Goal: Task Accomplishment & Management: Manage account settings

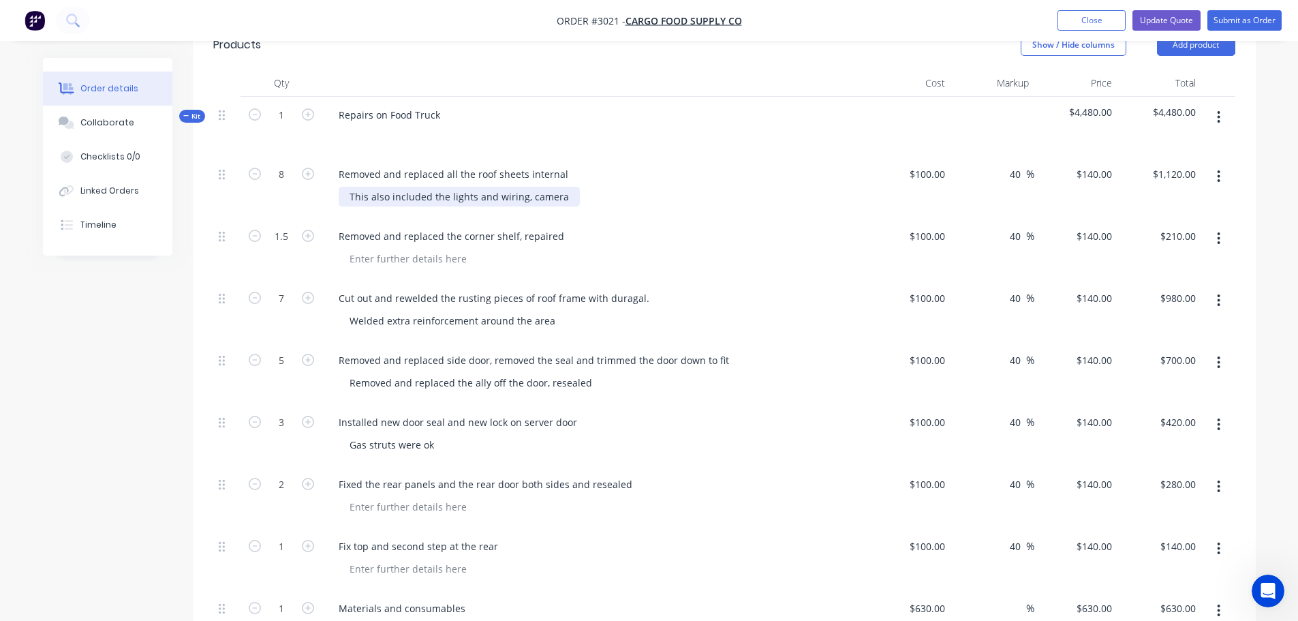
scroll to position [392, 0]
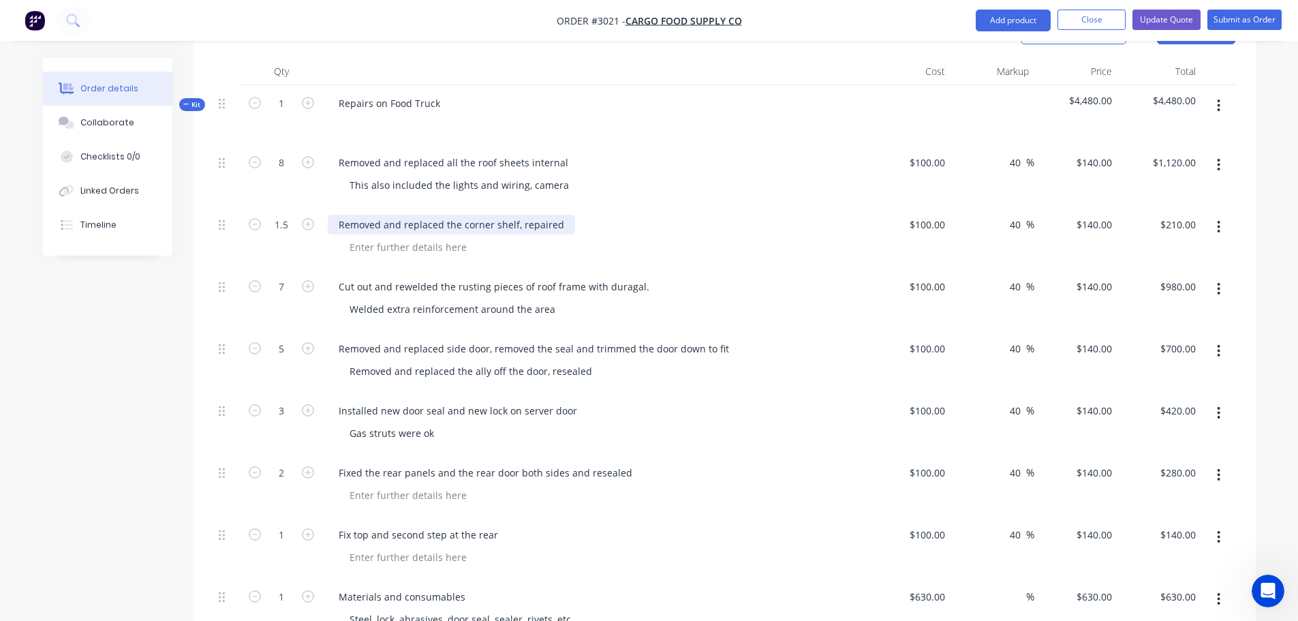
click at [373, 215] on div "Removed and replaced the corner shelf, repaired" at bounding box center [451, 225] width 247 height 20
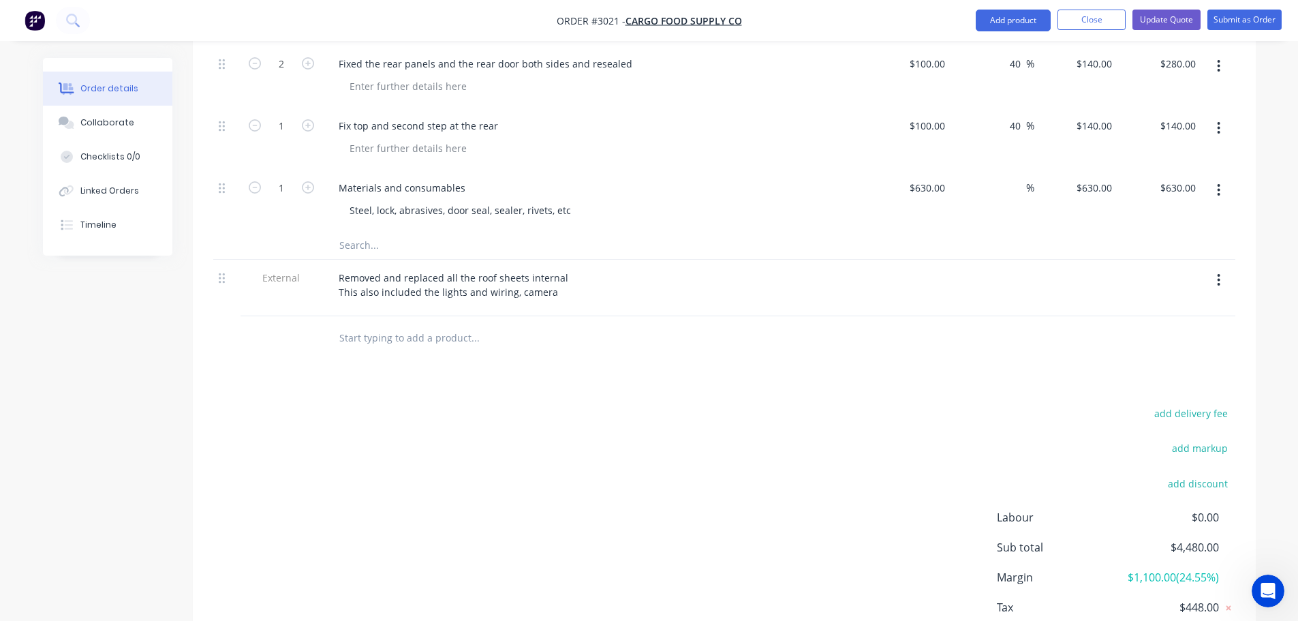
scroll to position [868, 0]
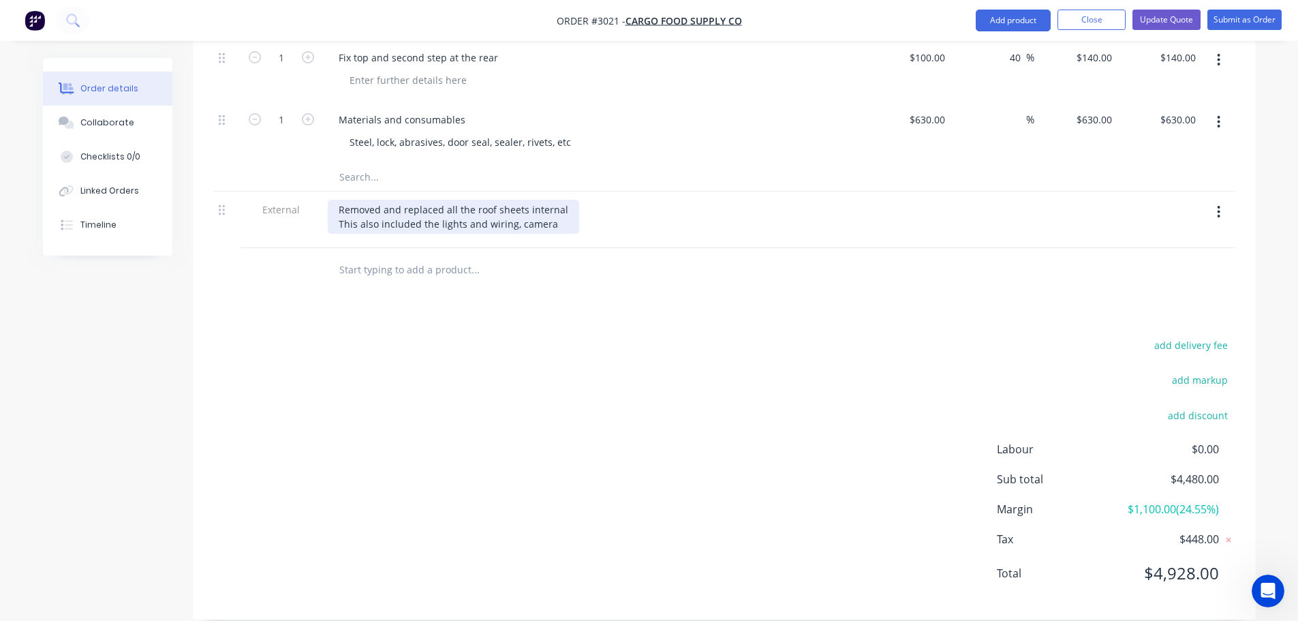
click at [558, 205] on div "Removed and replaced all the roof sheets internal This also included the lights…" at bounding box center [453, 217] width 251 height 34
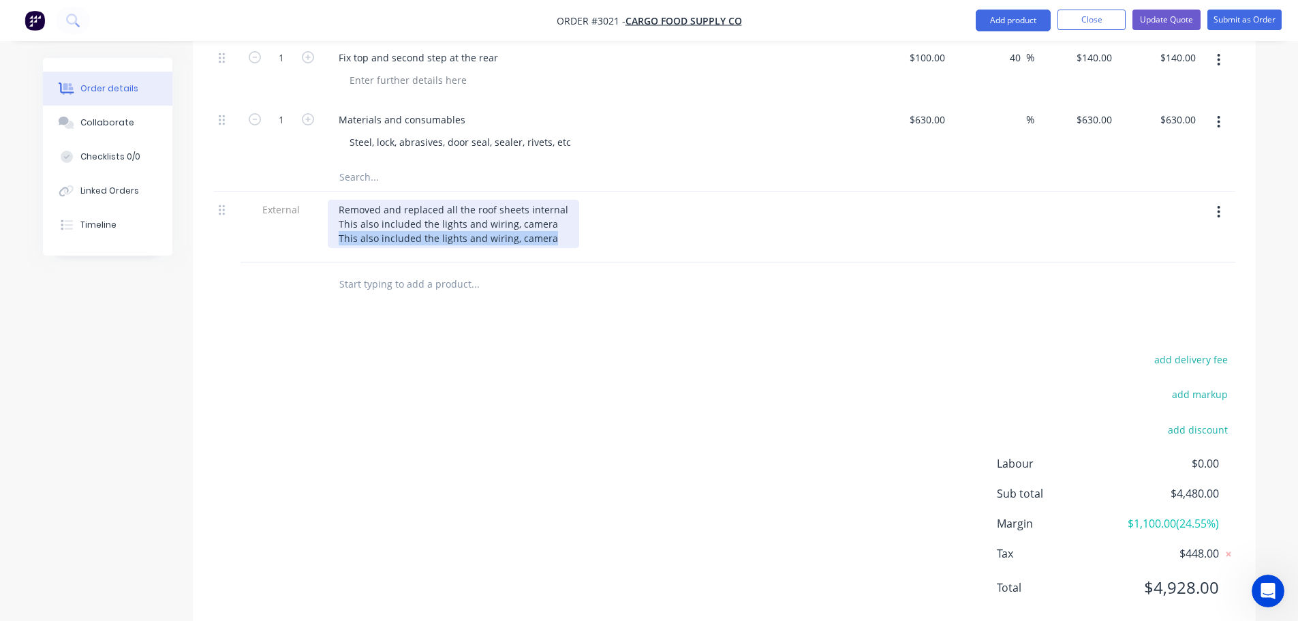
drag, startPoint x: 553, startPoint y: 220, endPoint x: 339, endPoint y: 221, distance: 213.9
click at [339, 221] on div "Removed and replaced all the roof sheets internal This also included the lights…" at bounding box center [453, 224] width 251 height 48
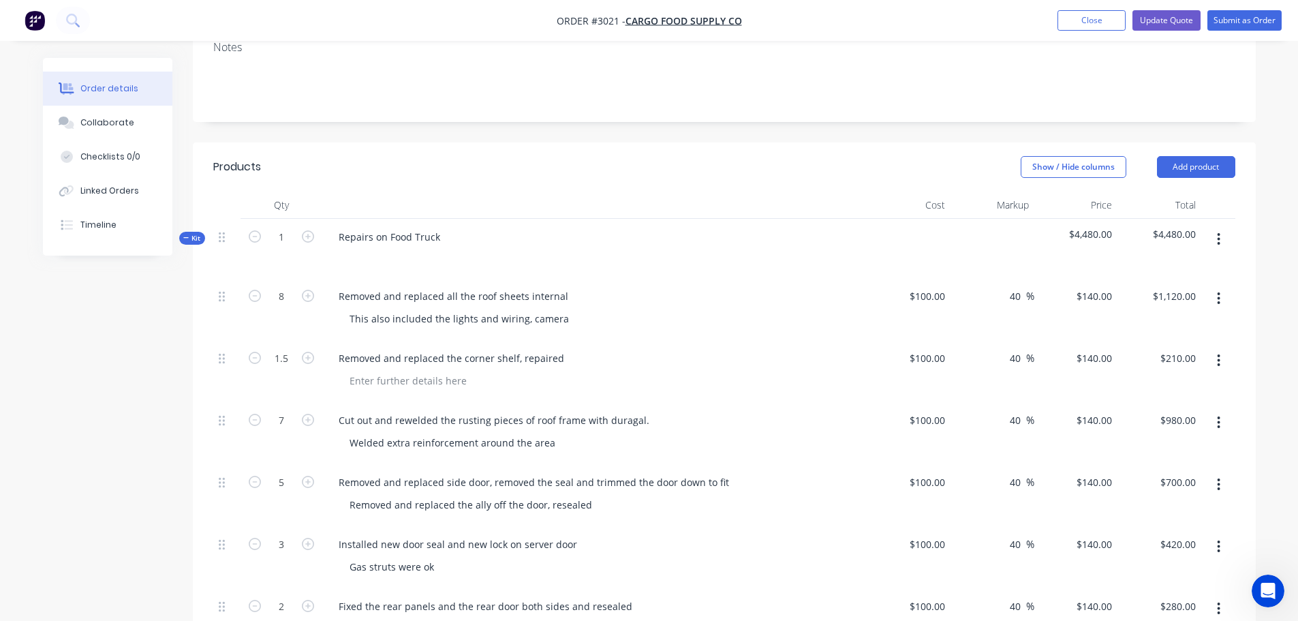
scroll to position [255, 0]
click at [359, 351] on div "Removed and replaced the corner shelf, repaired" at bounding box center [451, 361] width 247 height 20
drag, startPoint x: 334, startPoint y: 341, endPoint x: 562, endPoint y: 347, distance: 228.3
click at [563, 351] on div "Removed and replaced the corner shelf, repaired" at bounding box center [451, 361] width 247 height 20
copy div "Removed and replaced the corner shelf, repaired"
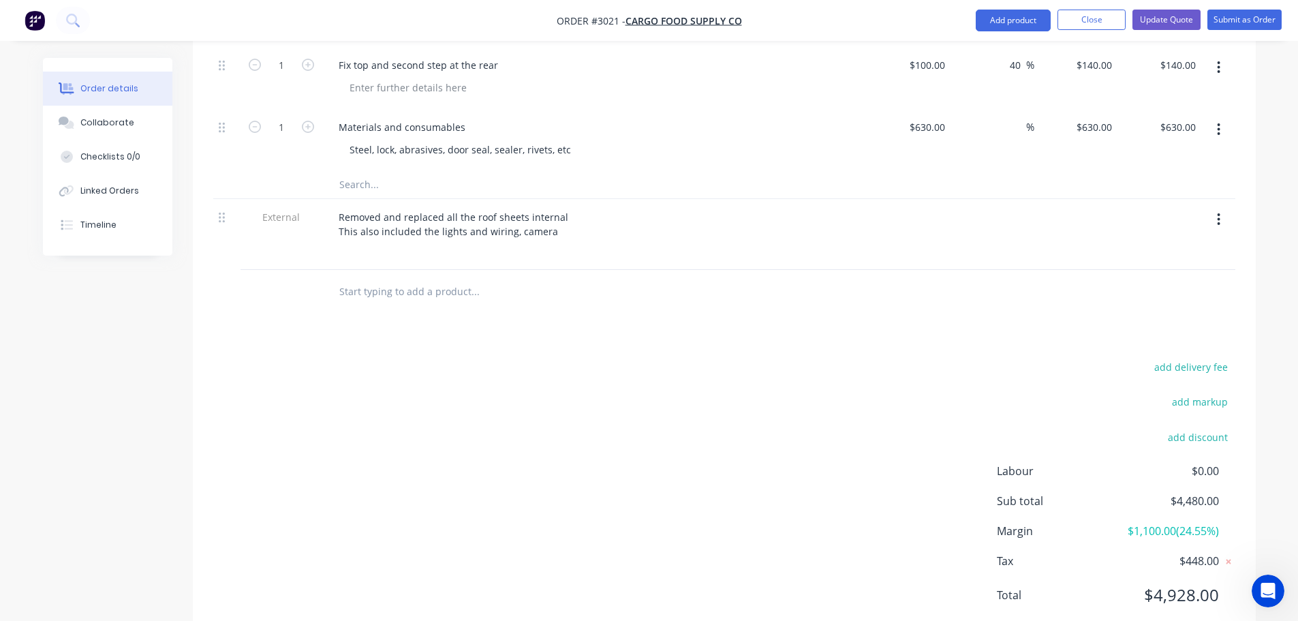
scroll to position [868, 0]
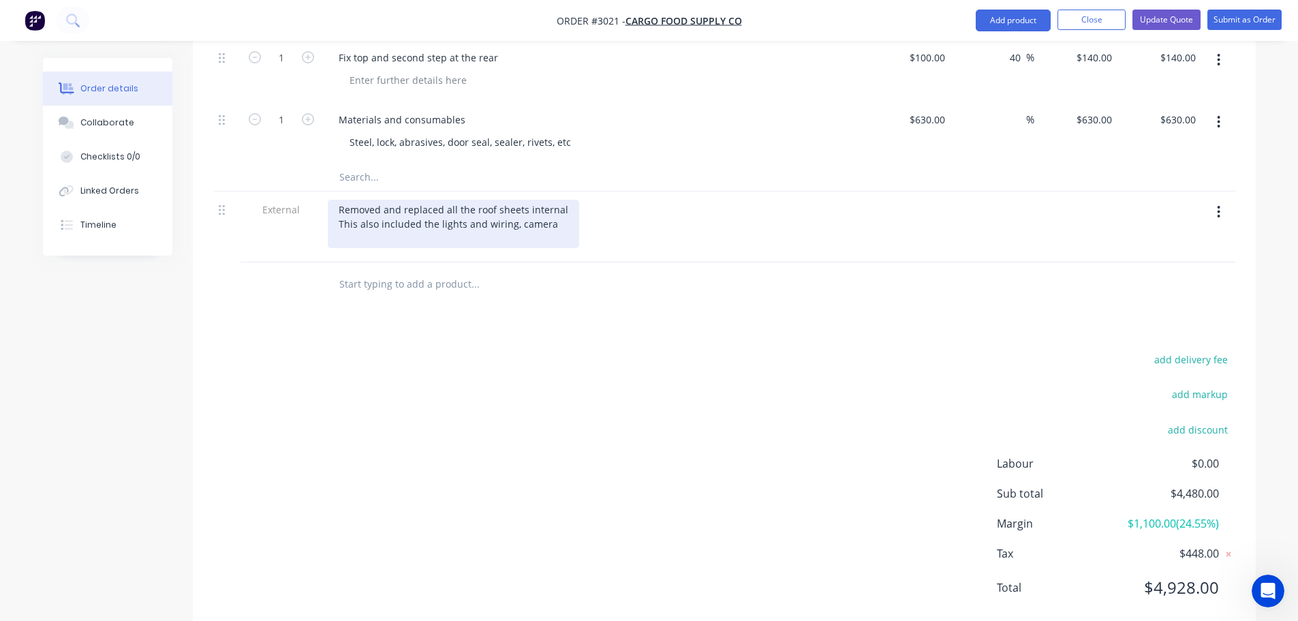
click at [558, 207] on div "Removed and replaced all the roof sheets internal This also included the lights…" at bounding box center [453, 224] width 251 height 48
drag, startPoint x: 336, startPoint y: 190, endPoint x: 571, endPoint y: 230, distance: 238.3
click at [571, 230] on div "Removed and replaced all the roof sheets internal This also included the lights…" at bounding box center [595, 224] width 534 height 48
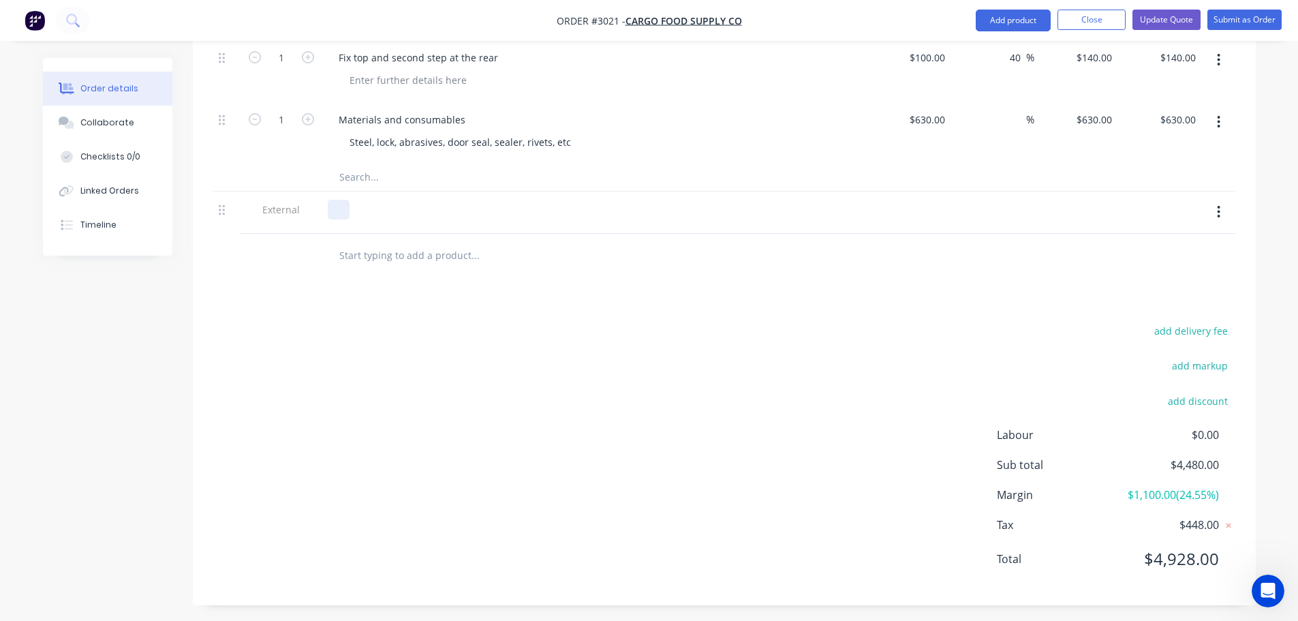
scroll to position [854, 0]
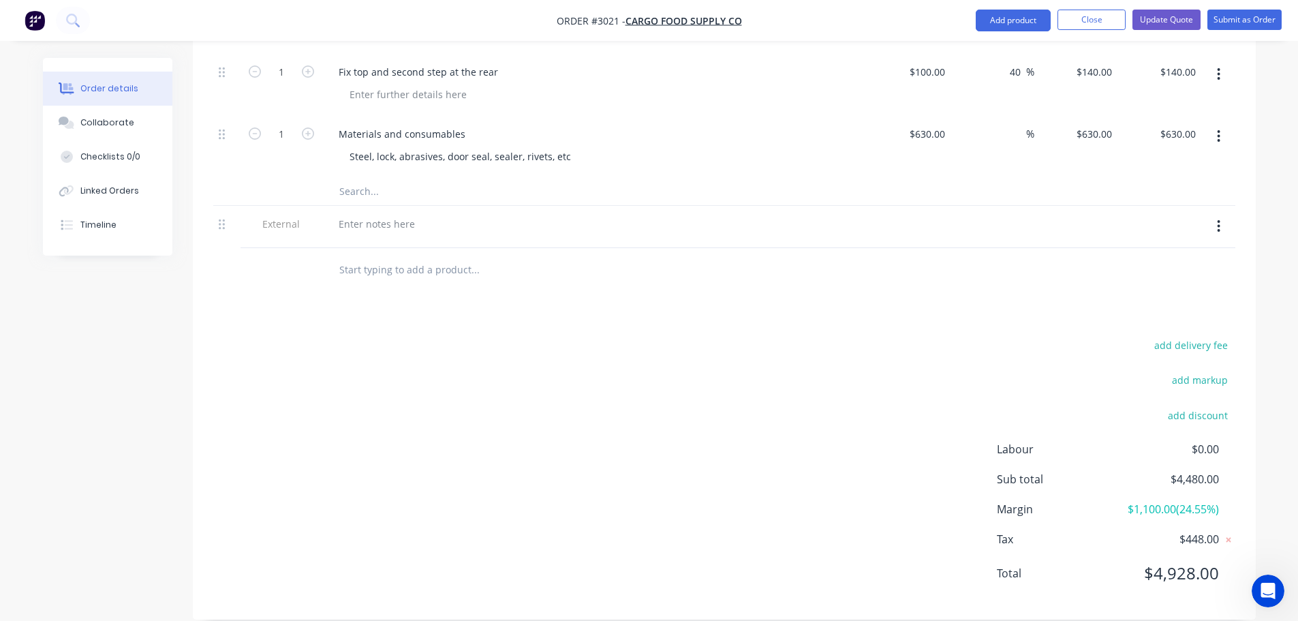
click at [1218, 219] on icon "button" at bounding box center [1218, 226] width 3 height 15
click at [1128, 279] on div "Delete" at bounding box center [1170, 289] width 105 height 20
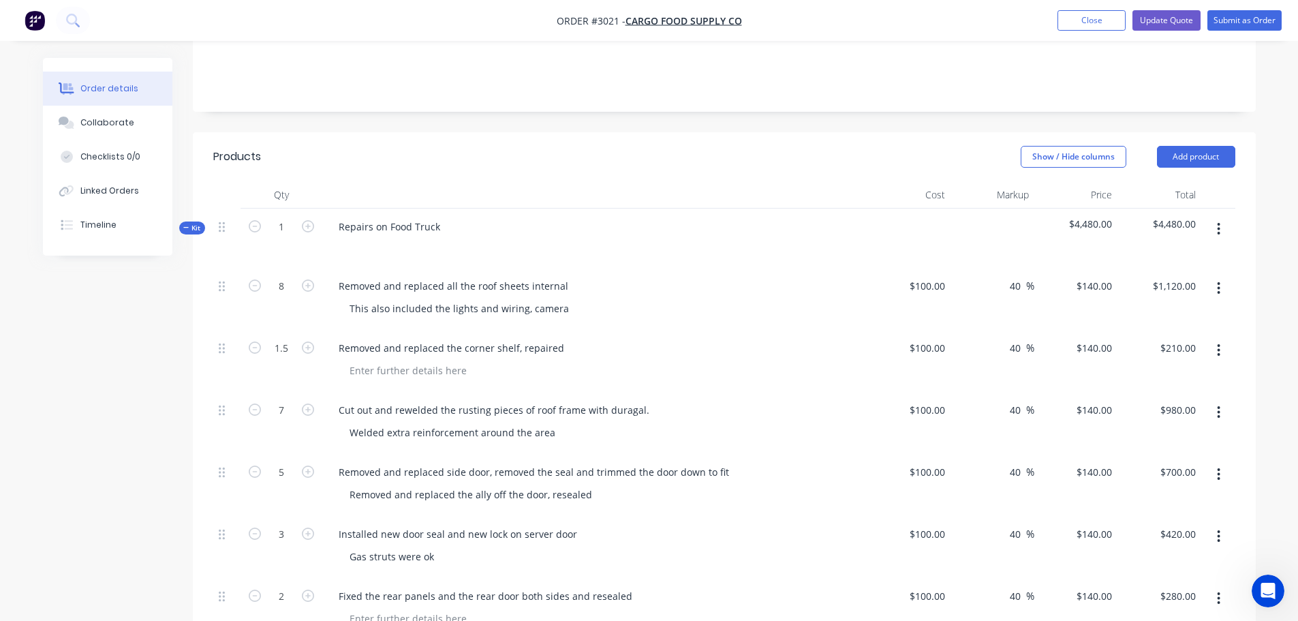
scroll to position [267, 0]
drag, startPoint x: 338, startPoint y: 264, endPoint x: 584, endPoint y: 275, distance: 246.8
click at [584, 277] on div "Removed and replaced all the roof sheets internal" at bounding box center [595, 287] width 534 height 20
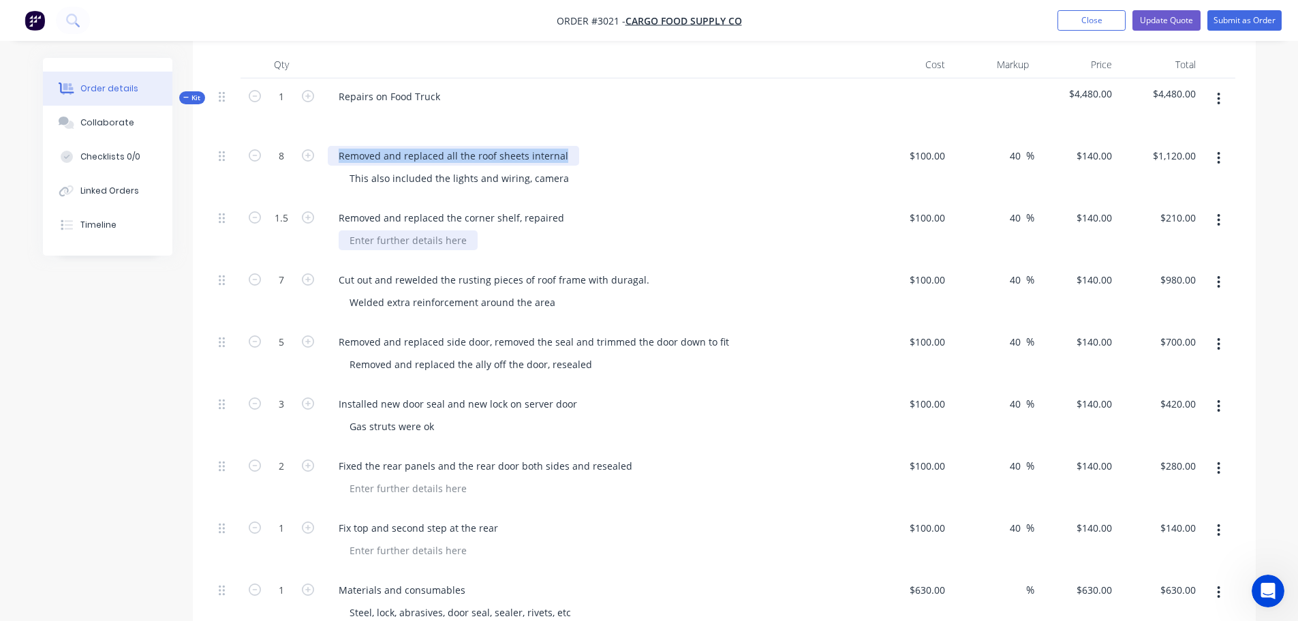
scroll to position [403, 0]
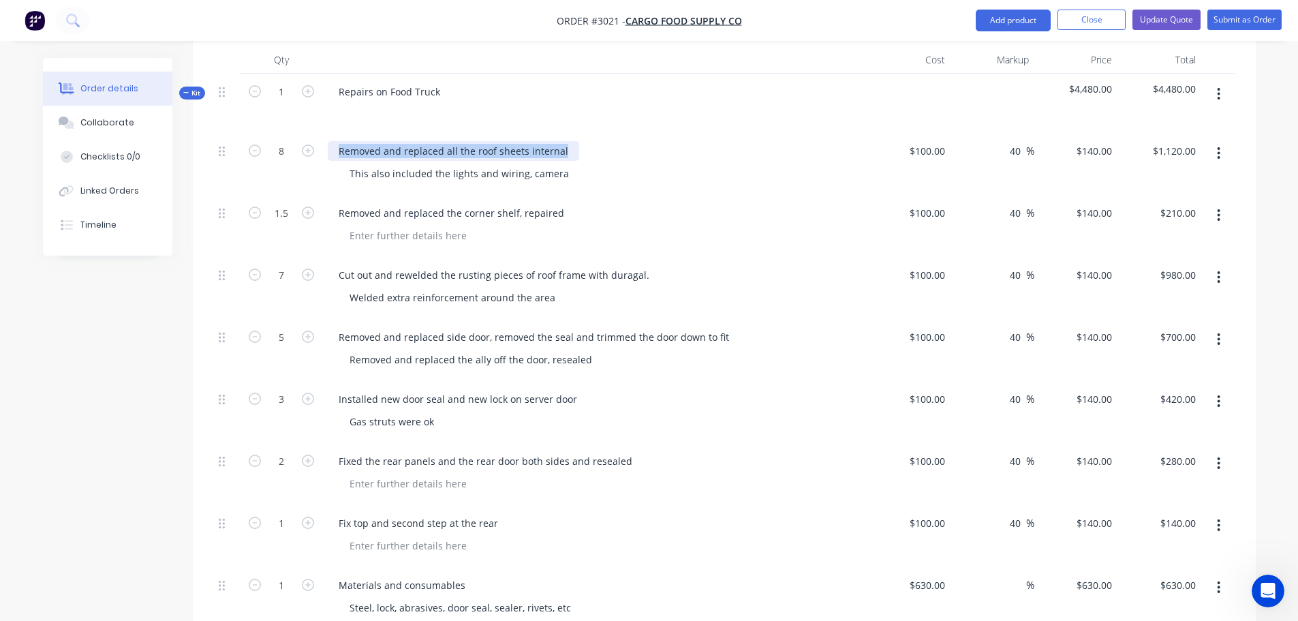
copy div "Removed and replaced all the roof sheets internal"
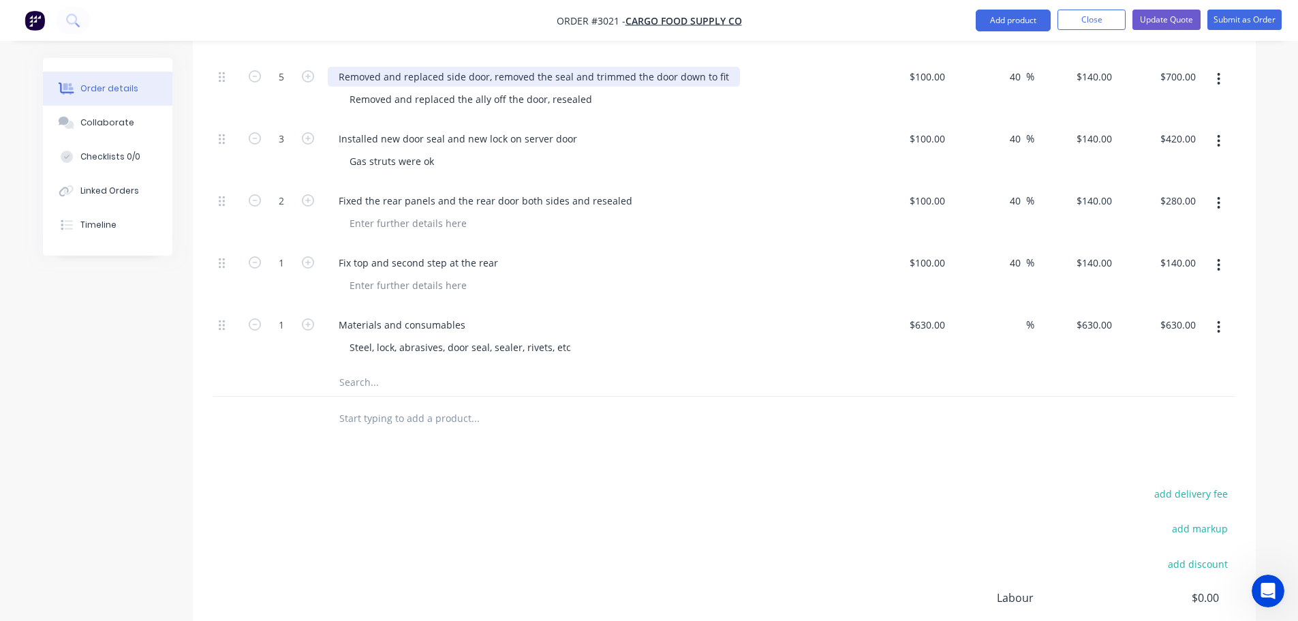
scroll to position [744, 0]
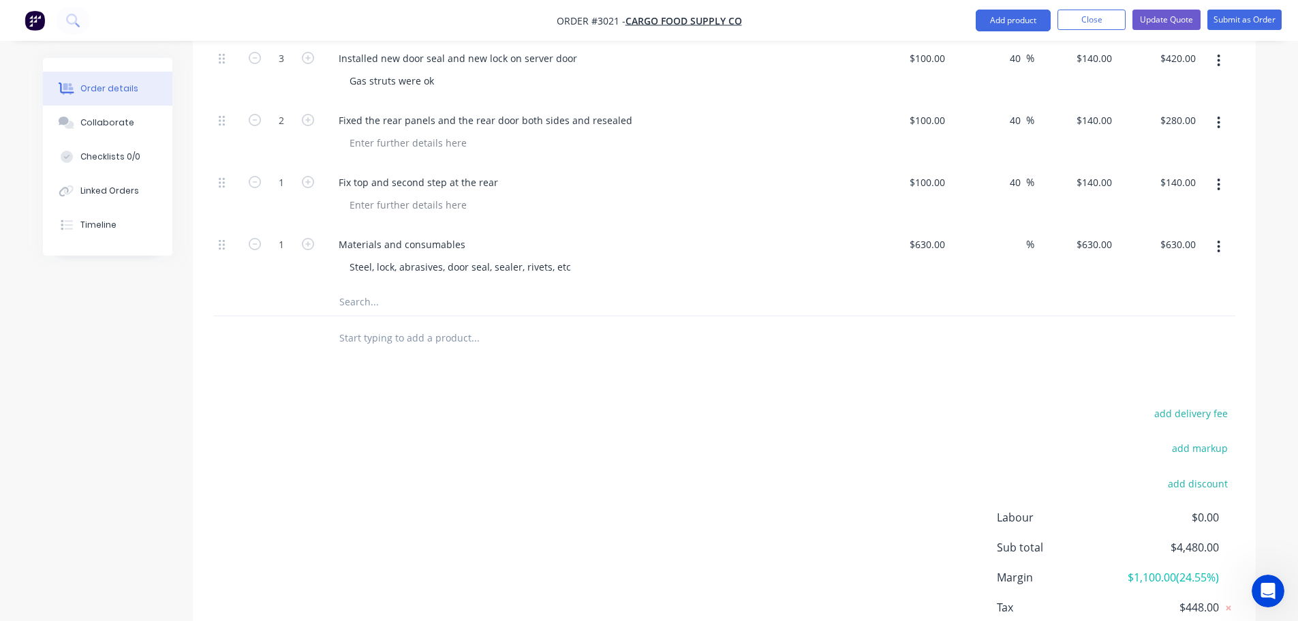
click at [404, 324] on input "text" at bounding box center [475, 337] width 272 height 27
paste input "Removed and replaced all the roof sheets internal"
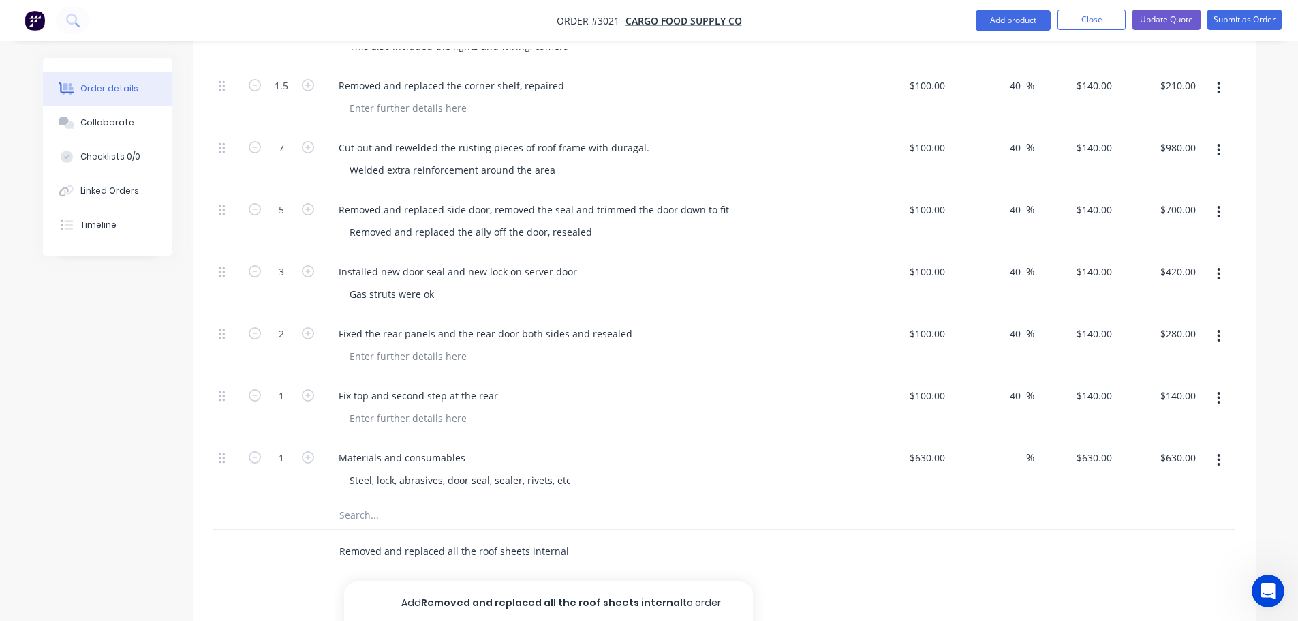
scroll to position [812, 0]
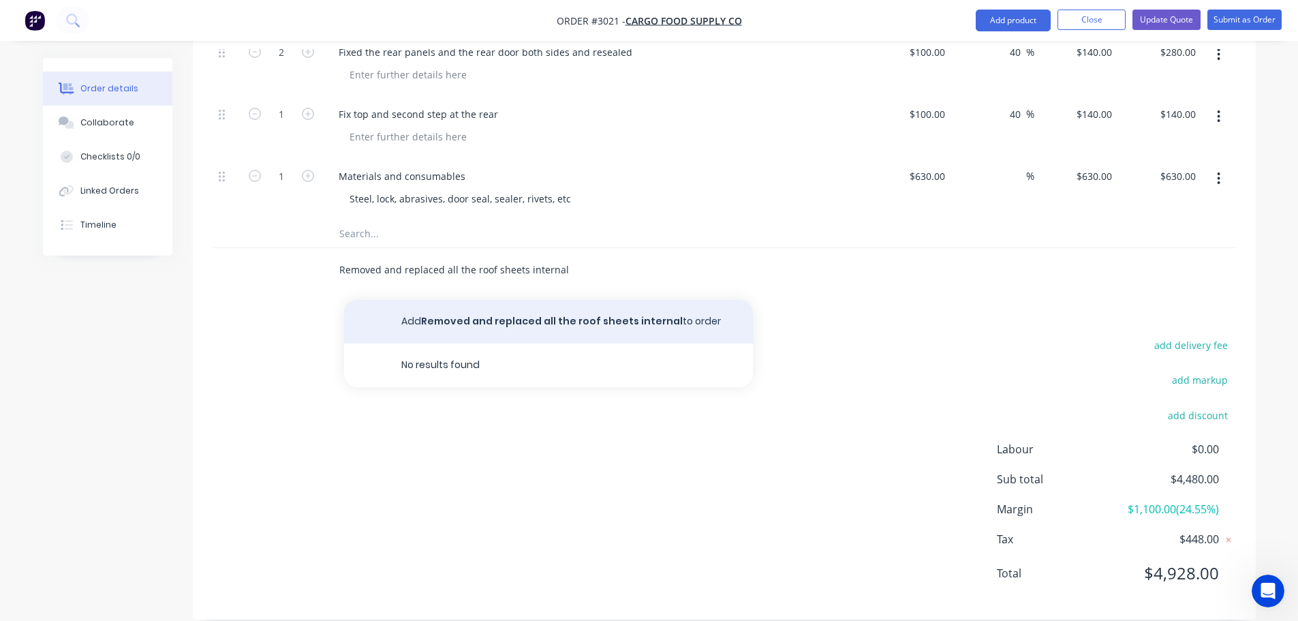
type input "Removed and replaced all the roof sheets internal"
click at [514, 300] on button "Add Removed and replaced all the roof sheets internal to order" at bounding box center [548, 322] width 409 height 44
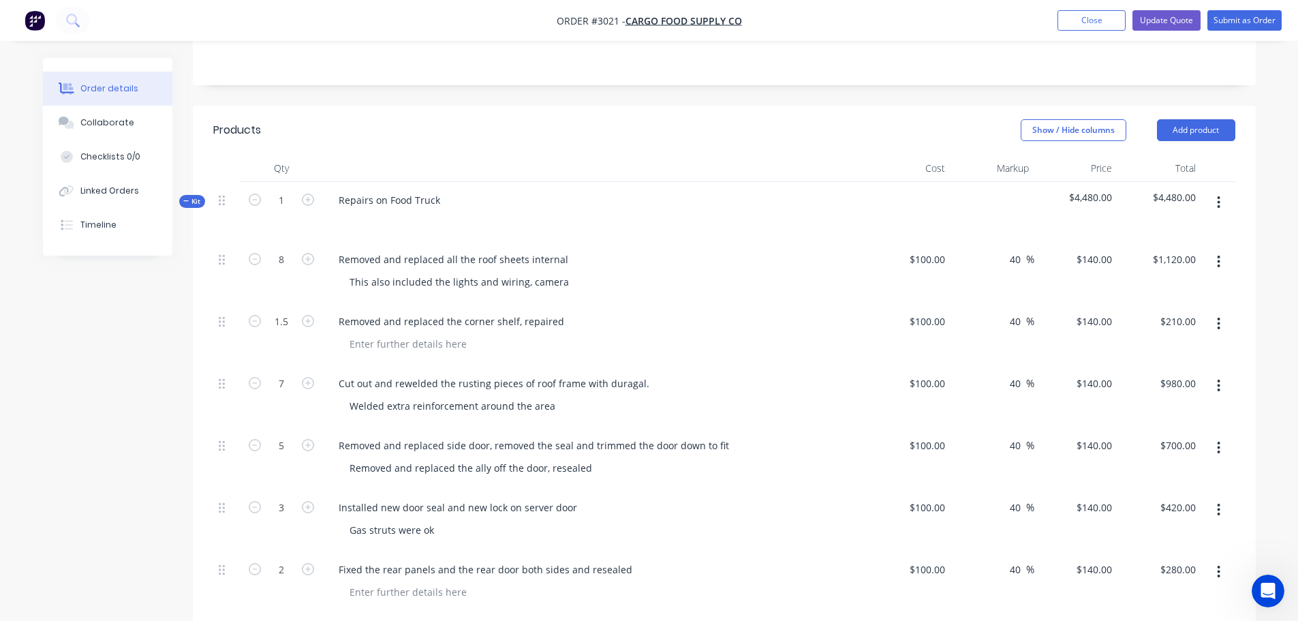
scroll to position [267, 0]
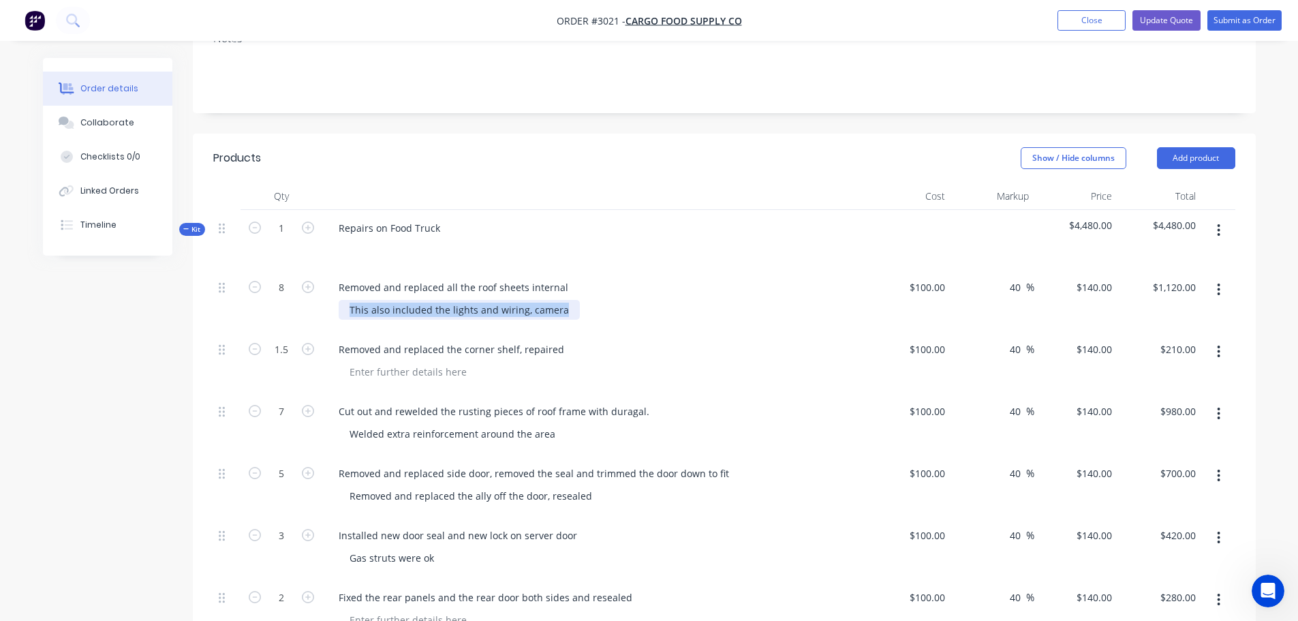
drag, startPoint x: 349, startPoint y: 289, endPoint x: 575, endPoint y: 291, distance: 225.5
click at [575, 300] on div "This also included the lights and wiring, camera" at bounding box center [600, 310] width 523 height 20
copy div "This also included the lights and wiring, camera"
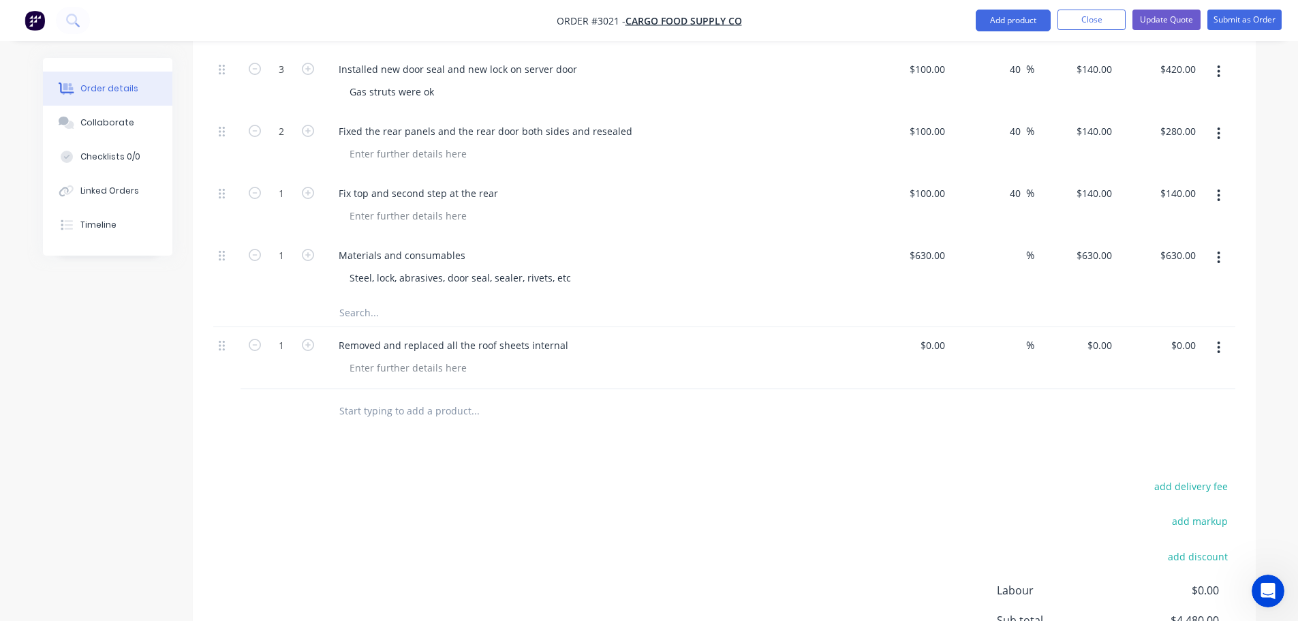
scroll to position [812, 0]
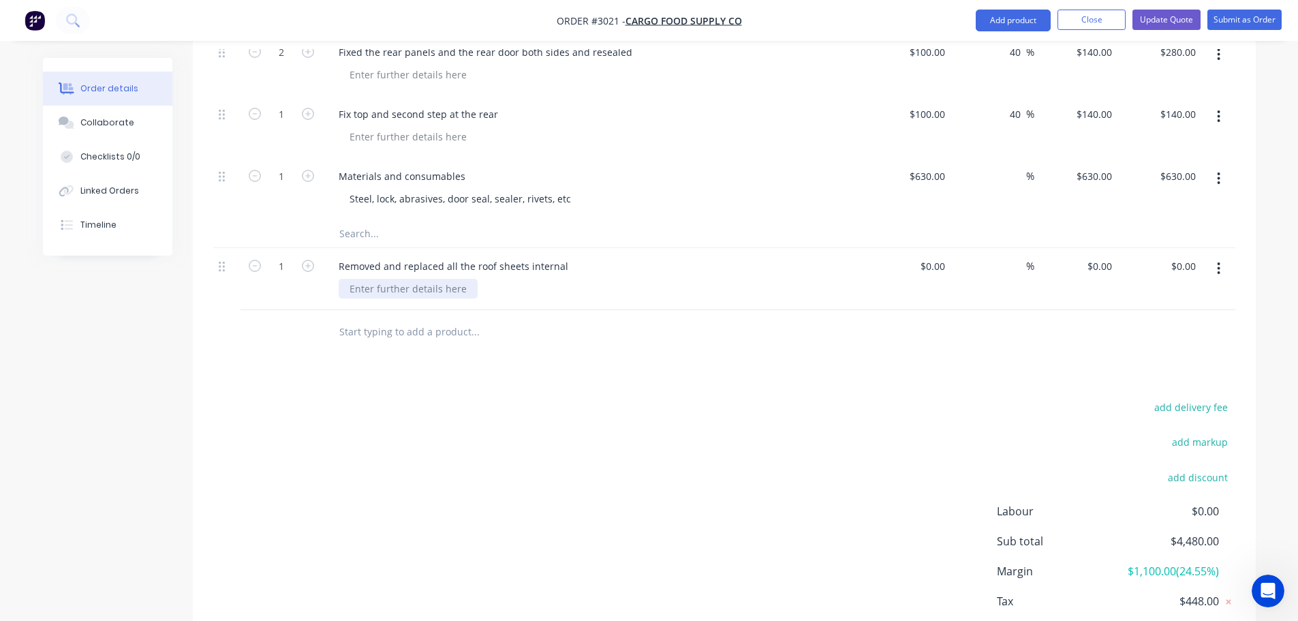
click at [405, 279] on div at bounding box center [408, 289] width 139 height 20
paste div
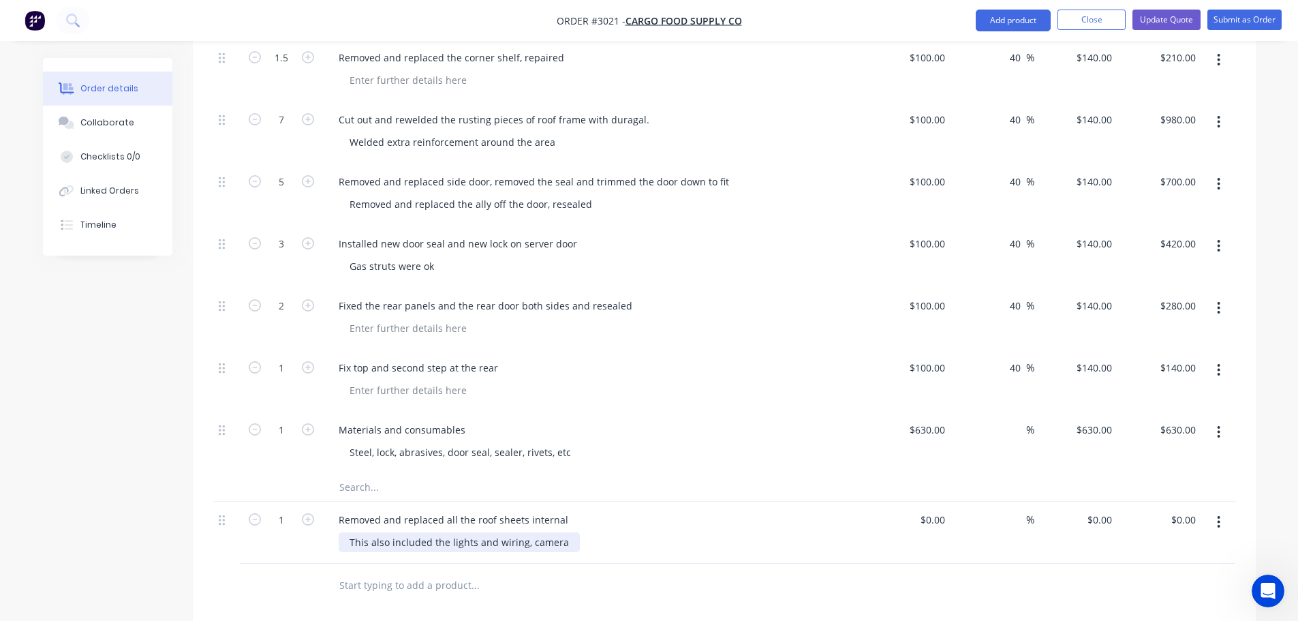
scroll to position [744, 0]
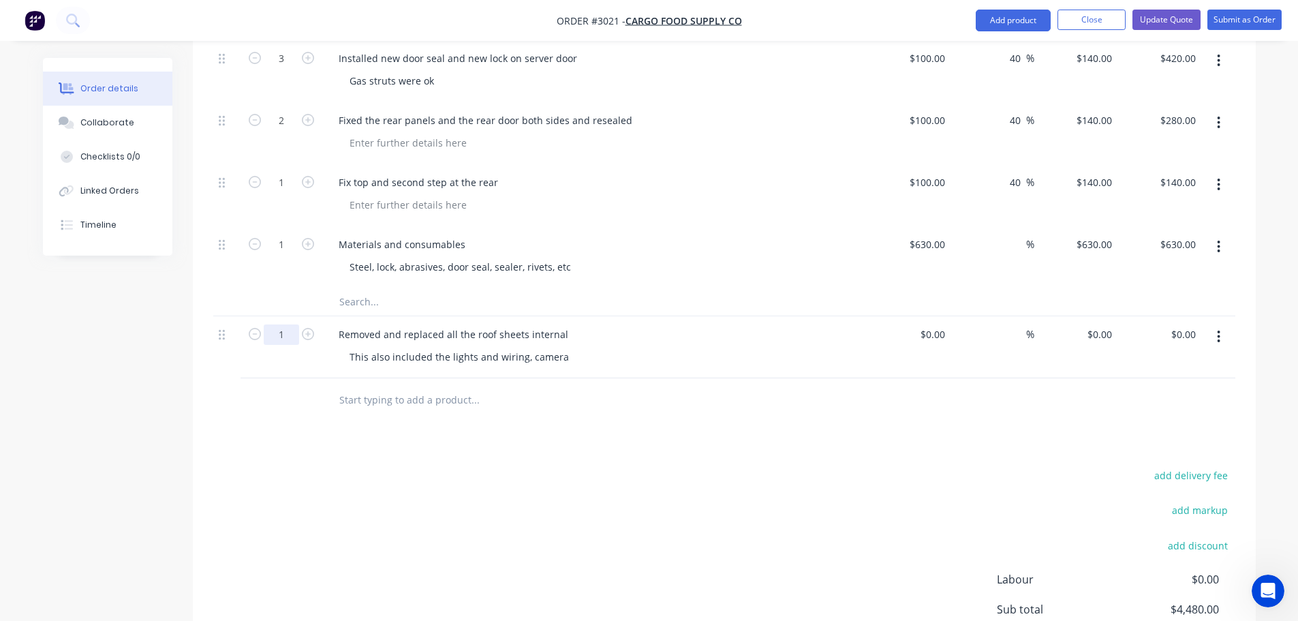
type input "8"
click at [945, 324] on input at bounding box center [943, 334] width 16 height 20
type input "$0.00"
click at [1110, 324] on input "0" at bounding box center [1101, 334] width 31 height 20
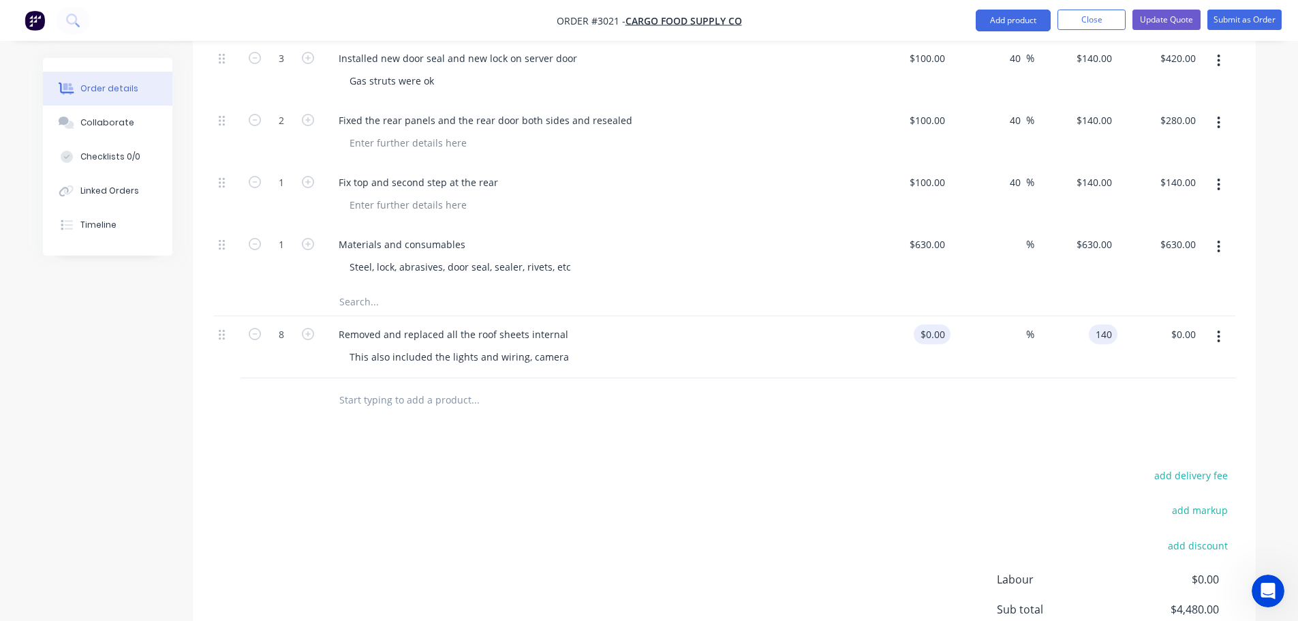
type input "140"
type input "0"
type input "$140.00"
type input "$1,120.00"
click at [940, 324] on input "0" at bounding box center [934, 334] width 31 height 20
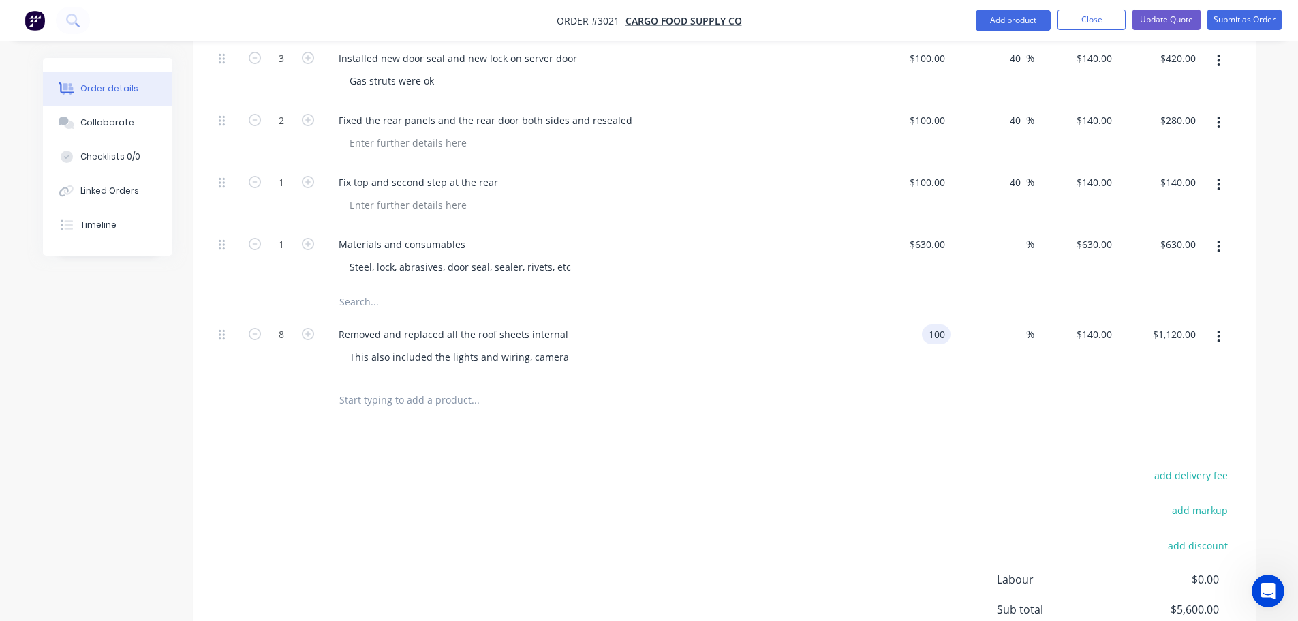
type input "$100.00"
type input "$800.00"
click at [813, 347] on div "This also included the lights and wiring, camera" at bounding box center [600, 357] width 523 height 20
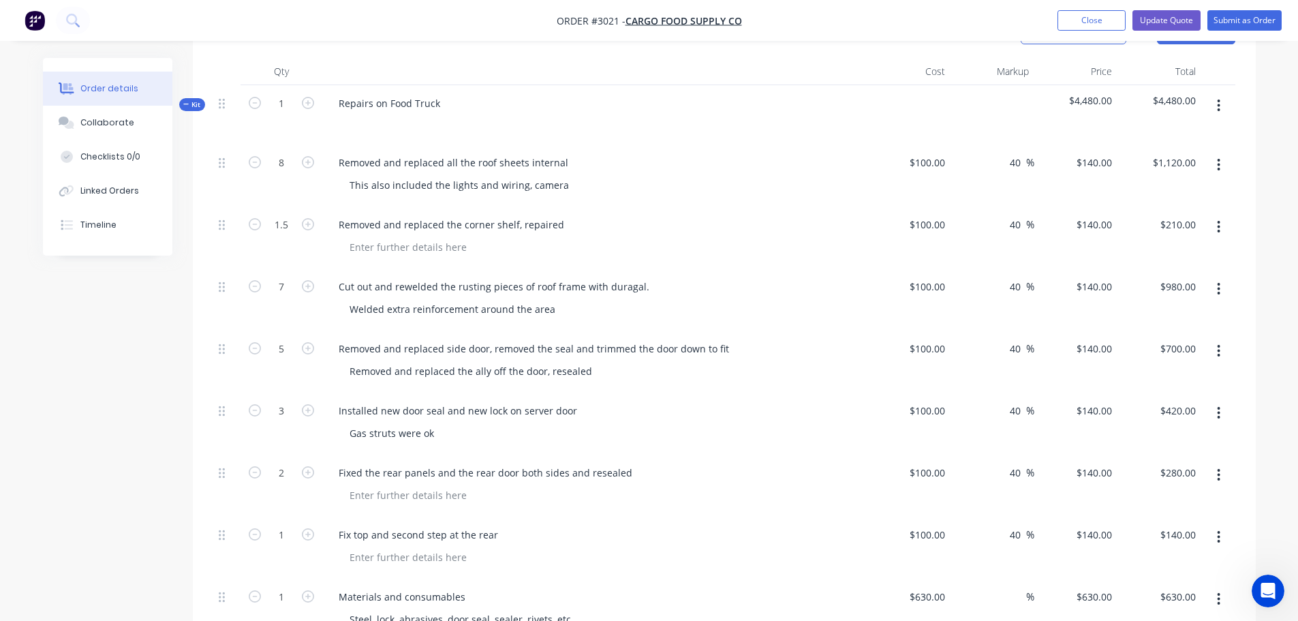
scroll to position [267, 0]
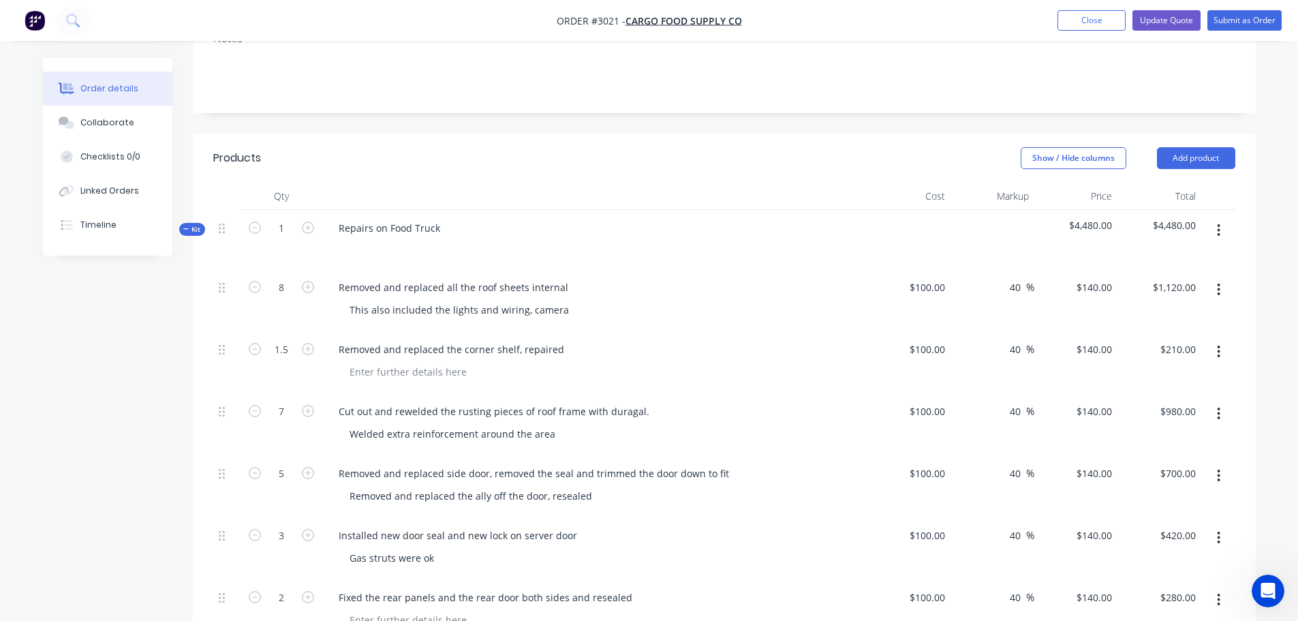
click at [1217, 282] on icon "button" at bounding box center [1218, 289] width 3 height 15
click at [1130, 397] on div "Delete" at bounding box center [1170, 407] width 105 height 20
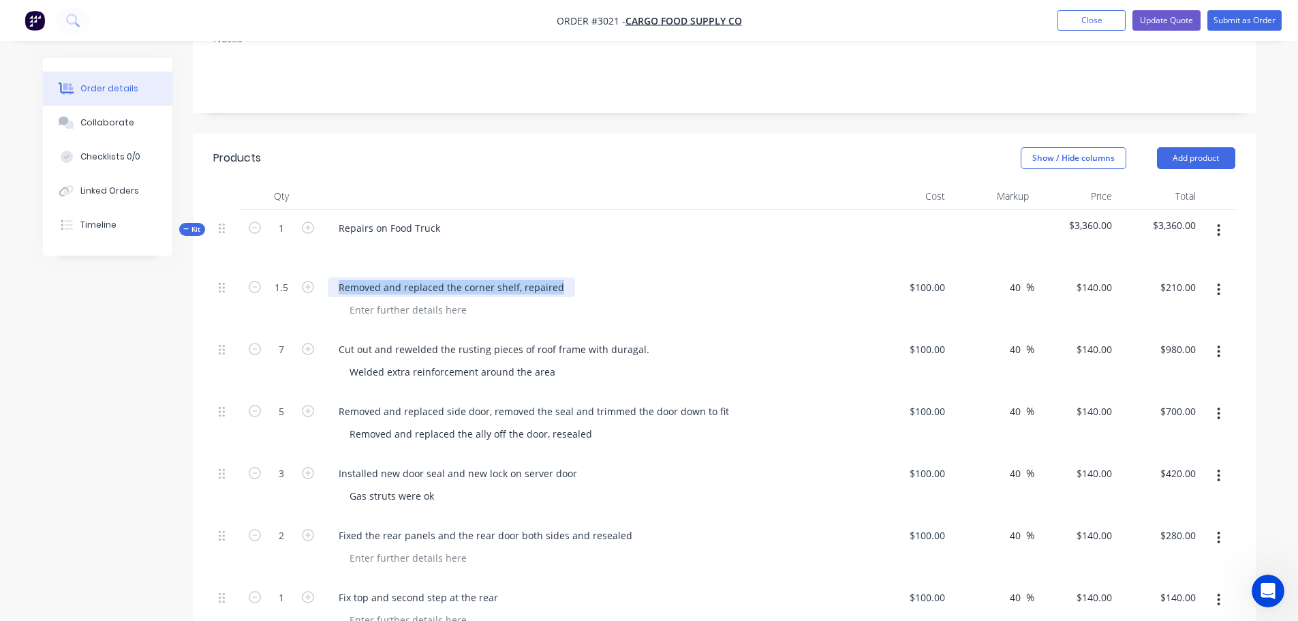
drag, startPoint x: 337, startPoint y: 270, endPoint x: 566, endPoint y: 279, distance: 229.1
click at [566, 279] on div "Removed and replaced the corner shelf, repaired" at bounding box center [594, 300] width 545 height 62
copy div "Removed and replaced the corner shelf, repaired"
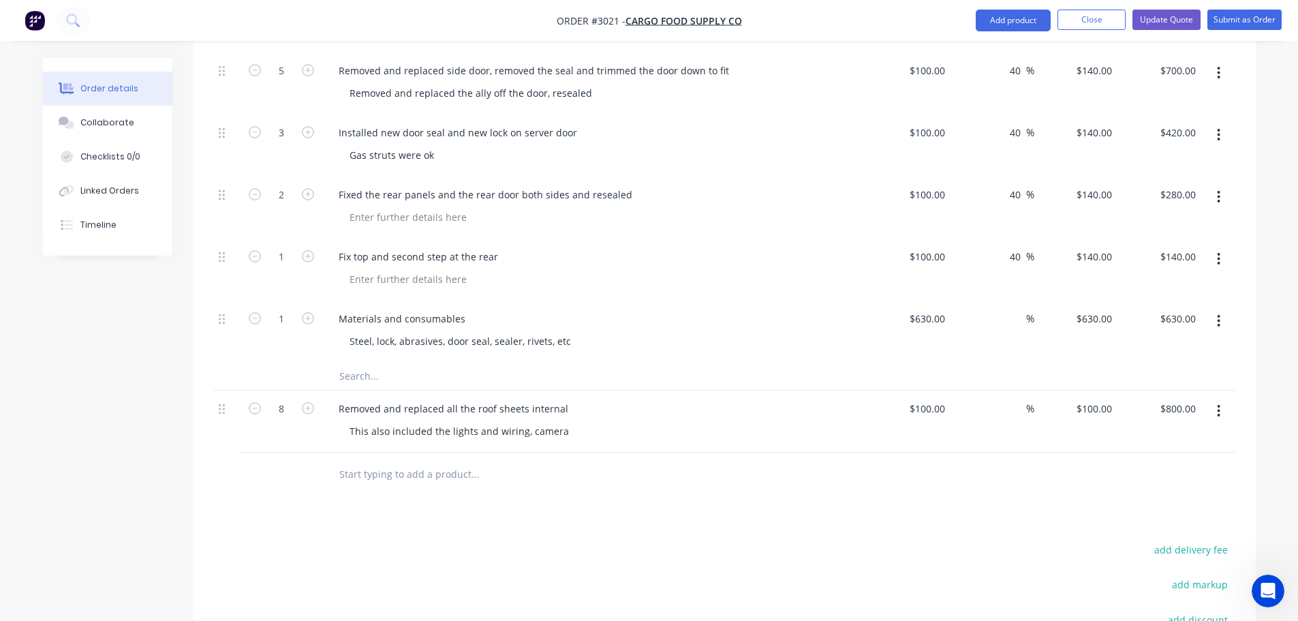
scroll to position [744, 0]
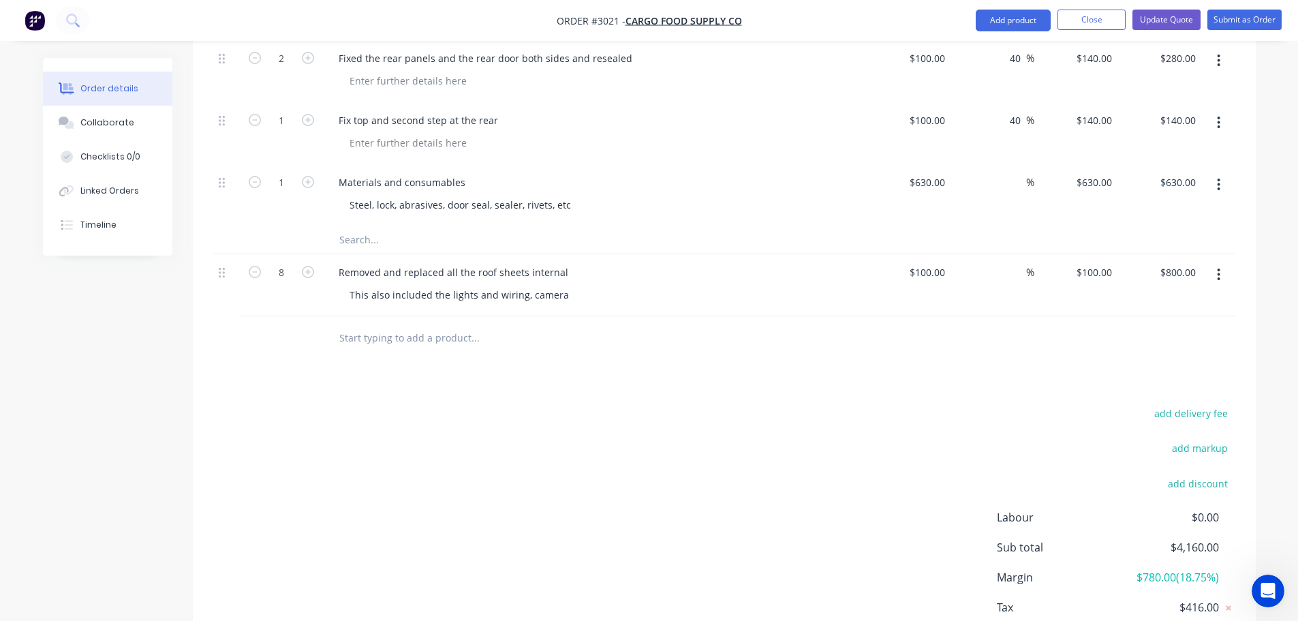
click at [397, 324] on input "text" at bounding box center [475, 337] width 272 height 27
paste input "Removed and replaced the corner shelf, repaired"
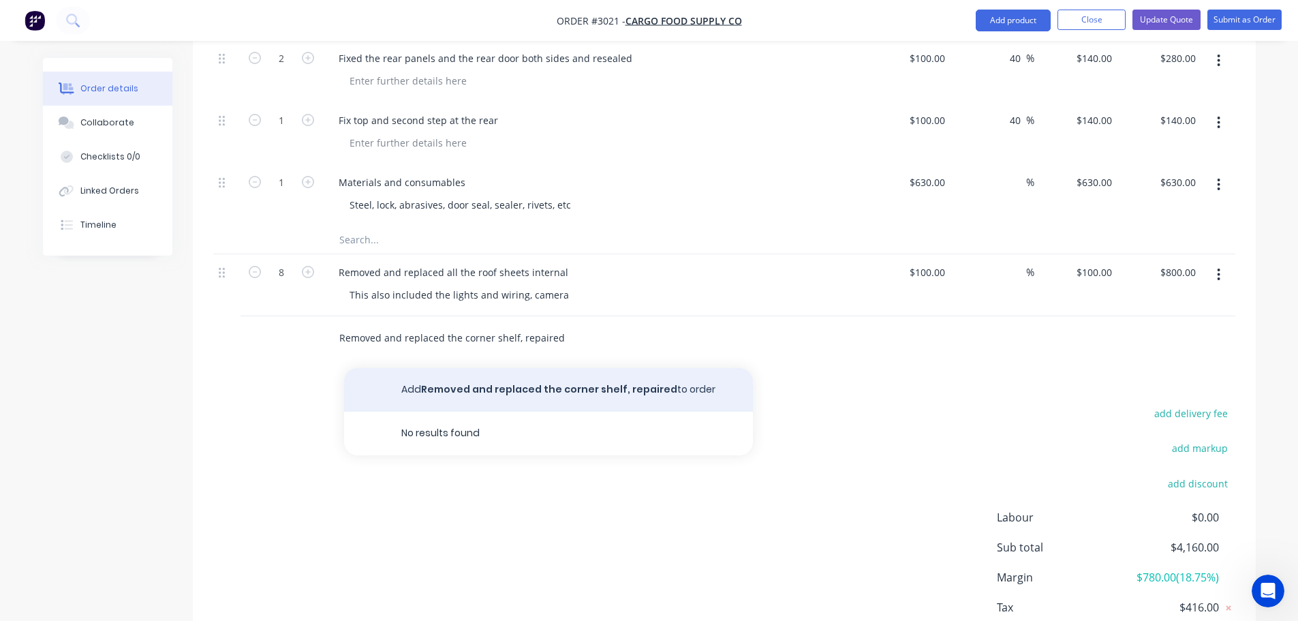
type input "Removed and replaced the corner shelf, repaired"
click at [518, 368] on button "Add Removed and replaced the corner shelf, repaired to order" at bounding box center [548, 390] width 409 height 44
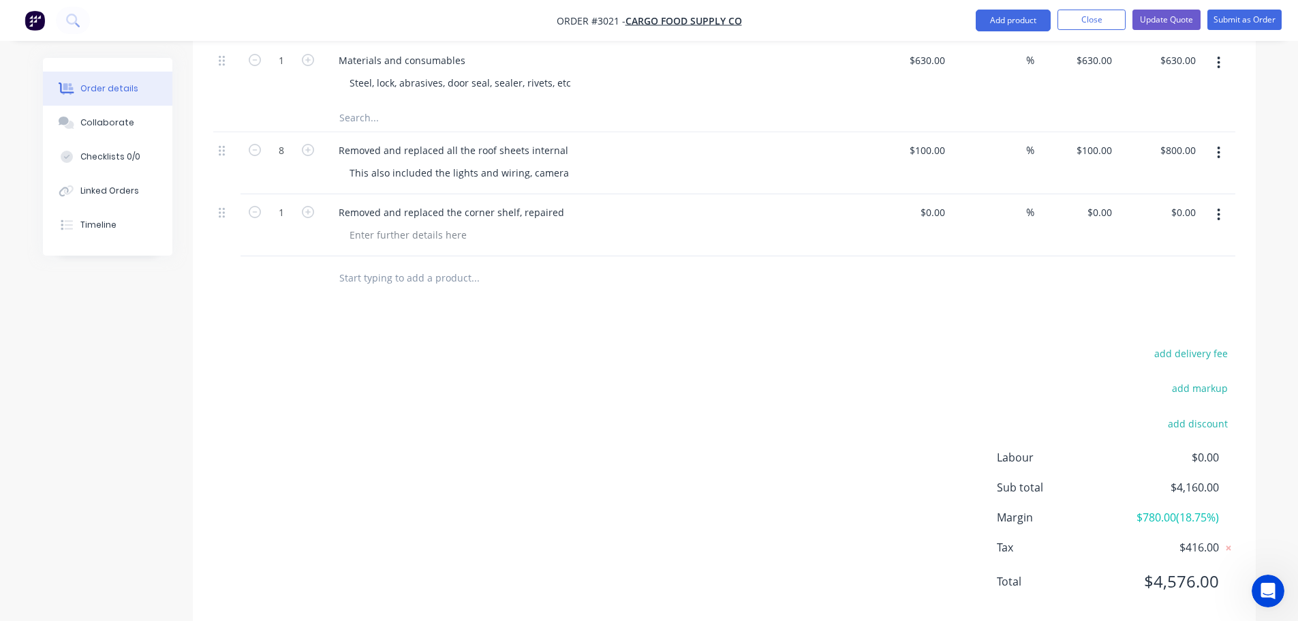
scroll to position [874, 0]
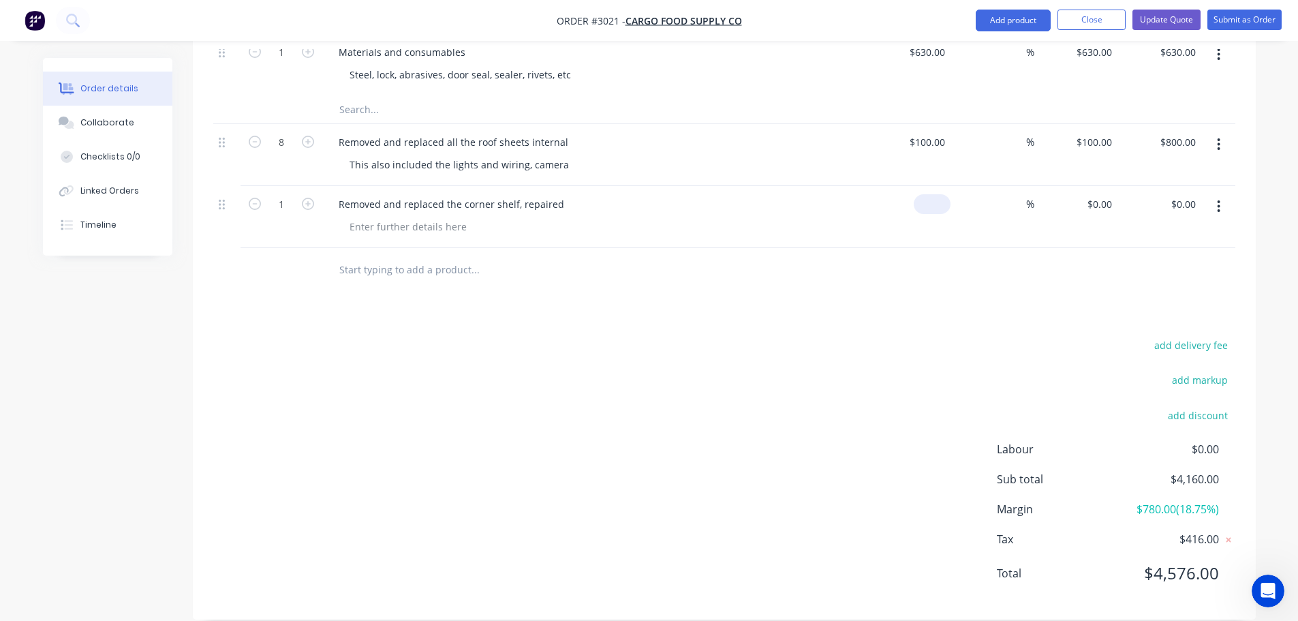
click at [937, 194] on input at bounding box center [934, 204] width 31 height 20
type input "$100.00"
type input "100"
type input "$100.00"
click at [1093, 194] on div "100 $0.00" at bounding box center [1098, 204] width 37 height 20
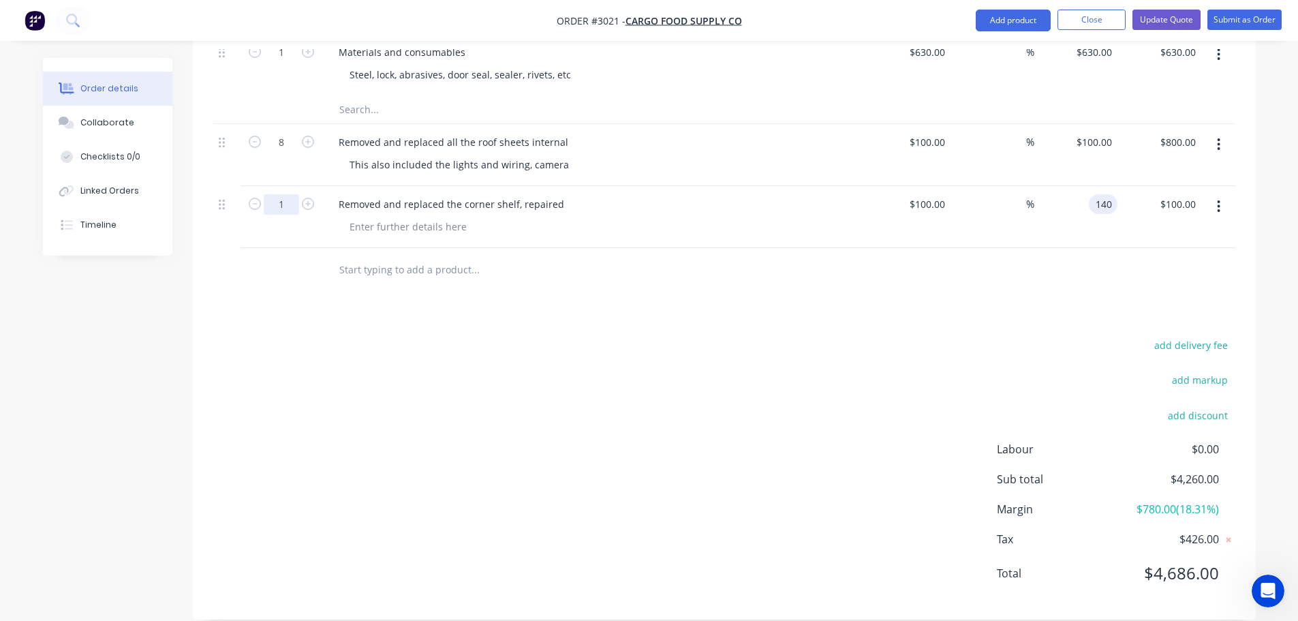
type input "140"
type input "40"
type input "$140.00"
drag, startPoint x: 281, startPoint y: 188, endPoint x: 287, endPoint y: 200, distance: 13.7
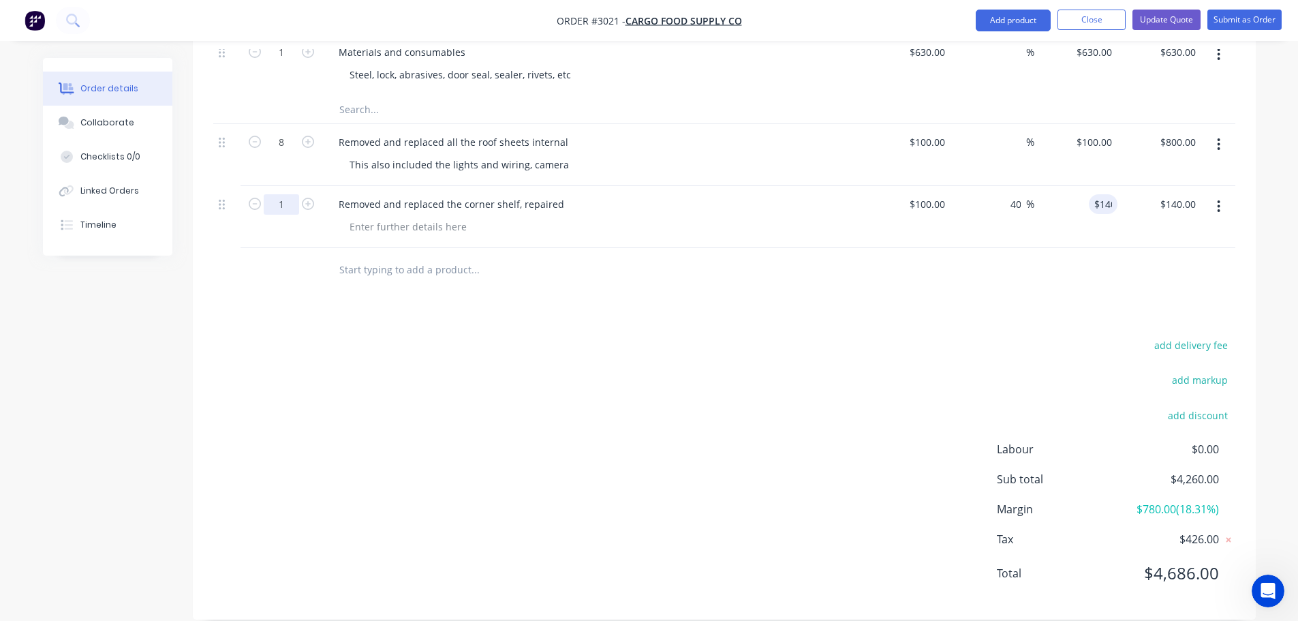
type input "1.5"
type input "$210.00"
click at [665, 290] on div "Products Show / Hide columns Add product Qty Cost Markup Price Total Kit 1 Repa…" at bounding box center [724, 73] width 1063 height 1093
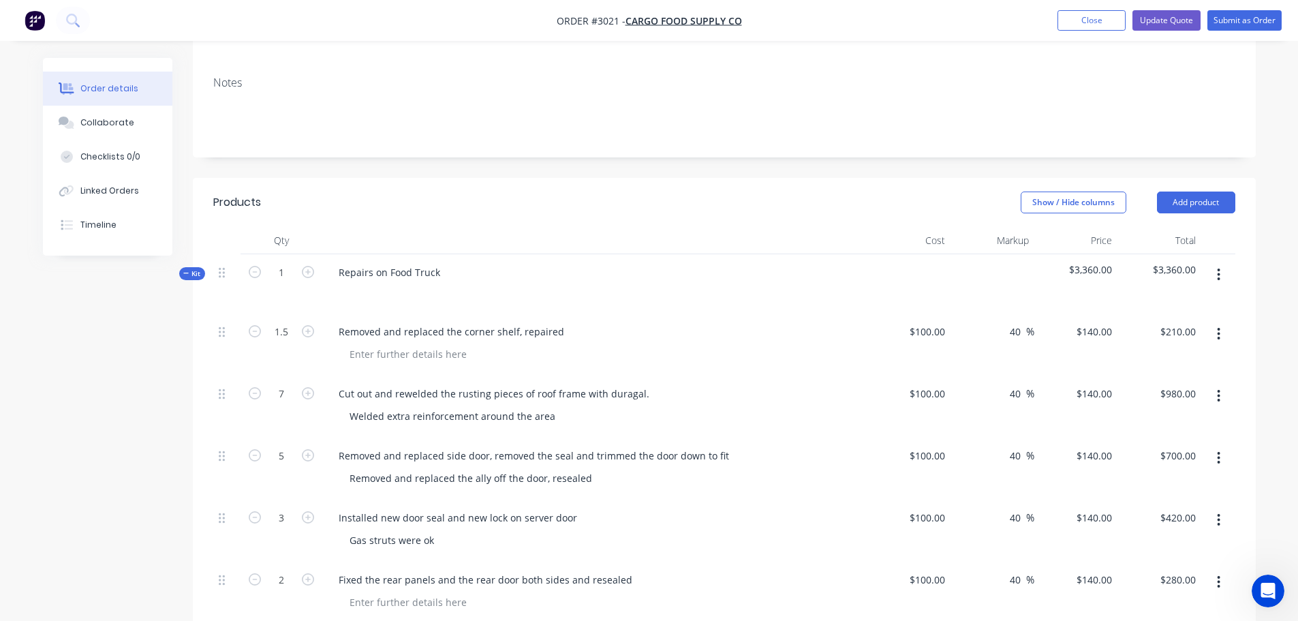
scroll to position [329, 0]
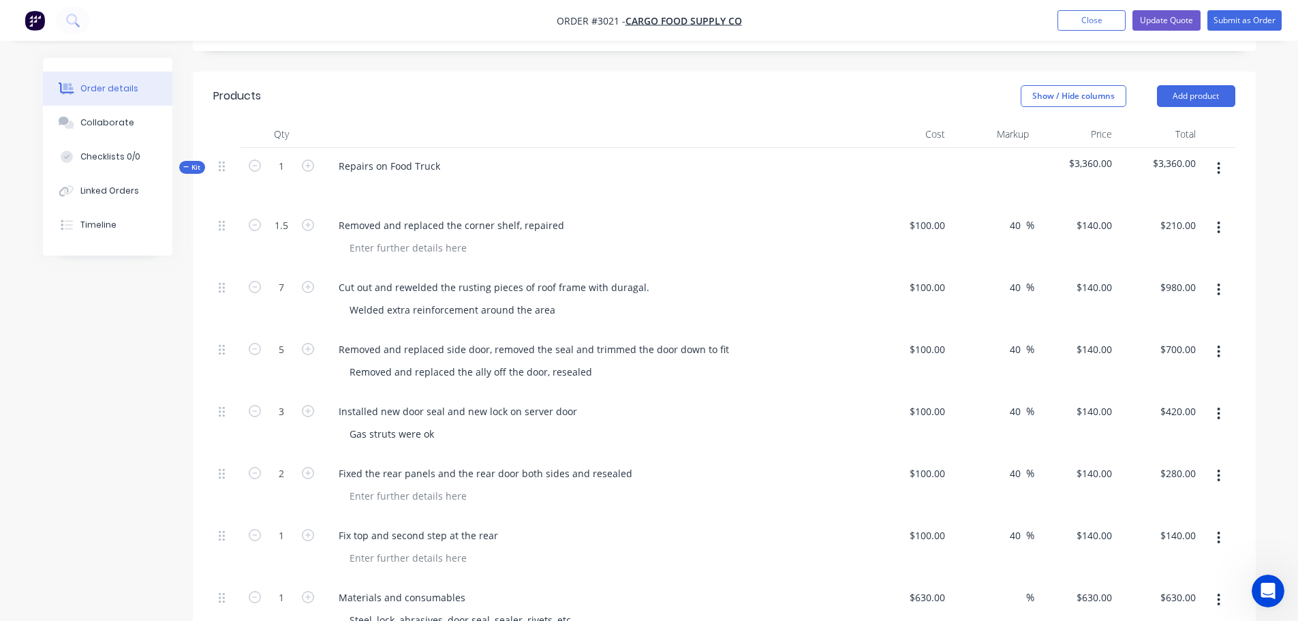
click at [1219, 221] on icon "button" at bounding box center [1218, 227] width 3 height 12
click at [1135, 335] on div "Delete" at bounding box center [1170, 345] width 105 height 20
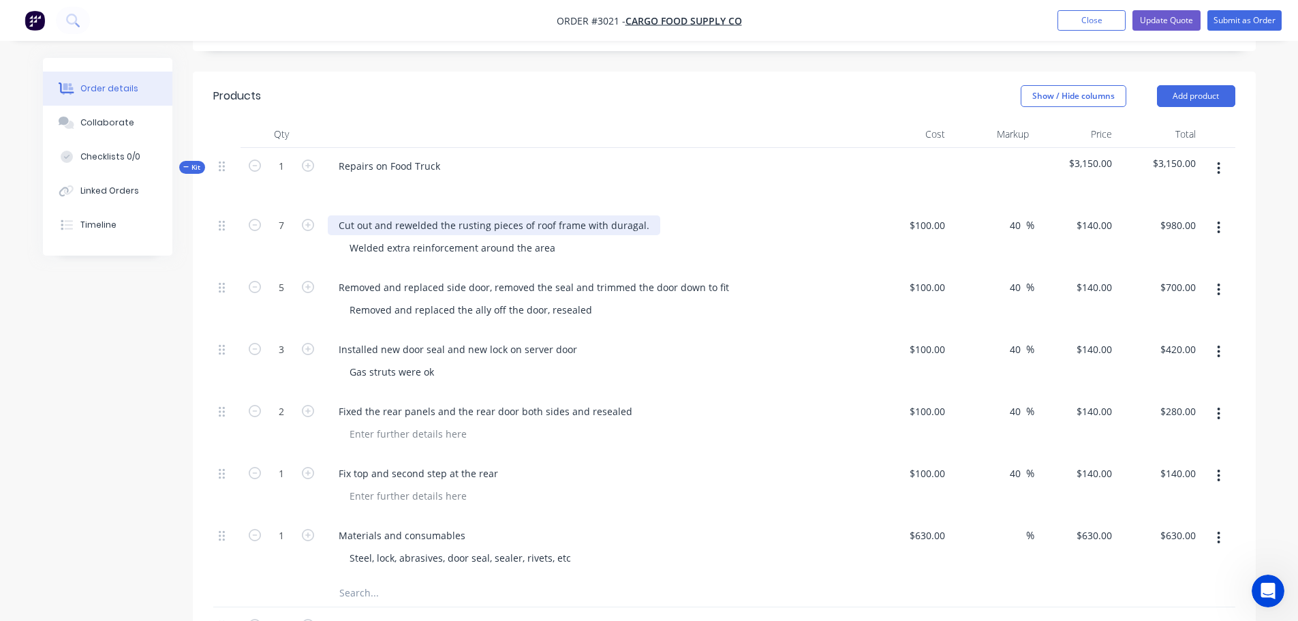
drag, startPoint x: 339, startPoint y: 204, endPoint x: 650, endPoint y: 216, distance: 311.5
click at [650, 216] on div "Cut out and rewelded the rusting pieces of roof frame with duragal. Welded extr…" at bounding box center [594, 238] width 545 height 62
copy div "Cut out and rewelded the rusting pieces of roof frame with duragal."
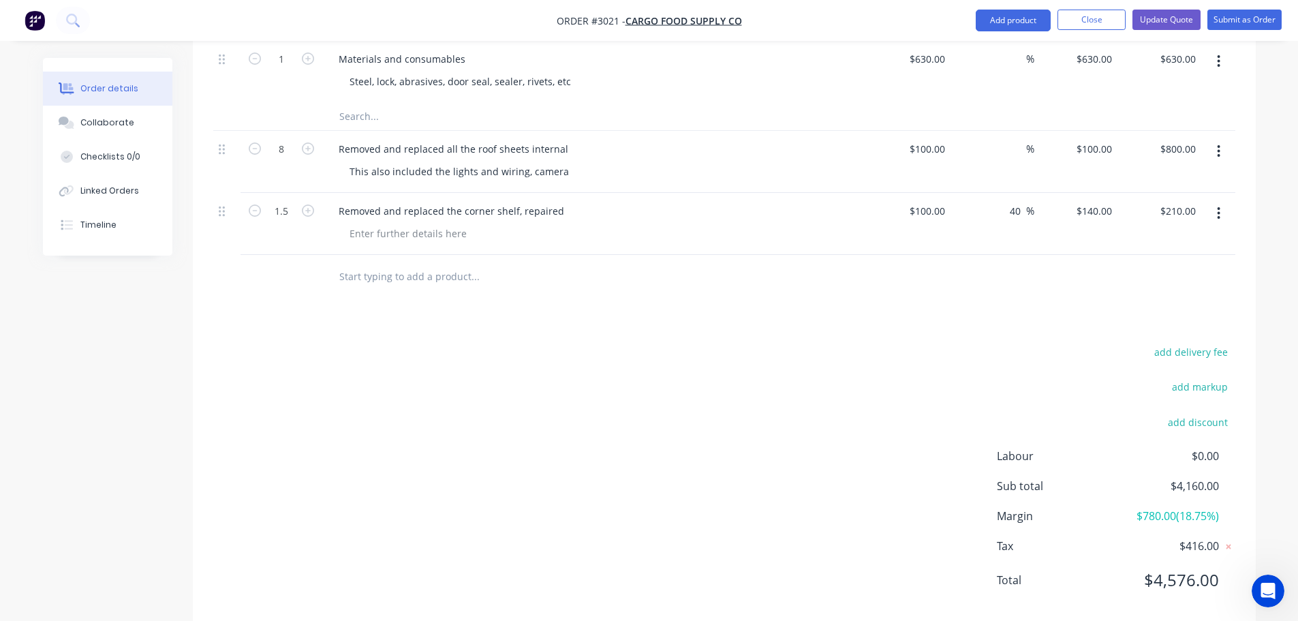
scroll to position [806, 0]
click at [375, 262] on input "text" at bounding box center [475, 275] width 272 height 27
paste input "Cut out and rewelded the rusting pieces of roof frame with duragal."
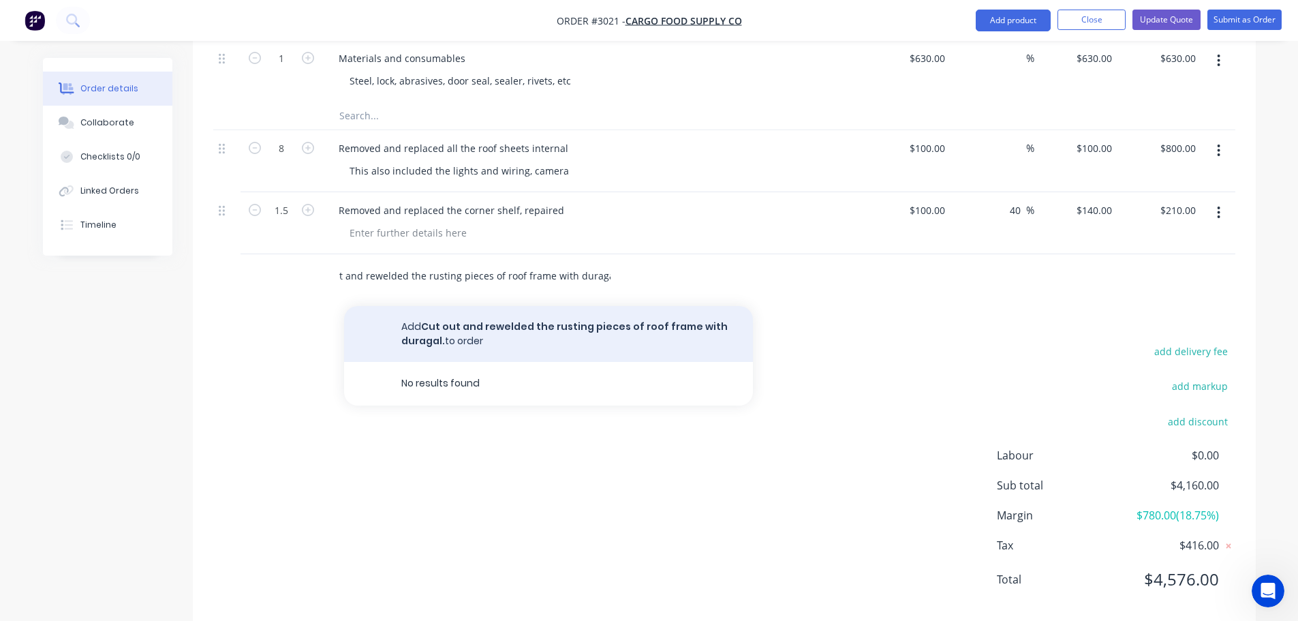
type input "Cut out and rewelded the rusting pieces of roof frame with duragal."
click at [502, 309] on button "Add Cut out and rewelded the rusting pieces of roof frame with duragal. to order" at bounding box center [548, 334] width 409 height 56
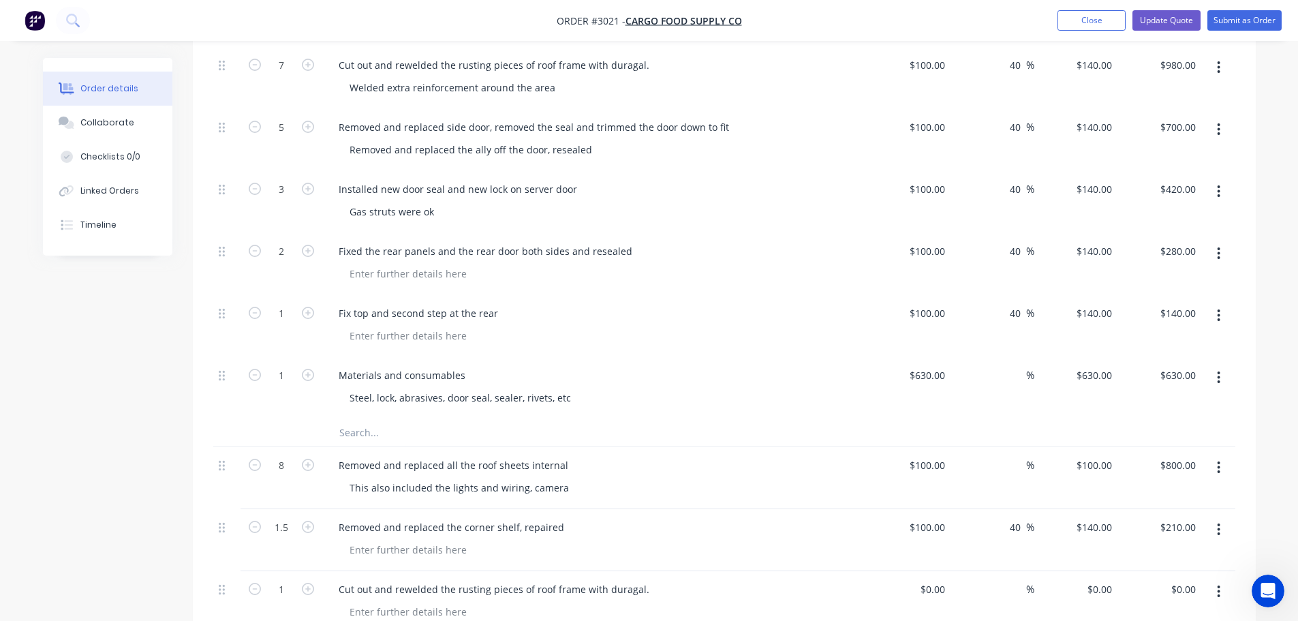
scroll to position [329, 0]
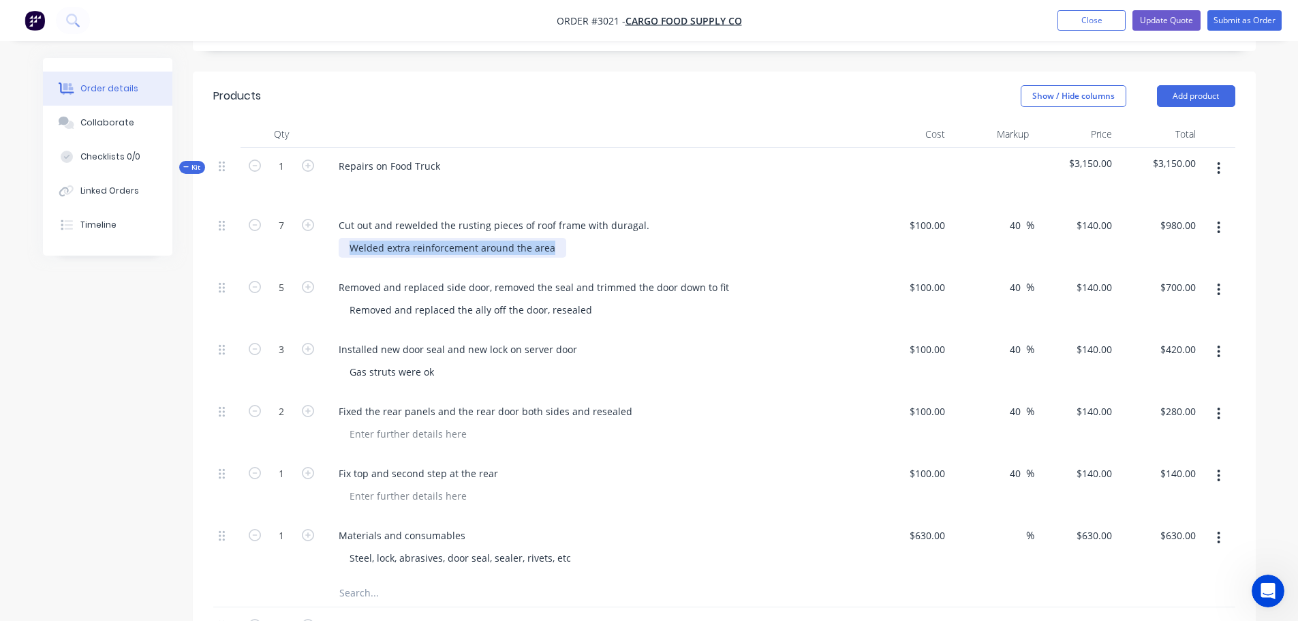
drag, startPoint x: 347, startPoint y: 230, endPoint x: 557, endPoint y: 238, distance: 209.9
click at [557, 238] on div "Welded extra reinforcement around the area" at bounding box center [453, 248] width 228 height 20
copy div "Welded extra reinforcement around the area"
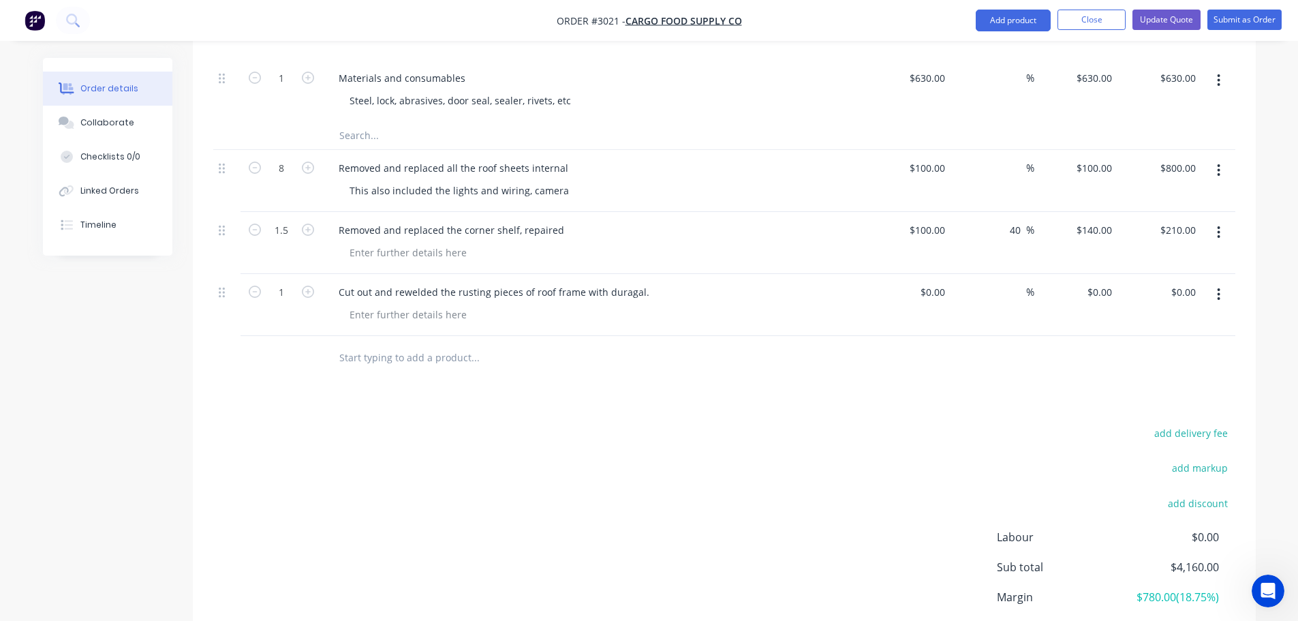
scroll to position [874, 0]
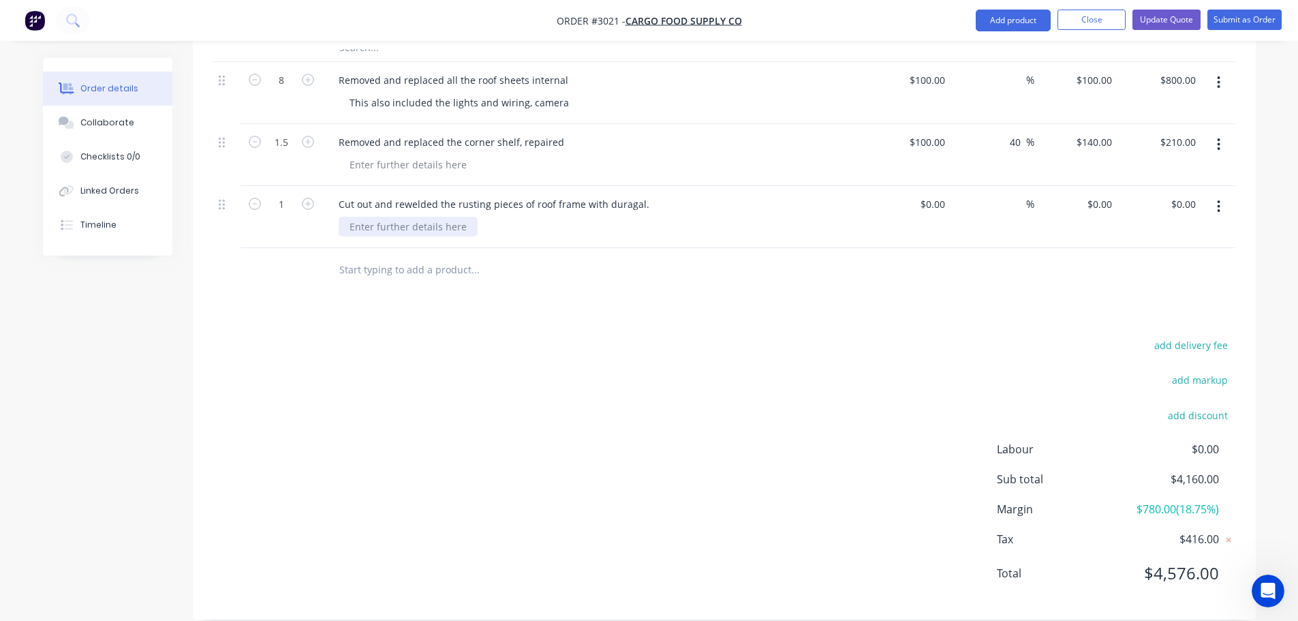
click at [381, 217] on div at bounding box center [408, 227] width 139 height 20
paste div
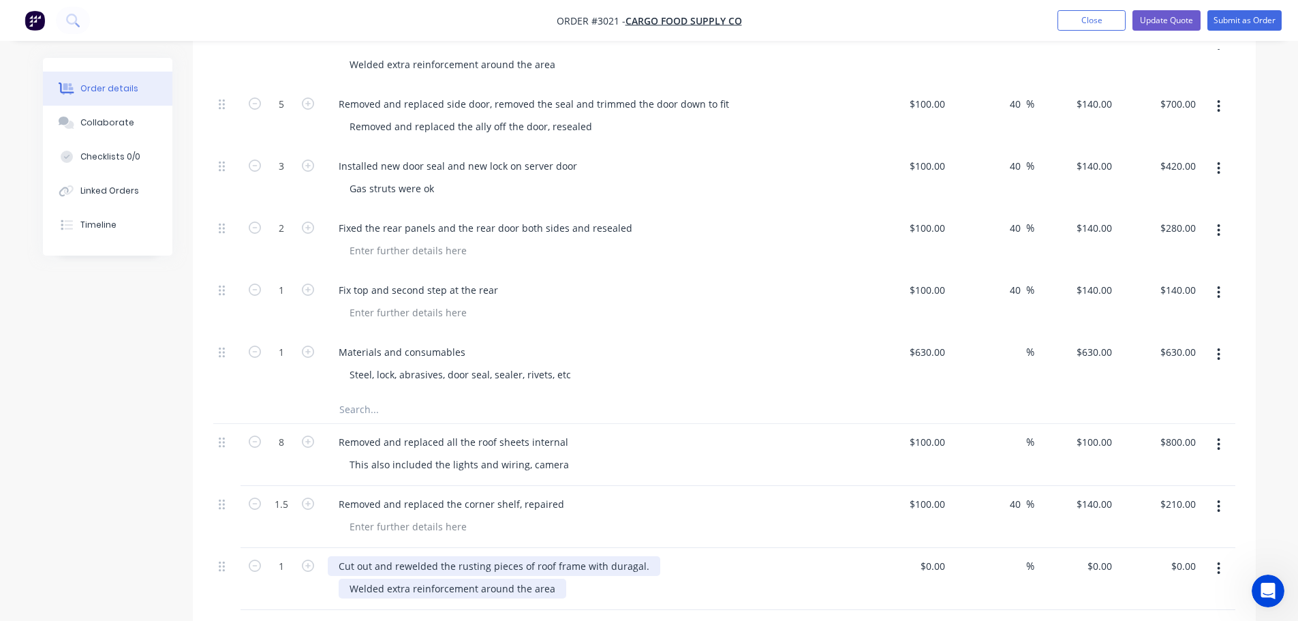
scroll to position [738, 0]
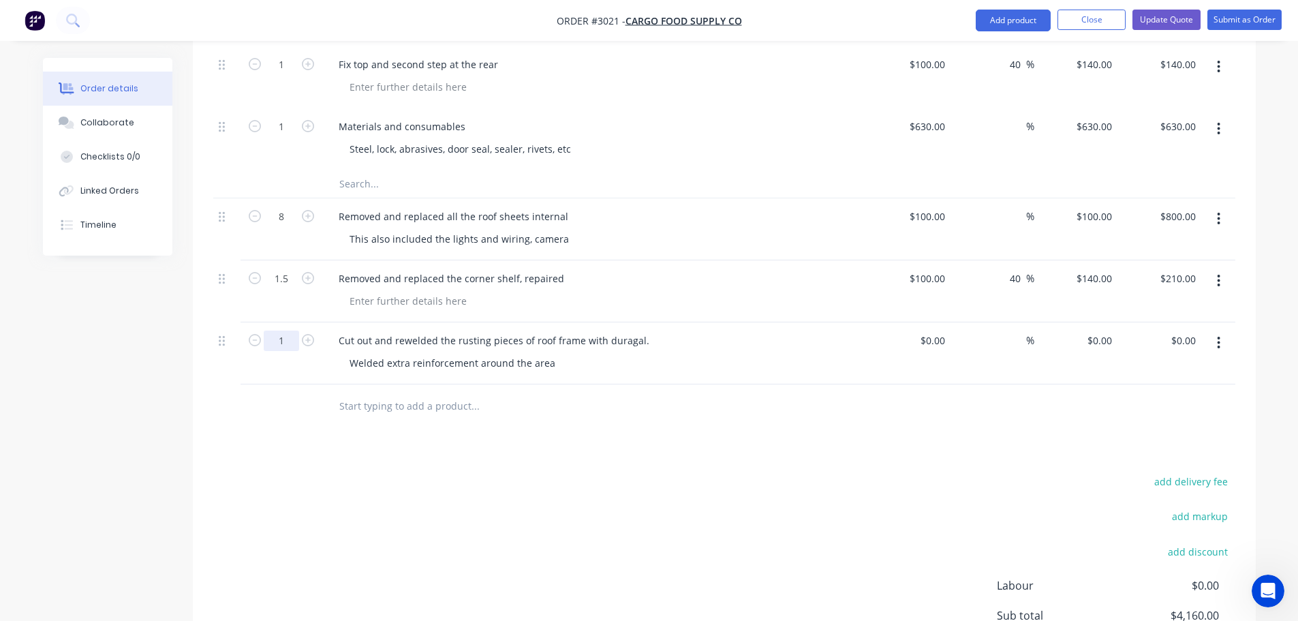
type input "7"
click at [932, 330] on div "$0.00" at bounding box center [931, 340] width 37 height 20
type input "$100.00"
type input "100"
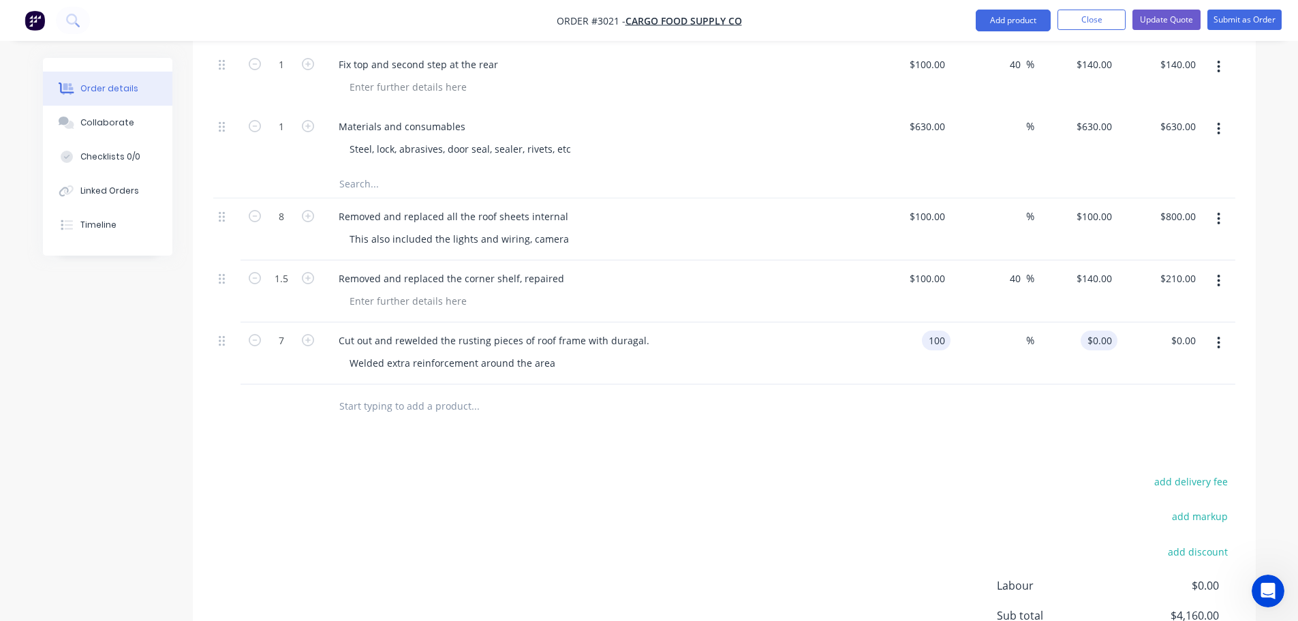
type input "$700.00"
click at [1103, 330] on input "100" at bounding box center [1105, 340] width 23 height 20
type input "140"
type input "40"
type input "$140.00"
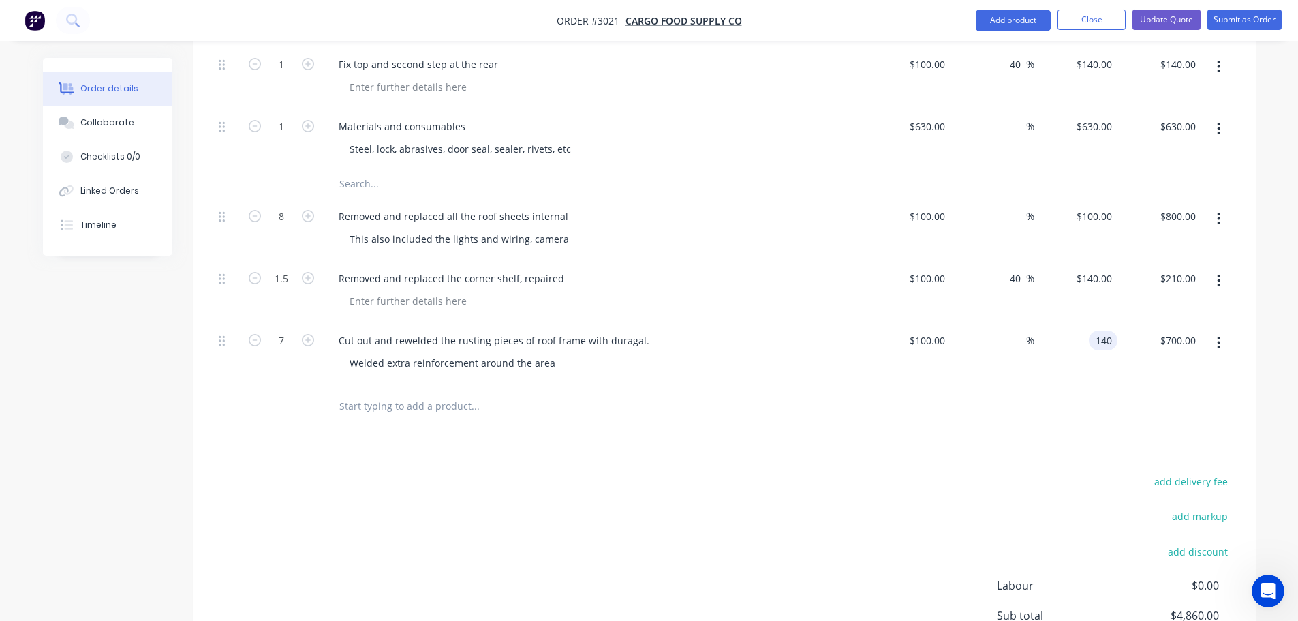
type input "$980.00"
click at [913, 393] on div at bounding box center [724, 406] width 1022 height 44
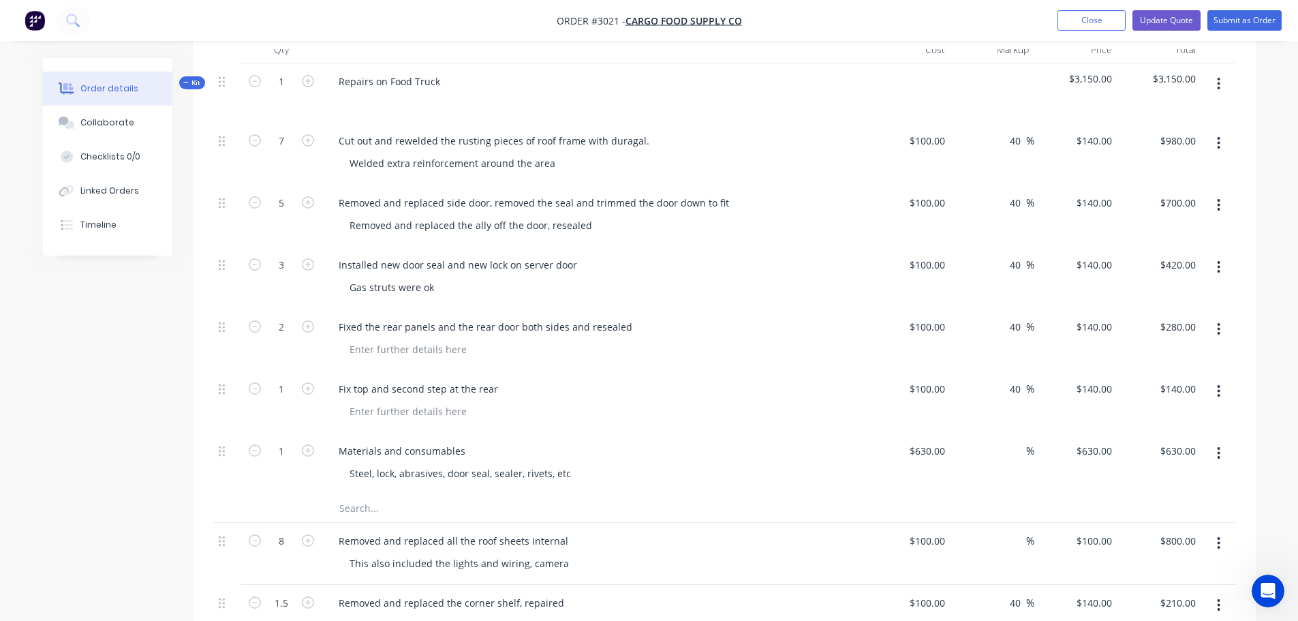
scroll to position [261, 0]
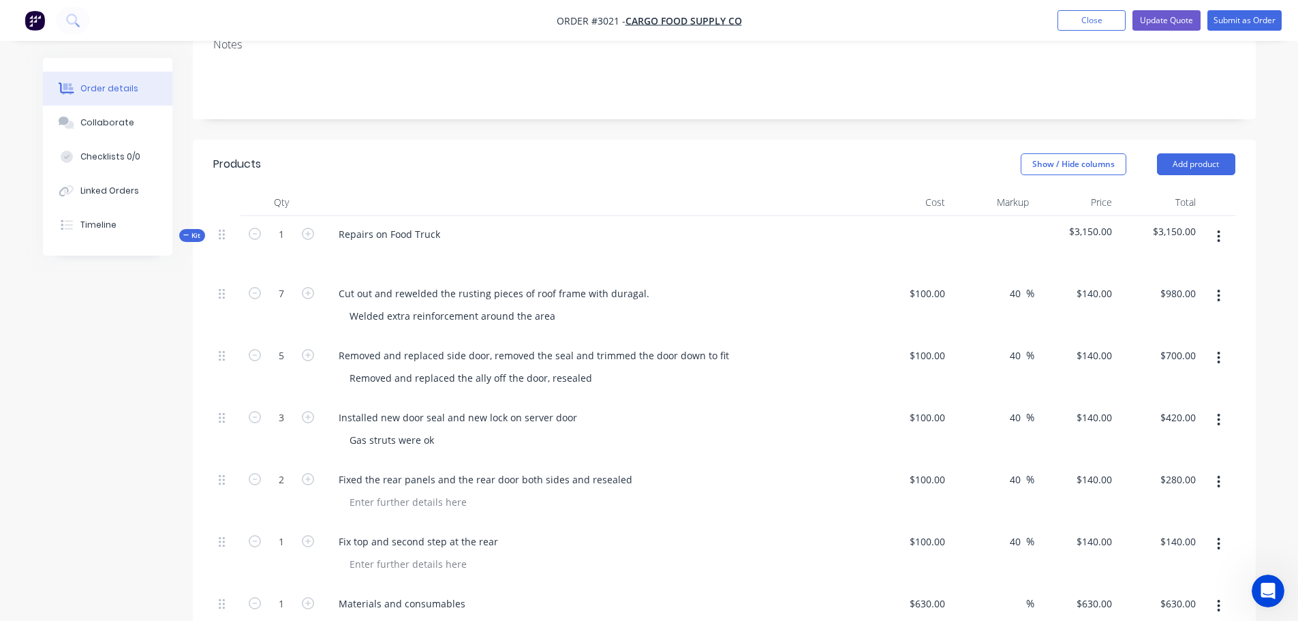
click at [1220, 288] on icon "button" at bounding box center [1218, 295] width 3 height 15
drag, startPoint x: 1133, startPoint y: 395, endPoint x: 770, endPoint y: 388, distance: 362.4
click at [1132, 403] on div "Delete" at bounding box center [1170, 413] width 105 height 20
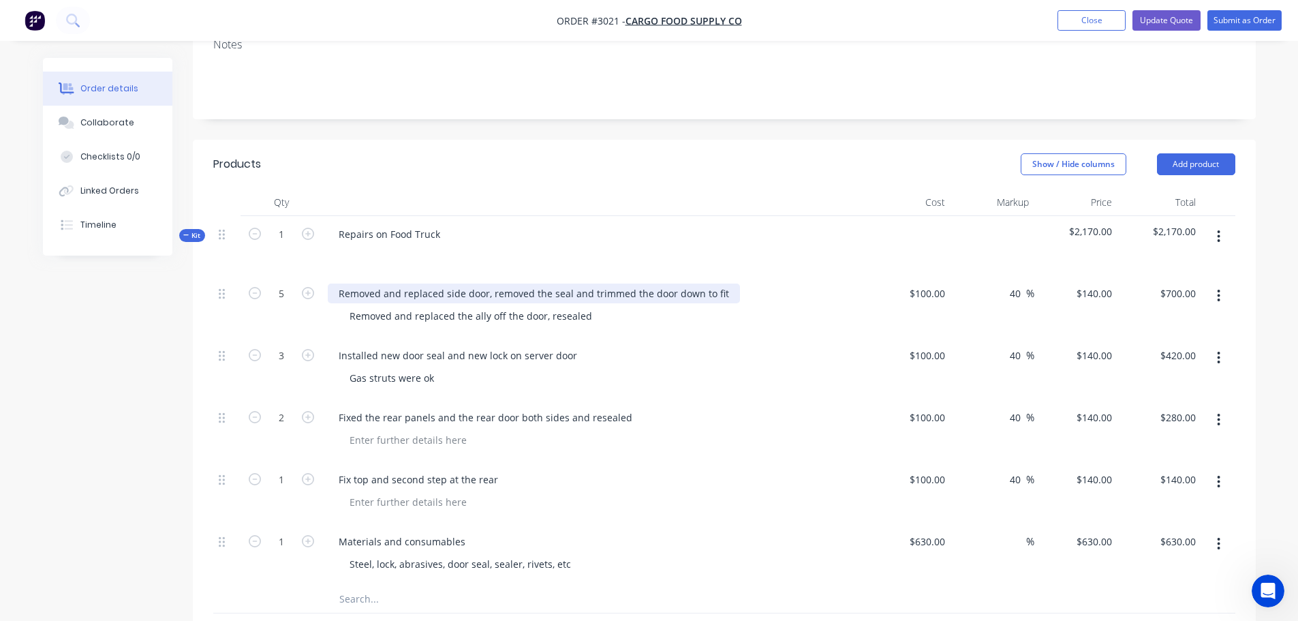
click at [338, 283] on div "Removed and replaced side door, removed the seal and trimmed the door down to f…" at bounding box center [534, 293] width 412 height 20
drag, startPoint x: 338, startPoint y: 274, endPoint x: 720, endPoint y: 279, distance: 382.1
click at [720, 283] on div "Removed and replaced side door, removed the seal and trimmed the door down to f…" at bounding box center [534, 293] width 412 height 20
copy div "Removed and replaced side door, removed the seal and trimmed the door down to f…"
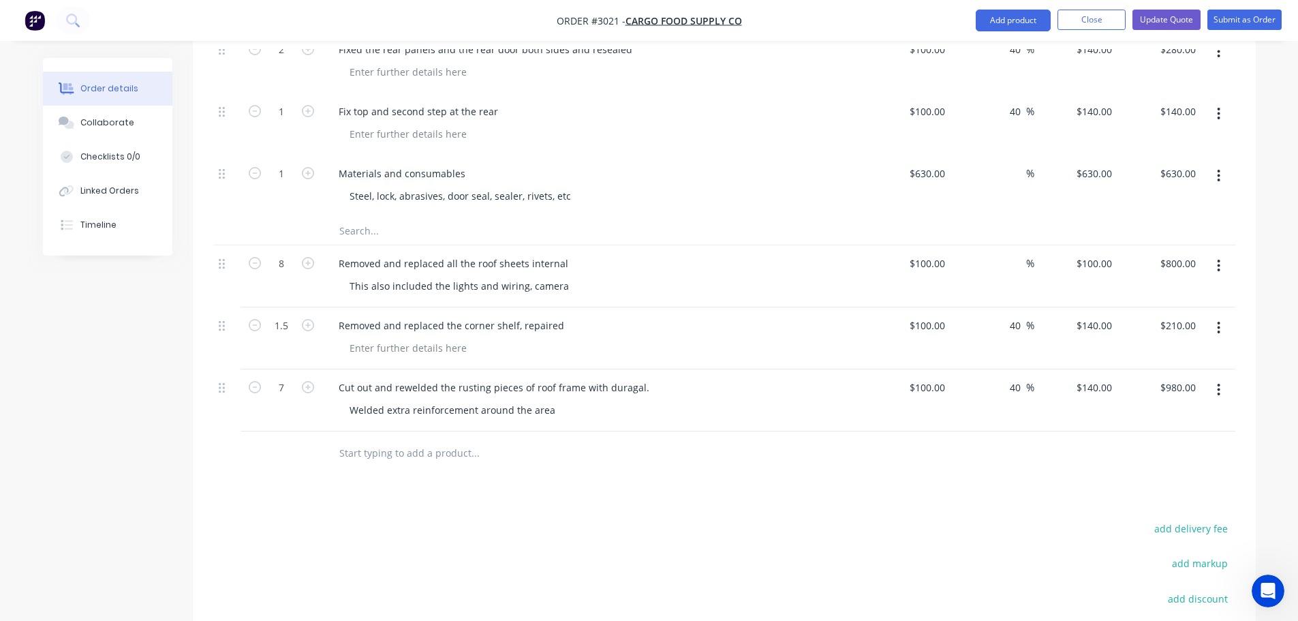
scroll to position [670, 0]
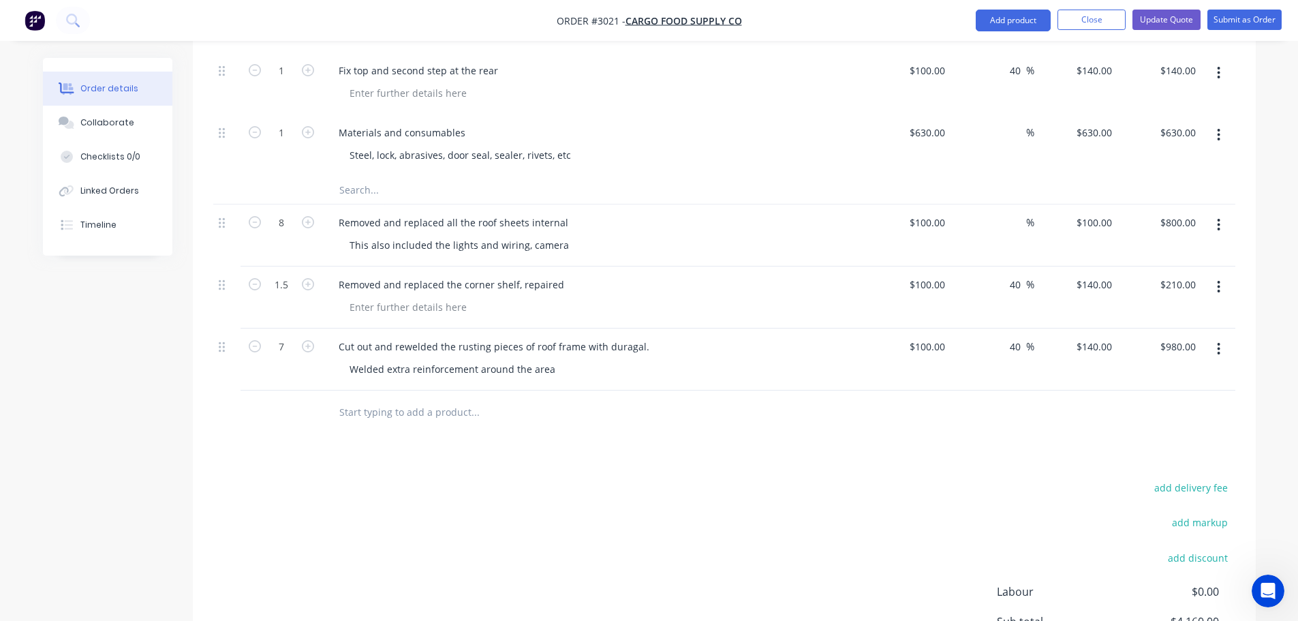
click at [364, 398] on input "text" at bounding box center [475, 411] width 272 height 27
paste input "Removed and replaced side door, removed the seal and trimmed the door down to f…"
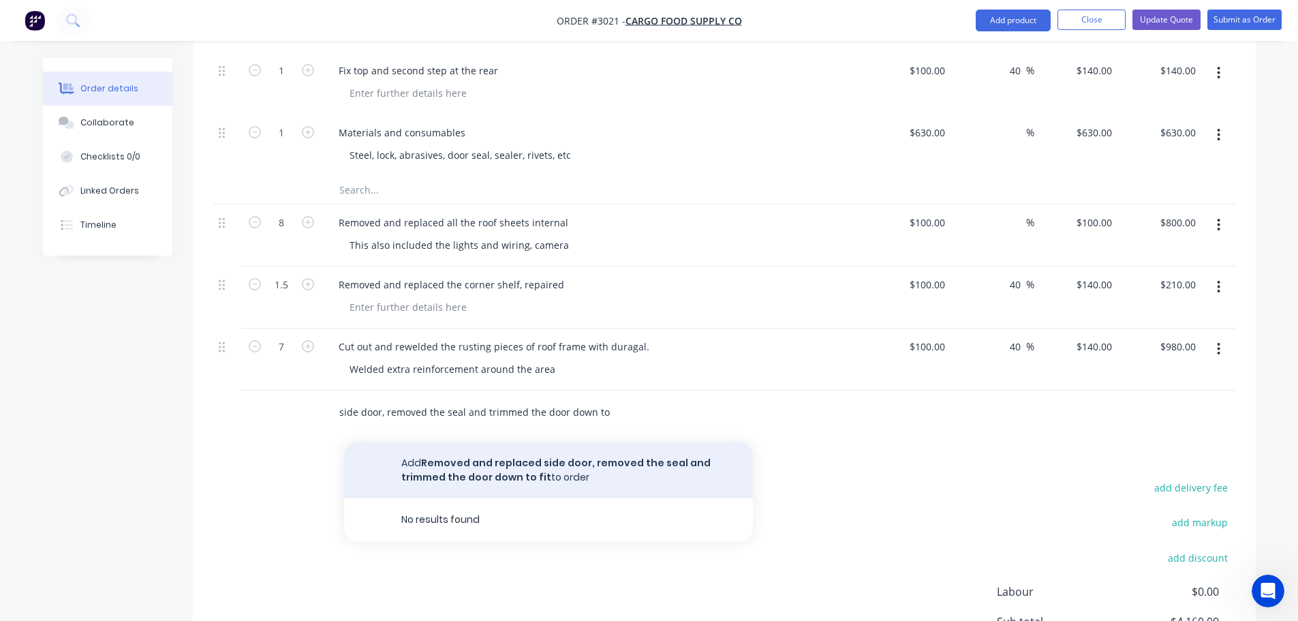
type input "Removed and replaced side door, removed the seal and trimmed the door down to f…"
click at [490, 453] on button "Add Removed and replaced side door, removed the seal and trimmed the door down …" at bounding box center [548, 470] width 409 height 56
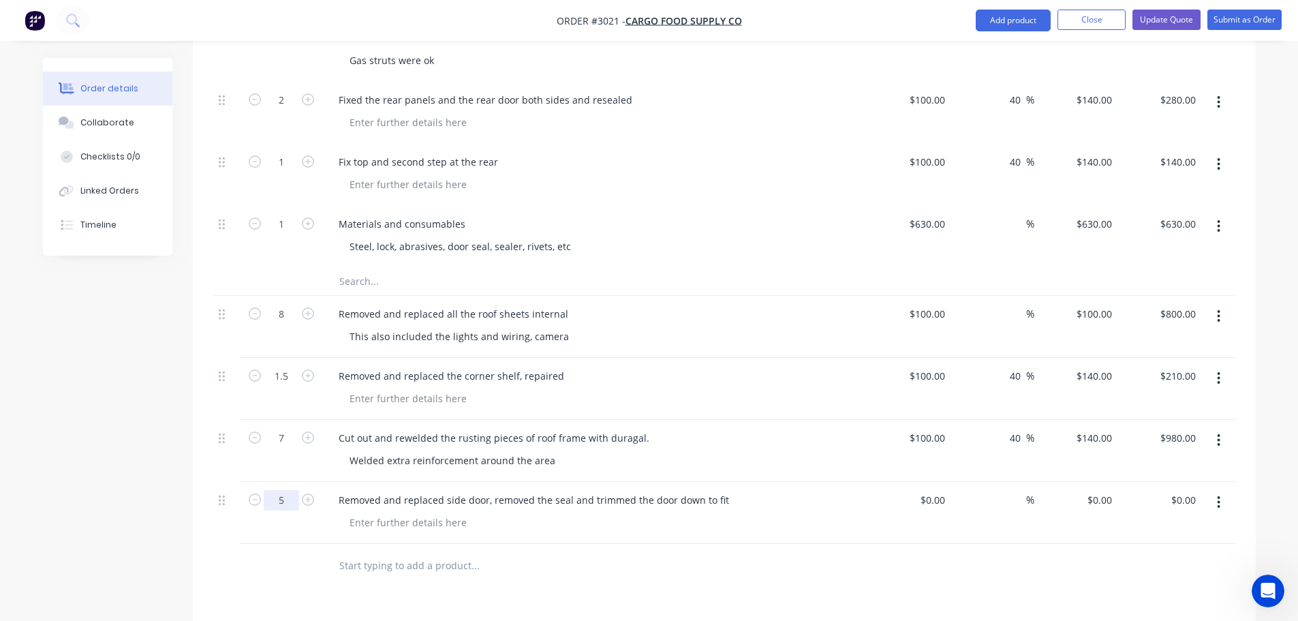
scroll to position [329, 0]
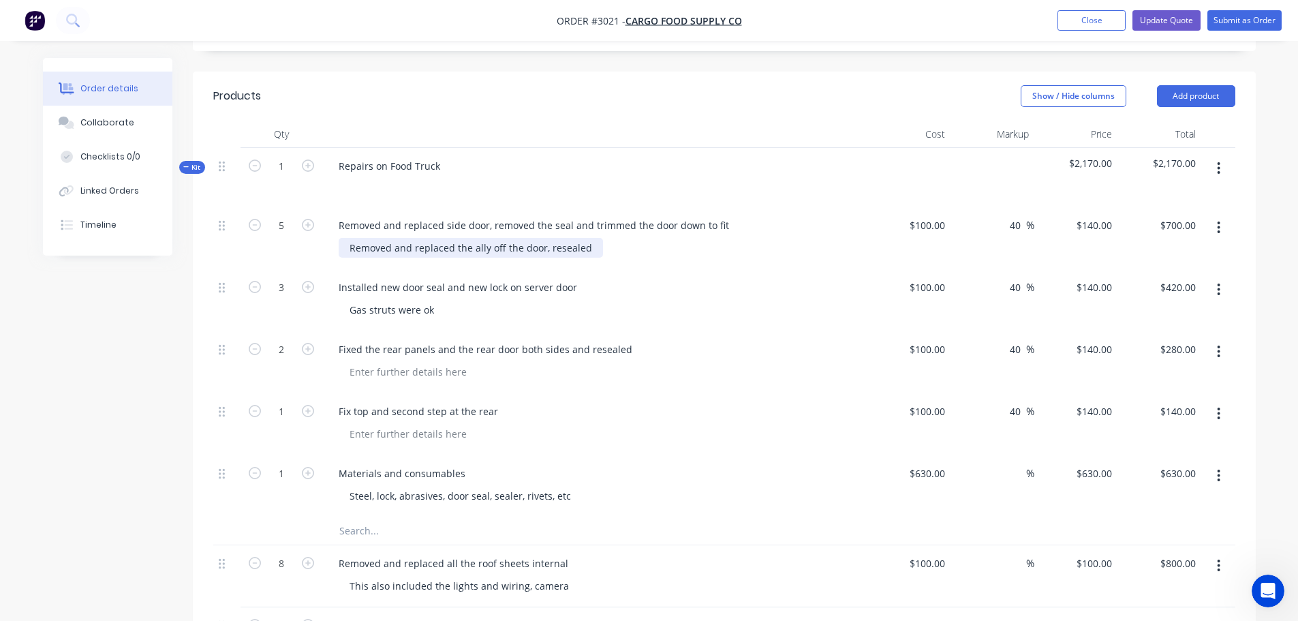
type input "5"
drag, startPoint x: 347, startPoint y: 229, endPoint x: 595, endPoint y: 234, distance: 248.0
click at [595, 238] on div "Removed and replaced the ally off the door, resealed" at bounding box center [600, 248] width 523 height 20
copy div "Removed and replaced the ally off the door, resealed"
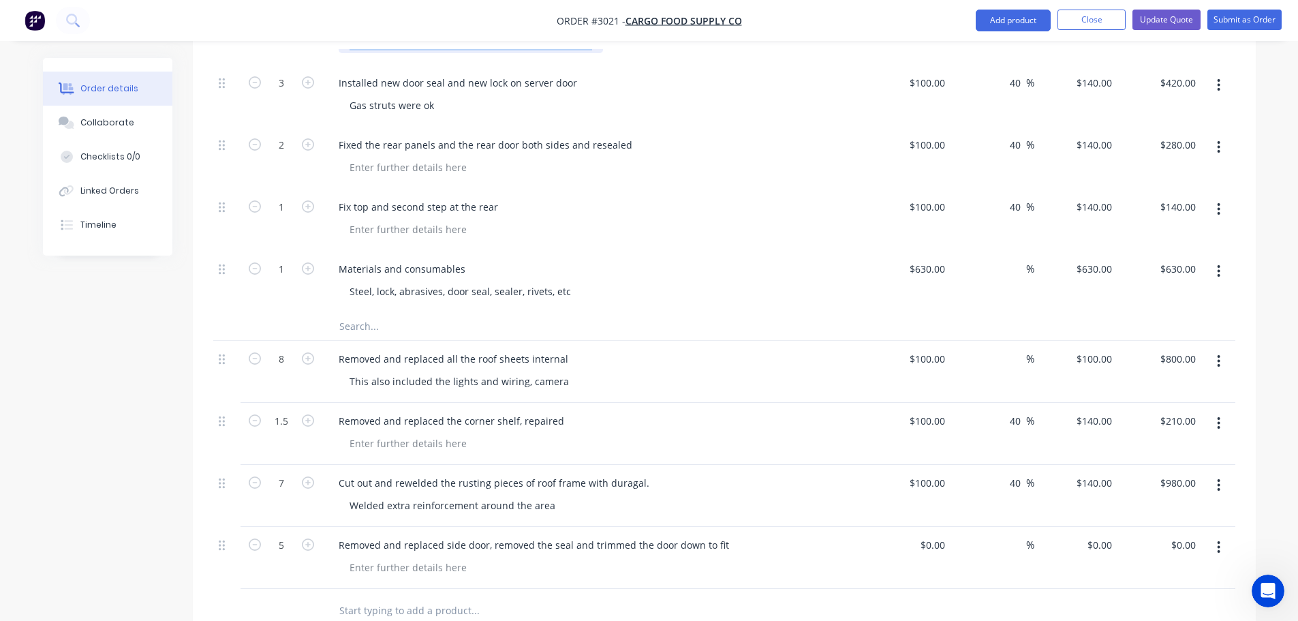
scroll to position [874, 0]
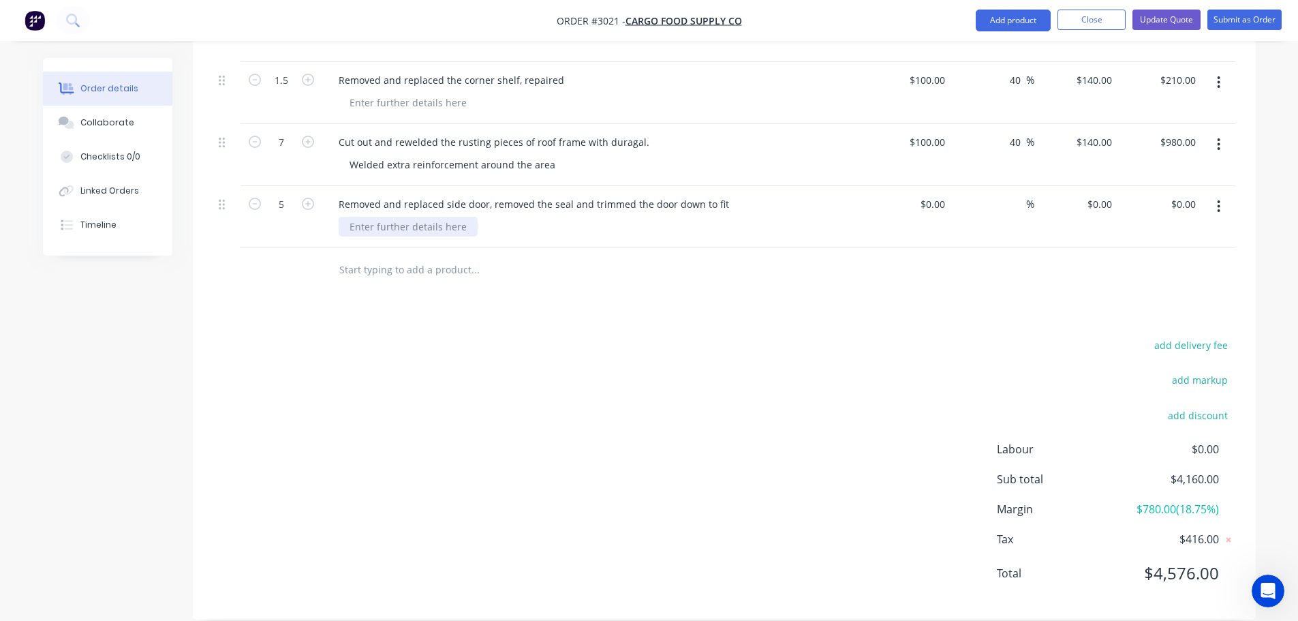
click at [383, 217] on div at bounding box center [408, 227] width 139 height 20
paste div
click at [924, 190] on div "$0.00" at bounding box center [909, 217] width 84 height 62
type input "$100.00"
type input "100"
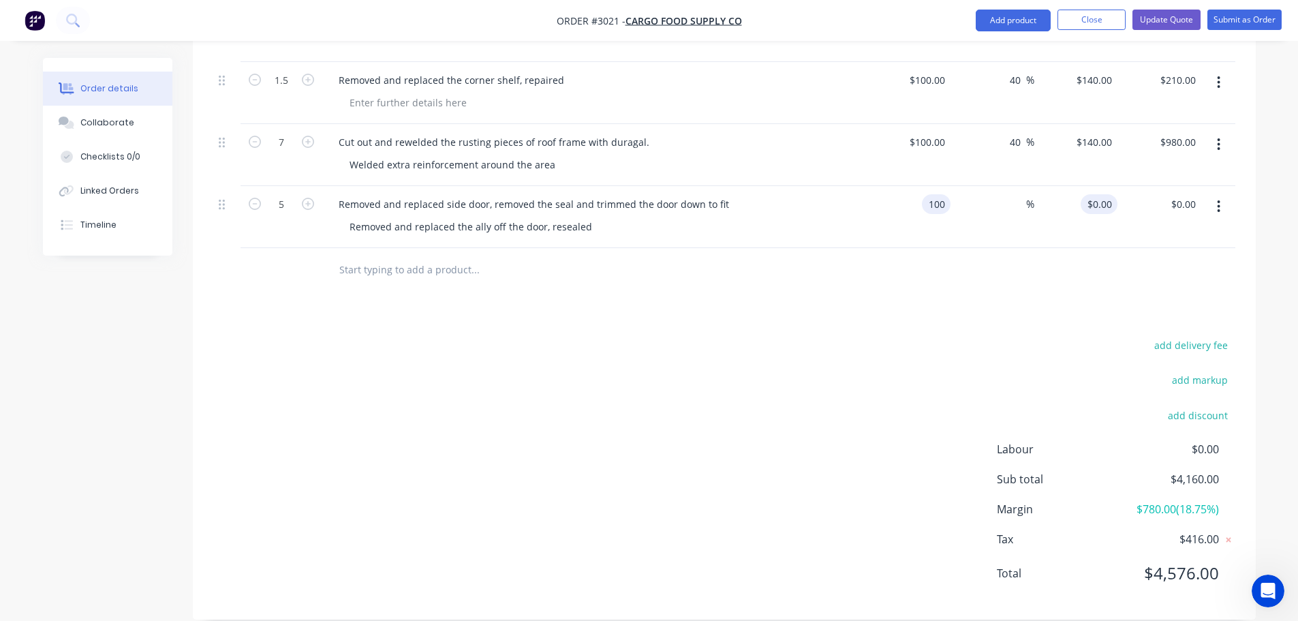
type input "$500.00"
click at [1103, 194] on input "100" at bounding box center [1101, 204] width 31 height 20
type input "140"
type input "40"
type input "$140.00"
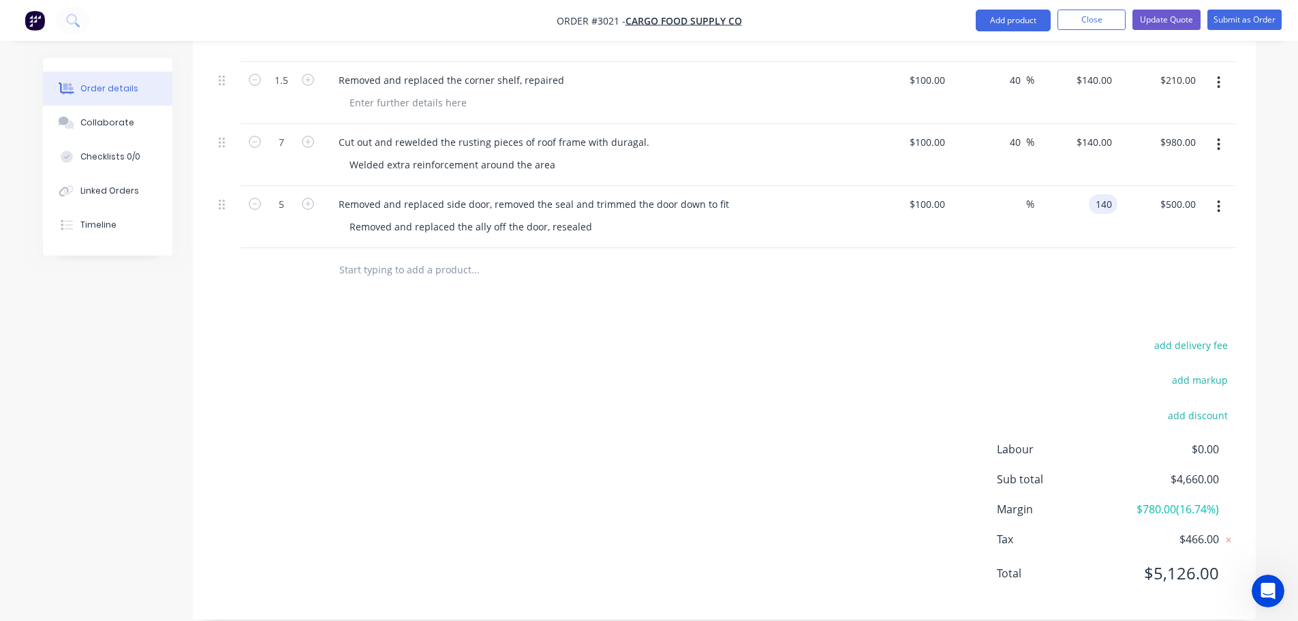
type input "$700.00"
click at [846, 287] on div "Products Show / Hide columns Add product Qty Cost Markup Price Total Kit 1 Repa…" at bounding box center [724, 73] width 1063 height 1093
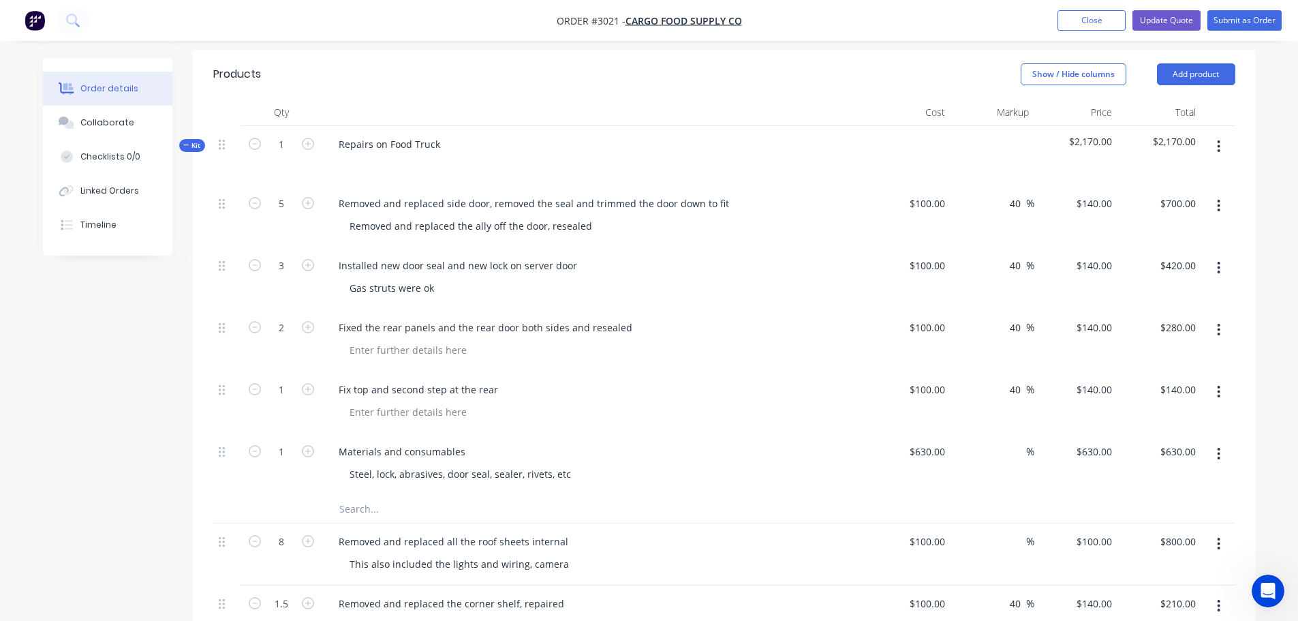
scroll to position [261, 0]
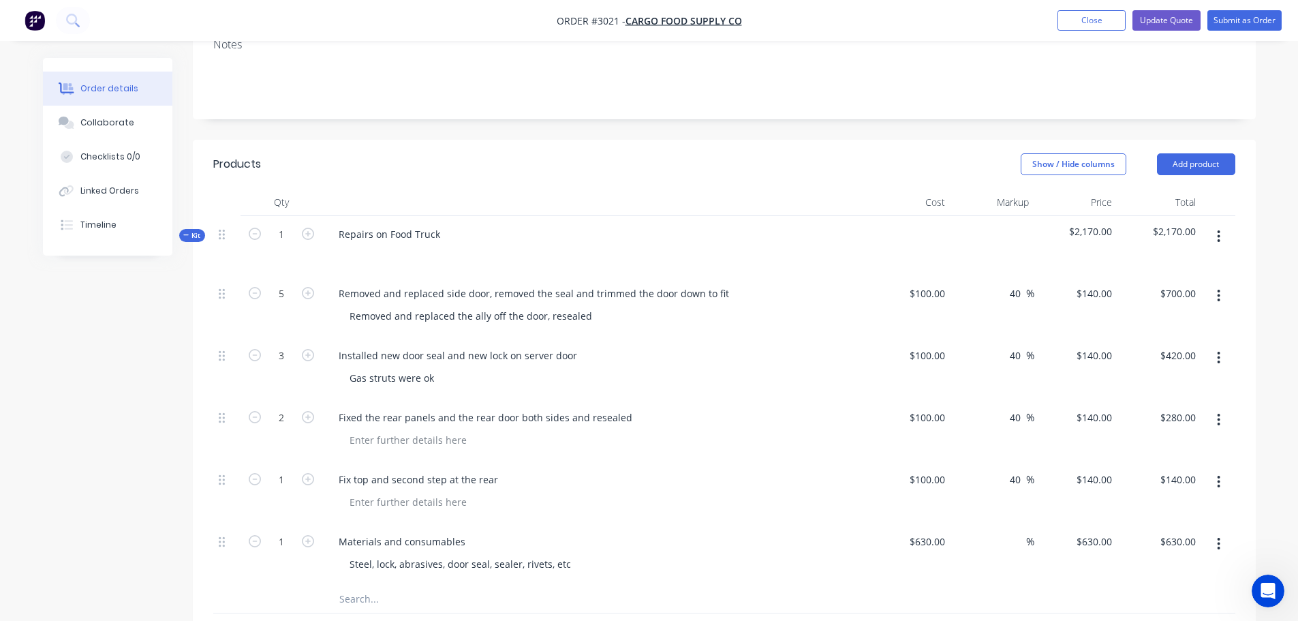
click at [1217, 283] on button "button" at bounding box center [1218, 295] width 32 height 25
click at [1127, 403] on div "Delete" at bounding box center [1170, 413] width 105 height 20
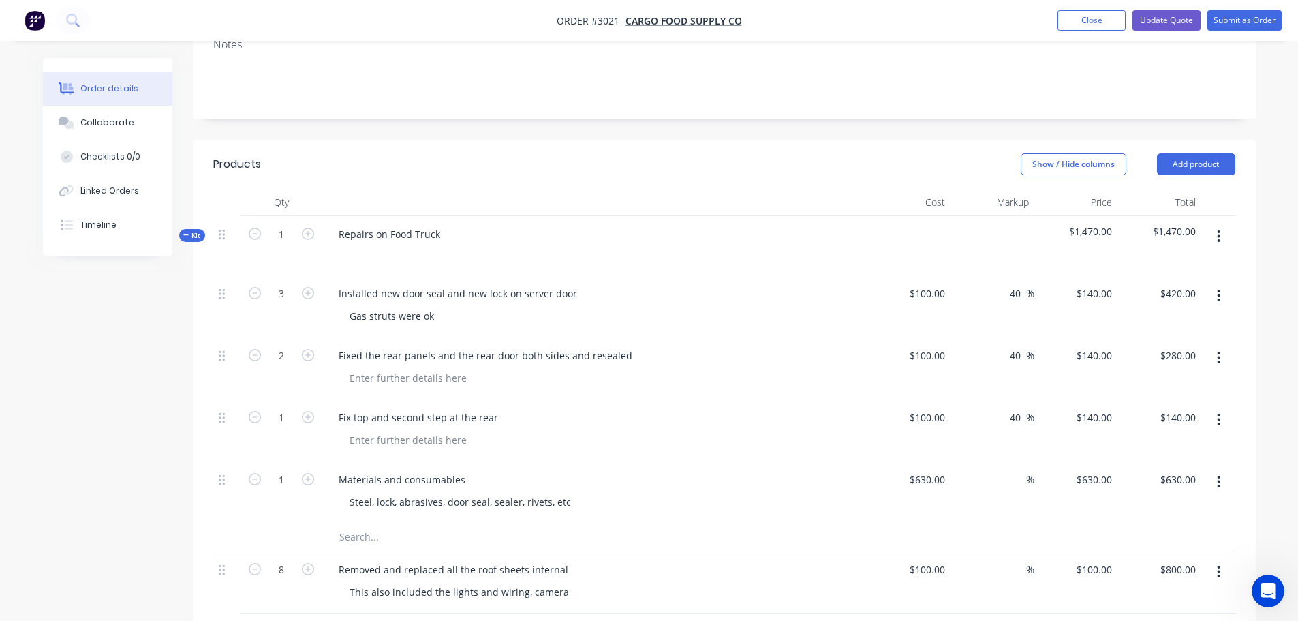
click at [387, 248] on div "Repairs on Food Truck" at bounding box center [594, 245] width 545 height 59
drag, startPoint x: 335, startPoint y: 273, endPoint x: 571, endPoint y: 287, distance: 236.1
click at [571, 287] on div "Installed new door seal and new lock on server door Gas struts were ok" at bounding box center [594, 306] width 545 height 62
copy div "Installed new door seal and new lock on server door"
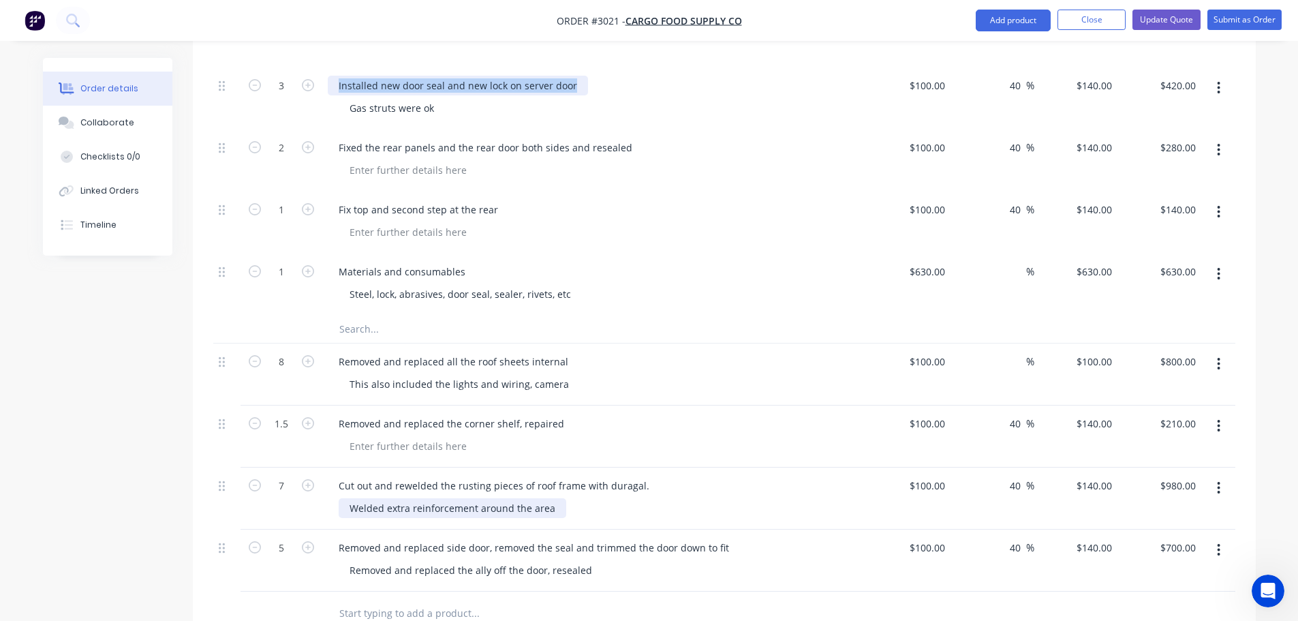
scroll to position [601, 0]
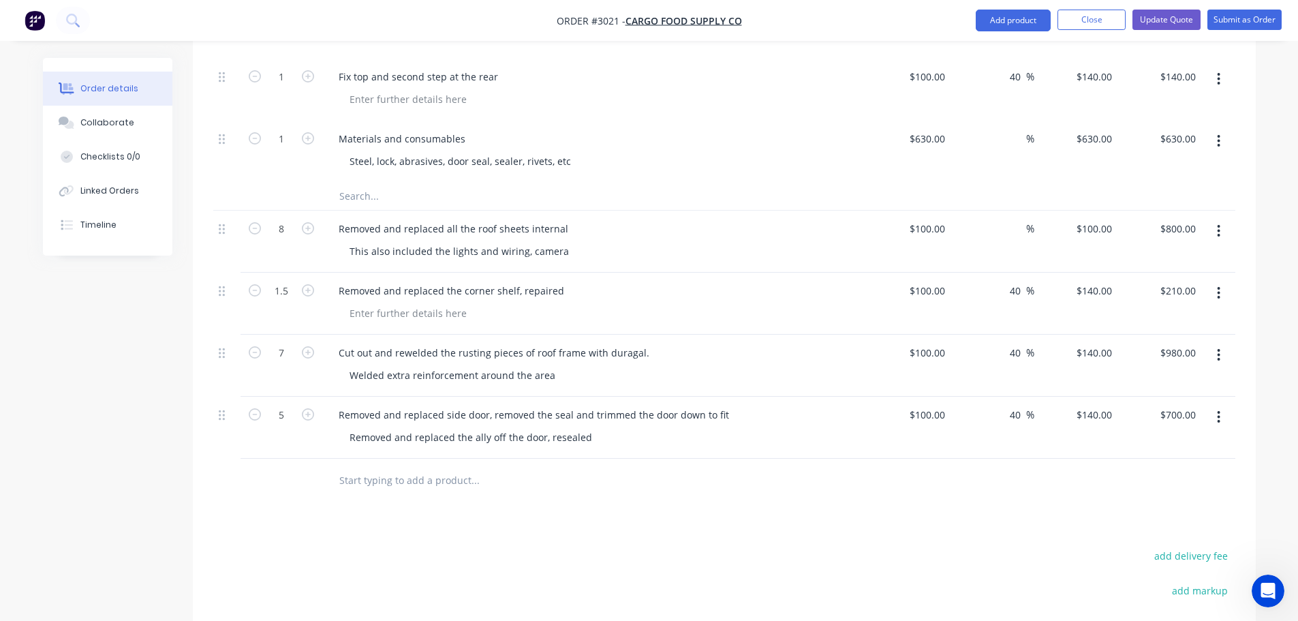
click at [378, 467] on input "text" at bounding box center [475, 480] width 272 height 27
paste input "Installed new door seal and new lock on server door"
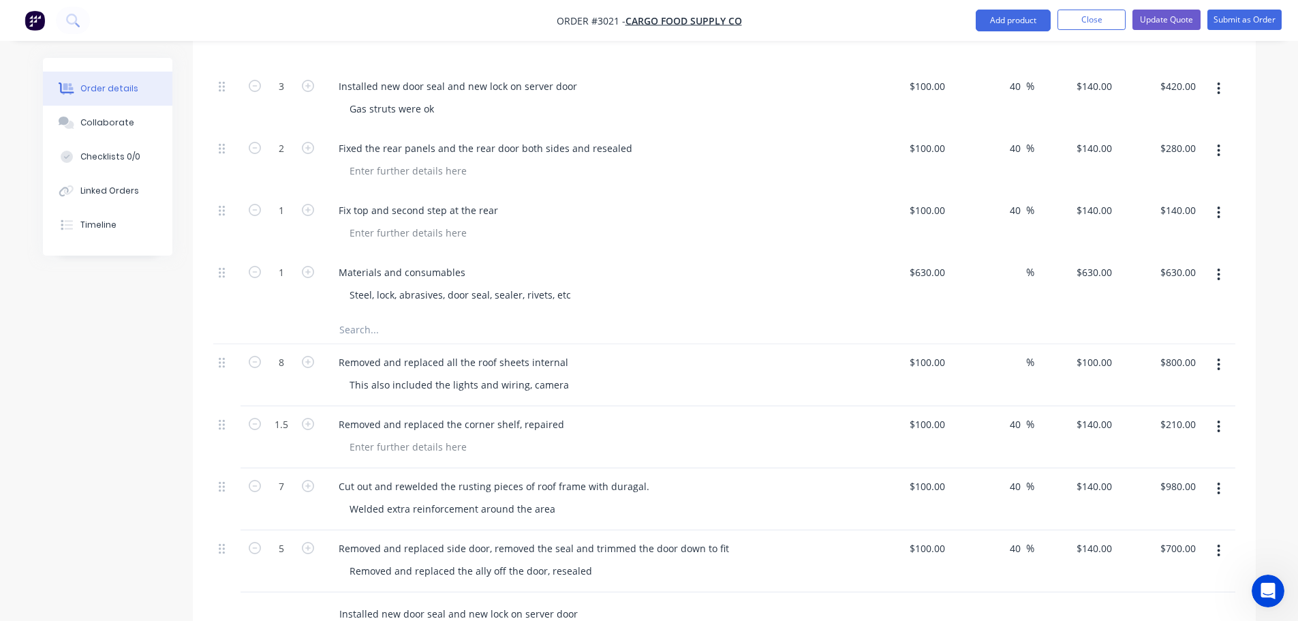
scroll to position [670, 0]
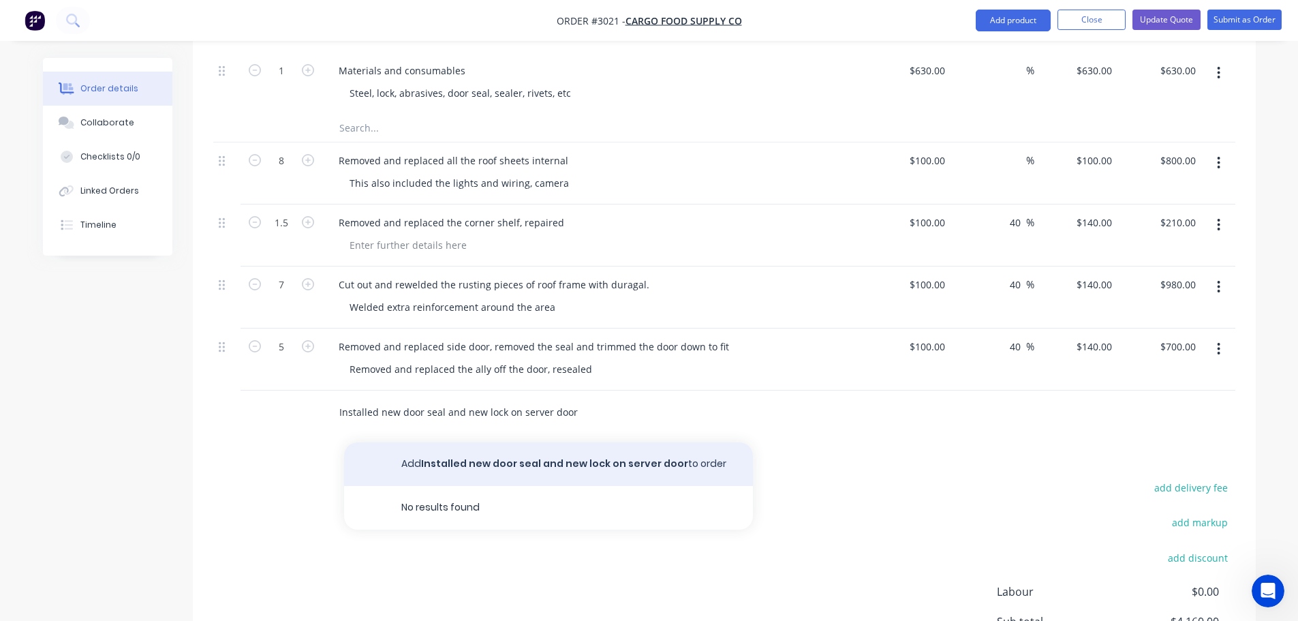
type input "Installed new door seal and new lock on server door"
click at [481, 442] on button "Add Installed new door seal and new lock on server door to order" at bounding box center [548, 464] width 409 height 44
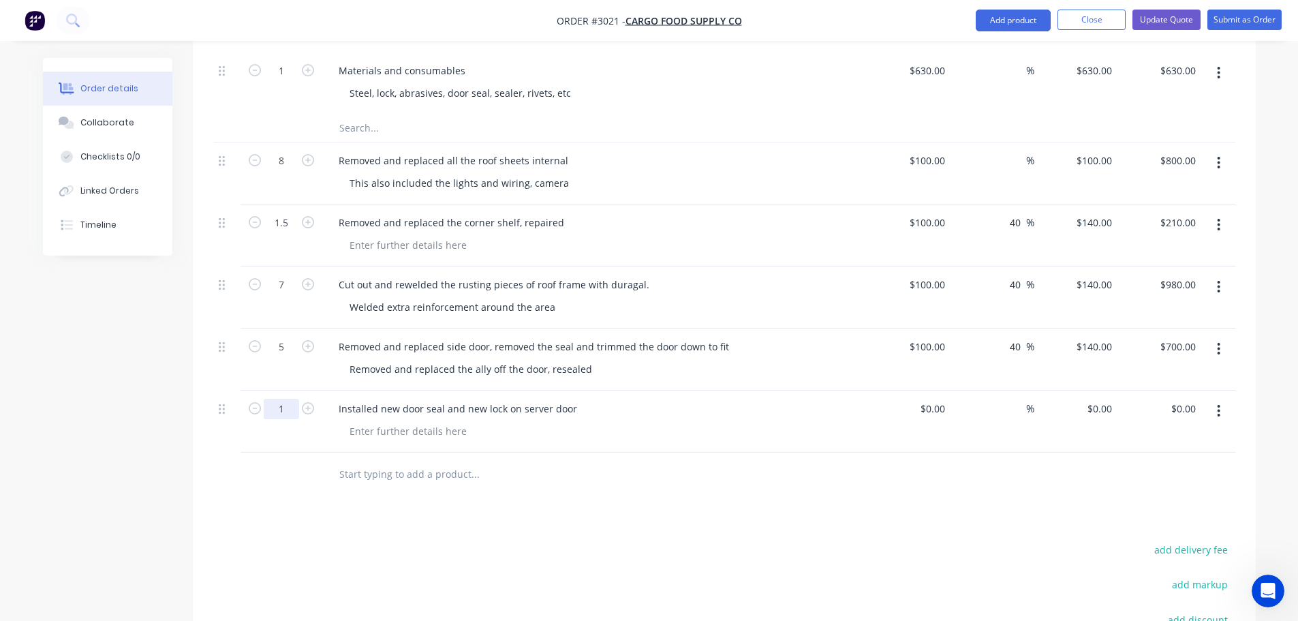
type input "3"
click at [935, 398] on input at bounding box center [934, 408] width 31 height 20
type input "$100.00"
type input "100"
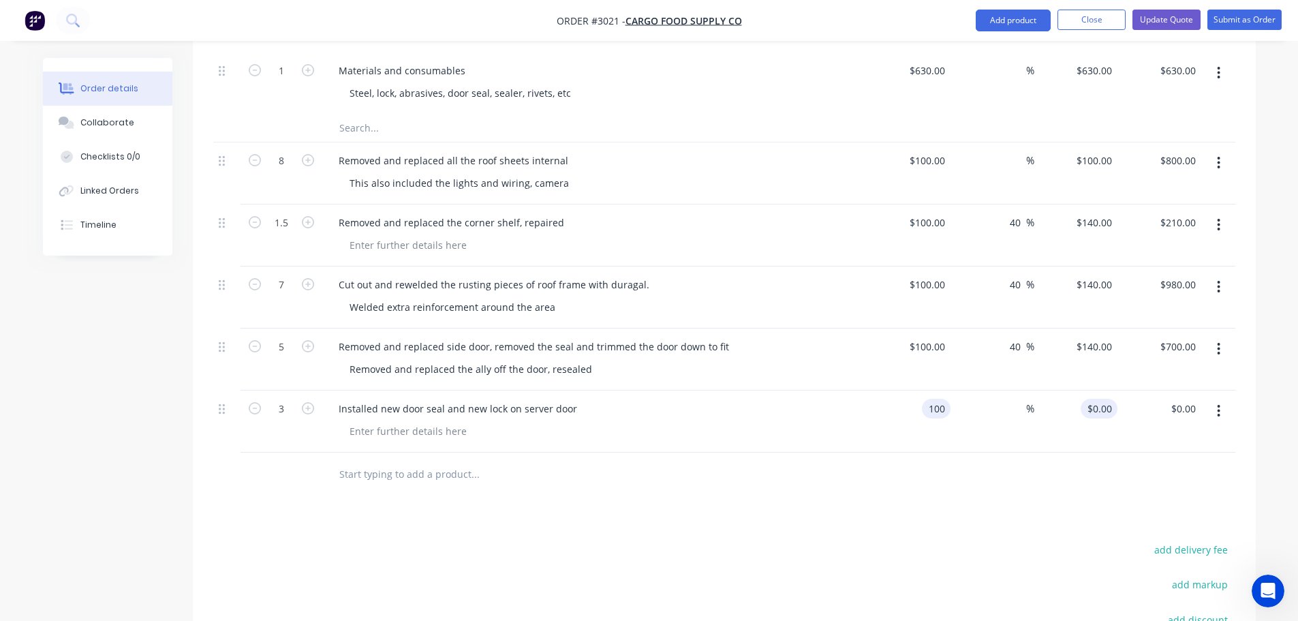
type input "$300.00"
click at [1094, 398] on input "100" at bounding box center [1105, 408] width 23 height 20
type input "140"
type input "40"
type input "$140.00"
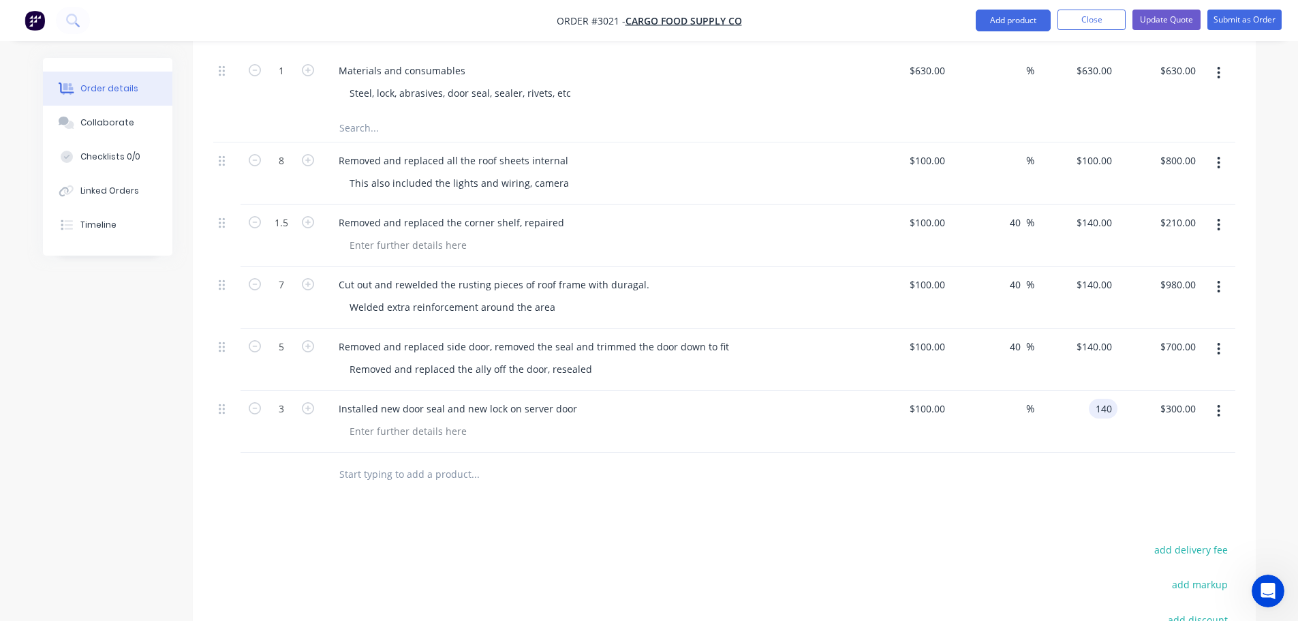
type input "$420.00"
click at [866, 452] on div at bounding box center [724, 474] width 1022 height 44
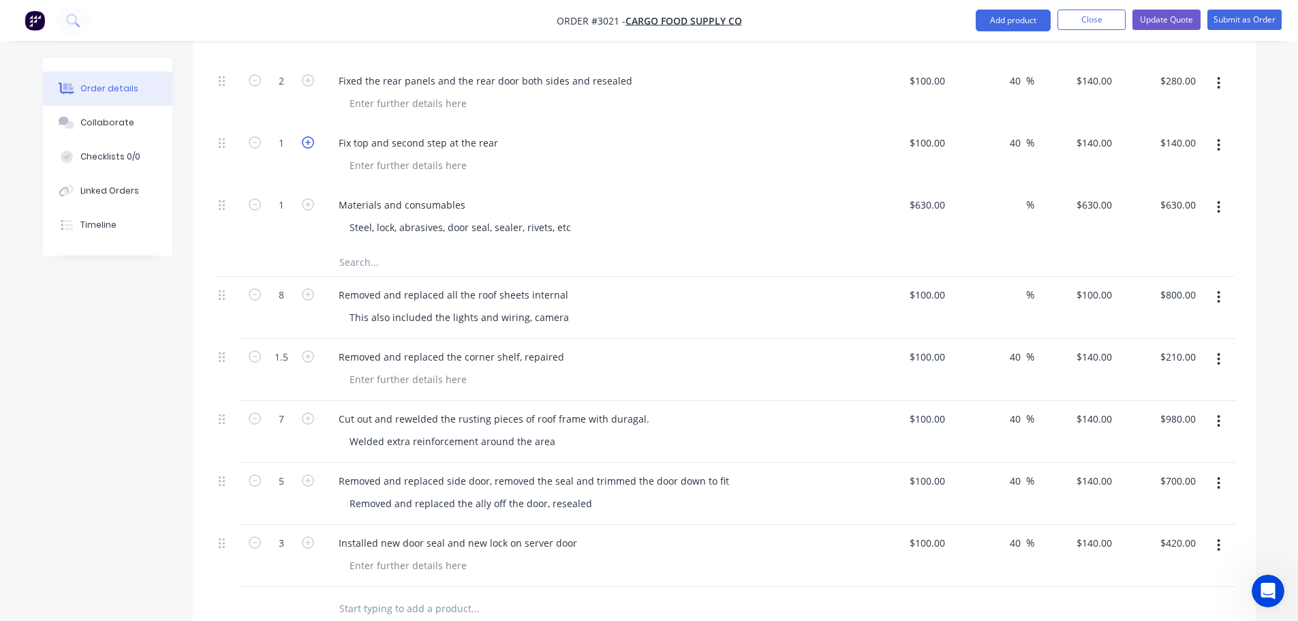
scroll to position [329, 0]
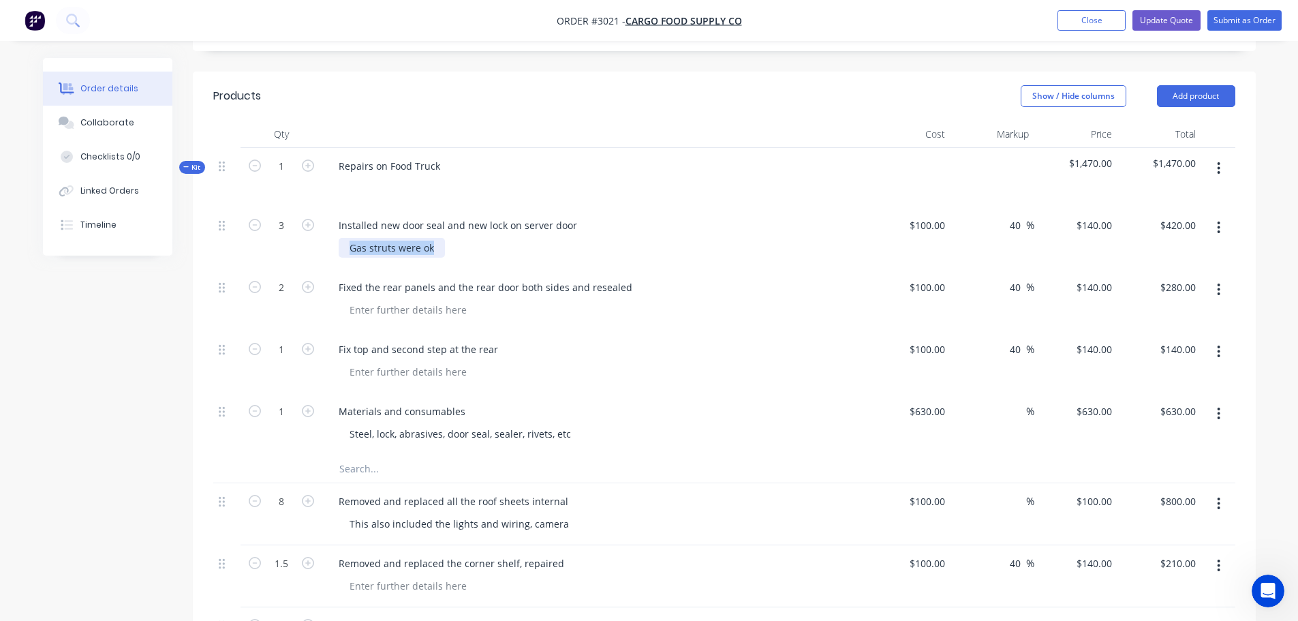
drag, startPoint x: 348, startPoint y: 230, endPoint x: 438, endPoint y: 234, distance: 90.0
click at [438, 238] on div "Gas struts were ok" at bounding box center [392, 248] width 106 height 20
copy div "Gas struts were ok"
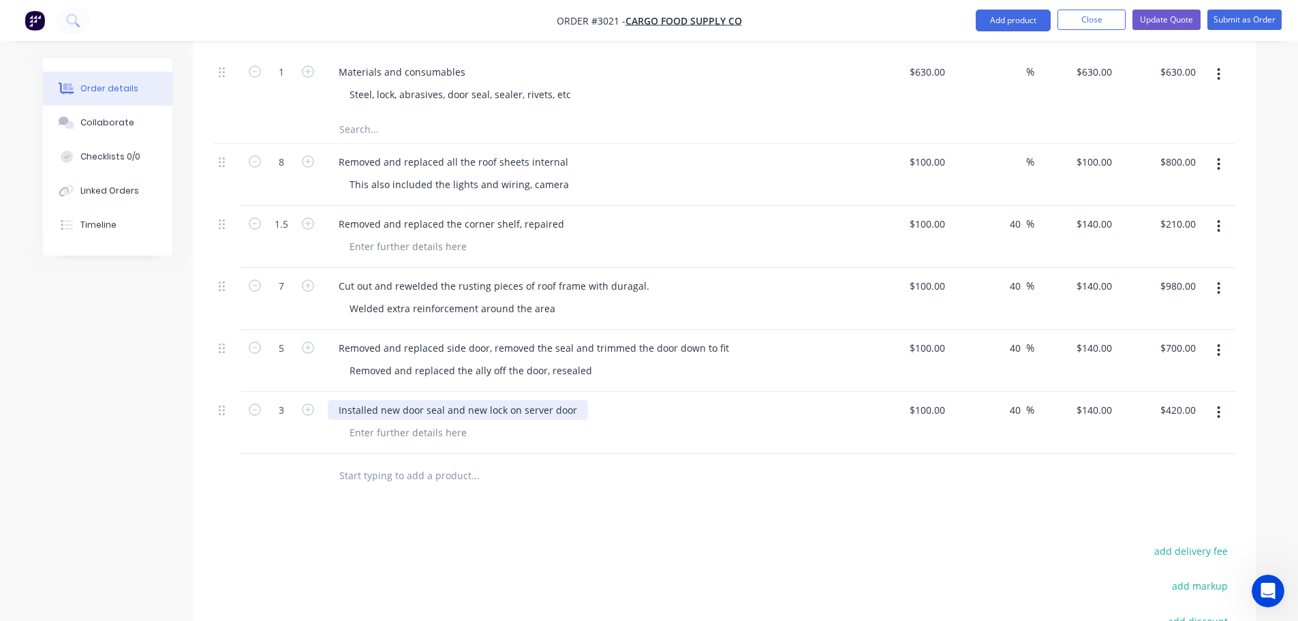
scroll to position [670, 0]
click at [369, 421] on div at bounding box center [408, 431] width 139 height 20
paste div
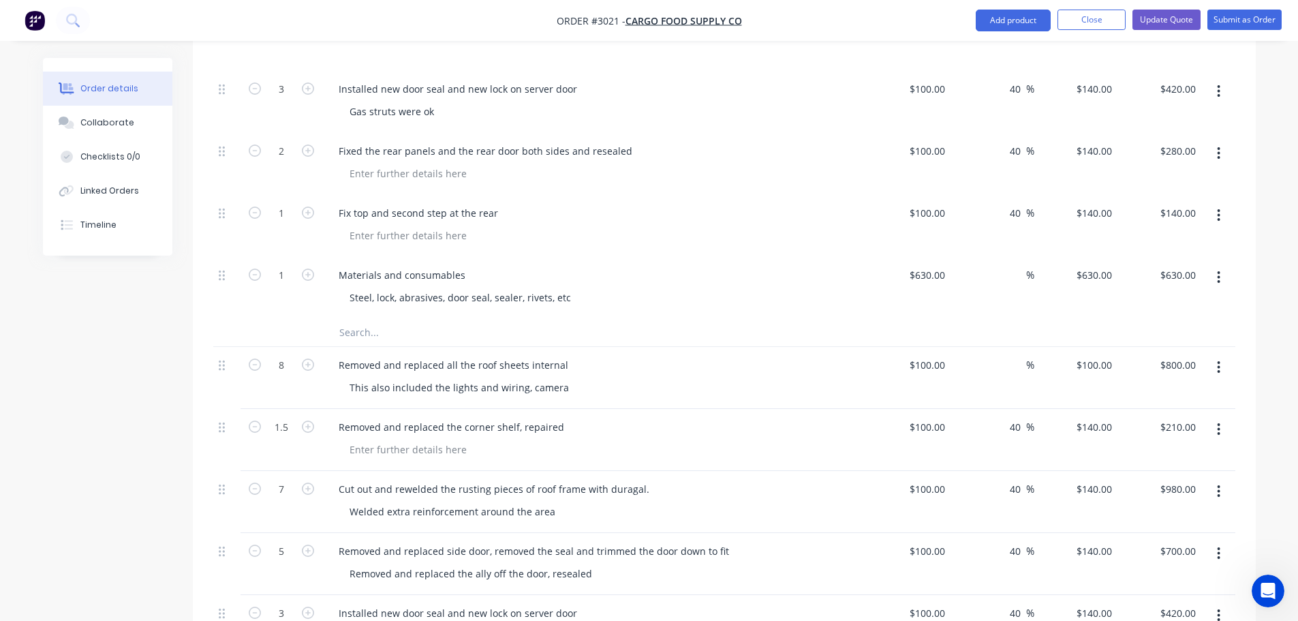
scroll to position [397, 0]
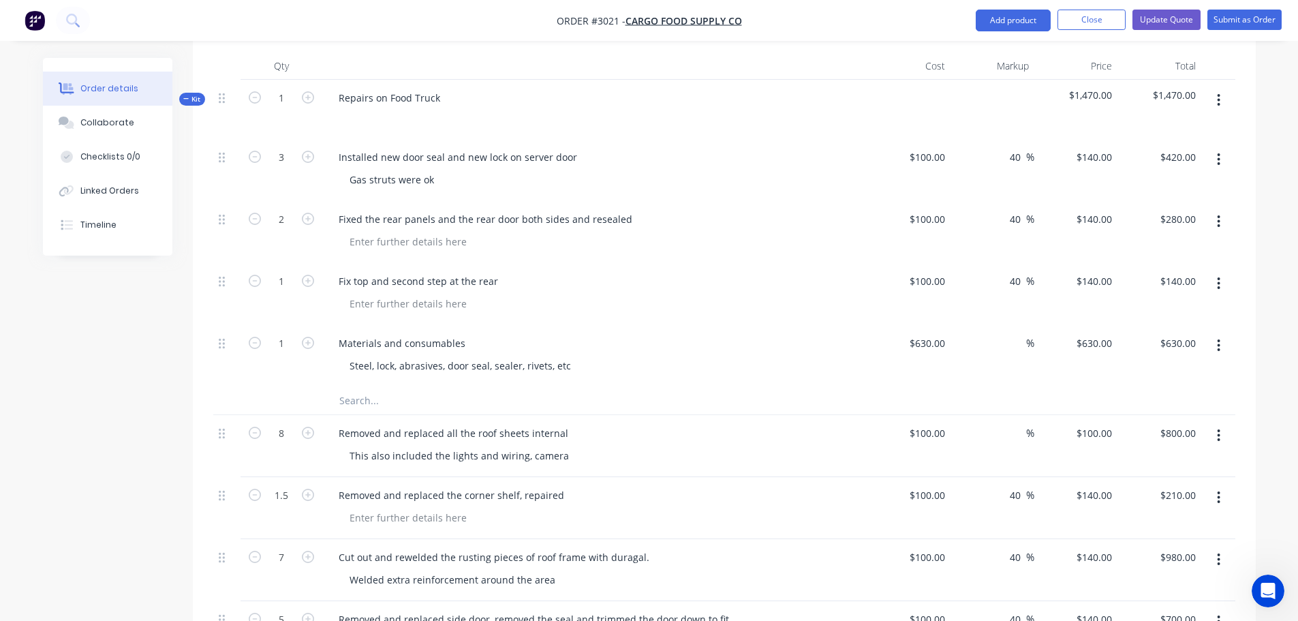
click at [1219, 153] on icon "button" at bounding box center [1218, 159] width 3 height 12
click at [1133, 267] on div "Delete" at bounding box center [1170, 277] width 105 height 20
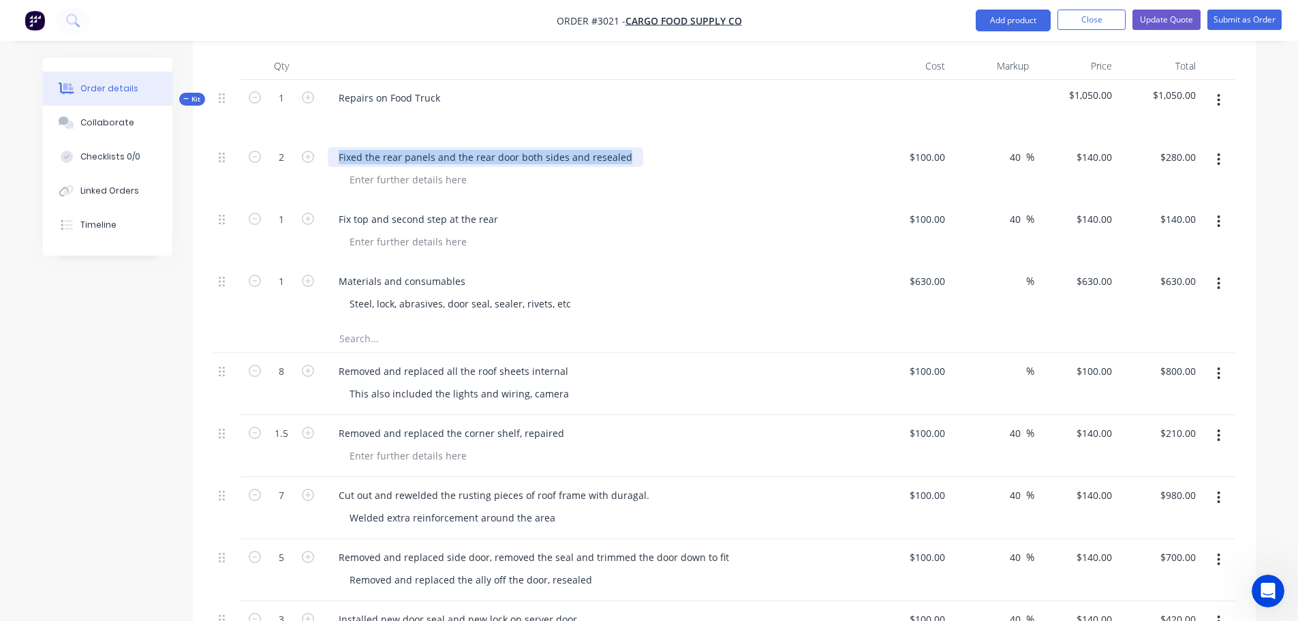
drag, startPoint x: 339, startPoint y: 136, endPoint x: 644, endPoint y: 153, distance: 305.6
click at [644, 153] on div "Fixed the rear panels and the rear door both sides and resealed" at bounding box center [594, 170] width 545 height 62
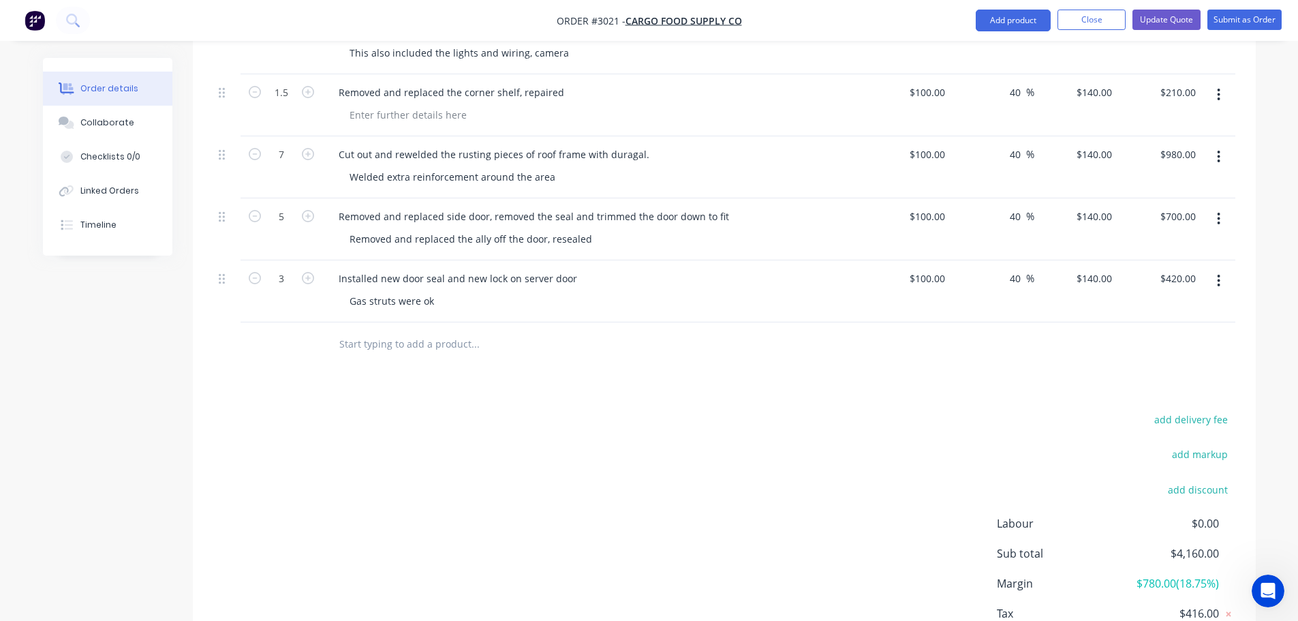
scroll to position [806, 0]
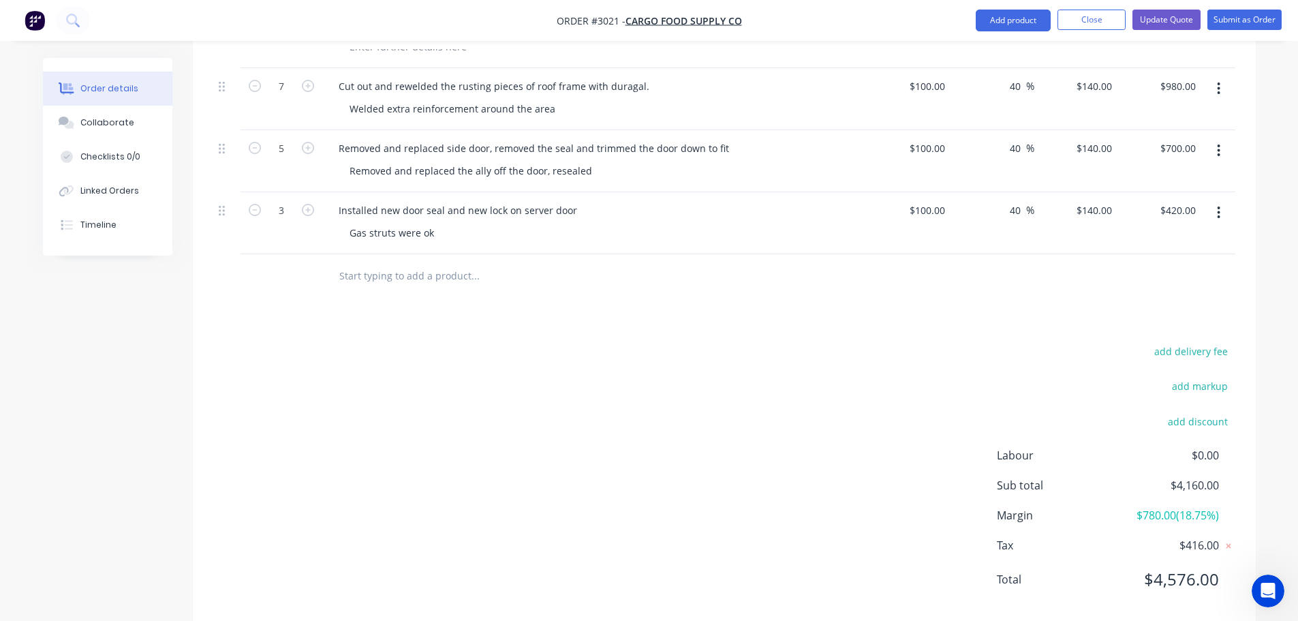
click at [356, 262] on input "text" at bounding box center [475, 275] width 272 height 27
paste input "Fixed the rear panels and the rear door both sides and resealed"
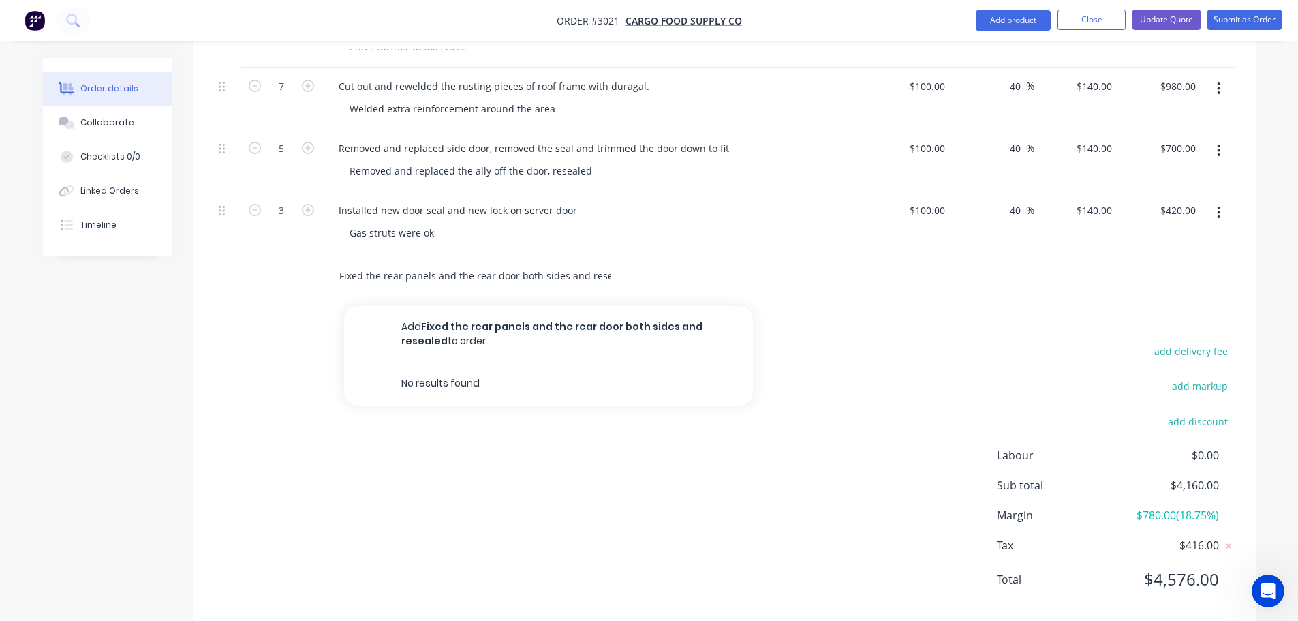
scroll to position [0, 11]
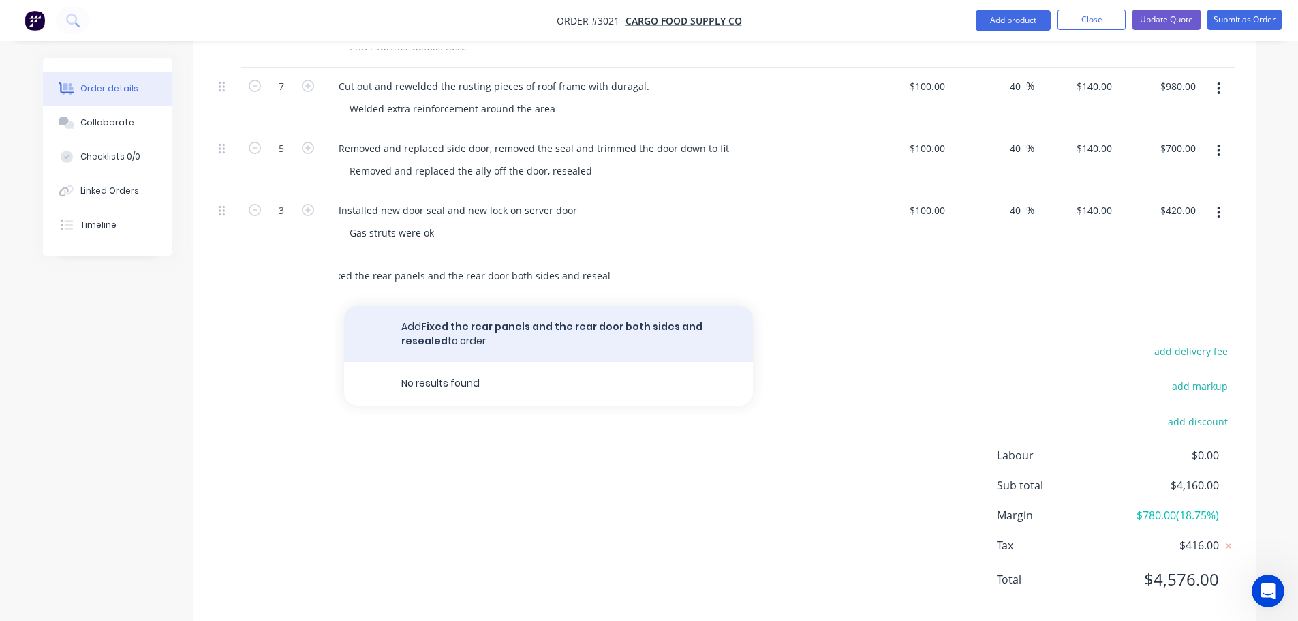
type input "Fixed the rear panels and the rear door both sides and resealed"
click at [540, 311] on button "Add Fixed the rear panels and the rear door both sides and resealed to order" at bounding box center [548, 334] width 409 height 56
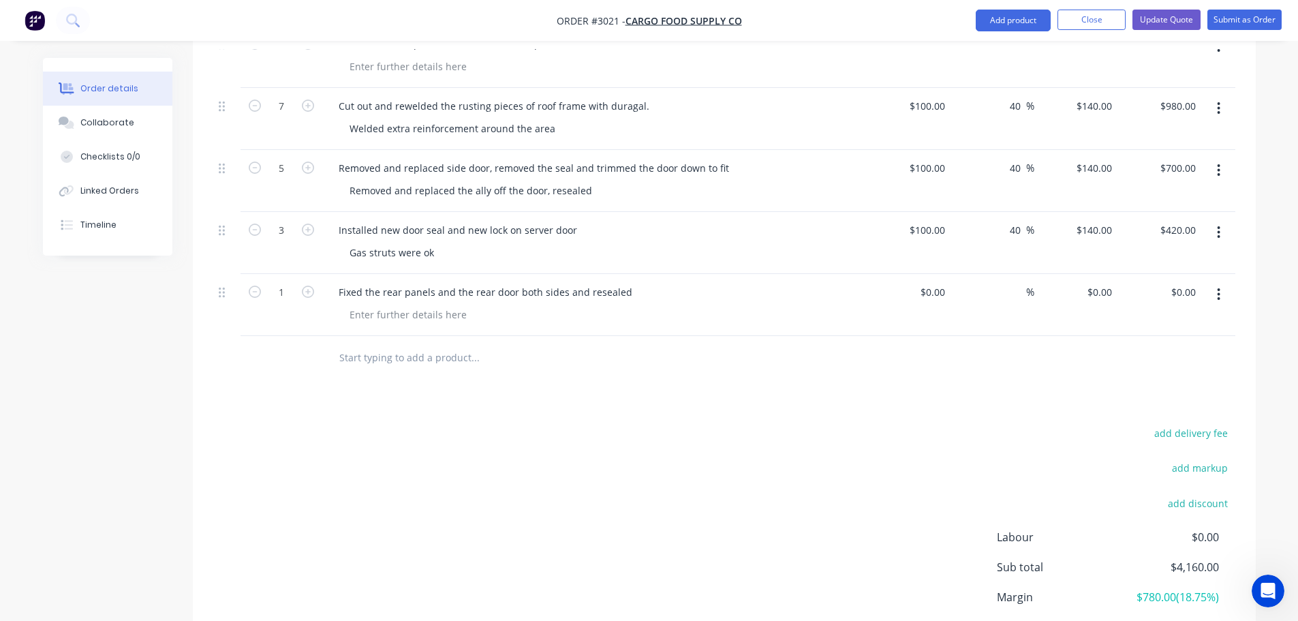
scroll to position [806, 0]
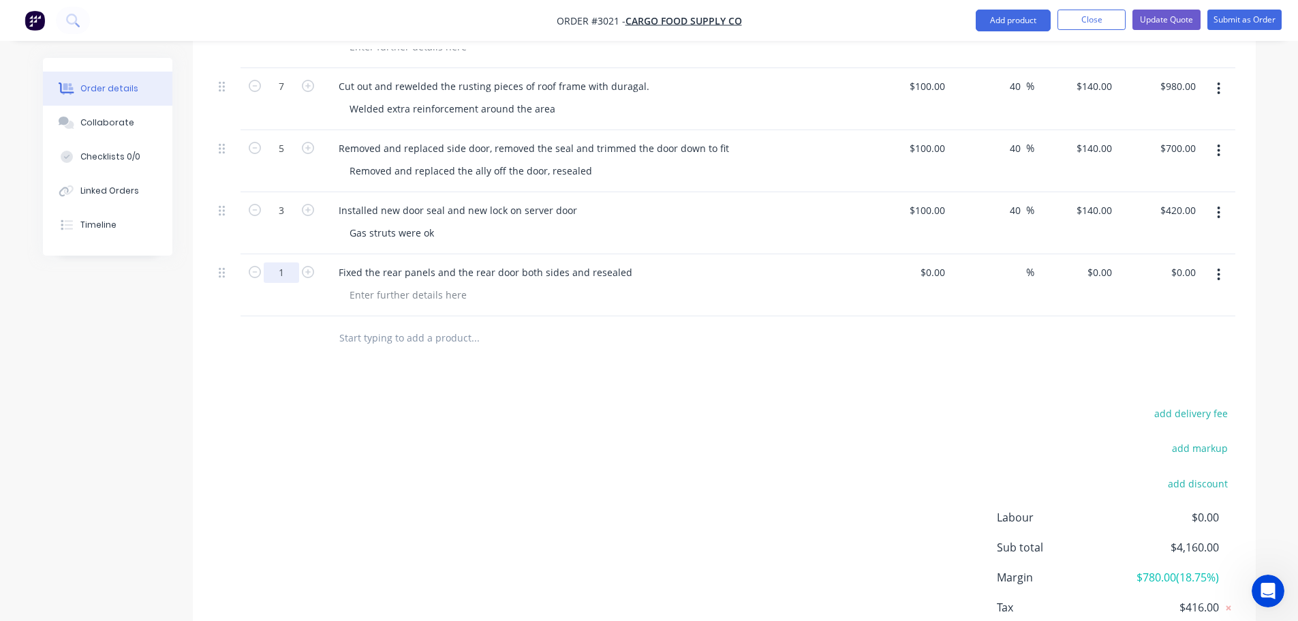
type input "2"
click at [941, 262] on input at bounding box center [934, 272] width 31 height 20
type input "$100.00"
type input "100"
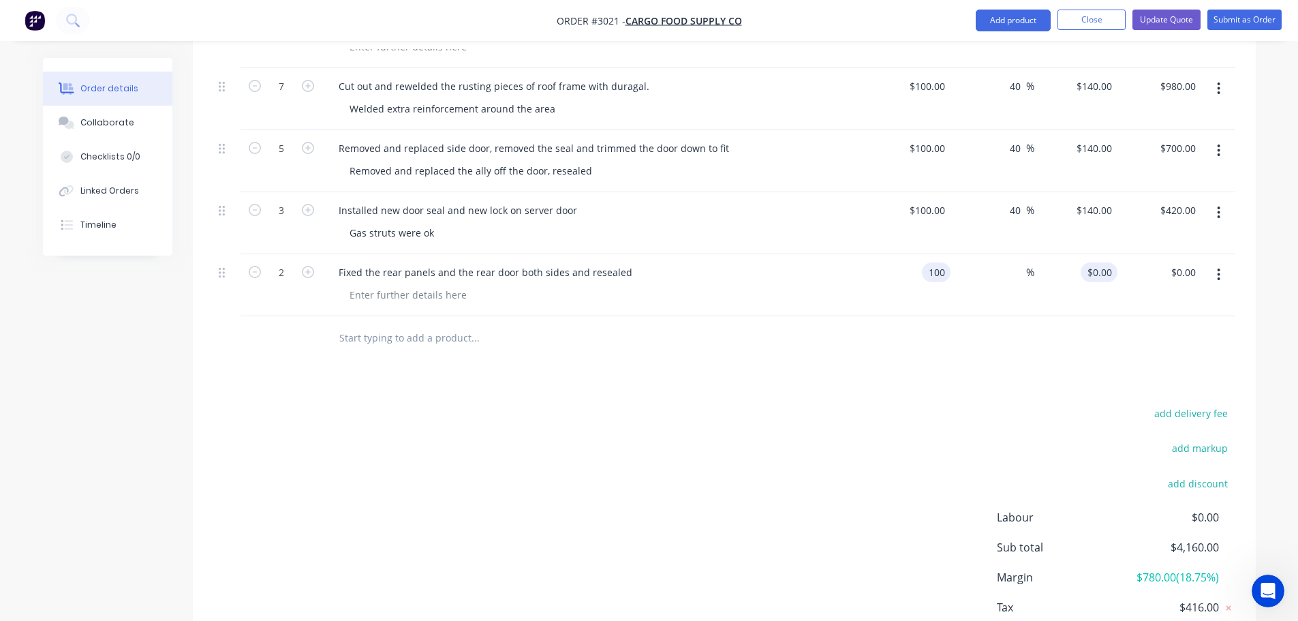
type input "$200.00"
click at [1095, 262] on input "100" at bounding box center [1101, 272] width 31 height 20
type input "140"
type input "40"
type input "$140.00"
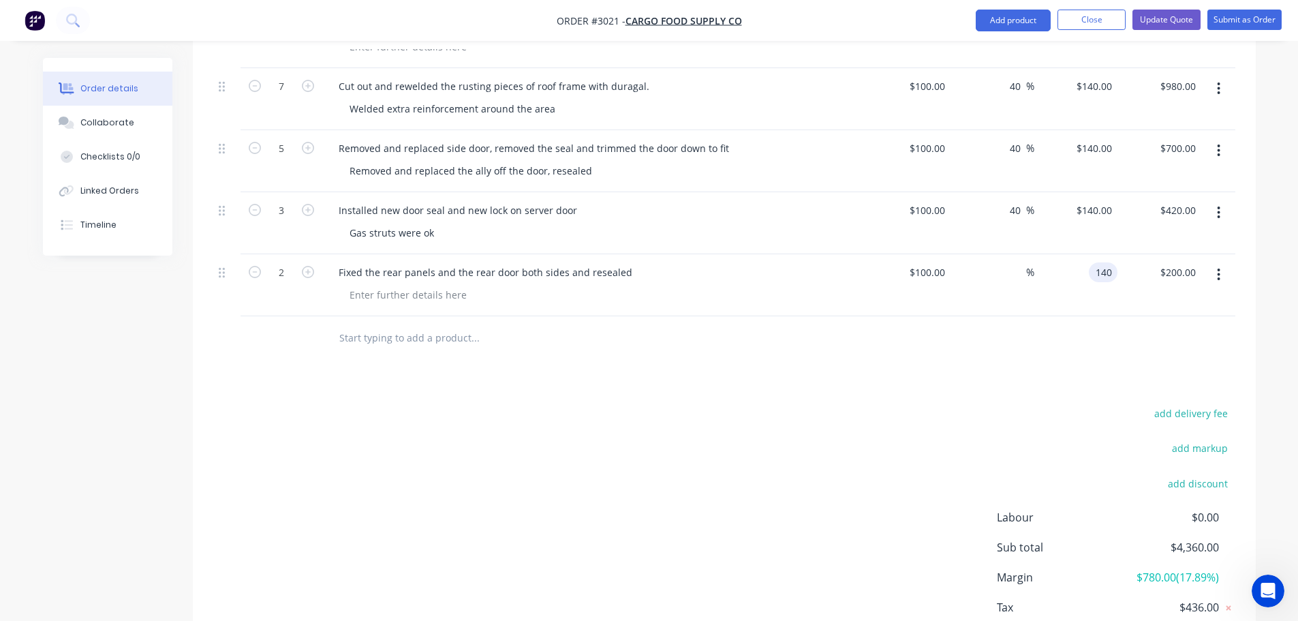
type input "$280.00"
click at [963, 324] on div at bounding box center [724, 338] width 1022 height 44
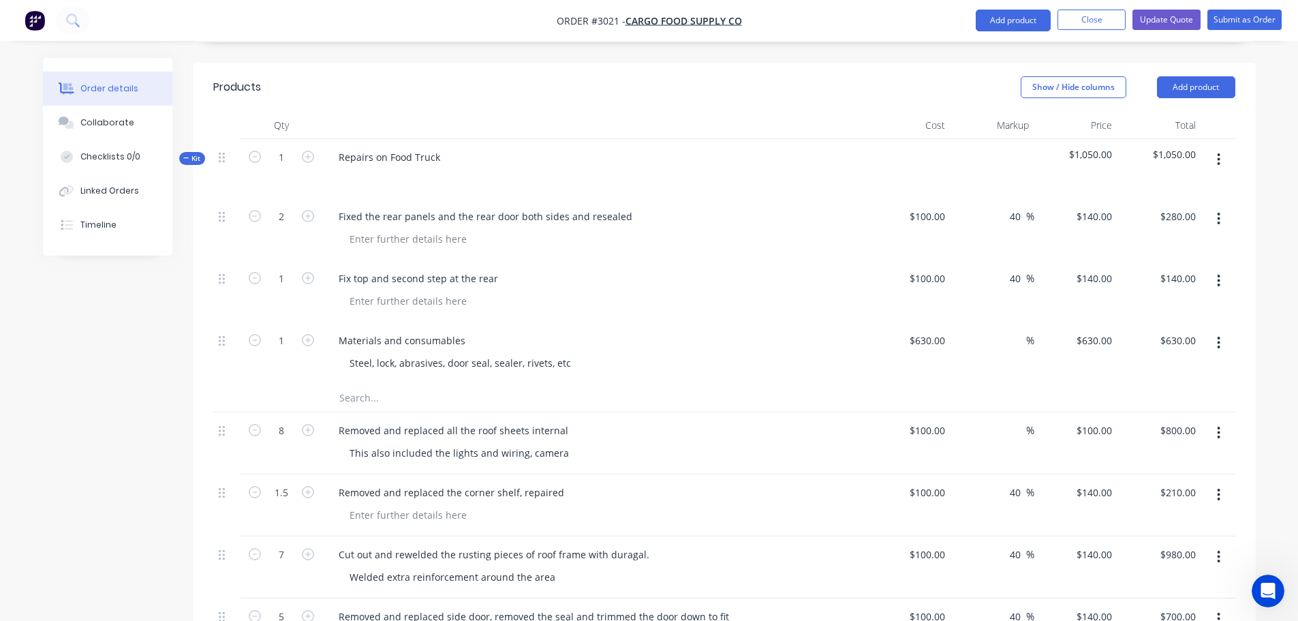
scroll to position [329, 0]
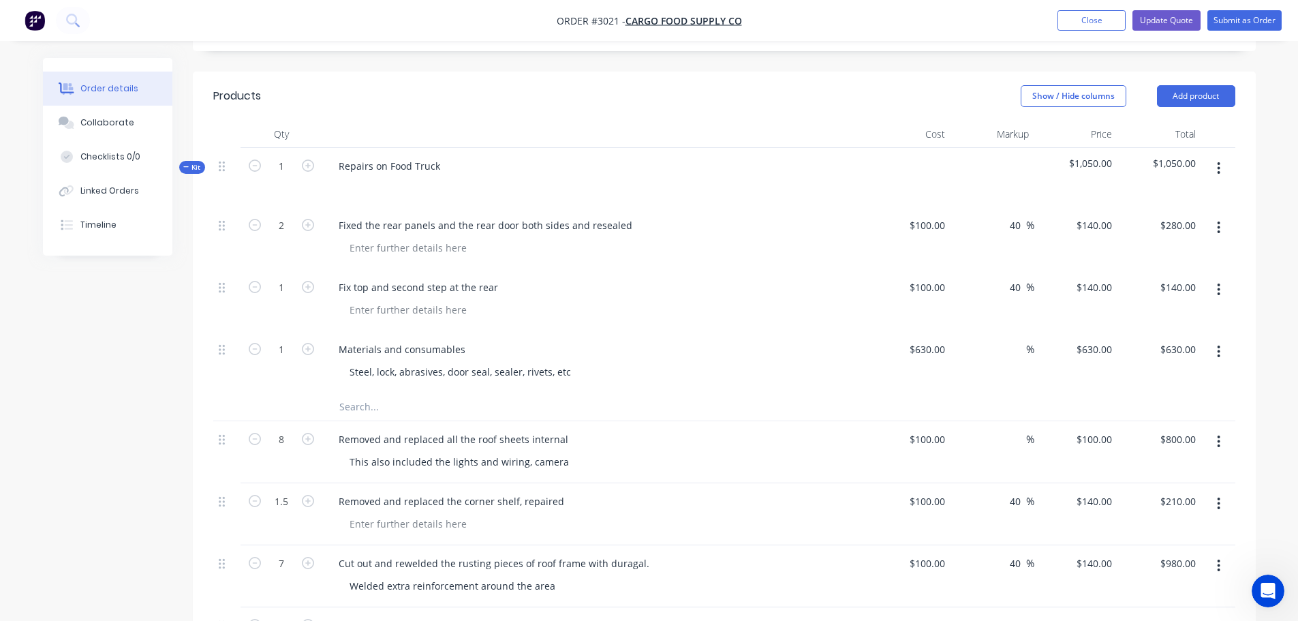
click at [1217, 220] on icon "button" at bounding box center [1218, 227] width 3 height 15
click at [1138, 335] on div "Delete" at bounding box center [1170, 345] width 105 height 20
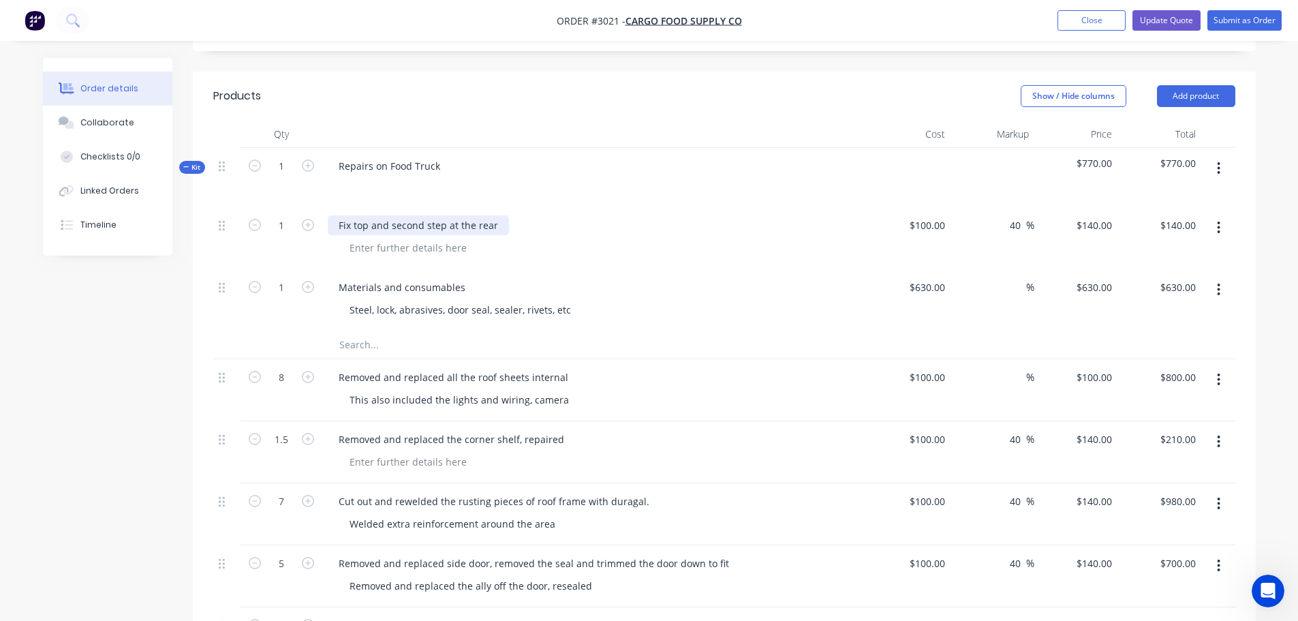
drag, startPoint x: 336, startPoint y: 208, endPoint x: 504, endPoint y: 214, distance: 168.3
click at [504, 215] on div "Fix top and second step at the rear" at bounding box center [418, 225] width 181 height 20
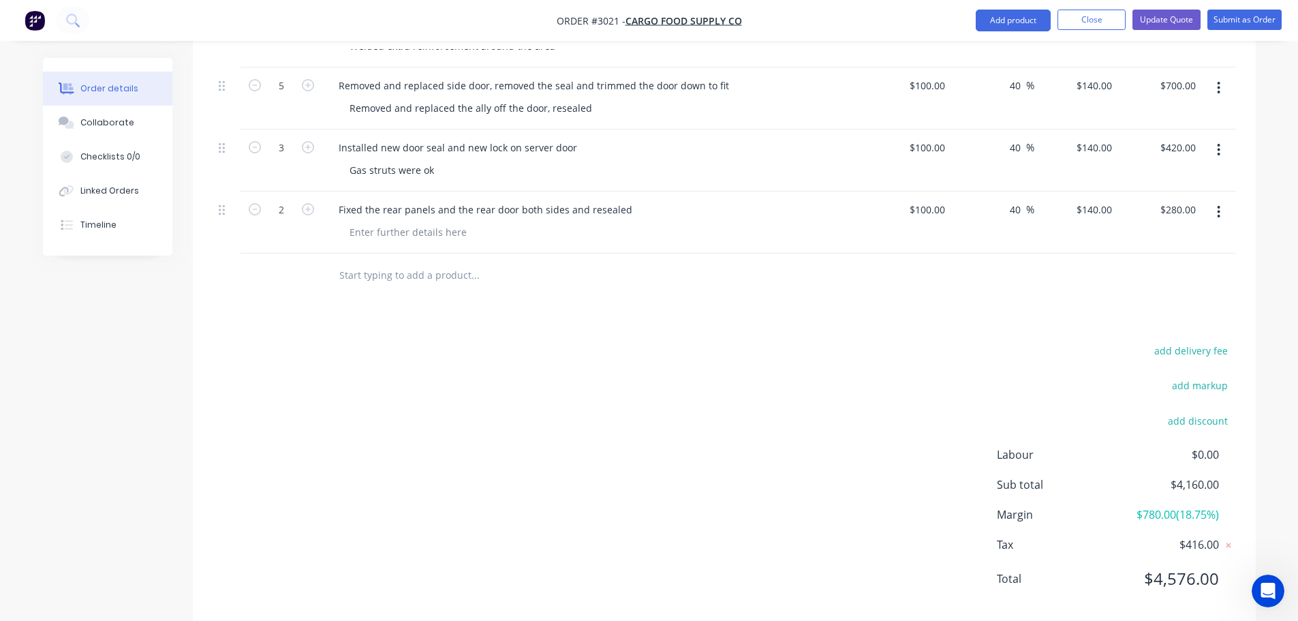
scroll to position [812, 0]
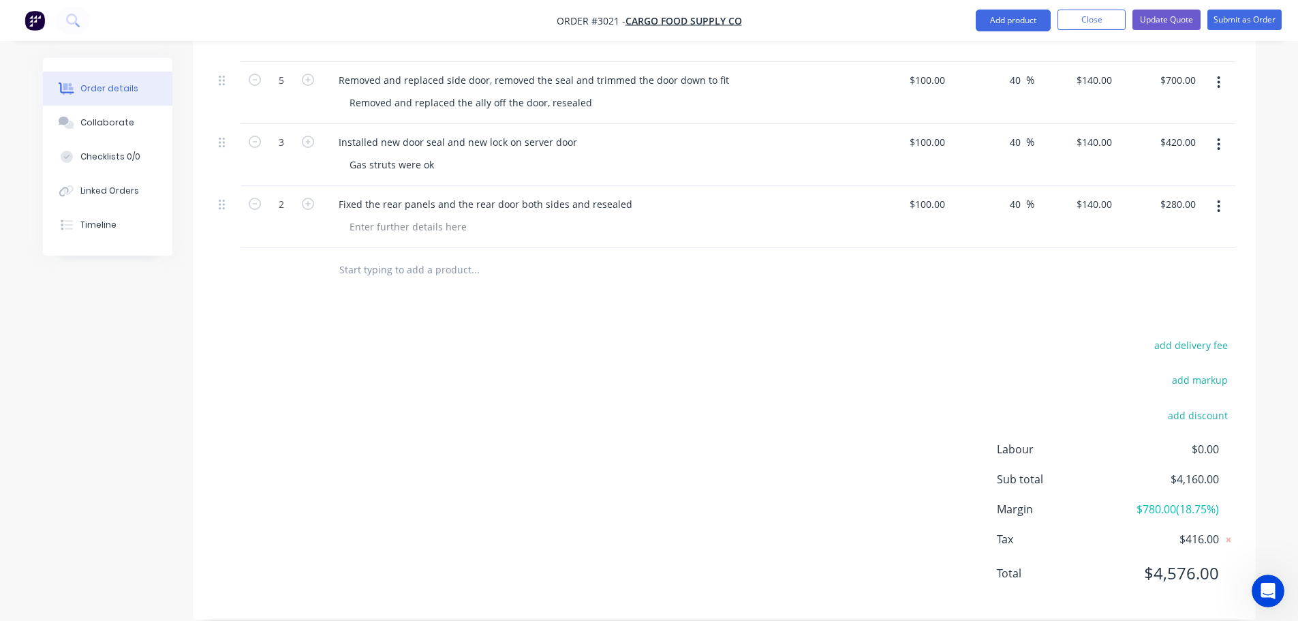
click at [377, 256] on input "text" at bounding box center [475, 269] width 272 height 27
paste input "Fix top and second step at the rear"
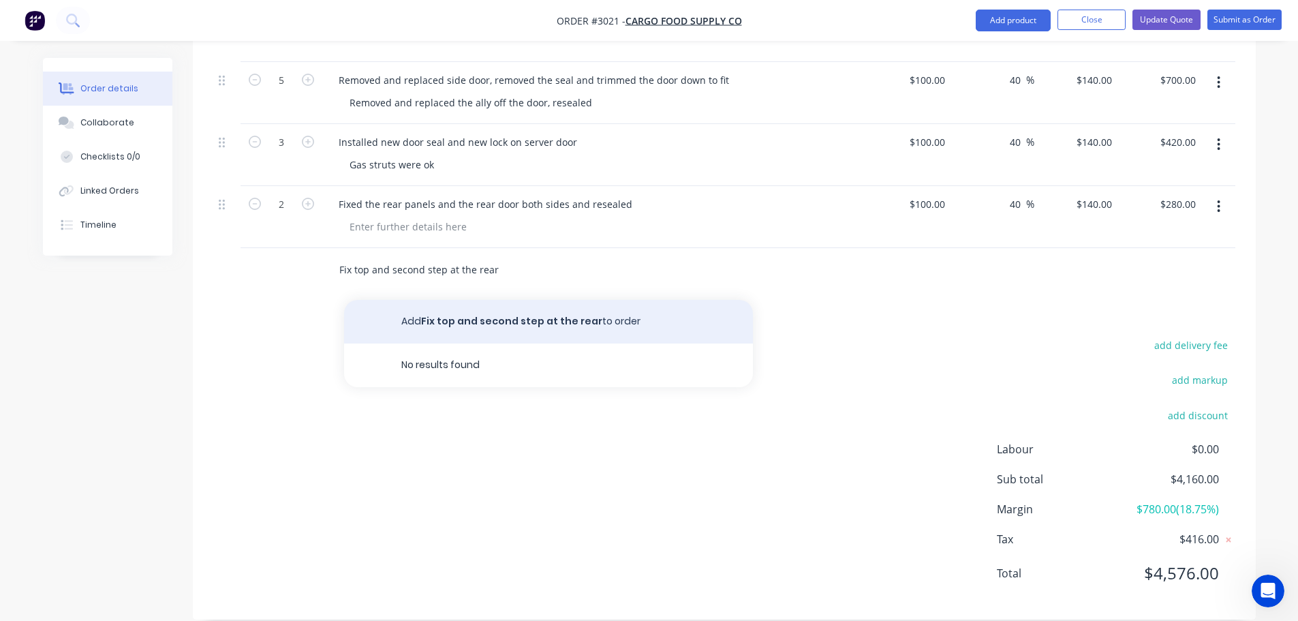
type input "Fix top and second step at the rear"
click at [515, 304] on button "Add Fix top and second step at the rear to order" at bounding box center [548, 322] width 409 height 44
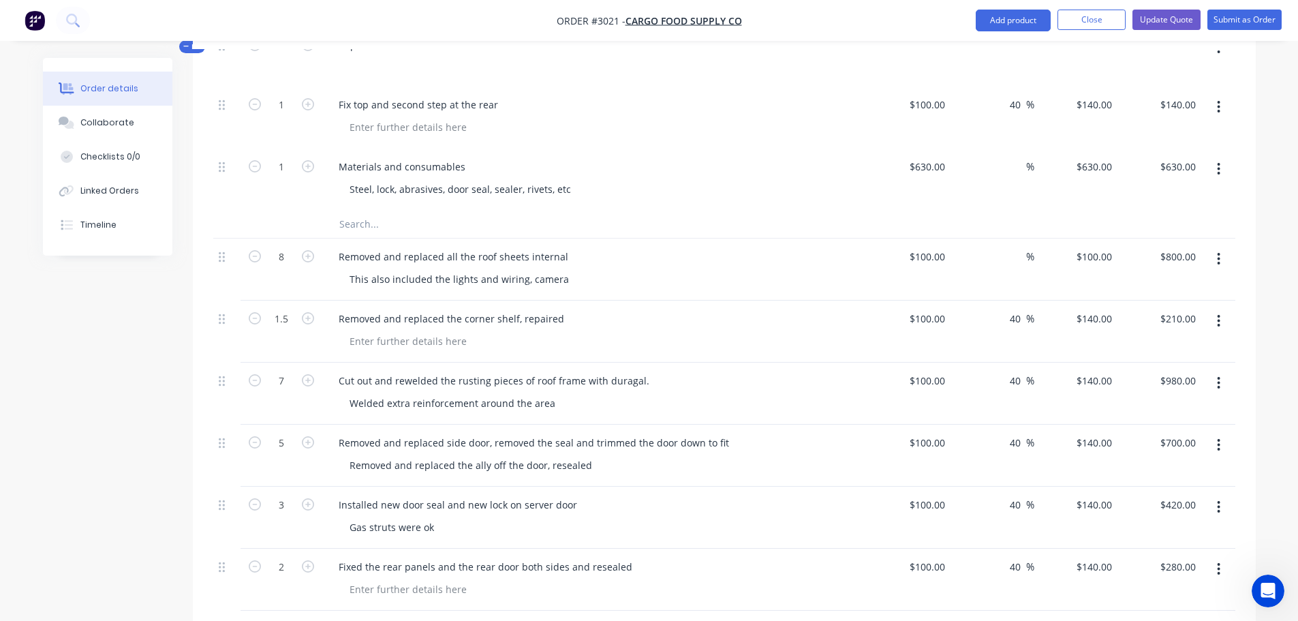
scroll to position [335, 0]
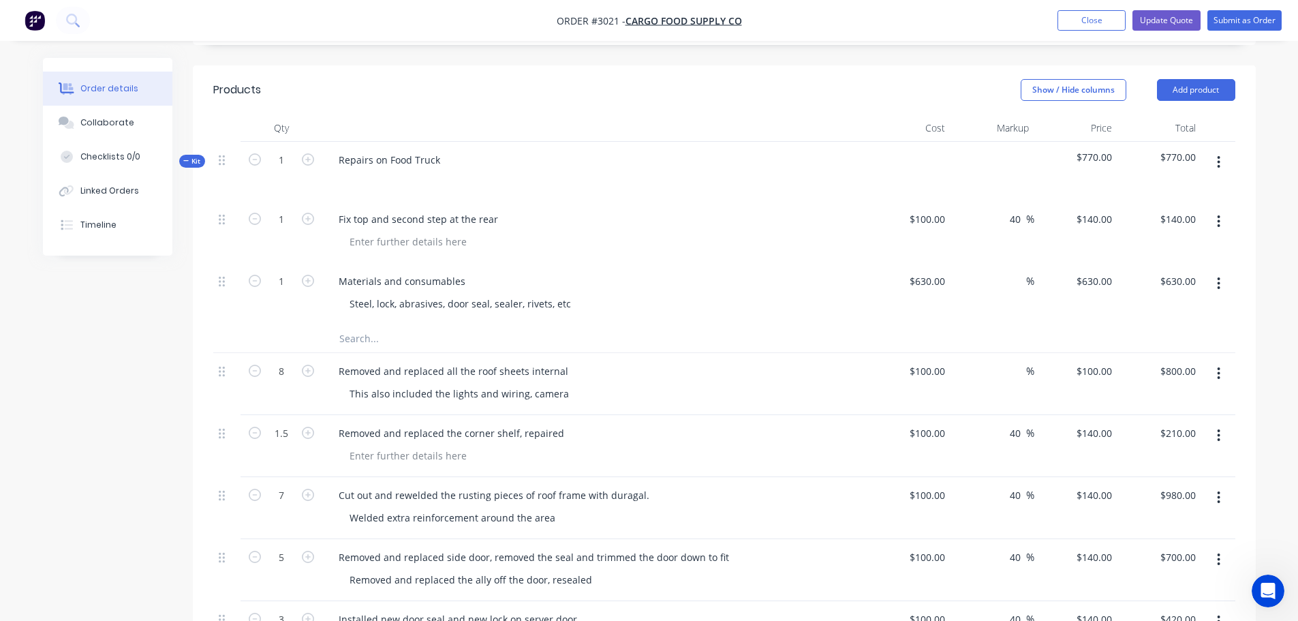
click at [1215, 209] on button "button" at bounding box center [1218, 221] width 32 height 25
click at [1140, 329] on div "Delete" at bounding box center [1170, 339] width 105 height 20
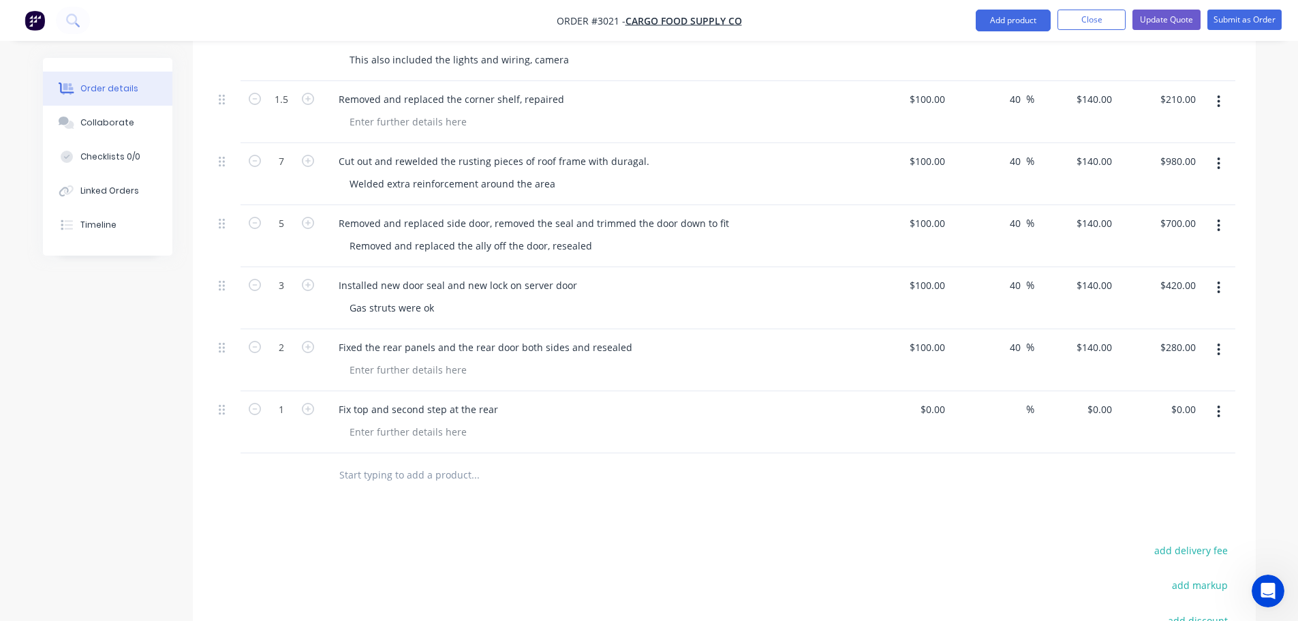
scroll to position [608, 0]
click at [945, 398] on input at bounding box center [943, 408] width 16 height 20
type input "$100.00"
type input "100"
type input "$100.00"
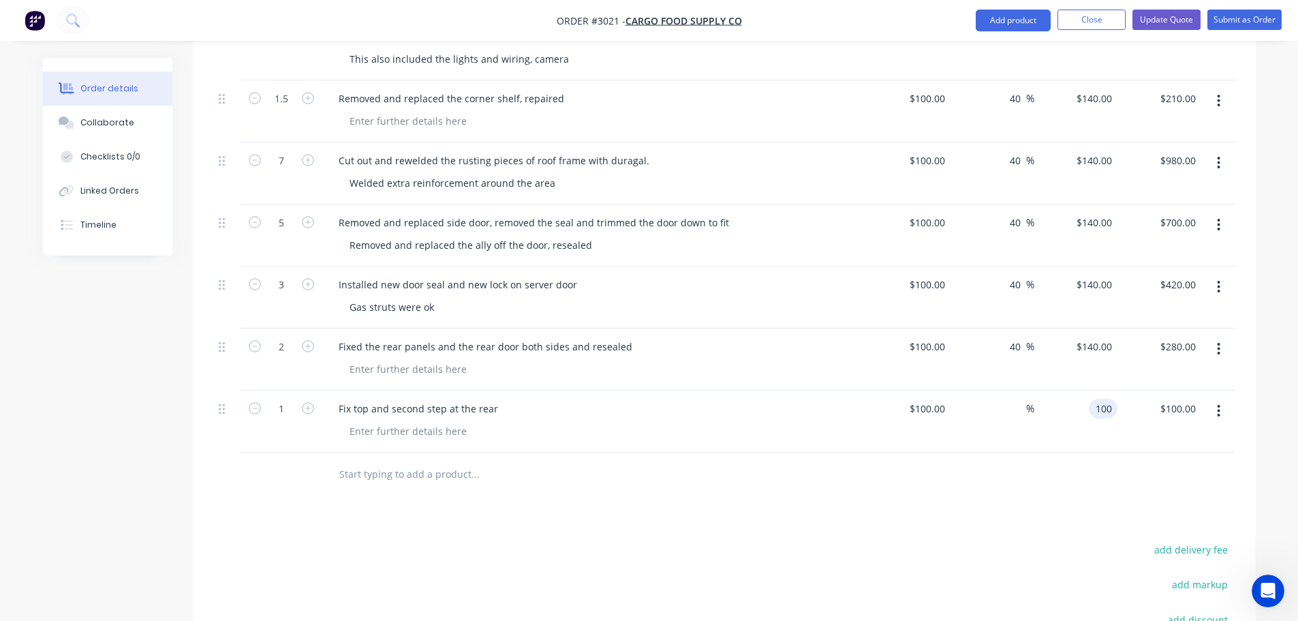
click at [1097, 398] on input "100" at bounding box center [1105, 408] width 23 height 20
type input "140"
type input "40"
type input "$140.00"
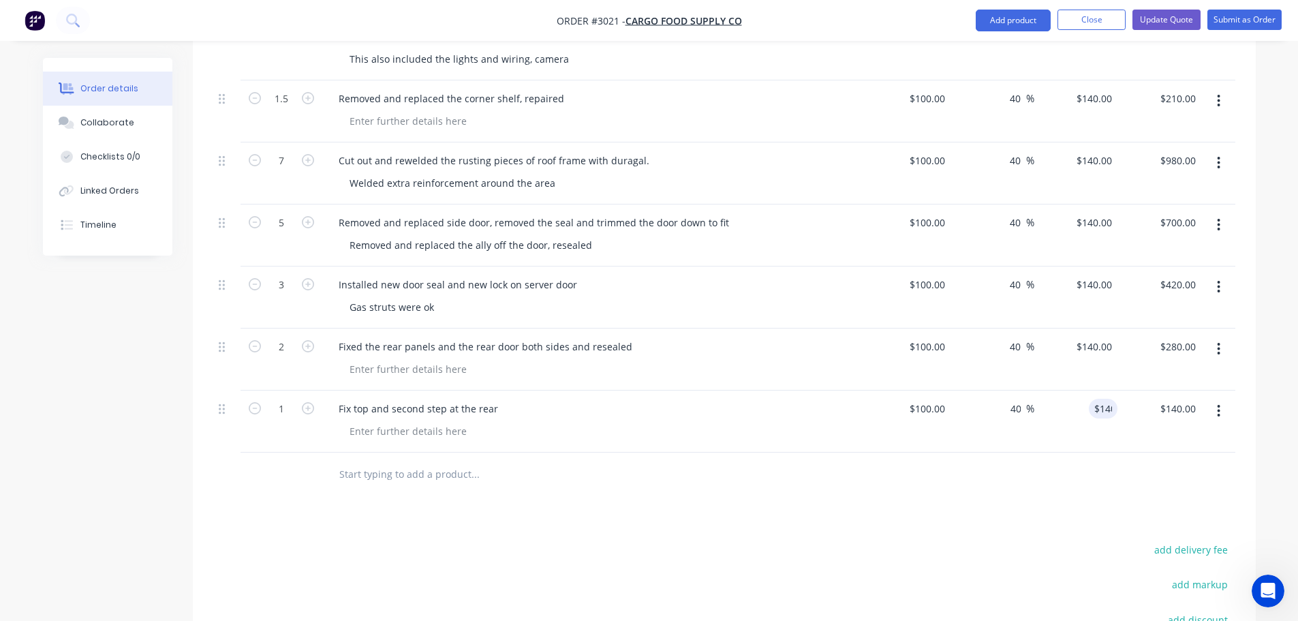
click at [710, 497] on div "Products Show / Hide columns Add product Qty Cost Markup Price Total Kit 1 Repa…" at bounding box center [724, 308] width 1063 height 1031
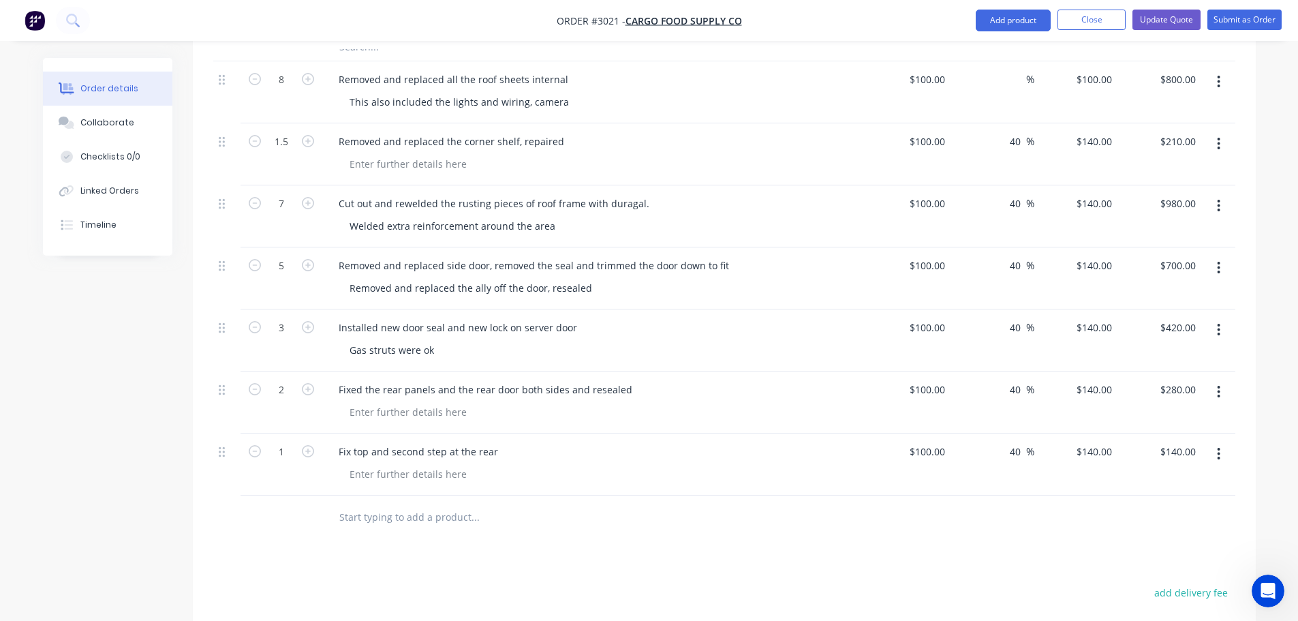
scroll to position [335, 0]
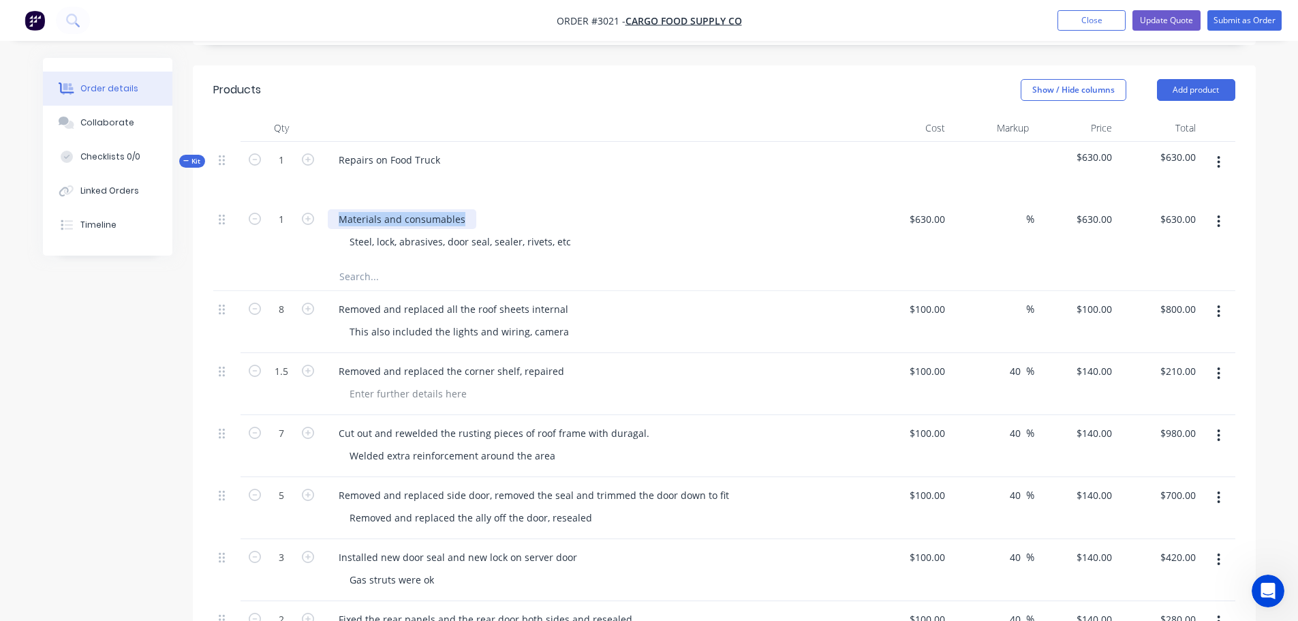
drag, startPoint x: 336, startPoint y: 198, endPoint x: 519, endPoint y: 203, distance: 183.3
click at [519, 209] on div "Materials and consumables" at bounding box center [595, 219] width 534 height 20
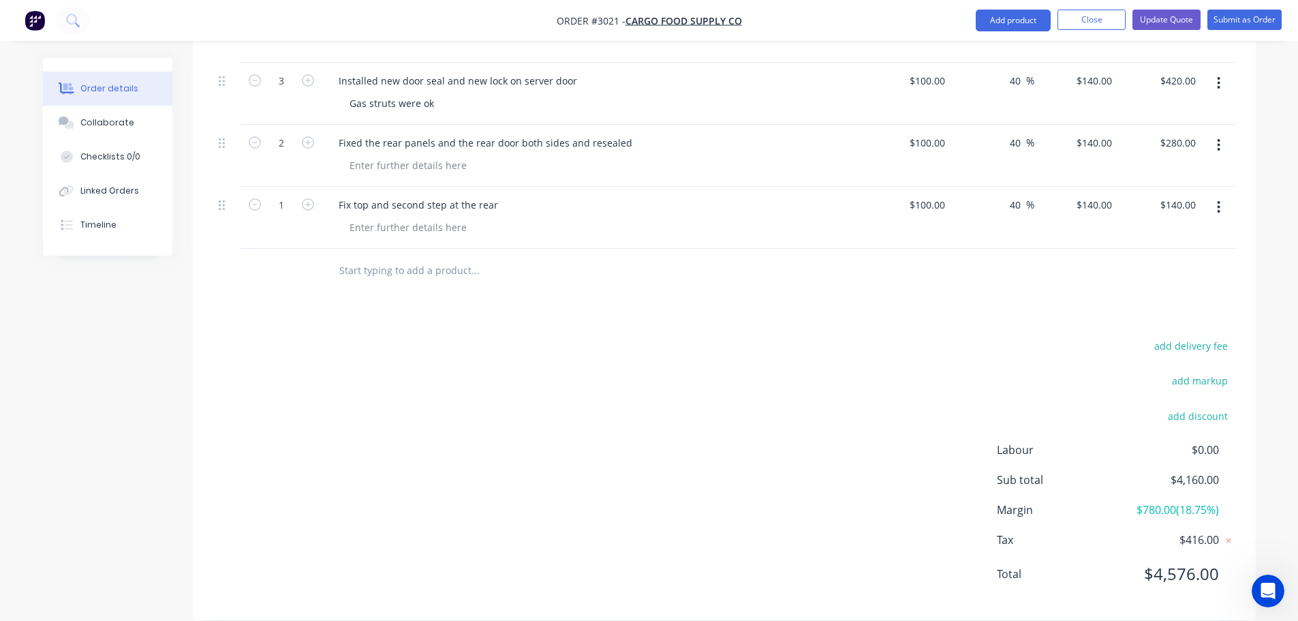
scroll to position [812, 0]
click at [350, 256] on input "text" at bounding box center [475, 269] width 272 height 27
paste input "Materials and consumables"
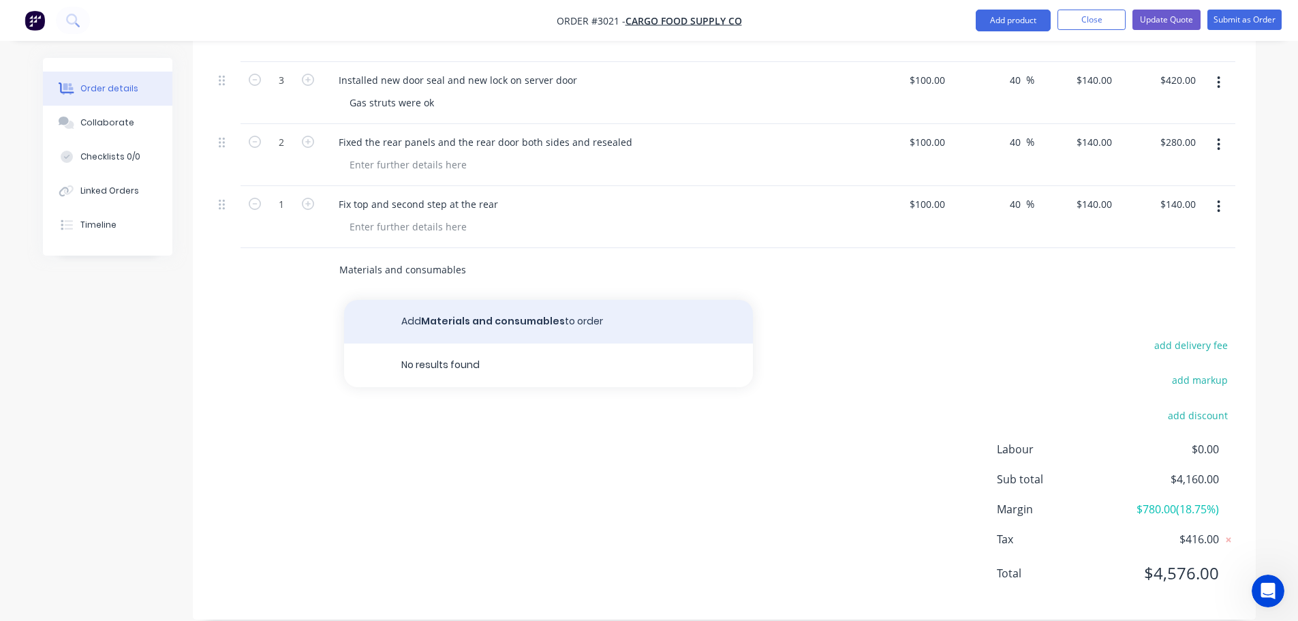
type input "Materials and consumables"
click at [467, 307] on button "Add Materials and consumables to order" at bounding box center [548, 322] width 409 height 44
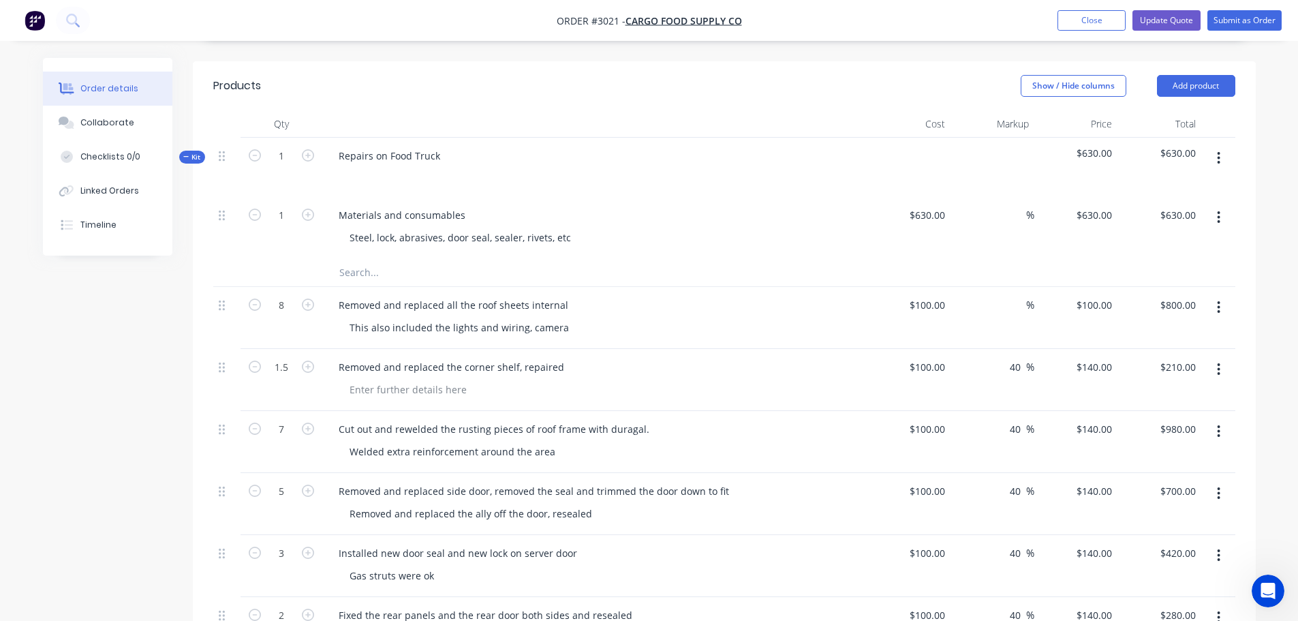
scroll to position [335, 0]
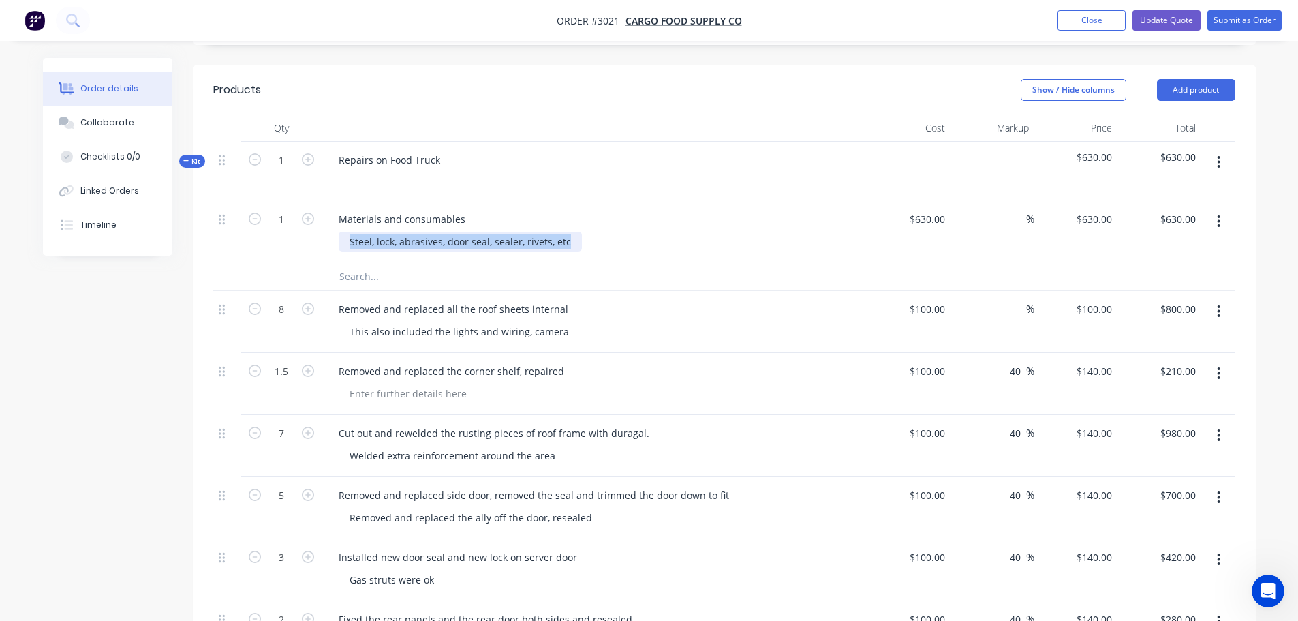
drag, startPoint x: 354, startPoint y: 219, endPoint x: 580, endPoint y: 227, distance: 226.9
click at [580, 232] on div "Steel, lock, abrasives, door seal, sealer, rivets, etc" at bounding box center [600, 242] width 523 height 20
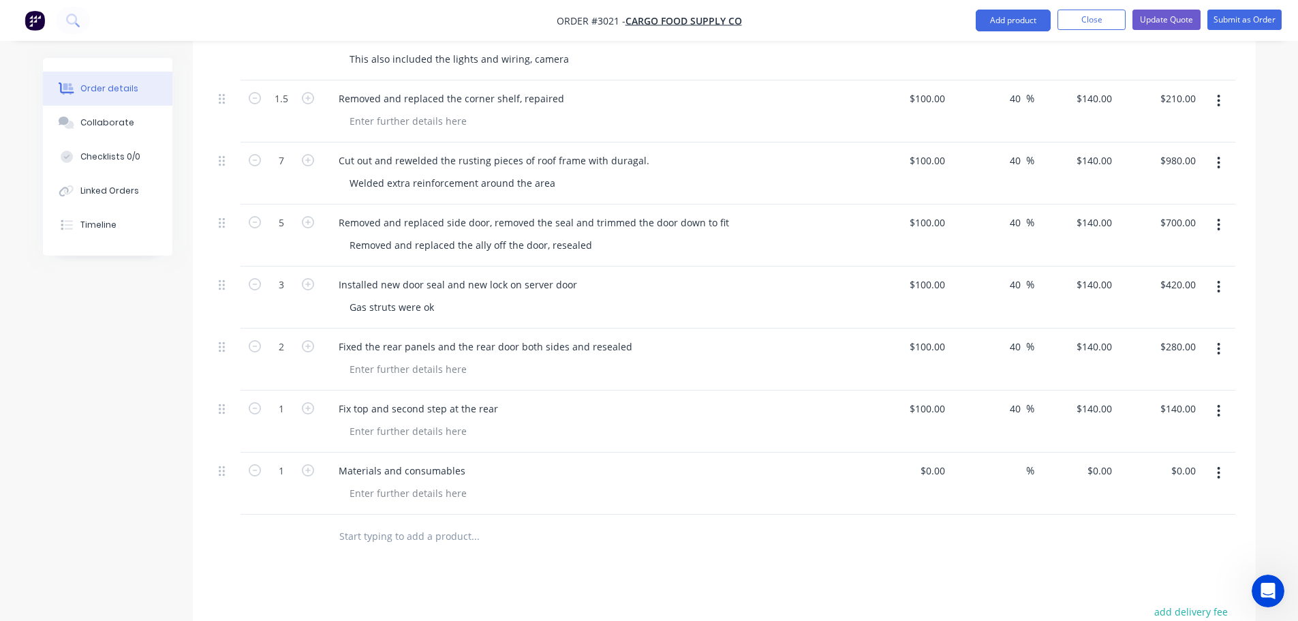
scroll to position [676, 0]
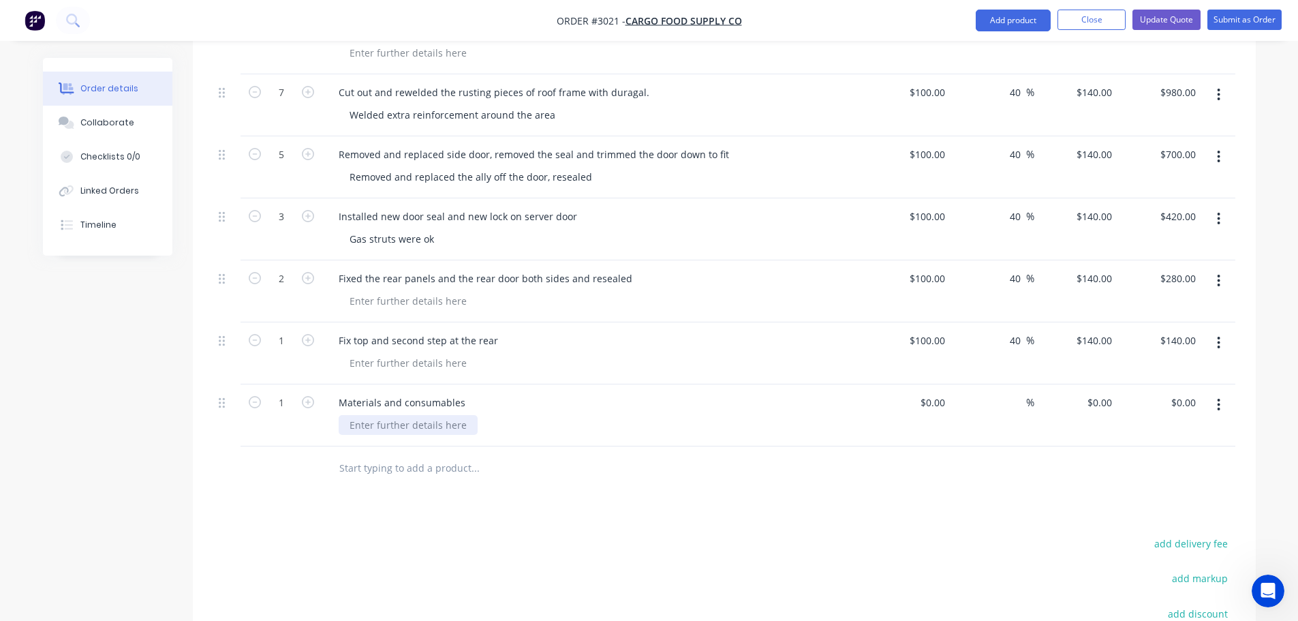
click at [373, 415] on div at bounding box center [408, 425] width 139 height 20
paste div
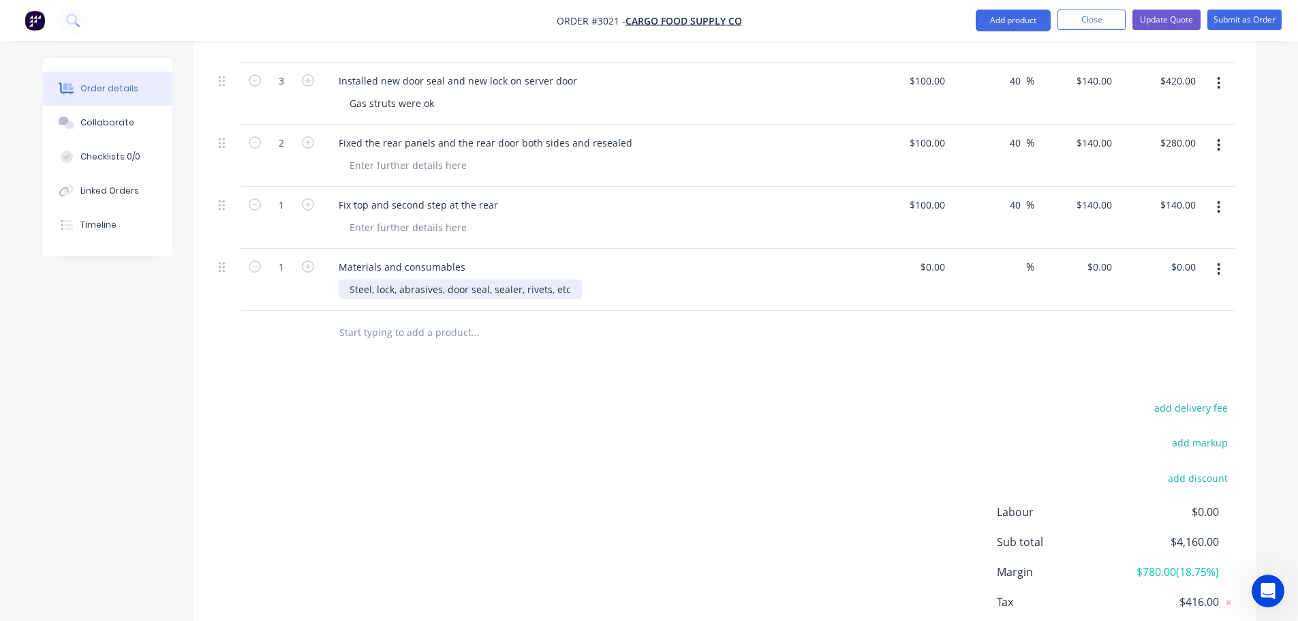
scroll to position [812, 0]
click at [926, 248] on div "$0.00" at bounding box center [909, 279] width 84 height 62
type input "$630.00"
type input "630"
type input "$630.00"
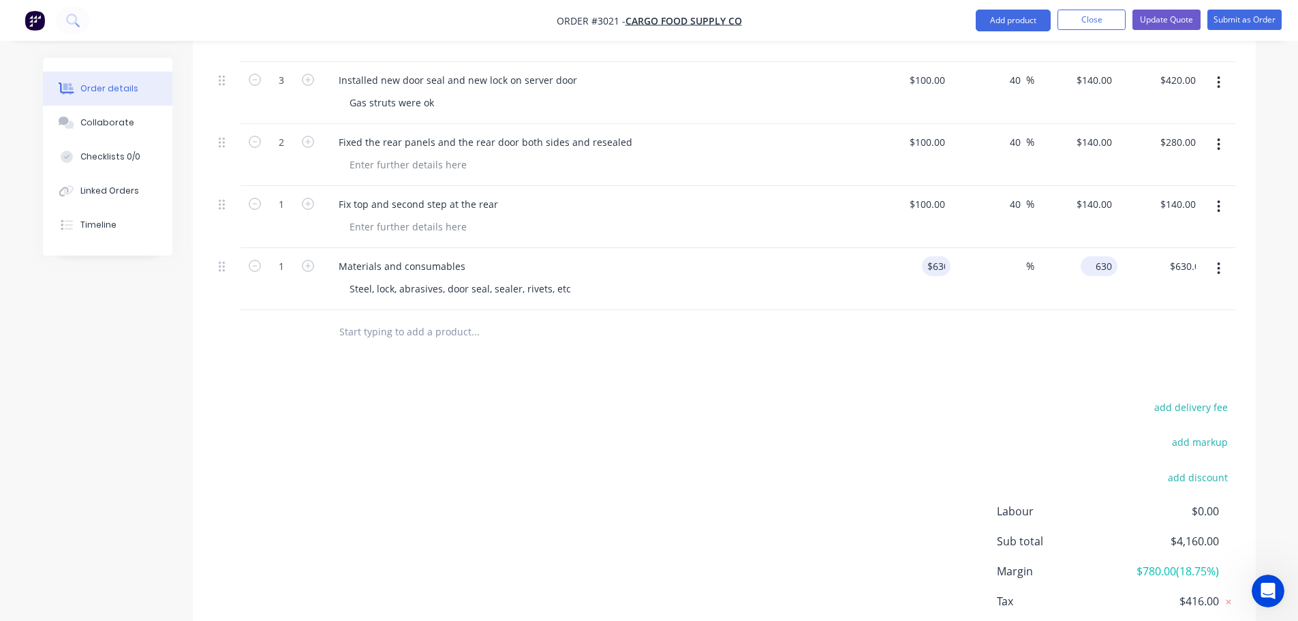
click at [1106, 256] on input "630" at bounding box center [1101, 266] width 31 height 20
type input "$630.00"
click at [1081, 284] on div "$630.00 630" at bounding box center [1076, 279] width 84 height 62
click at [924, 256] on div "630 $630.00" at bounding box center [927, 266] width 48 height 20
type input "$200.00"
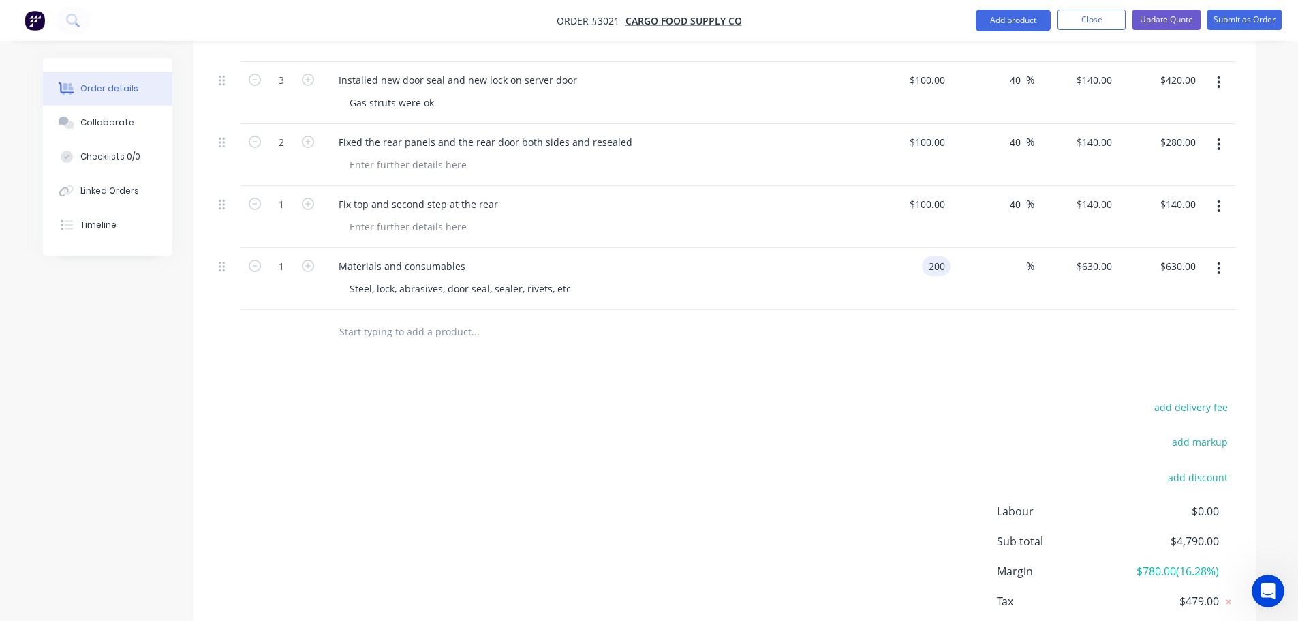
type input "$200.00"
click at [877, 324] on div at bounding box center [724, 332] width 1022 height 44
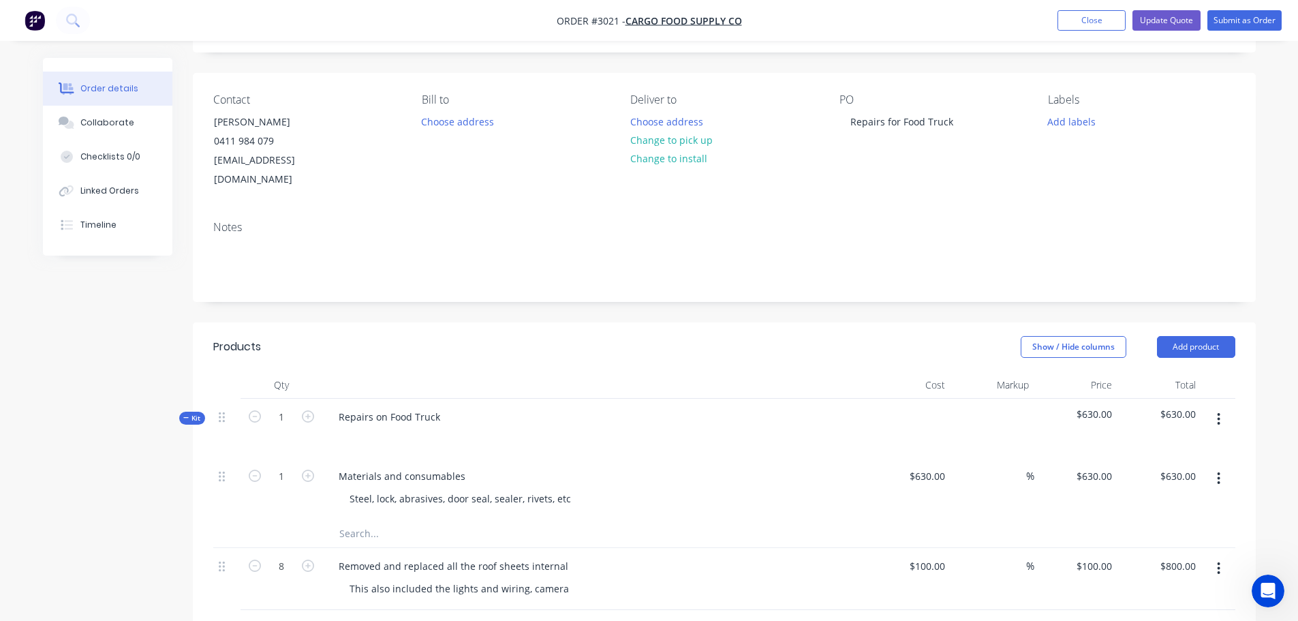
scroll to position [0, 0]
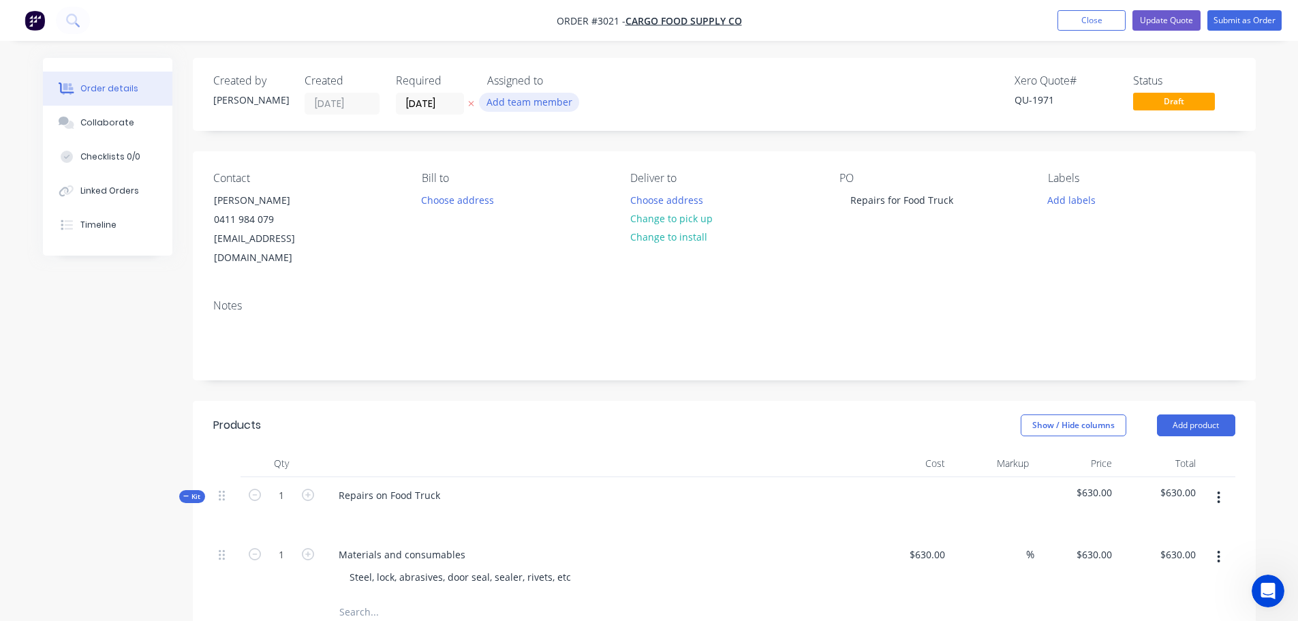
click at [550, 104] on button "Add team member" at bounding box center [529, 102] width 100 height 18
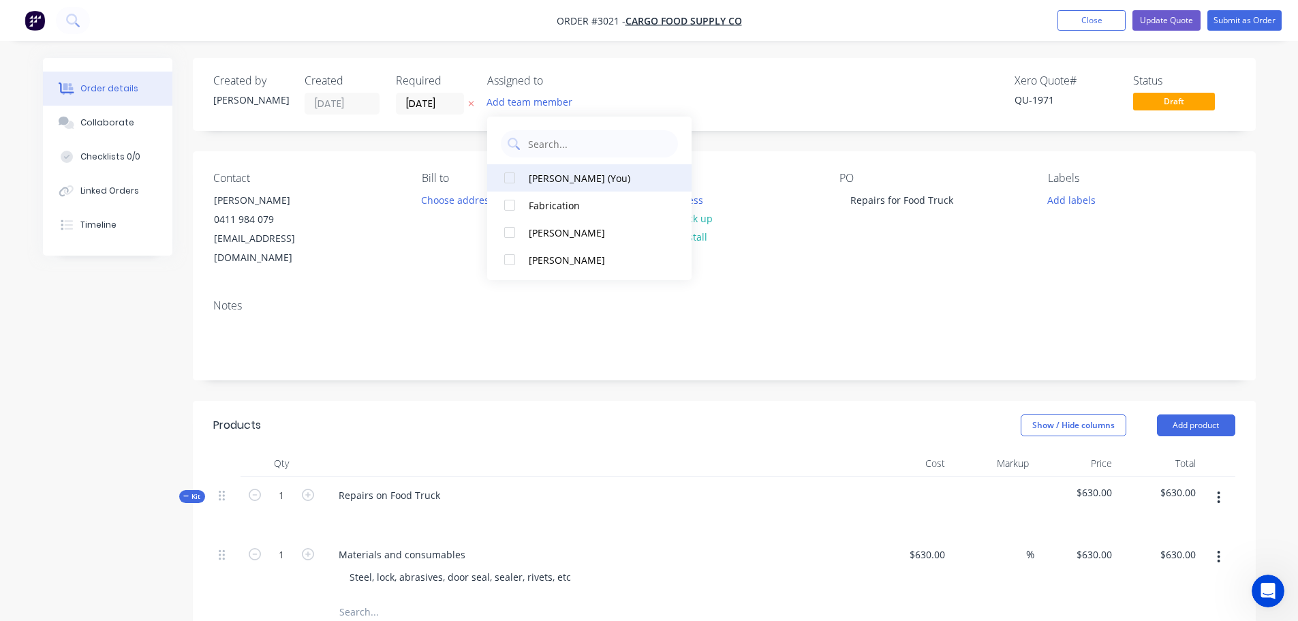
click at [505, 181] on div at bounding box center [509, 177] width 27 height 27
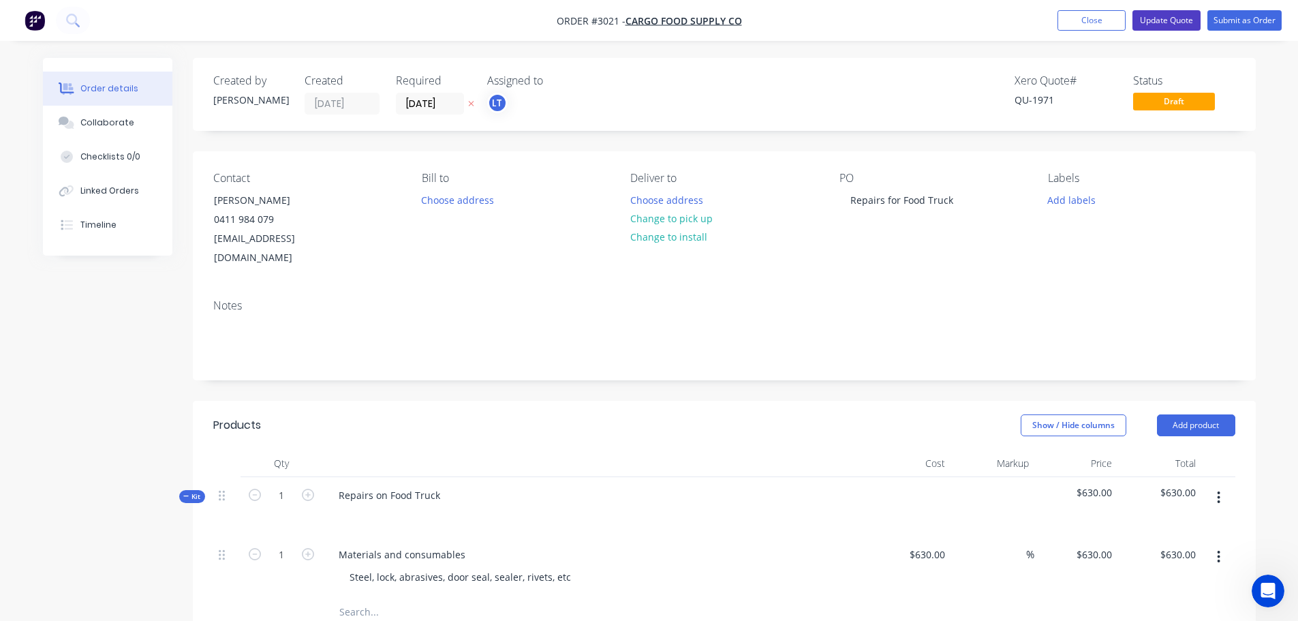
click at [1172, 19] on button "Update Quote" at bounding box center [1166, 20] width 68 height 20
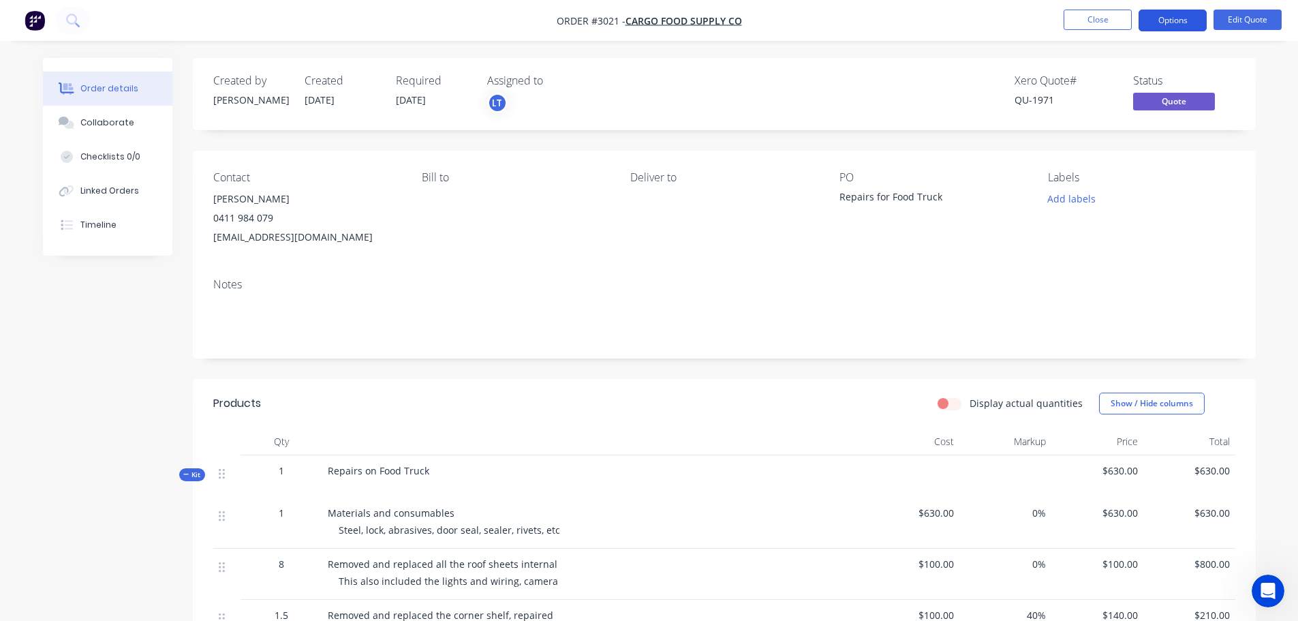
click at [1180, 23] on button "Options" at bounding box center [1172, 21] width 68 height 22
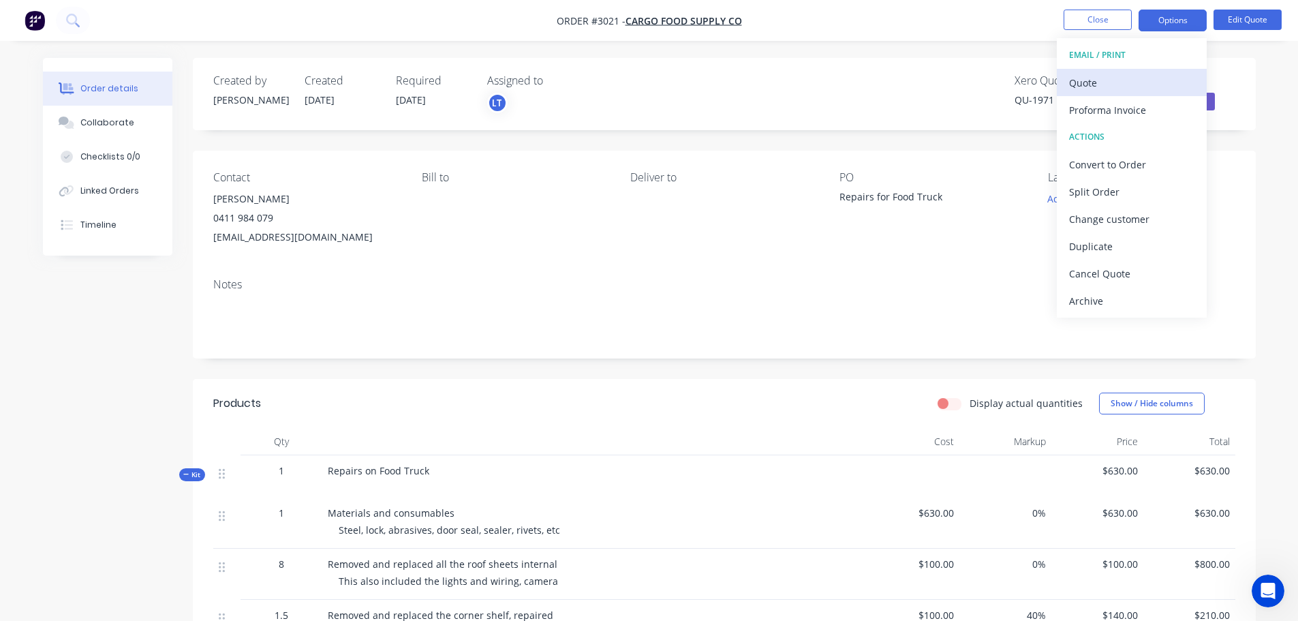
click at [1093, 84] on div "Quote" at bounding box center [1131, 83] width 125 height 20
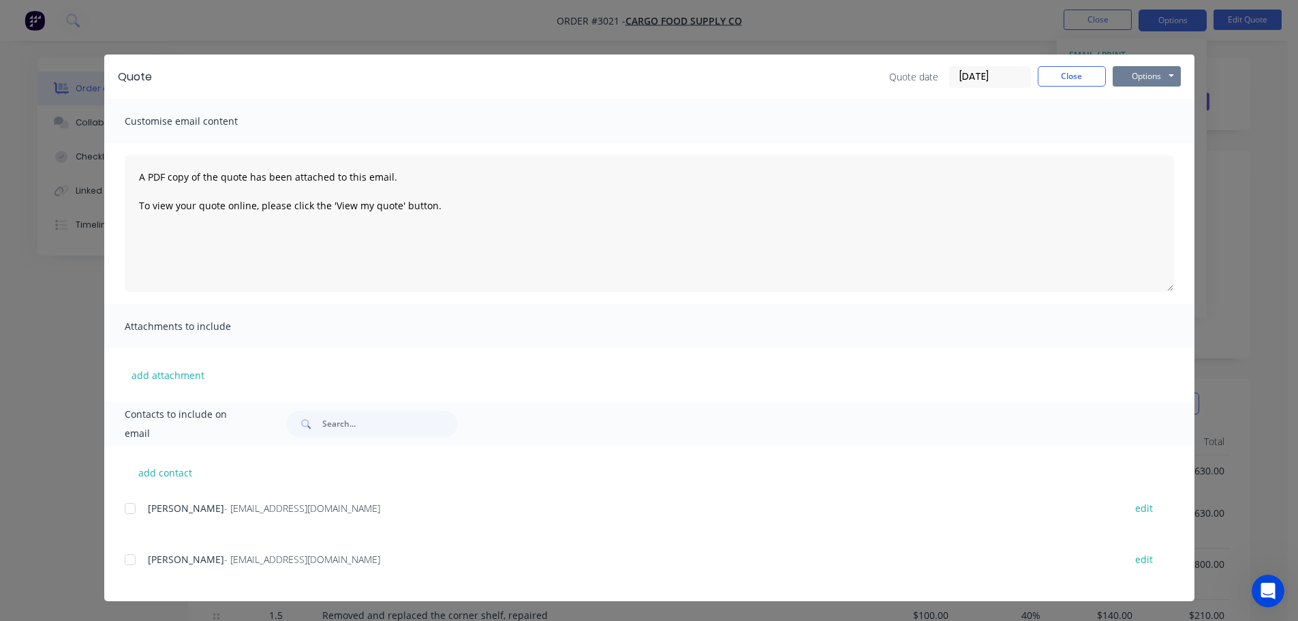
click at [1129, 78] on button "Options" at bounding box center [1146, 76] width 68 height 20
click at [1138, 99] on button "Preview" at bounding box center [1155, 100] width 87 height 22
click at [1064, 82] on button "Close" at bounding box center [1071, 76] width 68 height 20
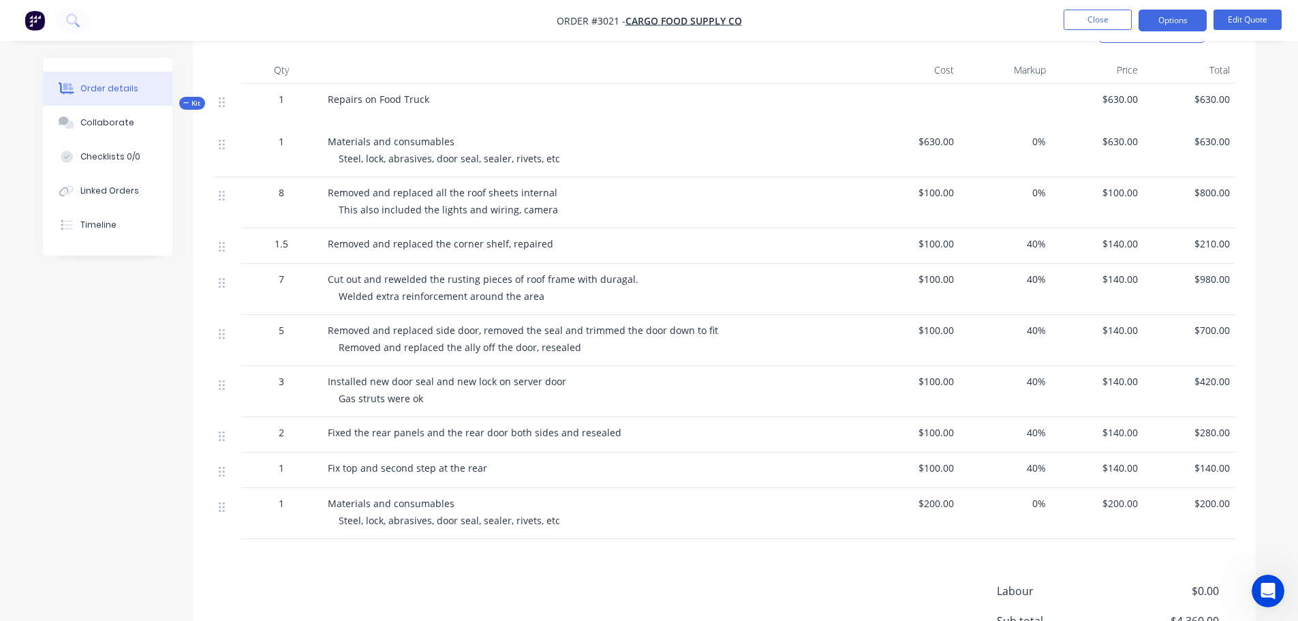
scroll to position [341, 0]
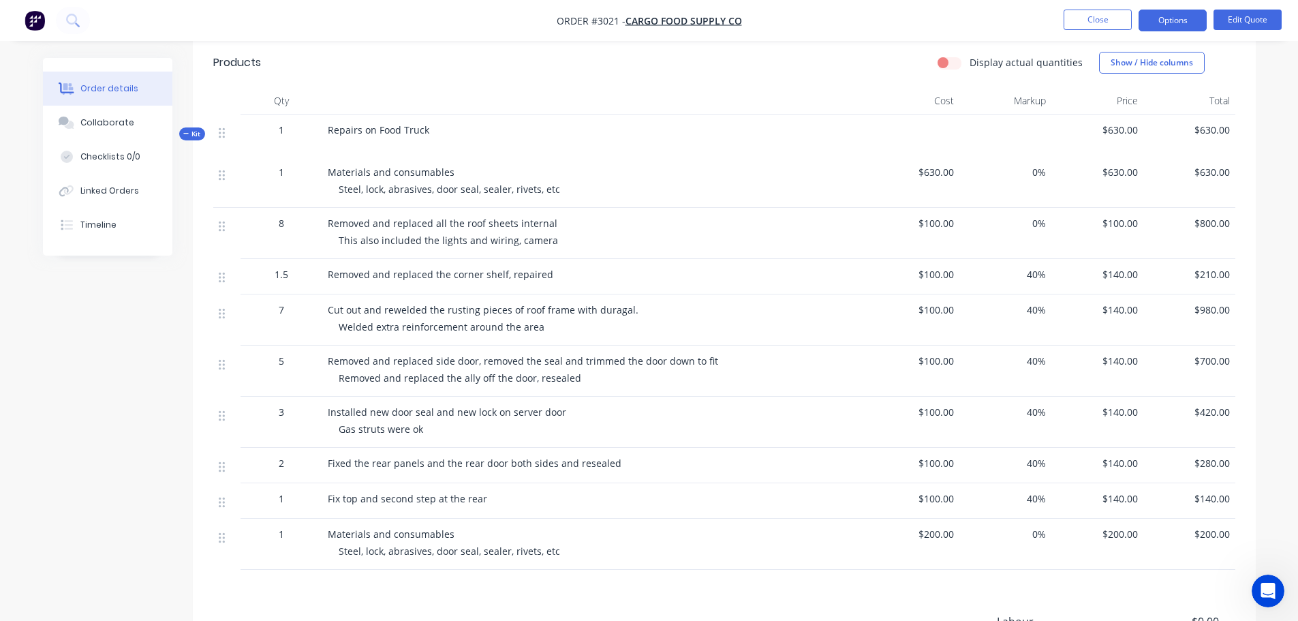
click at [951, 538] on span "$200.00" at bounding box center [913, 534] width 81 height 14
click at [1142, 535] on div "$200.00" at bounding box center [1097, 543] width 92 height 51
click at [1122, 535] on span "$200.00" at bounding box center [1096, 534] width 81 height 14
click at [1244, 27] on button "Edit Quote" at bounding box center [1247, 20] width 68 height 20
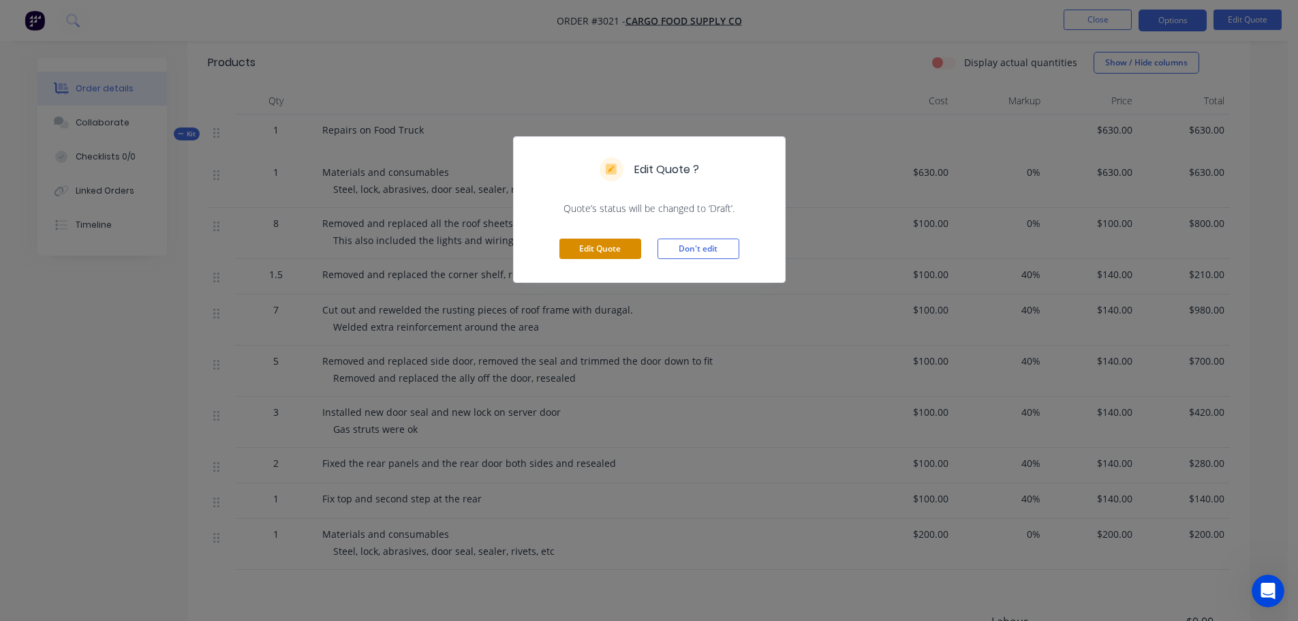
click at [616, 251] on button "Edit Quote" at bounding box center [600, 248] width 82 height 20
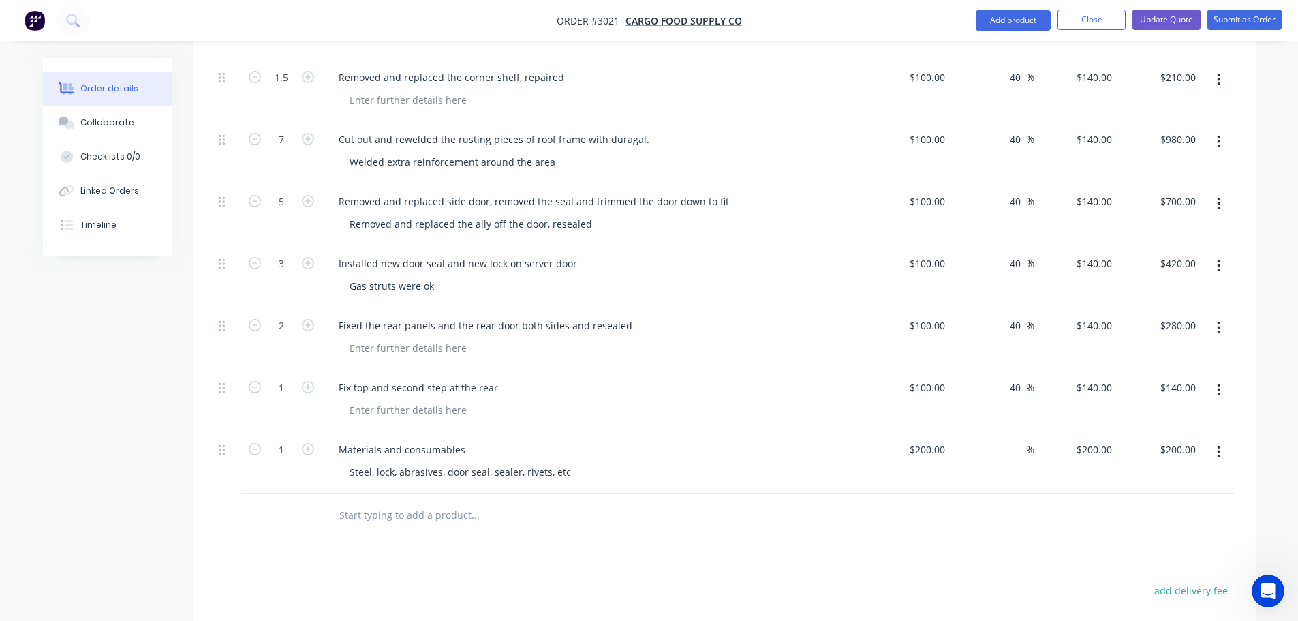
scroll to position [681, 0]
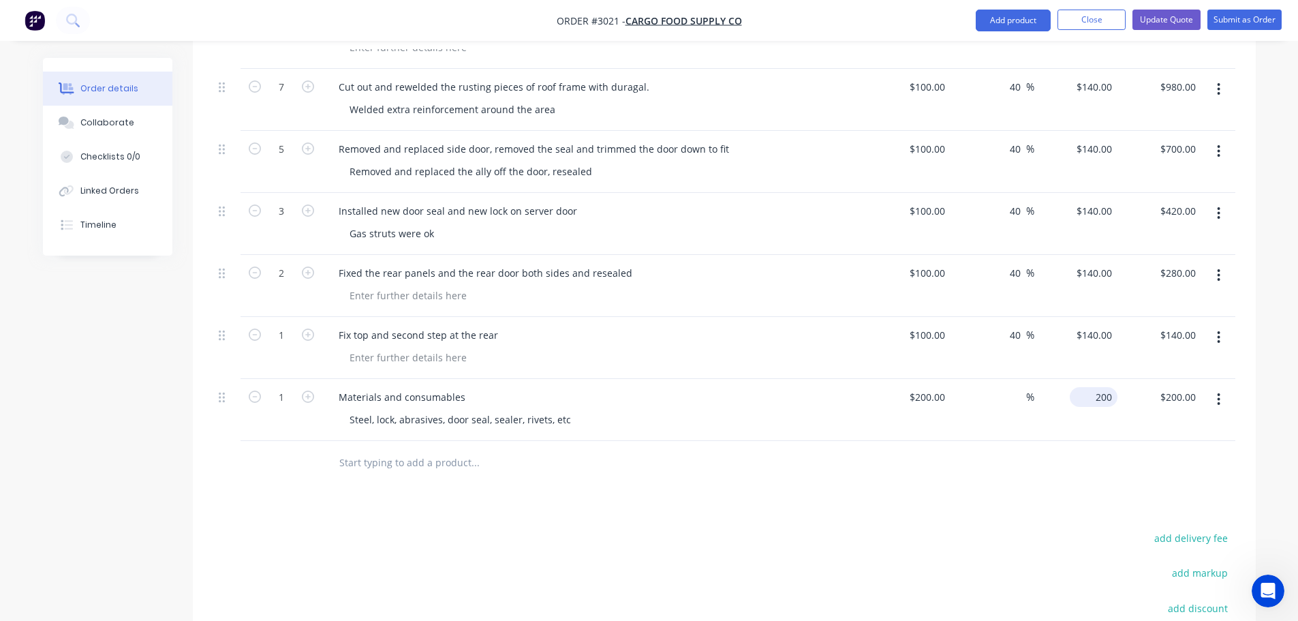
click at [1093, 387] on div "200 $200.00" at bounding box center [1093, 397] width 48 height 20
type input "630"
type input "215"
type input "$630.00"
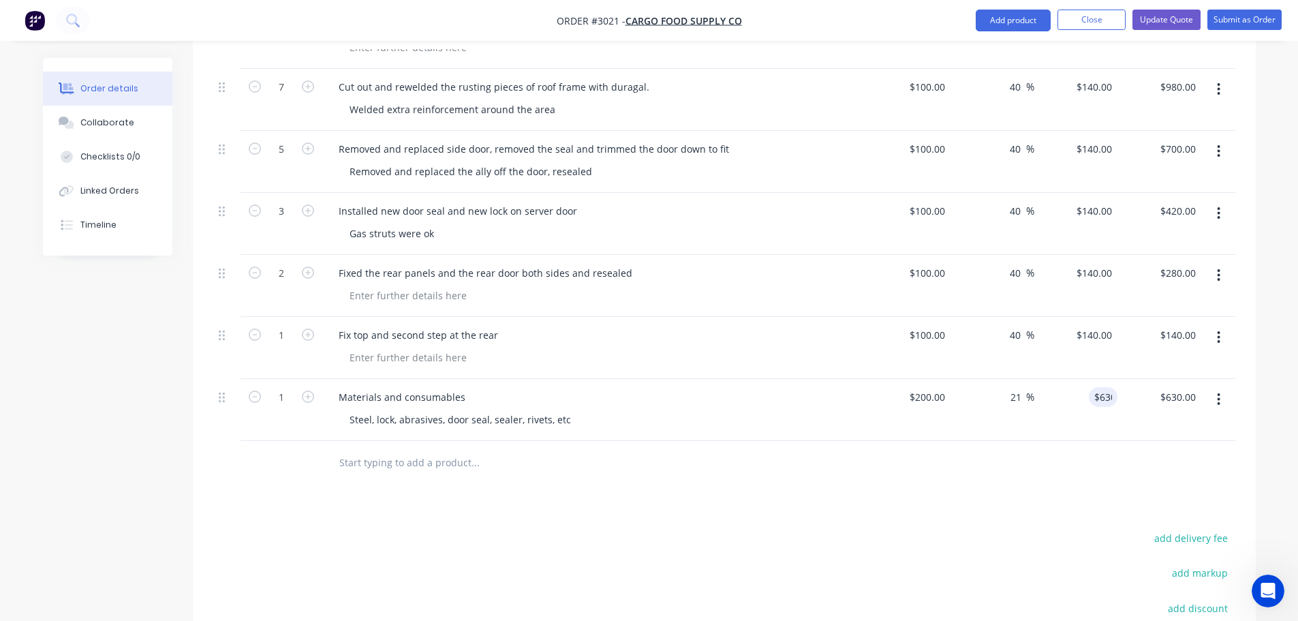
drag, startPoint x: 878, startPoint y: 454, endPoint x: 911, endPoint y: 359, distance: 101.0
click at [873, 409] on div "Qty Cost Markup Price Total Kit 1 Repairs on Food Truck $630.00 $630.00 1 Mater…" at bounding box center [724, 126] width 1063 height 717
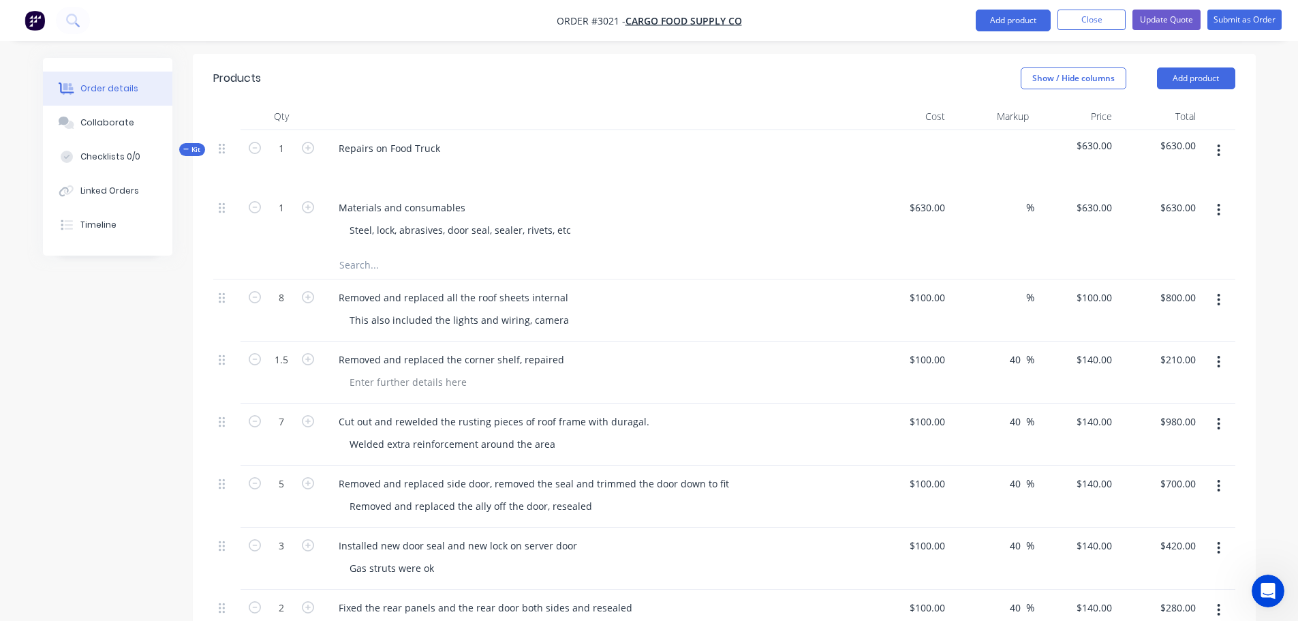
scroll to position [341, 0]
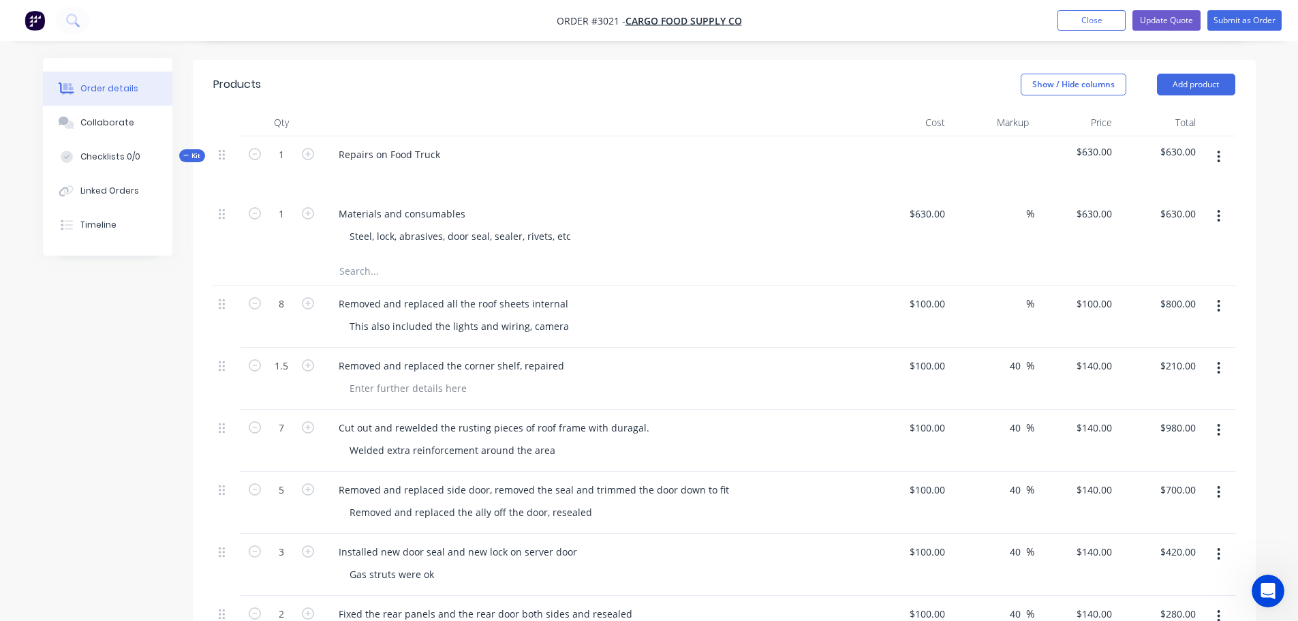
click at [1219, 210] on icon "button" at bounding box center [1218, 216] width 3 height 12
click at [1132, 324] on div "Delete" at bounding box center [1170, 334] width 105 height 20
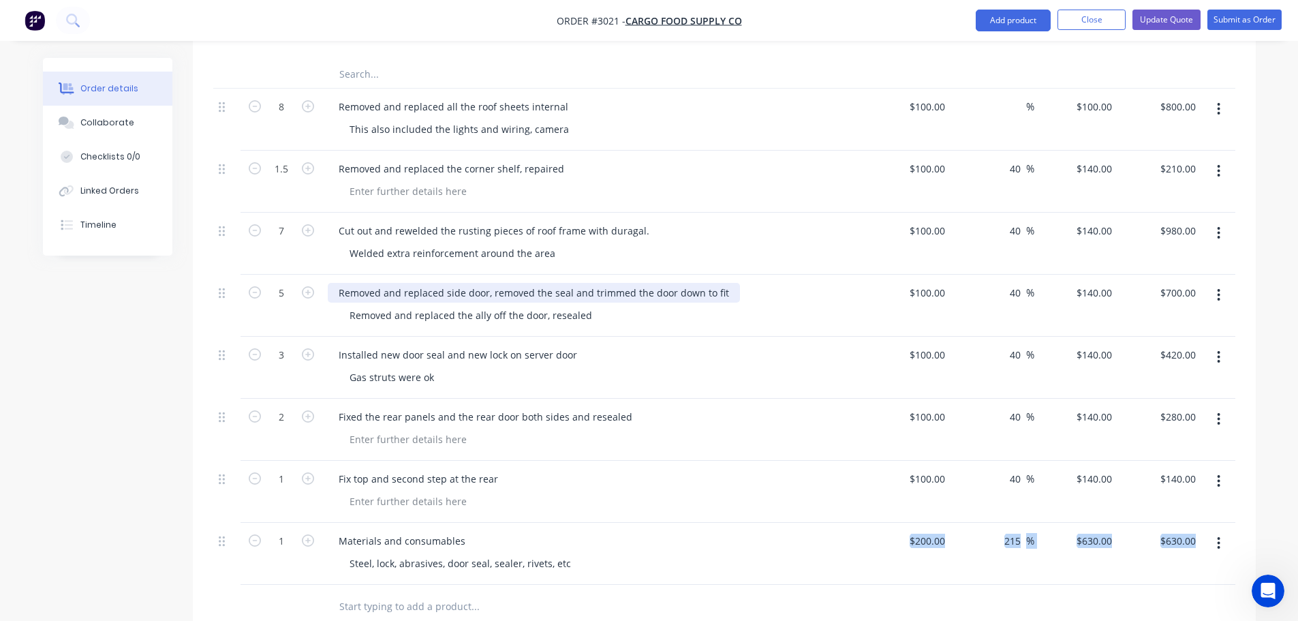
scroll to position [676, 0]
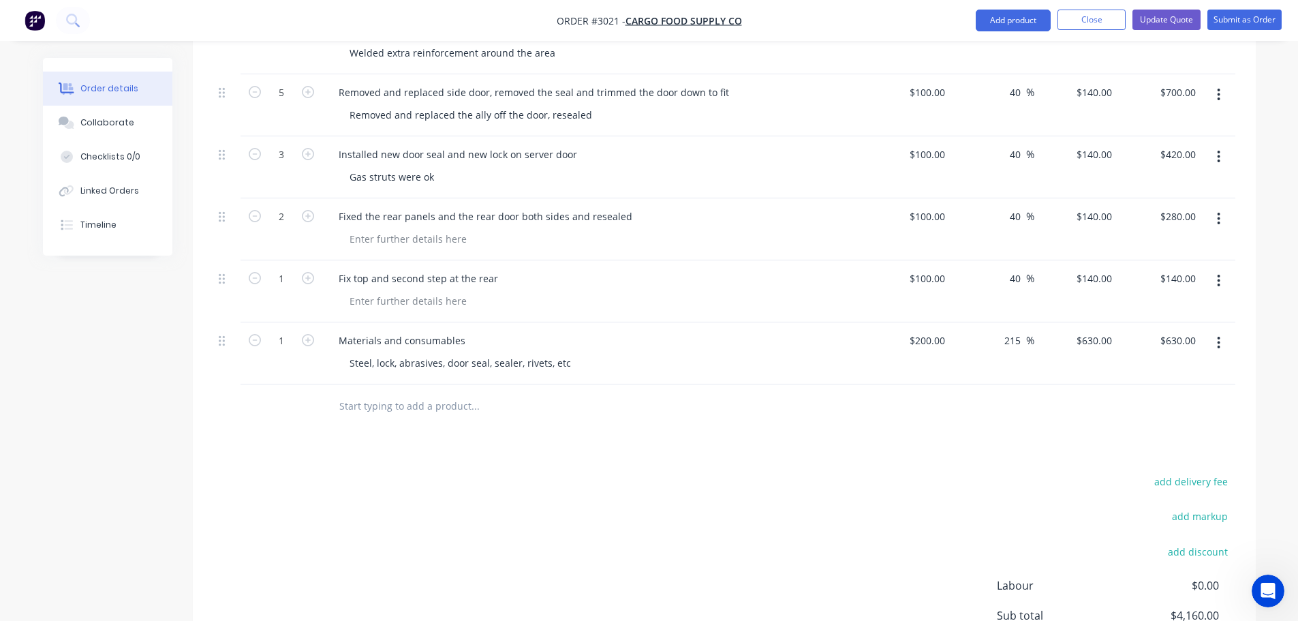
click at [452, 424] on div "Products Show / Hide columns Add product Qty Cost Markup Price Total Kit 1 Repa…" at bounding box center [724, 240] width 1063 height 1031
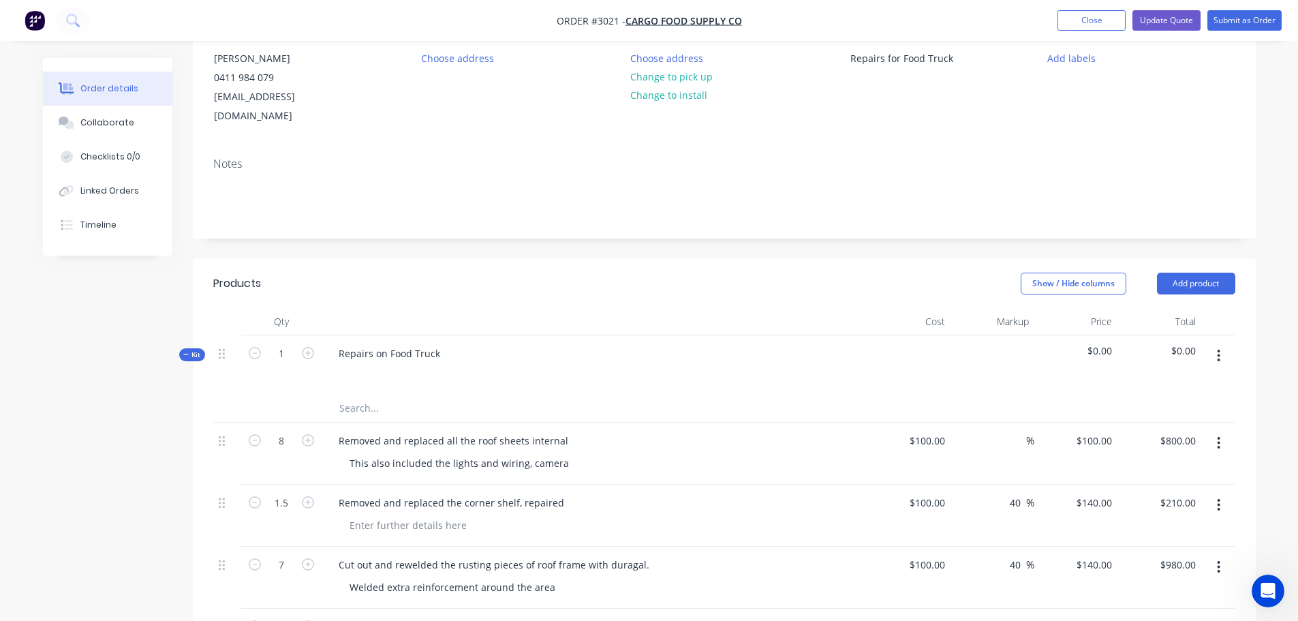
scroll to position [63, 0]
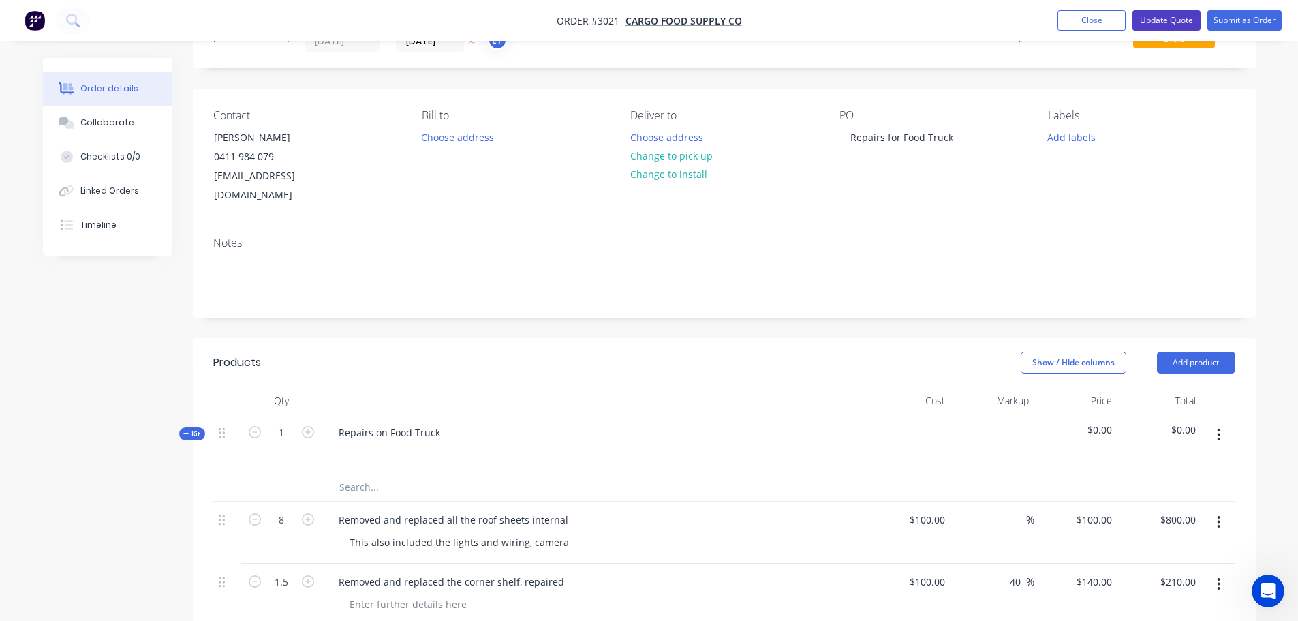
click at [1152, 19] on button "Update Quote" at bounding box center [1166, 20] width 68 height 20
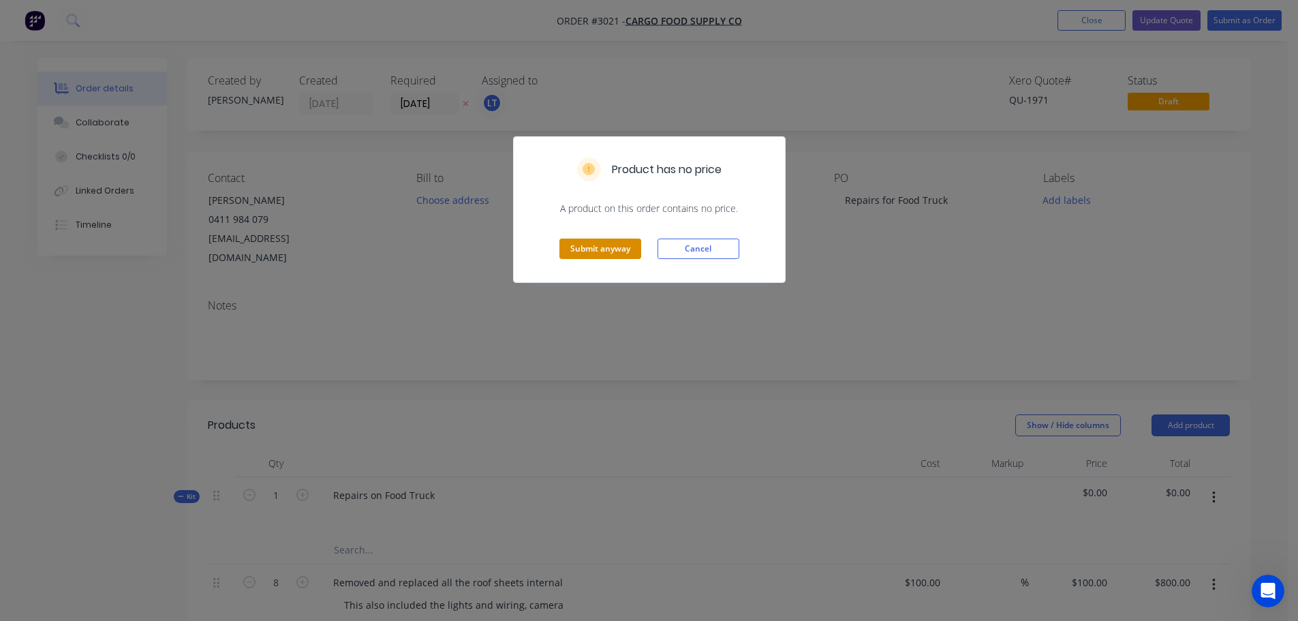
click at [586, 249] on button "Submit anyway" at bounding box center [600, 248] width 82 height 20
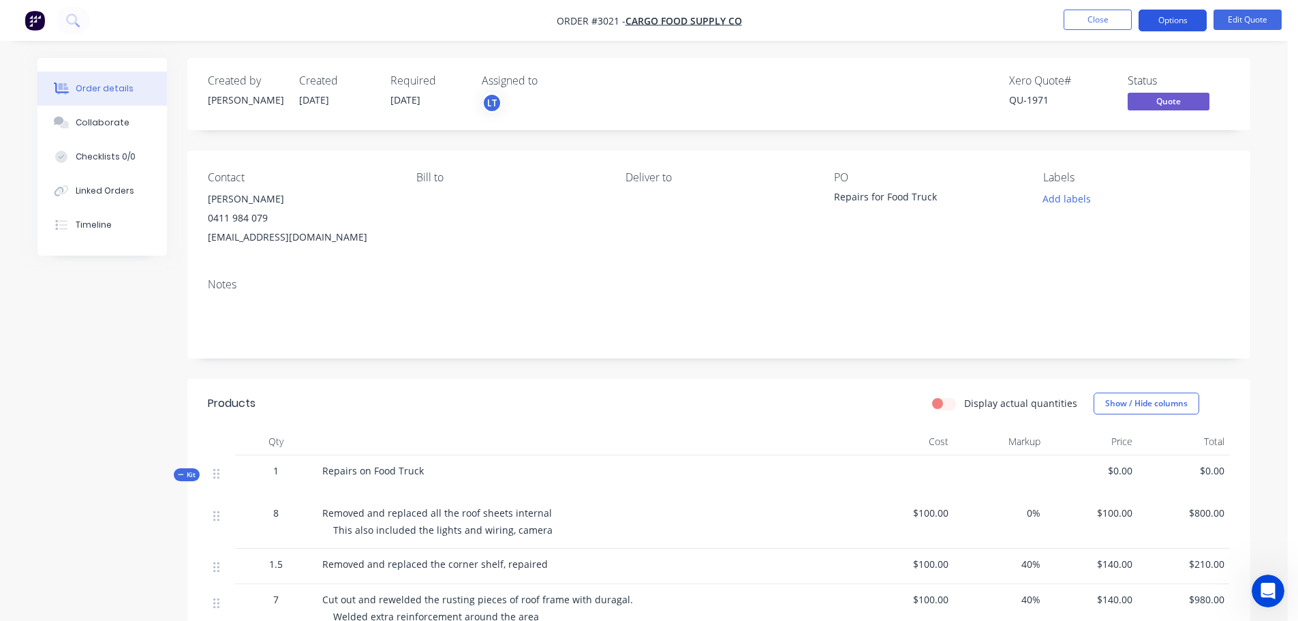
click at [1167, 21] on button "Options" at bounding box center [1172, 21] width 68 height 22
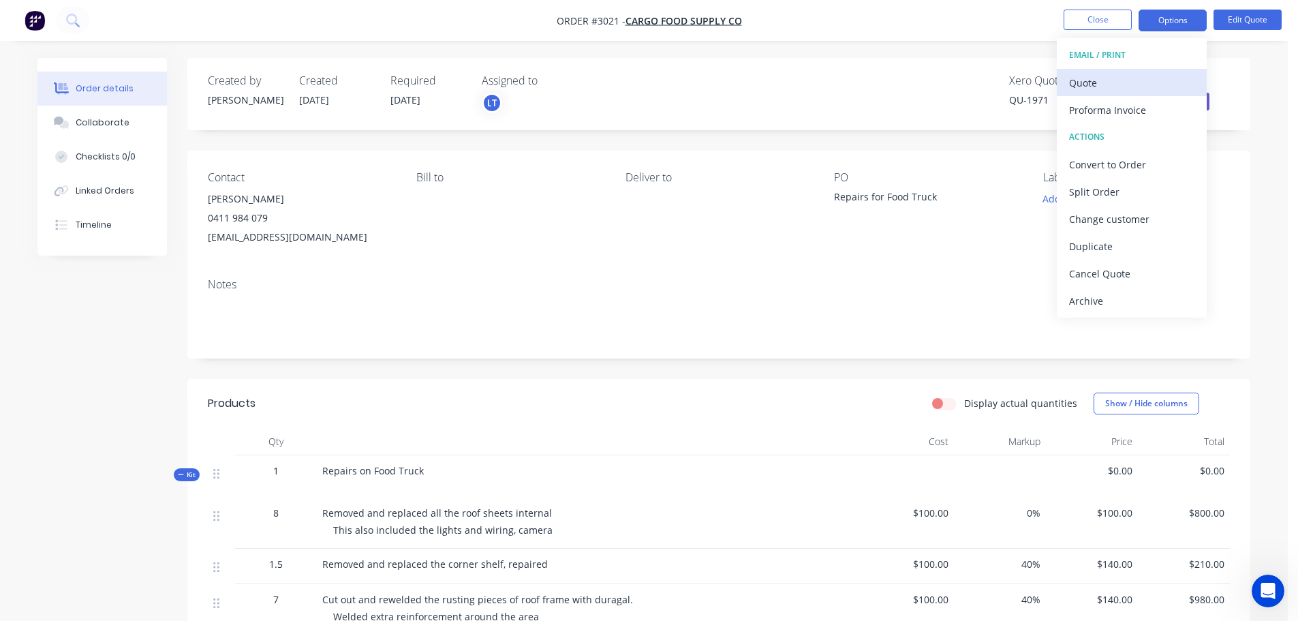
click at [1082, 81] on div "Quote" at bounding box center [1131, 83] width 125 height 20
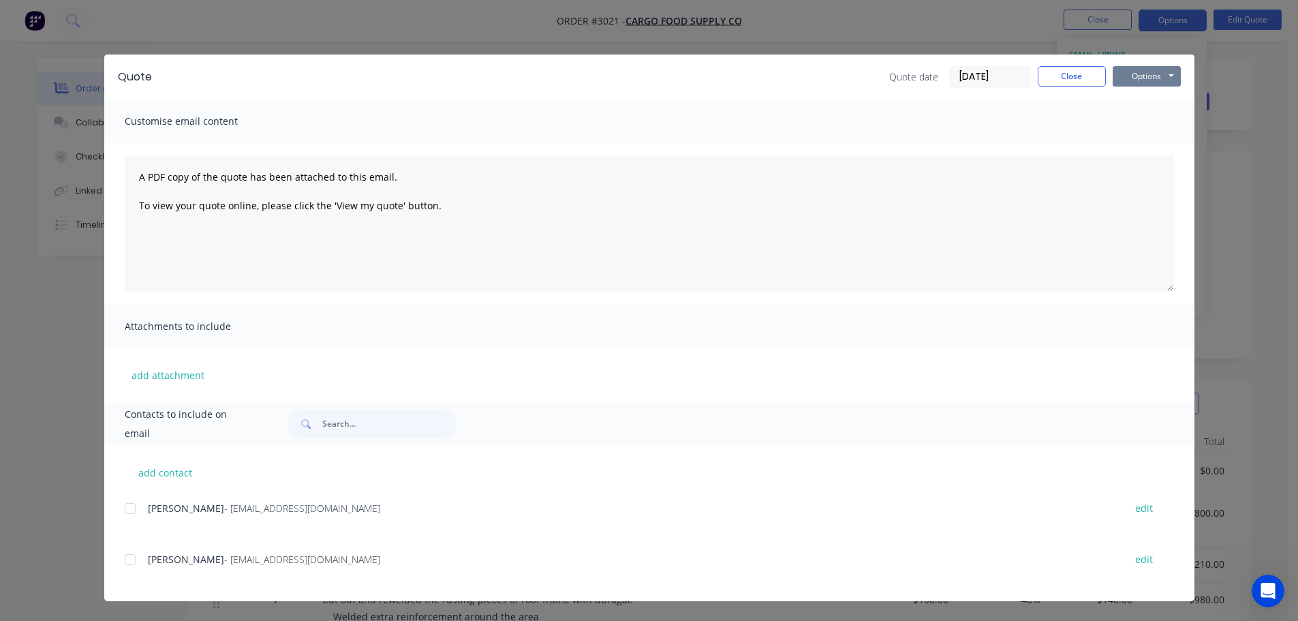
click at [1149, 74] on button "Options" at bounding box center [1146, 76] width 68 height 20
click at [1136, 99] on button "Preview" at bounding box center [1155, 100] width 87 height 22
click at [130, 559] on div at bounding box center [129, 559] width 27 height 27
click at [181, 471] on button "add contact" at bounding box center [166, 472] width 82 height 20
select select "AU"
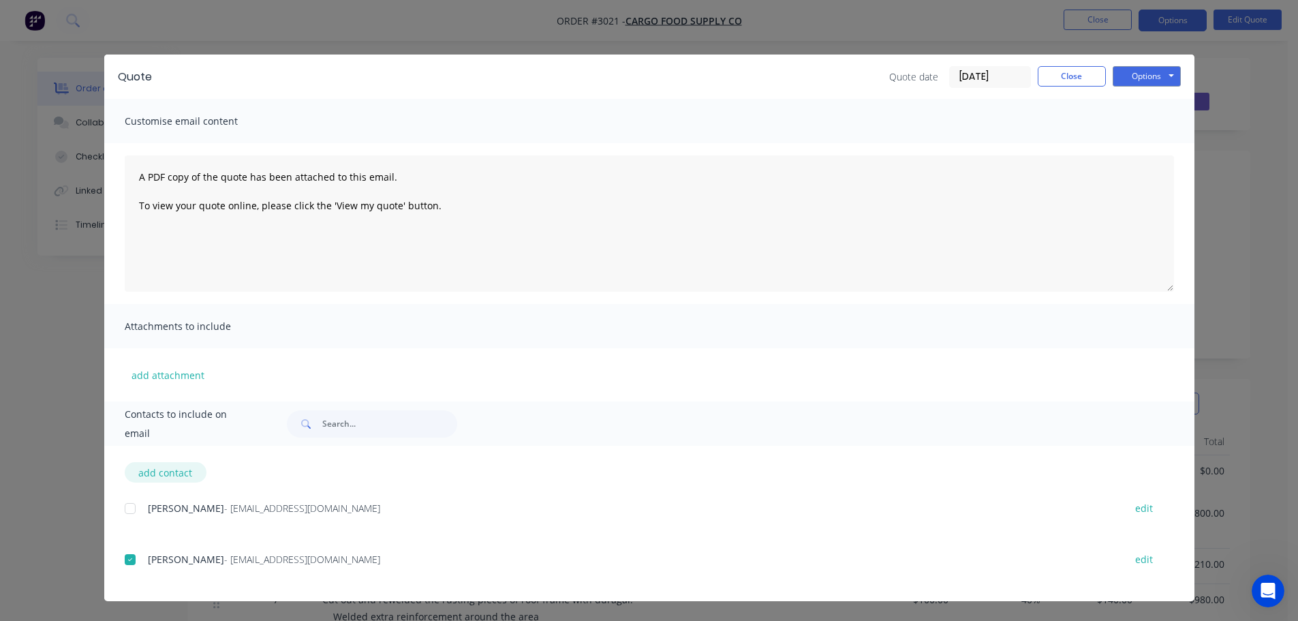
select select "AU"
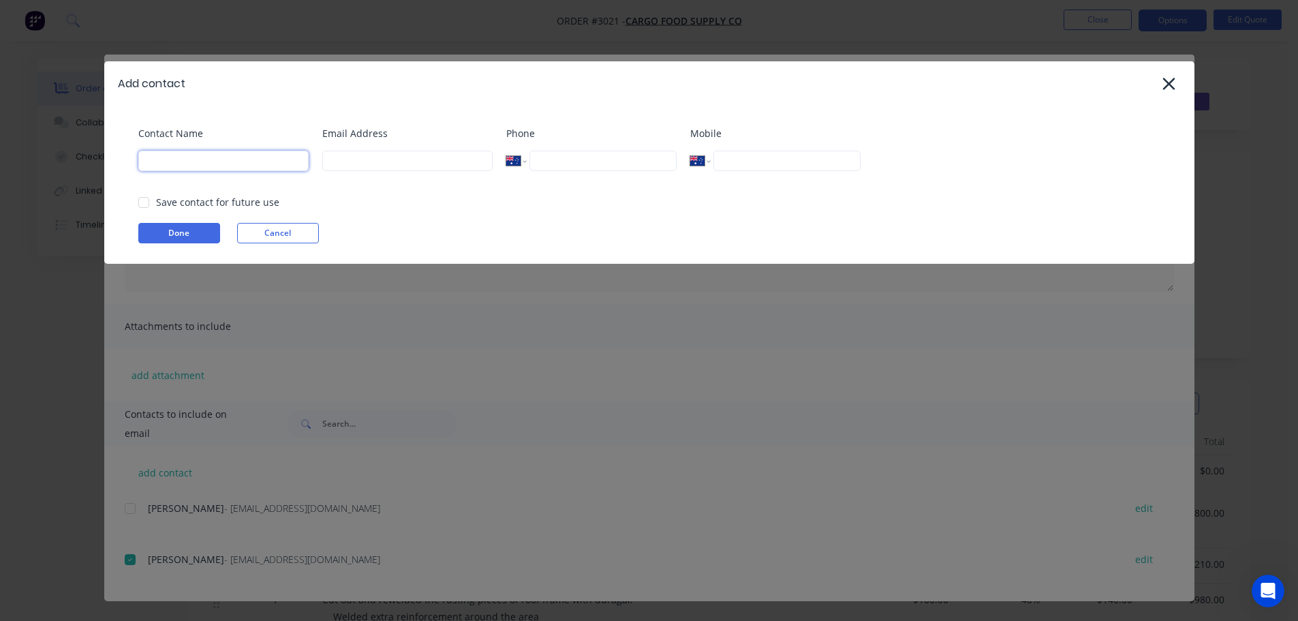
click at [210, 165] on input at bounding box center [223, 161] width 170 height 20
type input "[PERSON_NAME]"
type input "admin@distinctiontruckbodies.com.au"
type input "0432 545 330"
click at [169, 233] on button "Done" at bounding box center [179, 233] width 82 height 20
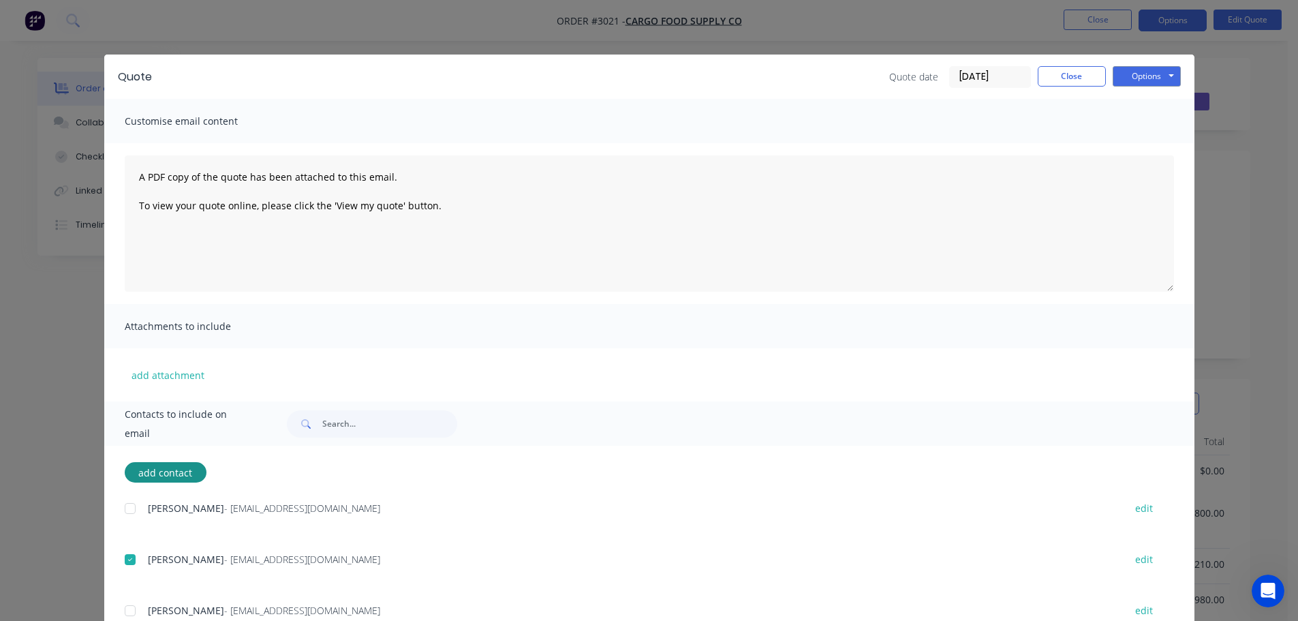
click at [126, 608] on div at bounding box center [129, 610] width 27 height 27
click at [1133, 74] on button "Options" at bounding box center [1146, 76] width 68 height 20
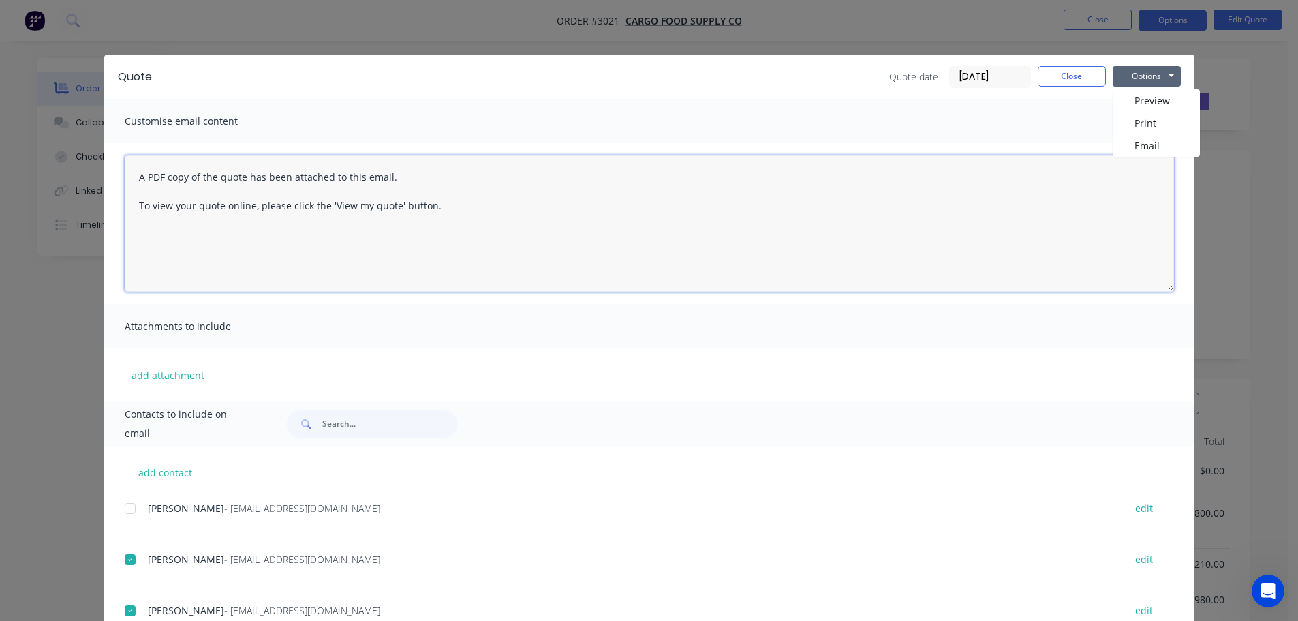
click at [134, 177] on textarea "A PDF copy of the quote has been attached to this email. To view your quote onl…" at bounding box center [649, 223] width 1049 height 136
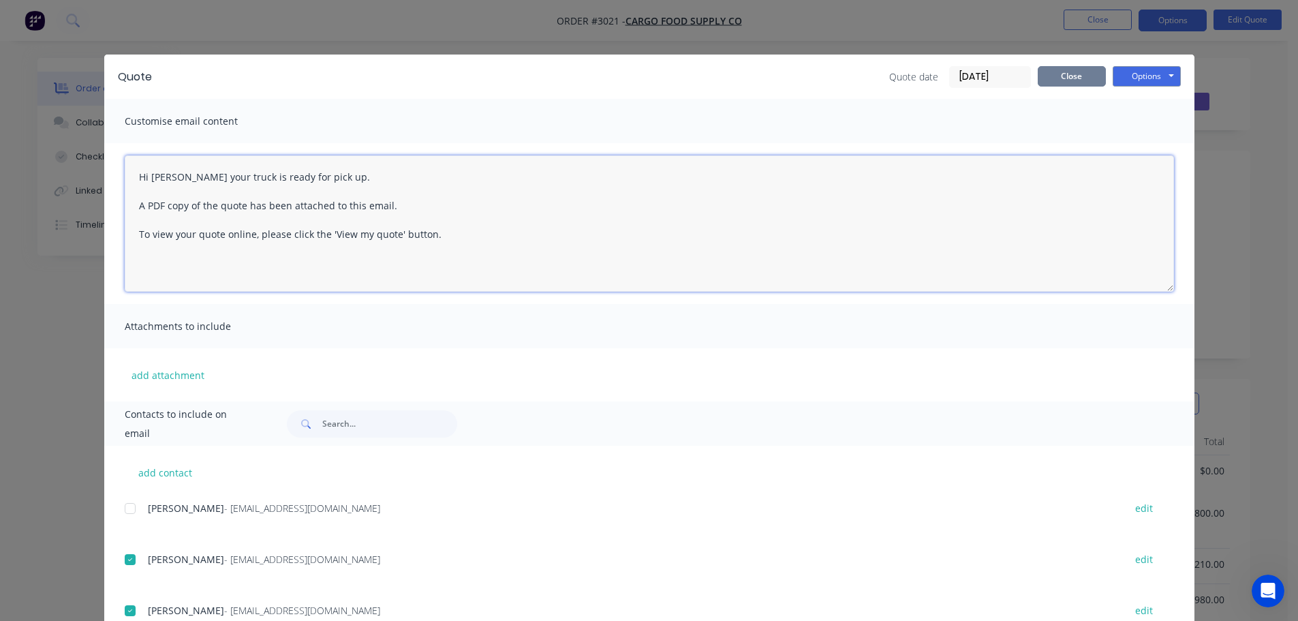
type textarea "Hi Craig your truck is ready for pick up. A PDF copy of the quote has been atta…"
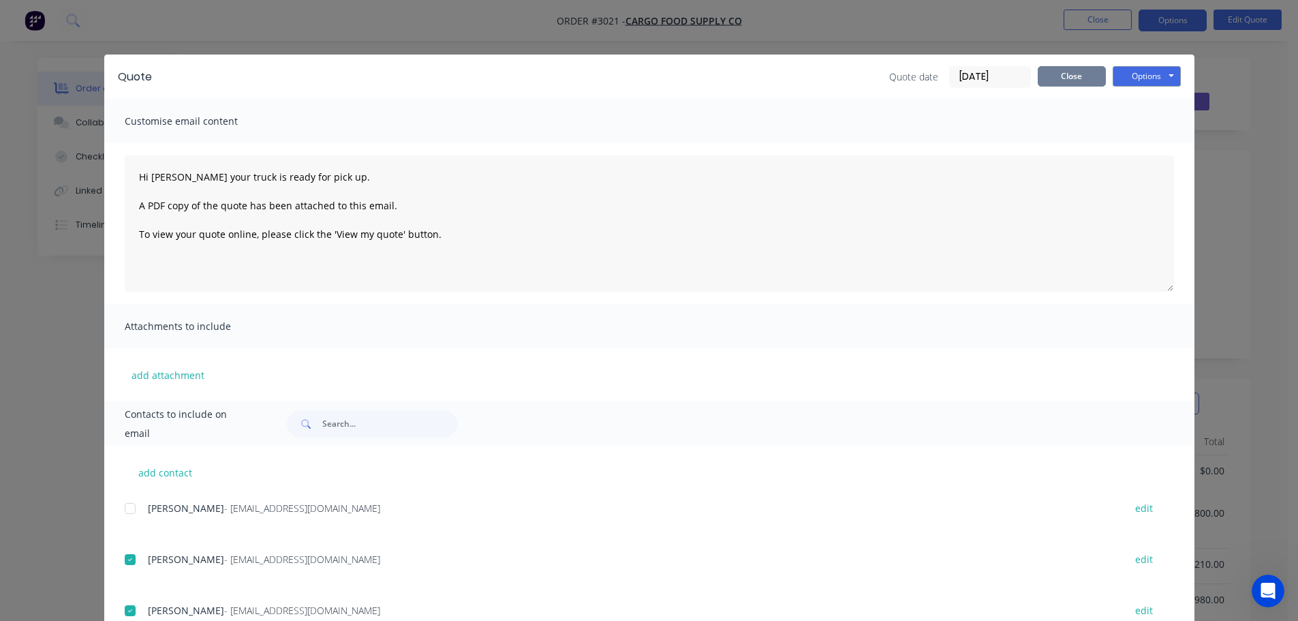
click at [1059, 75] on button "Close" at bounding box center [1071, 76] width 68 height 20
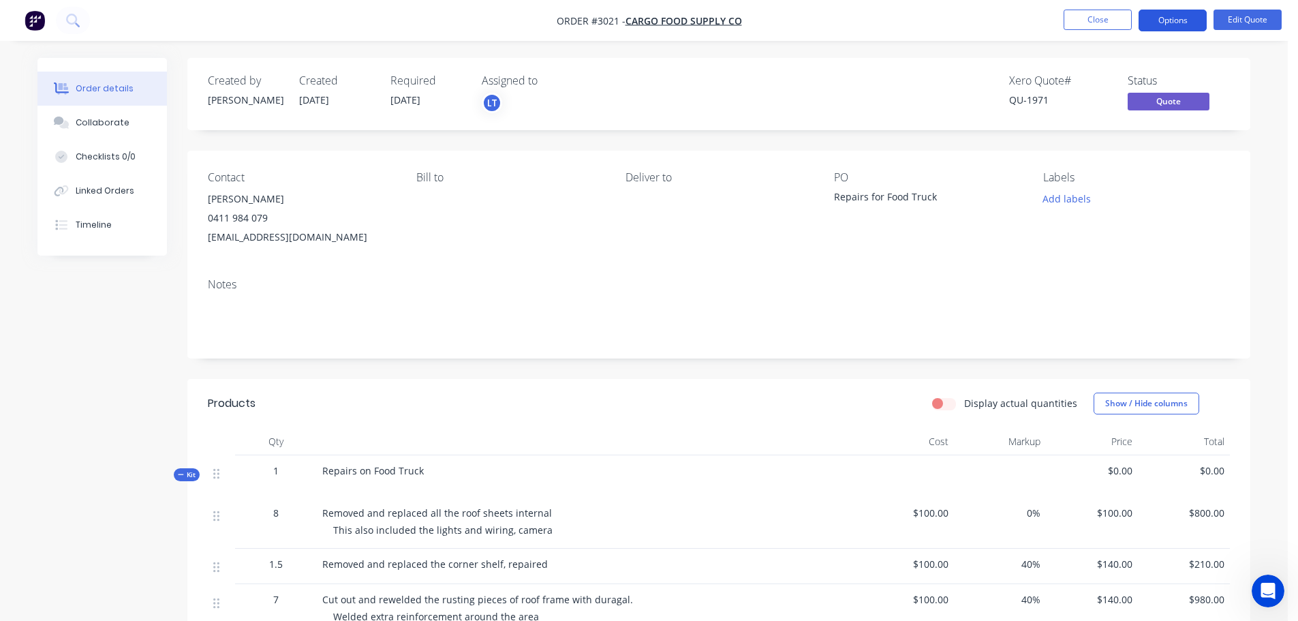
click at [1173, 20] on button "Options" at bounding box center [1172, 21] width 68 height 22
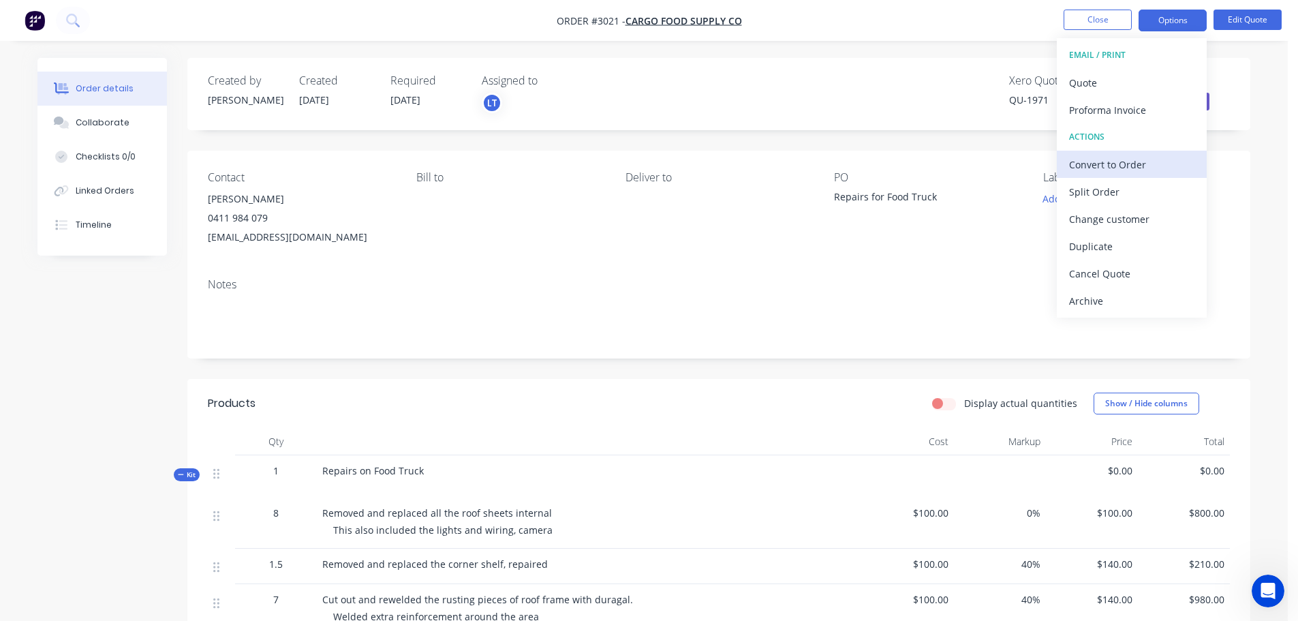
click at [1116, 160] on div "Convert to Order" at bounding box center [1131, 165] width 125 height 20
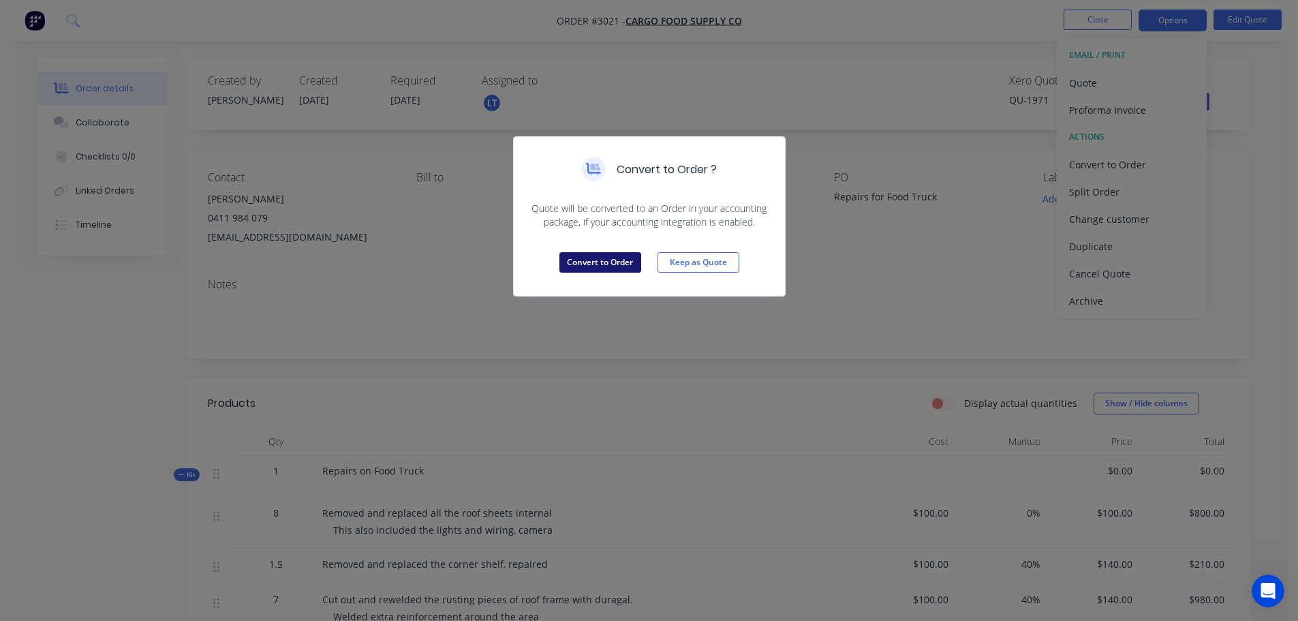
click at [604, 265] on button "Convert to Order" at bounding box center [600, 262] width 82 height 20
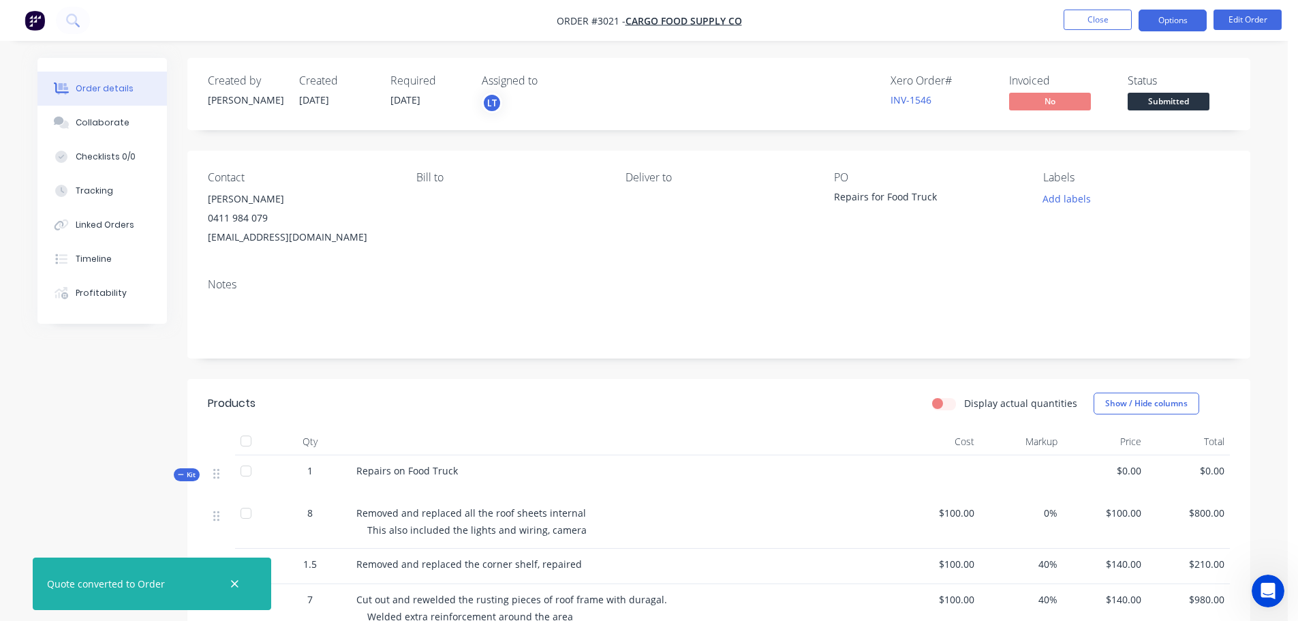
click at [1167, 16] on button "Options" at bounding box center [1172, 21] width 68 height 22
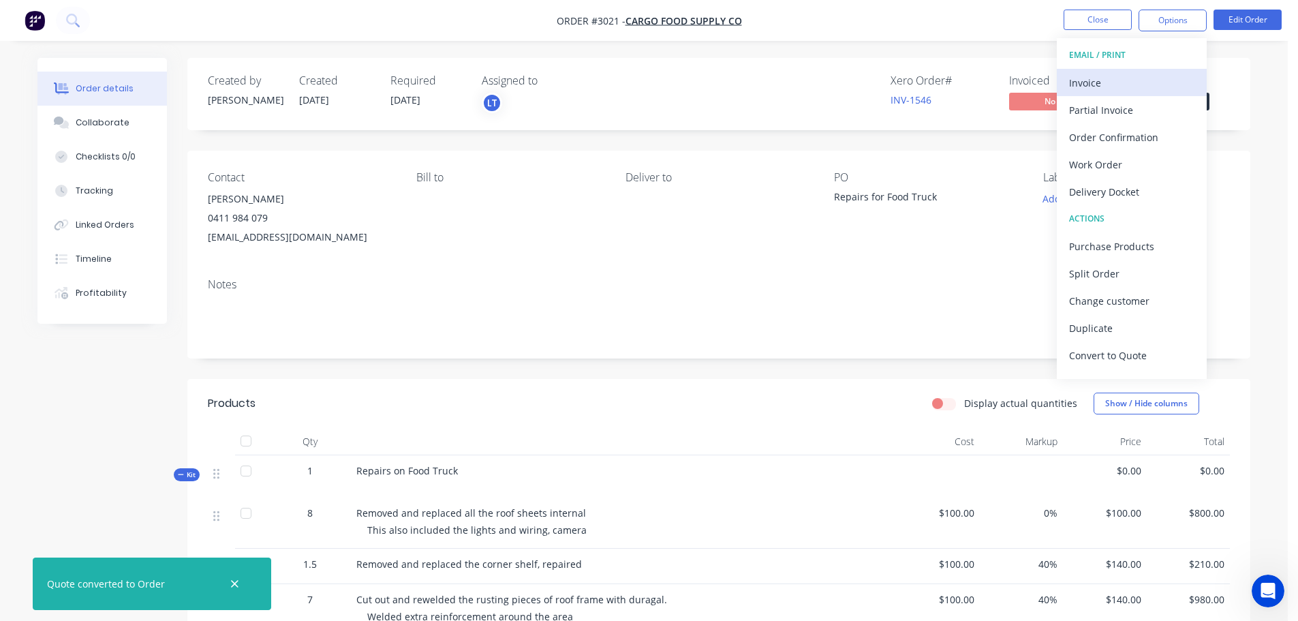
click at [1096, 84] on div "Invoice" at bounding box center [1131, 83] width 125 height 20
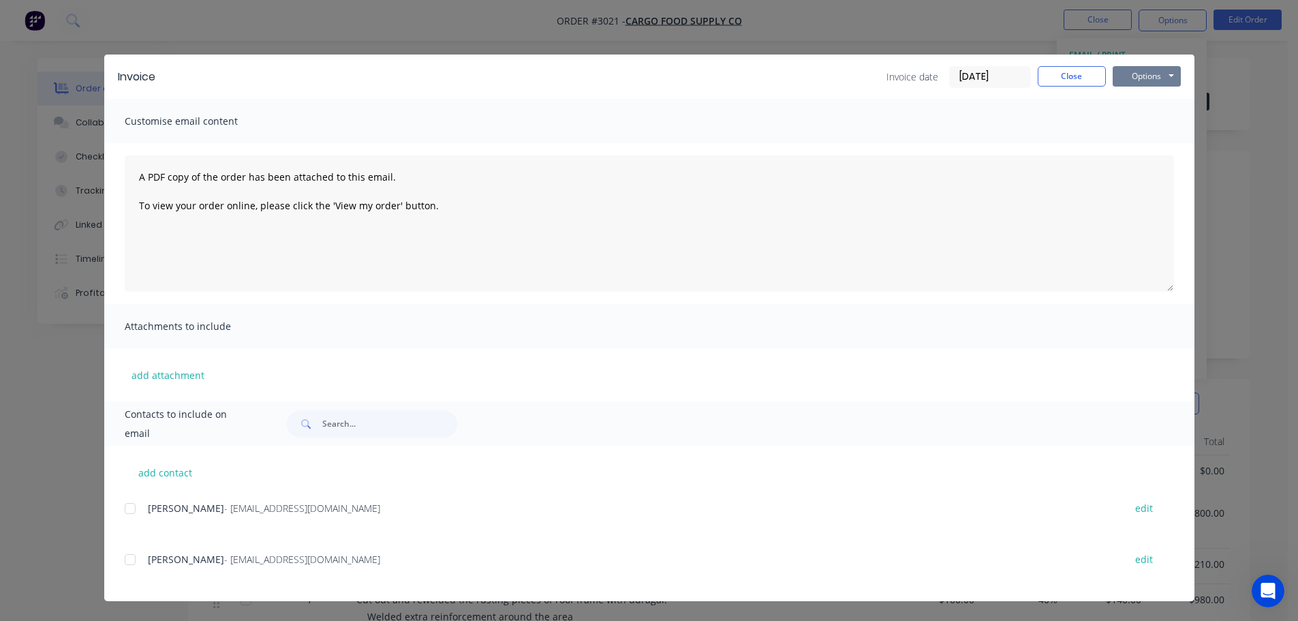
click at [1150, 77] on button "Options" at bounding box center [1146, 76] width 68 height 20
click at [1132, 99] on button "Preview" at bounding box center [1155, 100] width 87 height 22
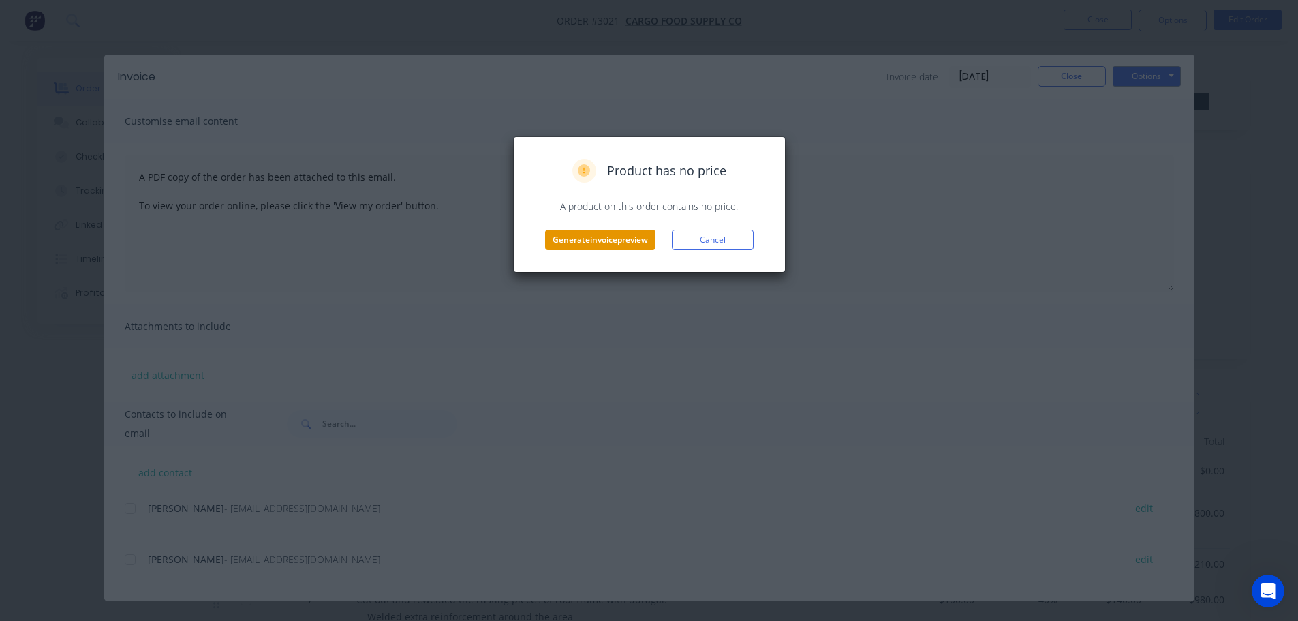
click at [577, 236] on button "Generate invoice preview" at bounding box center [600, 240] width 110 height 20
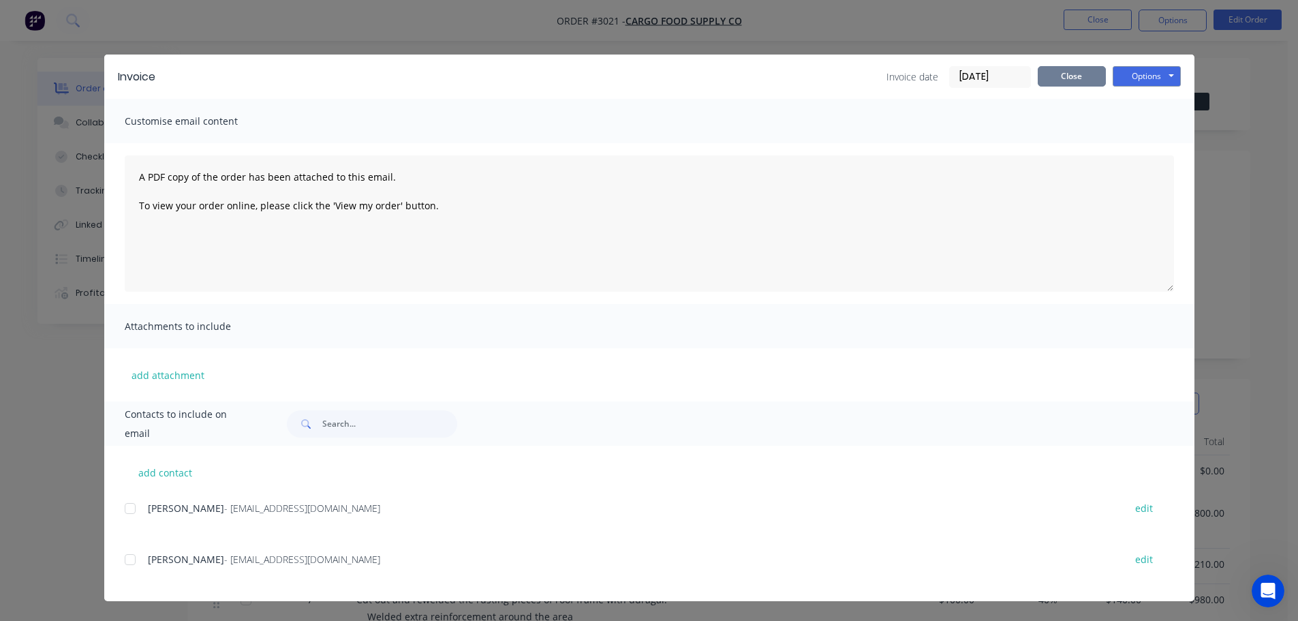
click at [1078, 69] on button "Close" at bounding box center [1071, 76] width 68 height 20
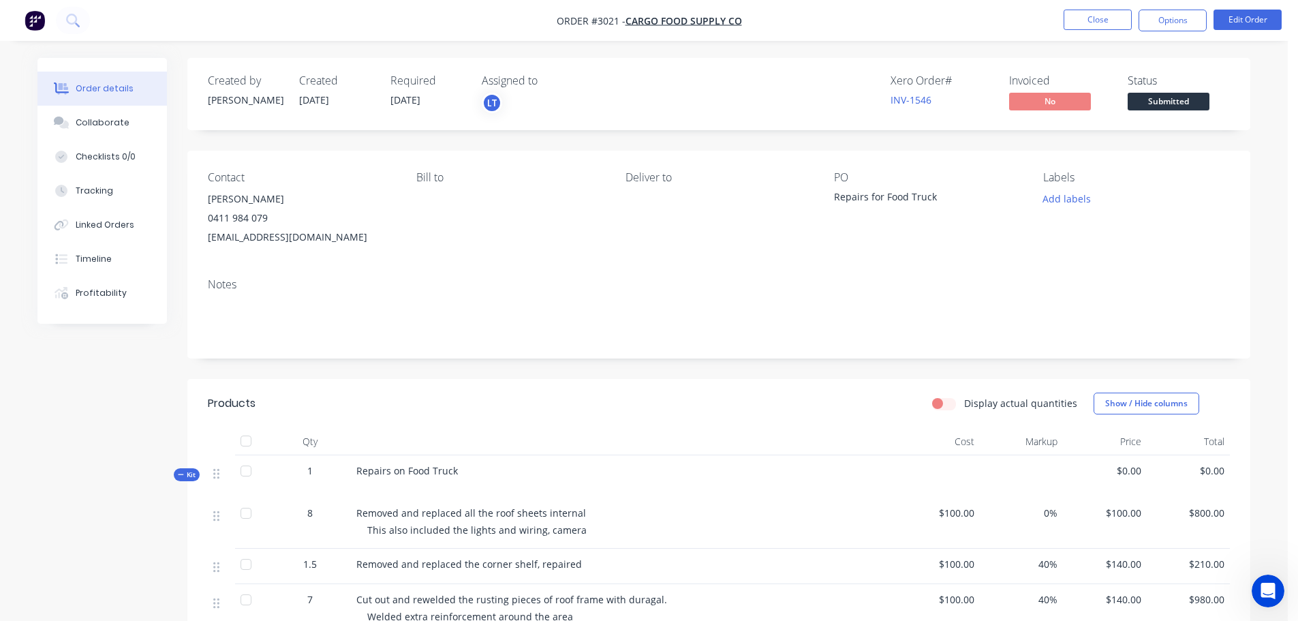
click at [30, 23] on img "button" at bounding box center [35, 20] width 20 height 20
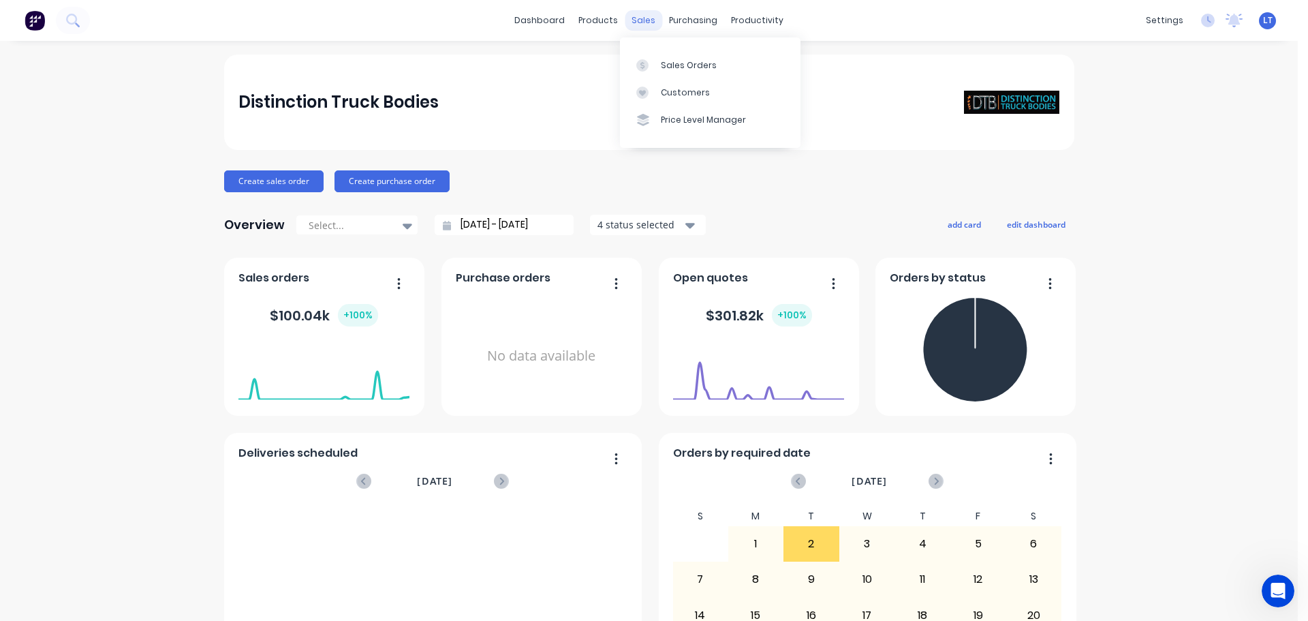
click at [645, 20] on div "sales" at bounding box center [643, 20] width 37 height 20
click at [666, 65] on div "Sales Orders" at bounding box center [689, 65] width 56 height 12
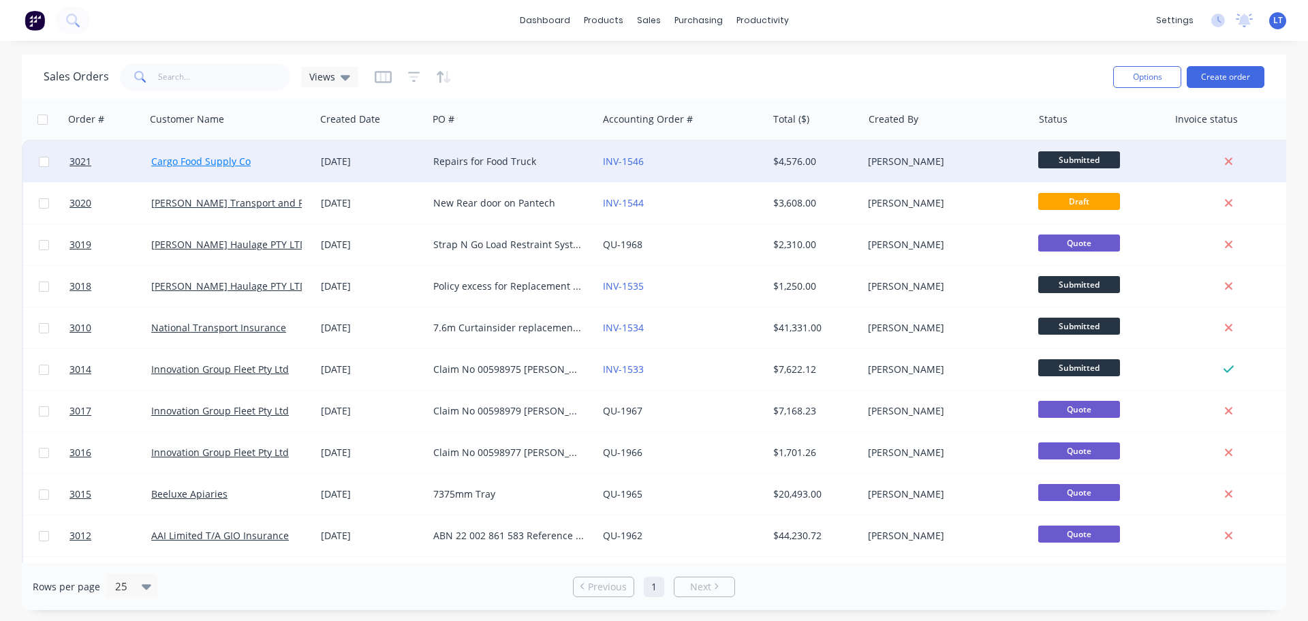
click at [170, 163] on link "Cargo Food Supply Co" at bounding box center [200, 161] width 99 height 13
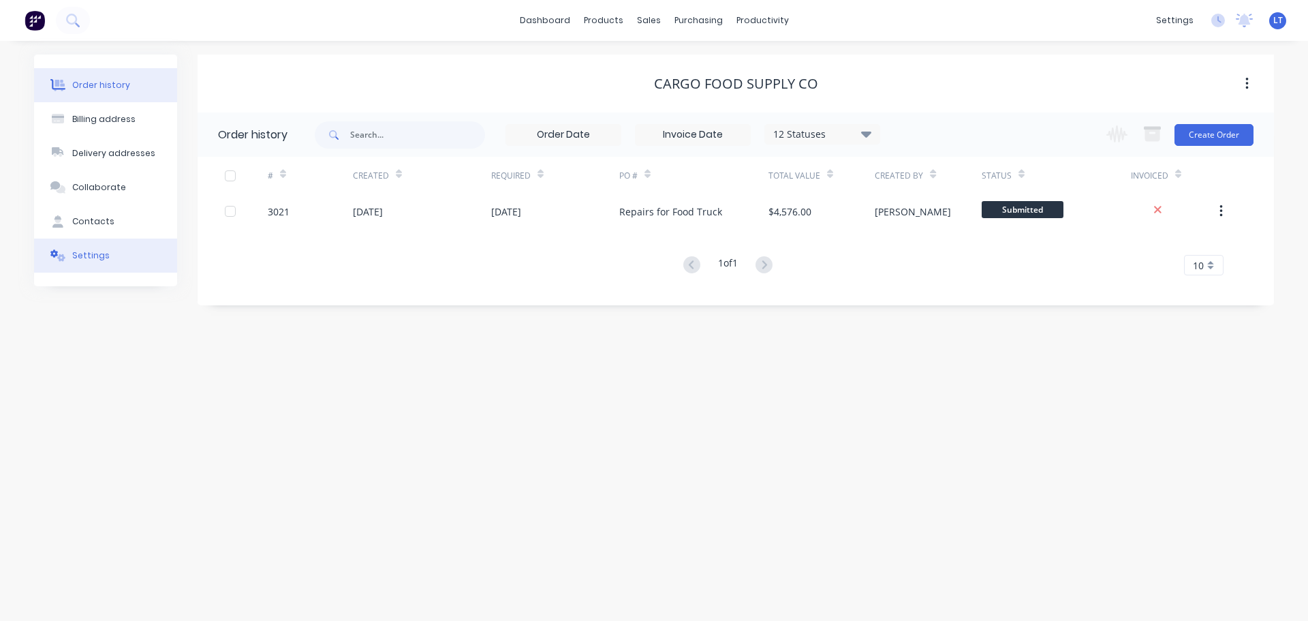
click at [90, 255] on div "Settings" at bounding box center [90, 255] width 37 height 12
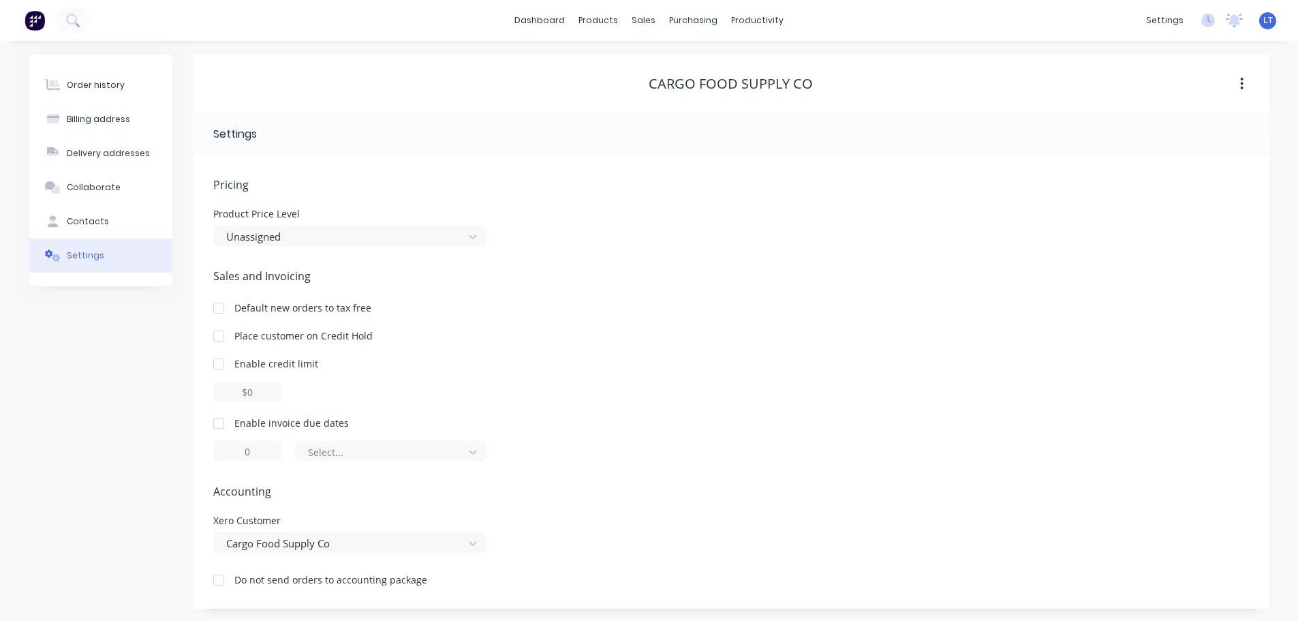
click at [222, 423] on div at bounding box center [218, 422] width 27 height 27
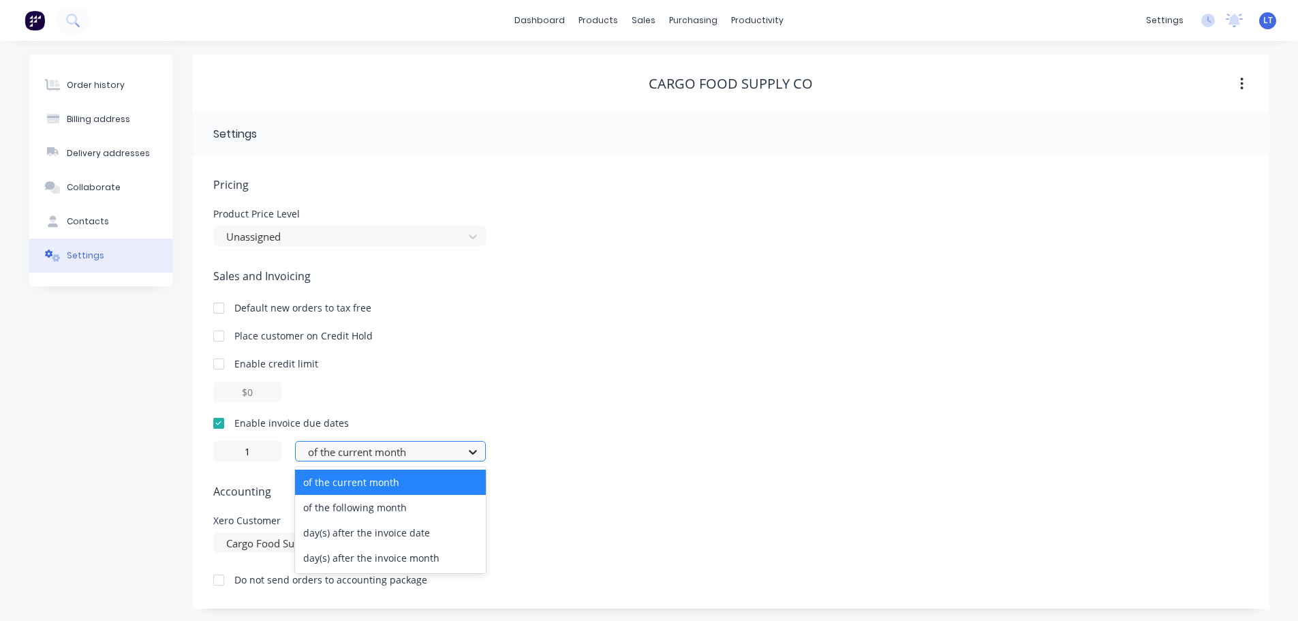
click at [474, 452] on icon at bounding box center [473, 452] width 8 height 5
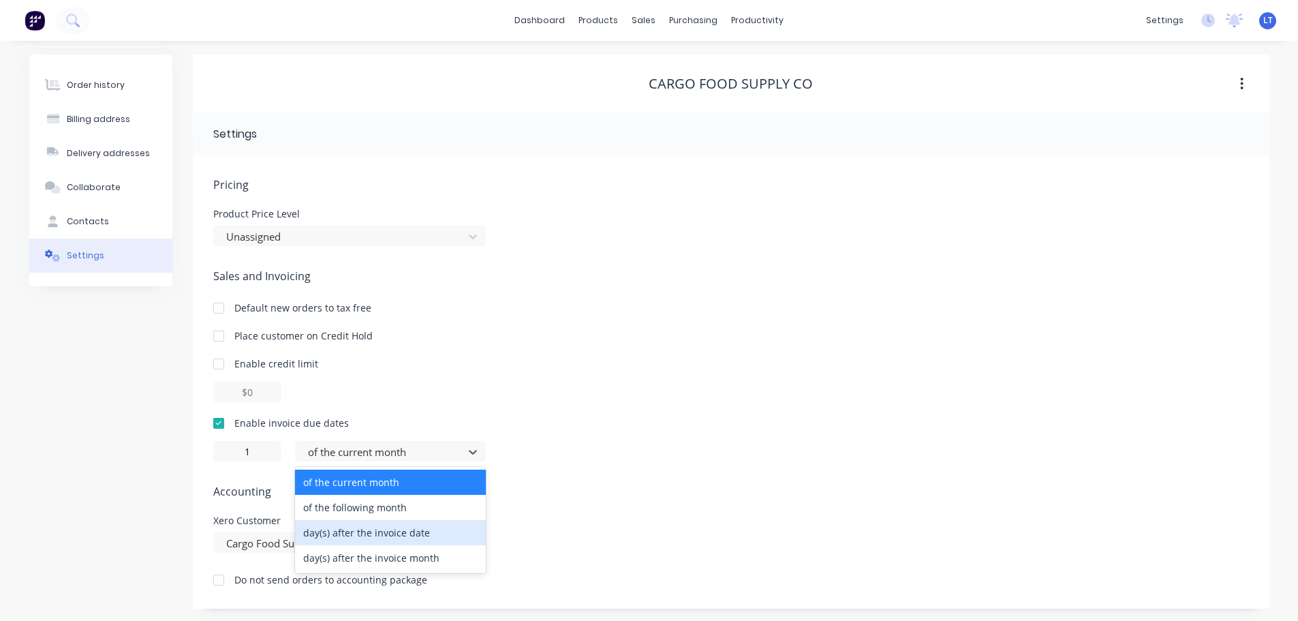
click at [335, 531] on div "day(s) after the invoice date" at bounding box center [390, 532] width 191 height 25
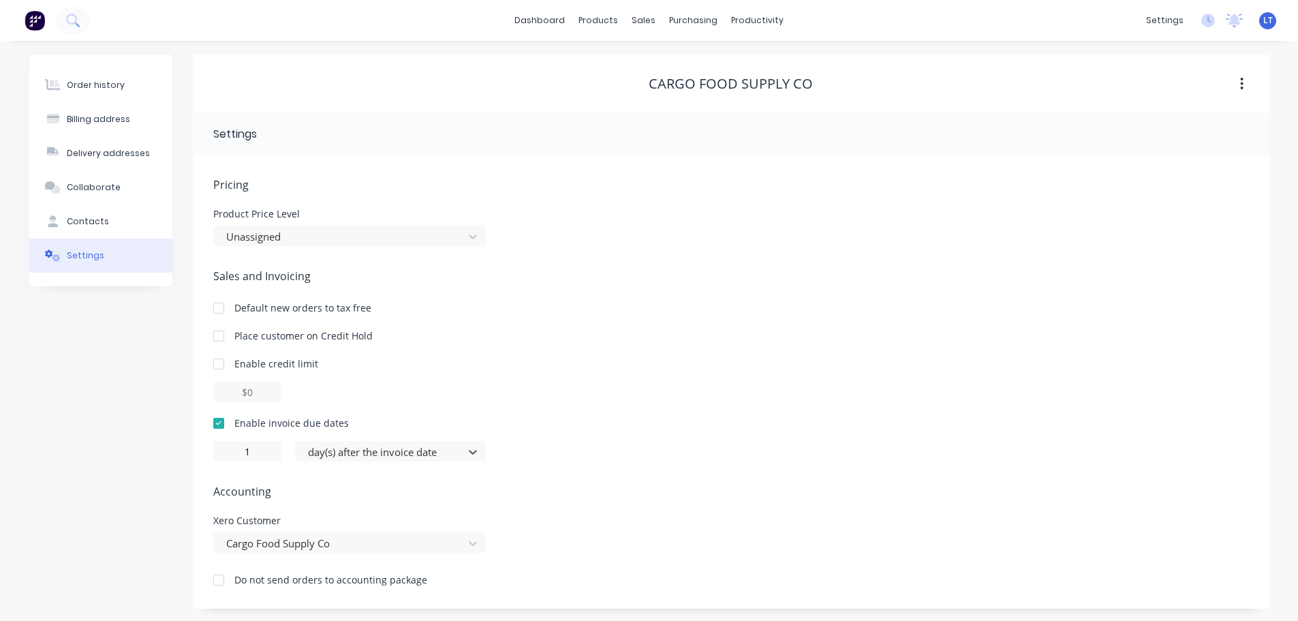
type input "0"
click at [81, 82] on div "Order history" at bounding box center [96, 85] width 58 height 12
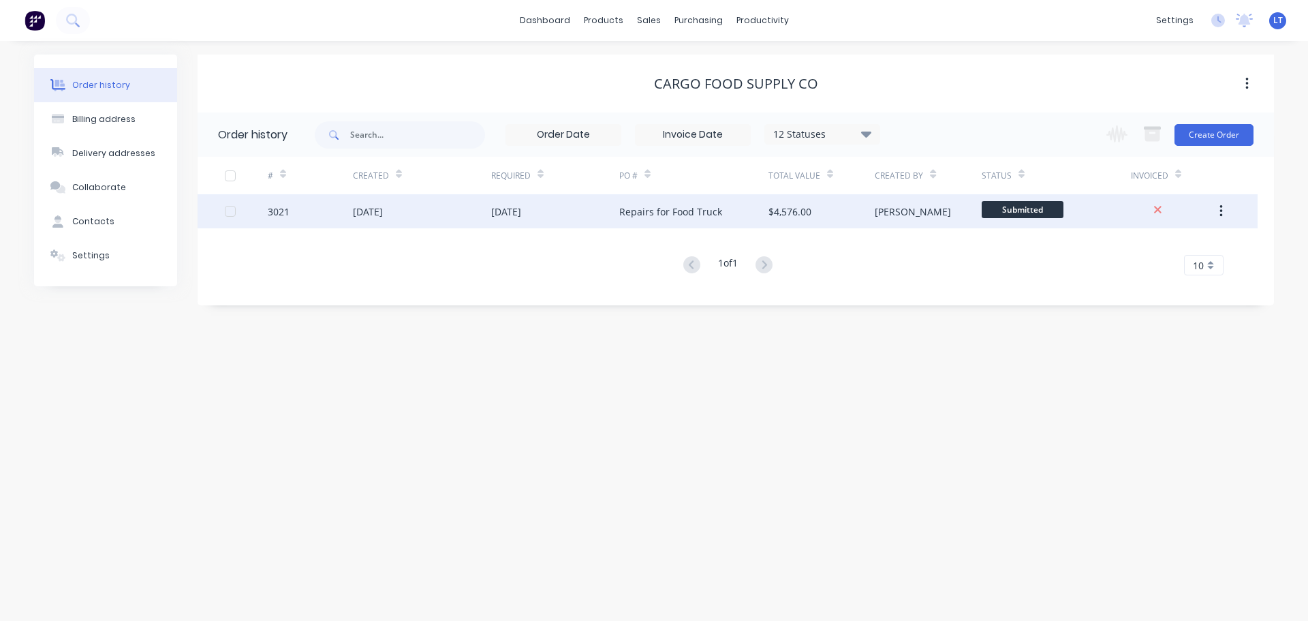
click at [518, 206] on div "02 Sep 2025" at bounding box center [506, 211] width 30 height 14
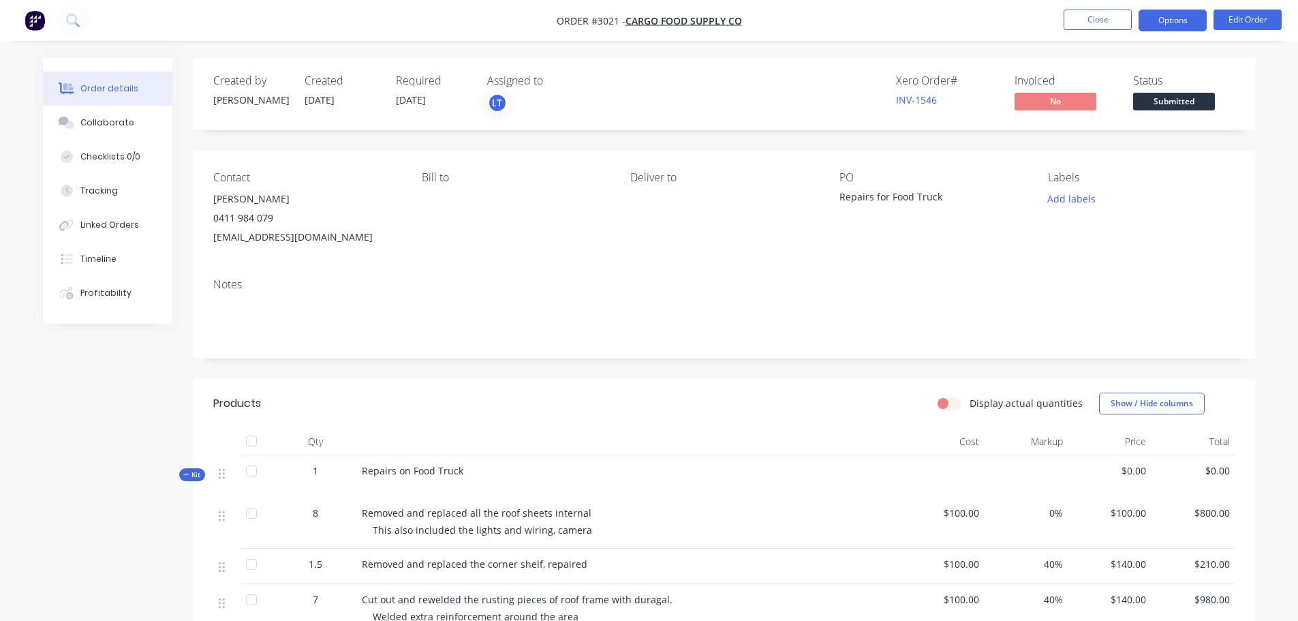
click at [1159, 18] on button "Options" at bounding box center [1172, 21] width 68 height 22
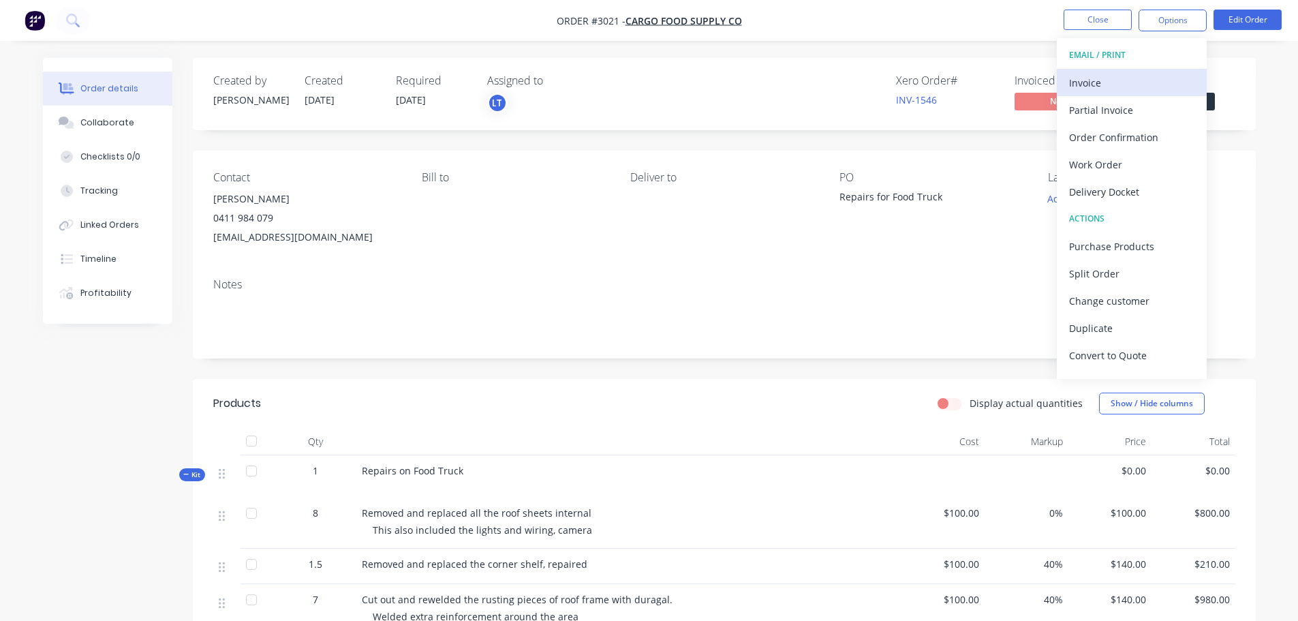
click at [1084, 78] on div "Invoice" at bounding box center [1131, 83] width 125 height 20
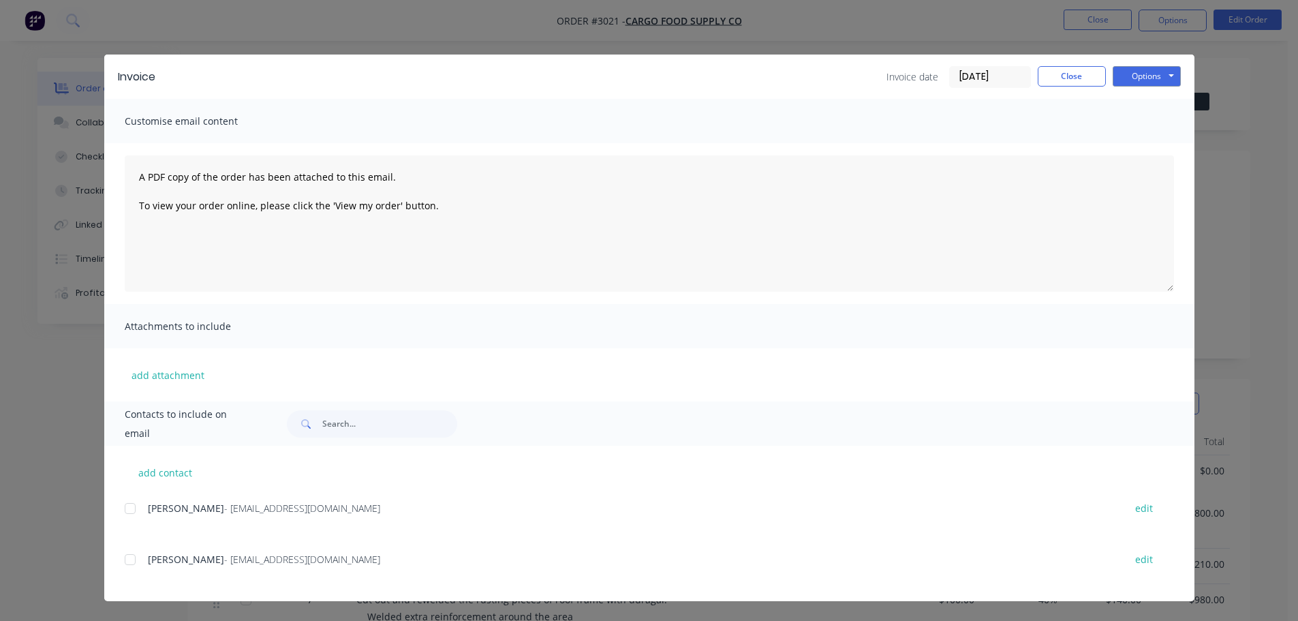
click at [128, 557] on div at bounding box center [129, 559] width 27 height 27
click at [168, 471] on button "add contact" at bounding box center [166, 472] width 82 height 20
select select "AU"
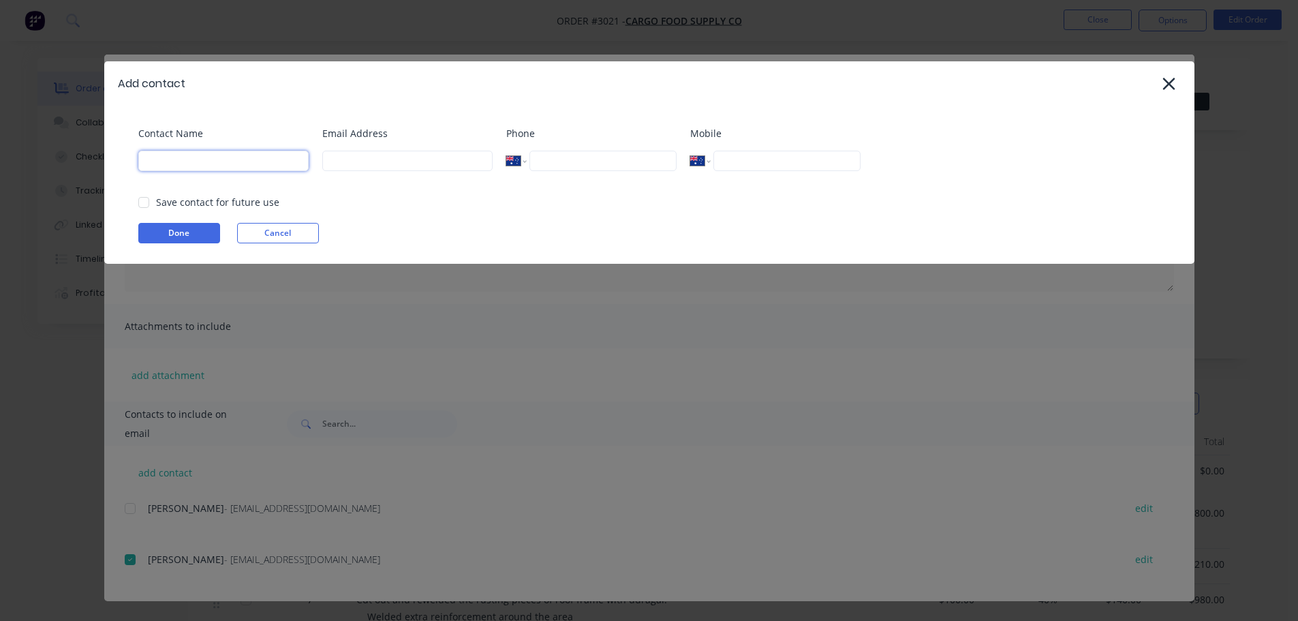
click at [207, 160] on input at bounding box center [223, 161] width 170 height 20
type input "[PERSON_NAME]"
type input "admin@distinctiontruckbodies.com.au"
type input "0432 545 330"
click at [180, 230] on button "Done" at bounding box center [179, 233] width 82 height 20
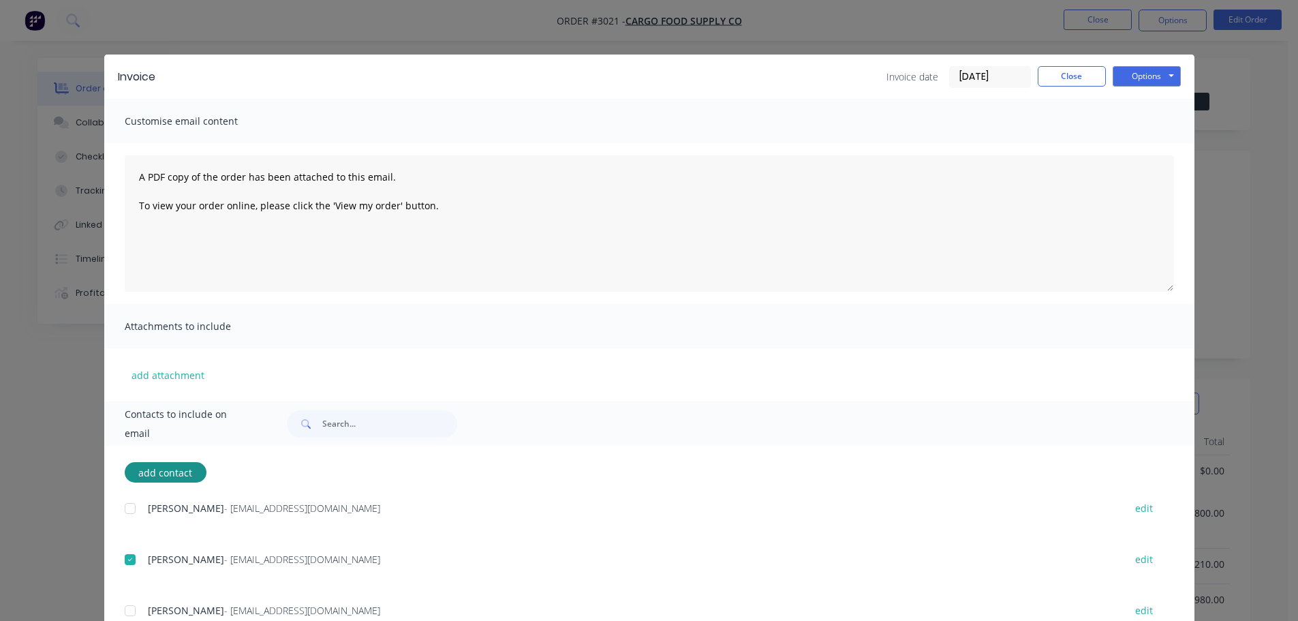
click at [122, 608] on div at bounding box center [129, 610] width 27 height 27
click at [1129, 74] on button "Options" at bounding box center [1146, 76] width 68 height 20
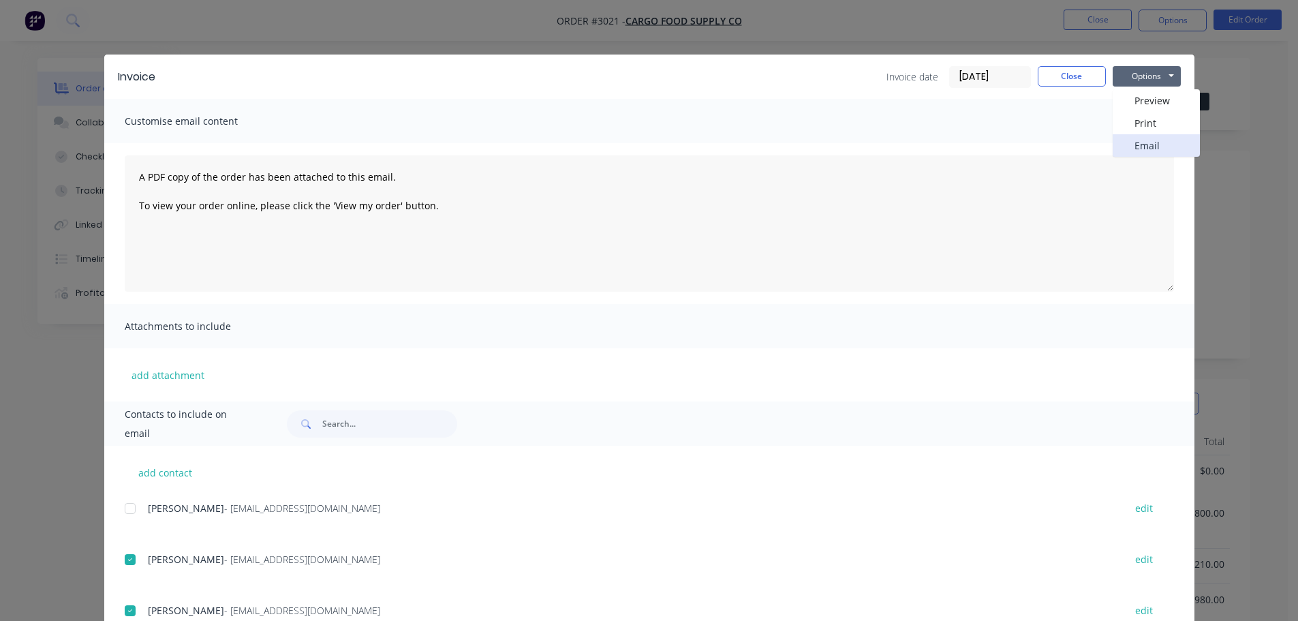
click at [1144, 148] on button "Email" at bounding box center [1155, 145] width 87 height 22
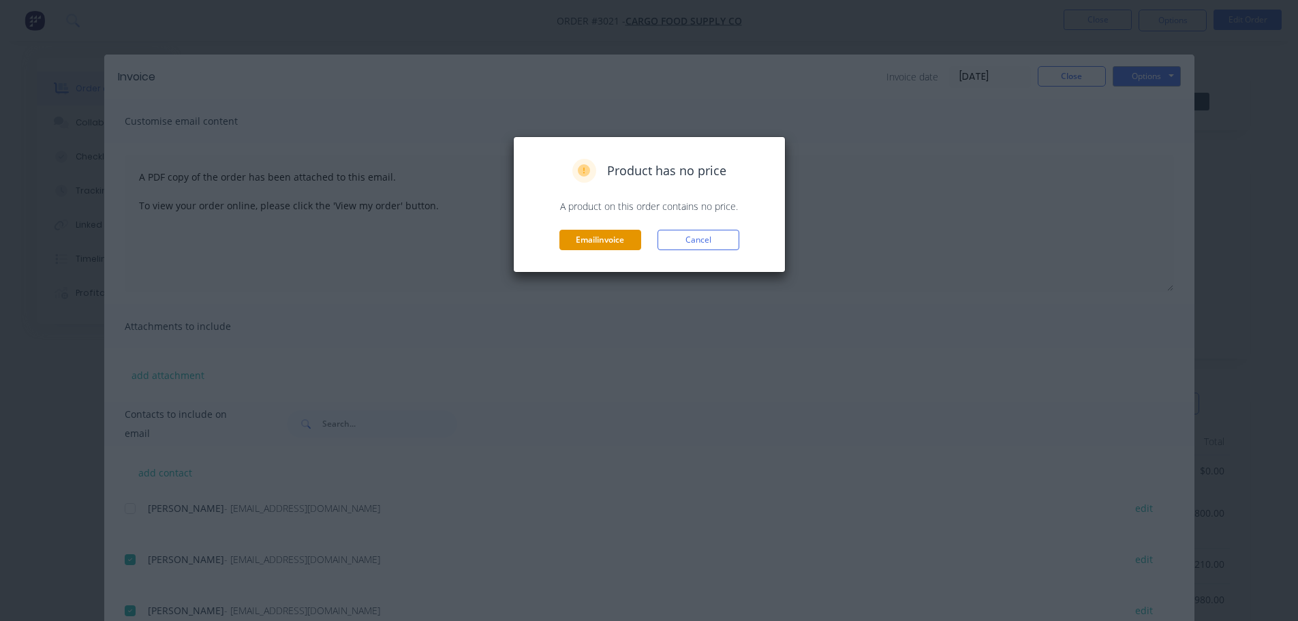
click at [630, 236] on button "Email invoice" at bounding box center [600, 240] width 82 height 20
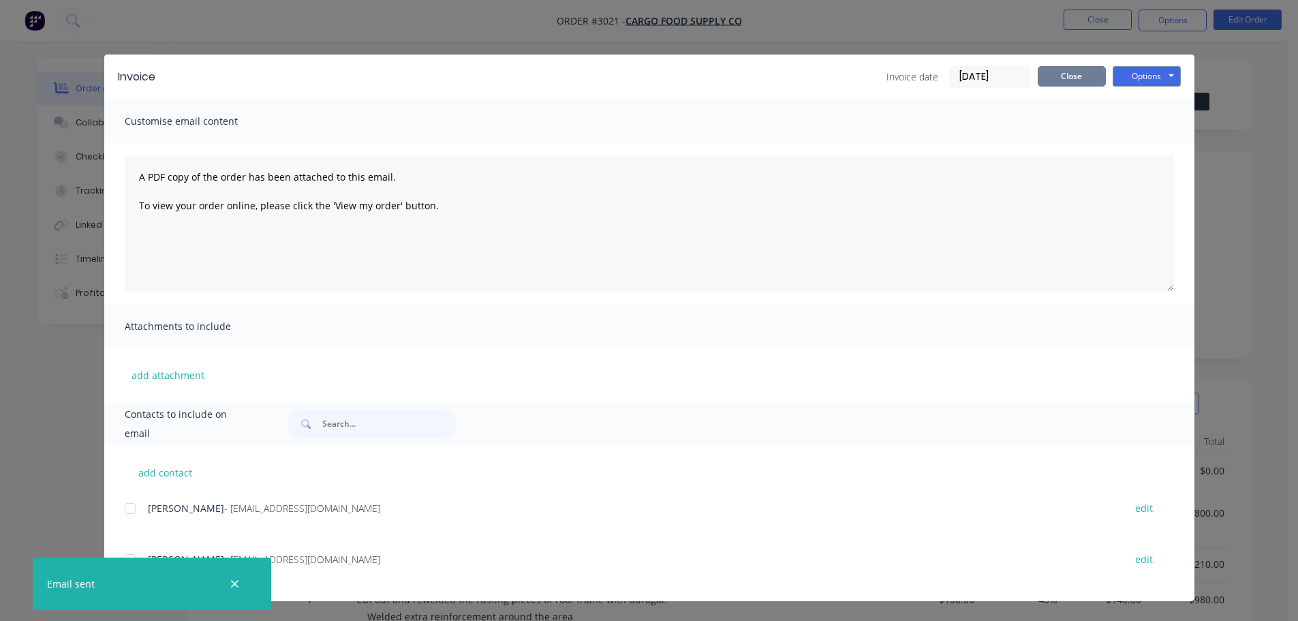
click at [1063, 73] on button "Close" at bounding box center [1071, 76] width 68 height 20
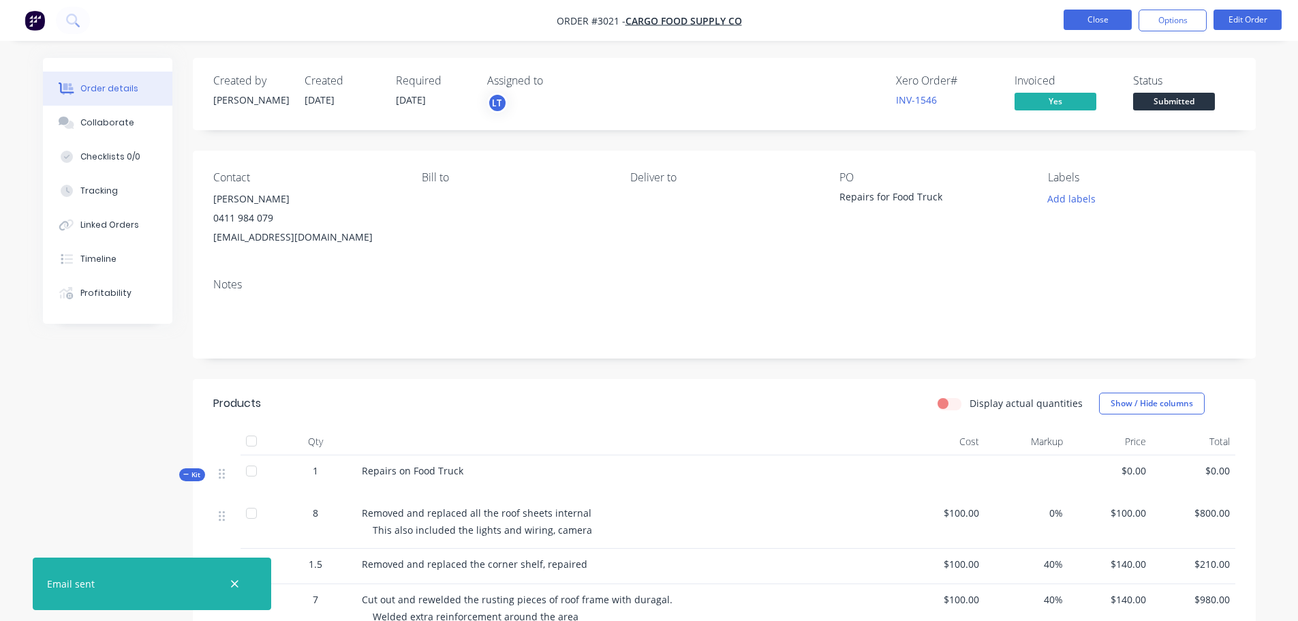
click at [1081, 17] on button "Close" at bounding box center [1097, 20] width 68 height 20
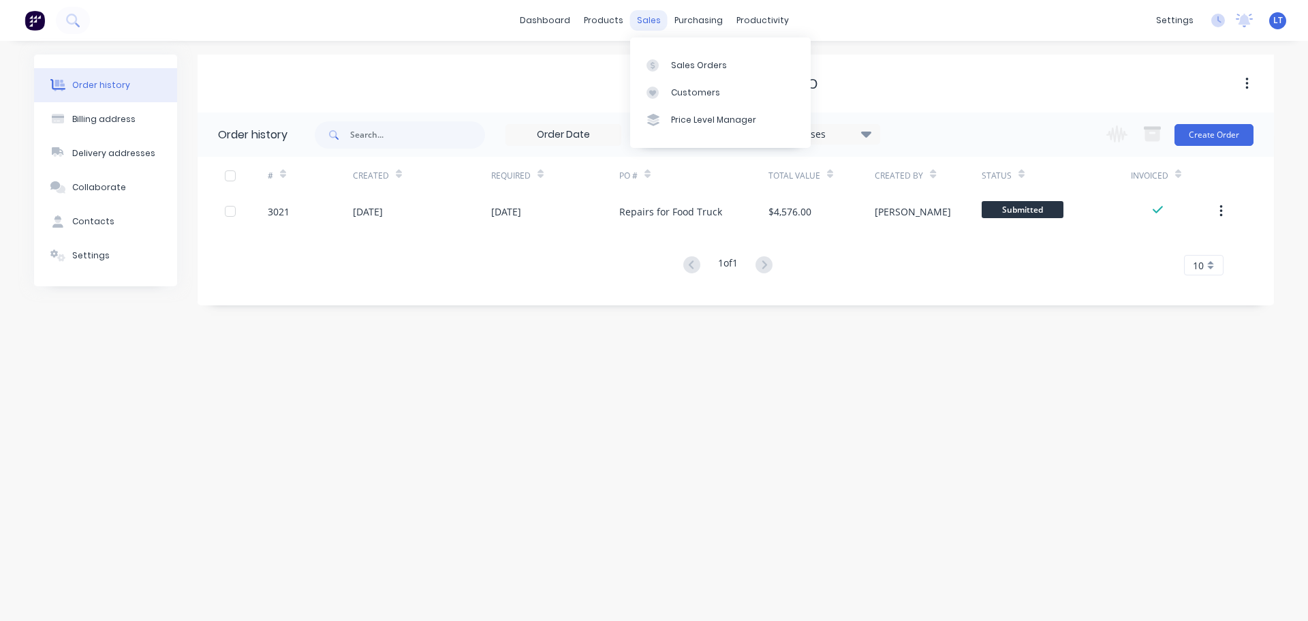
click at [645, 16] on div "sales" at bounding box center [648, 20] width 37 height 20
click at [700, 69] on div "Sales Orders" at bounding box center [699, 65] width 56 height 12
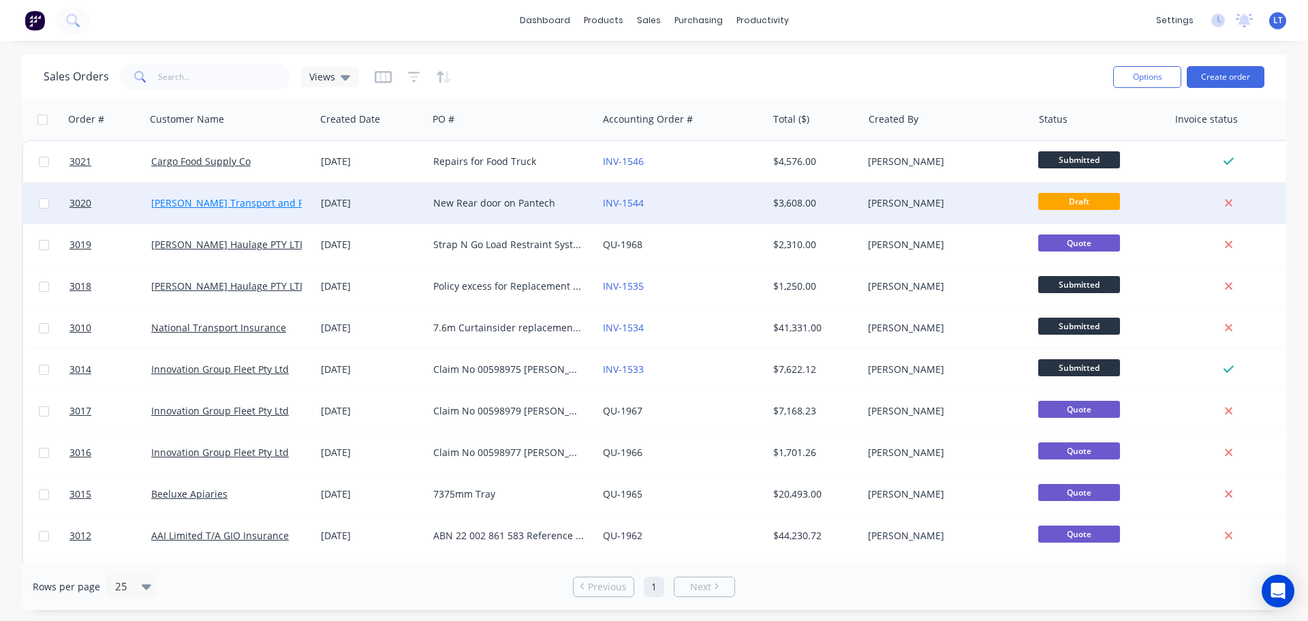
click at [256, 202] on link "Barnes Transport and Removals" at bounding box center [246, 202] width 191 height 13
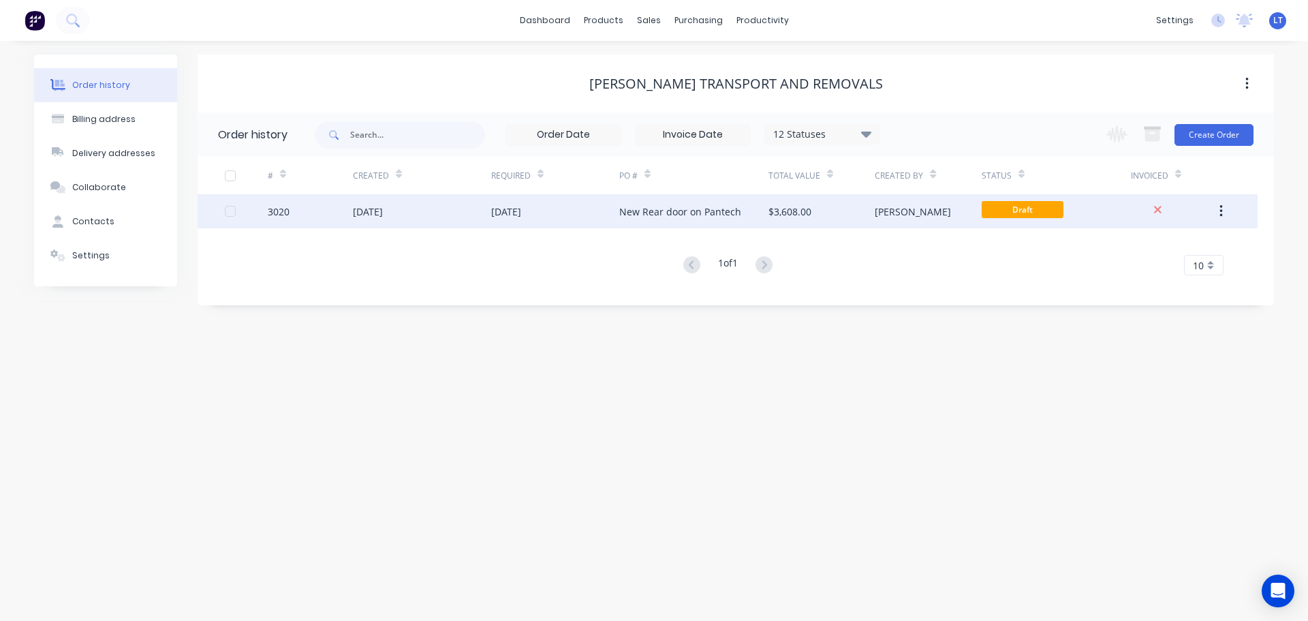
click at [649, 210] on div "New Rear door on Pantech" at bounding box center [680, 211] width 122 height 14
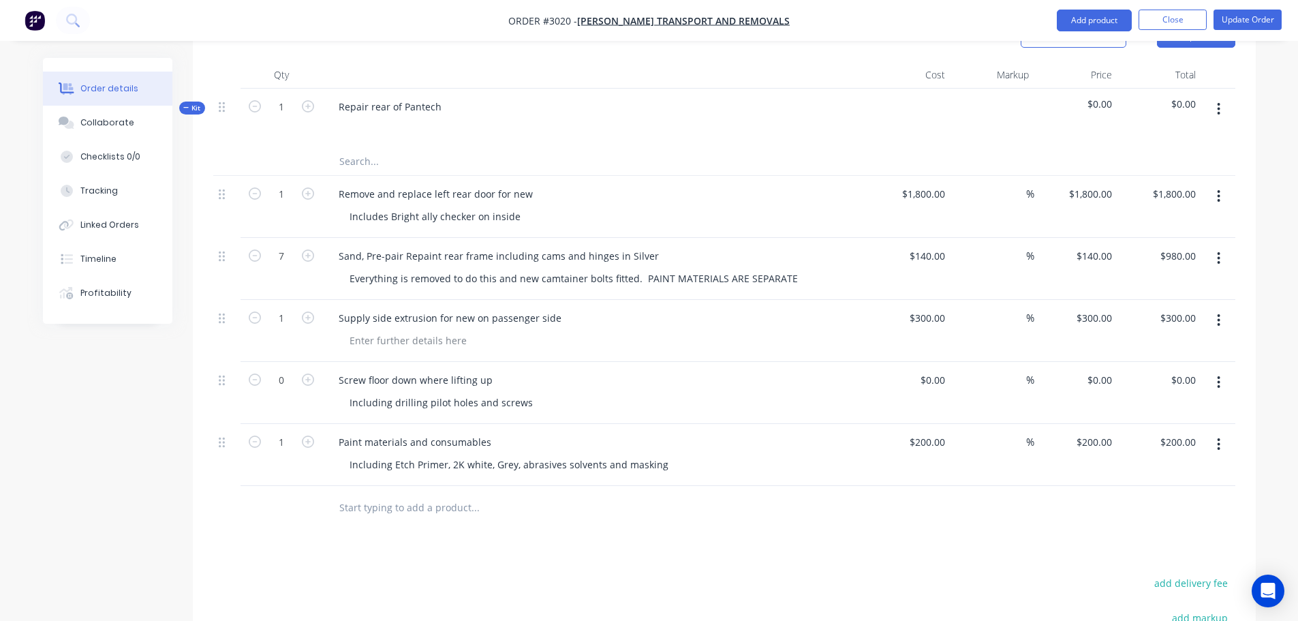
scroll to position [409, 0]
click at [1237, 18] on button "Update Order" at bounding box center [1247, 20] width 68 height 20
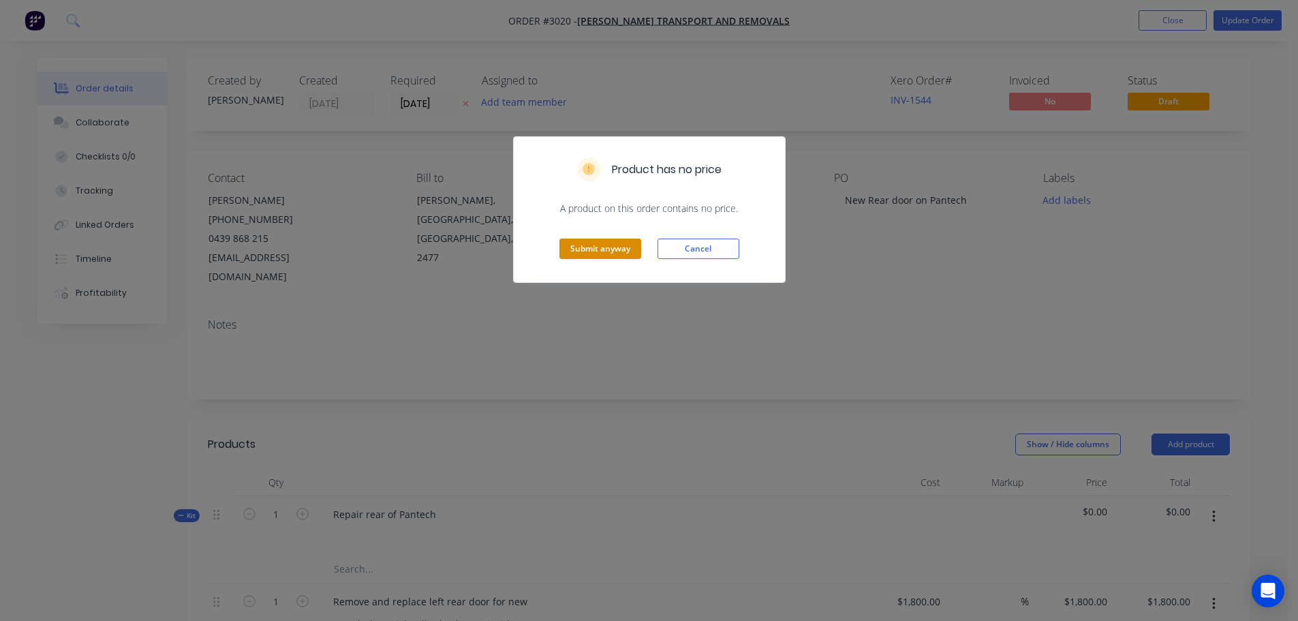
click at [591, 240] on button "Submit anyway" at bounding box center [600, 248] width 82 height 20
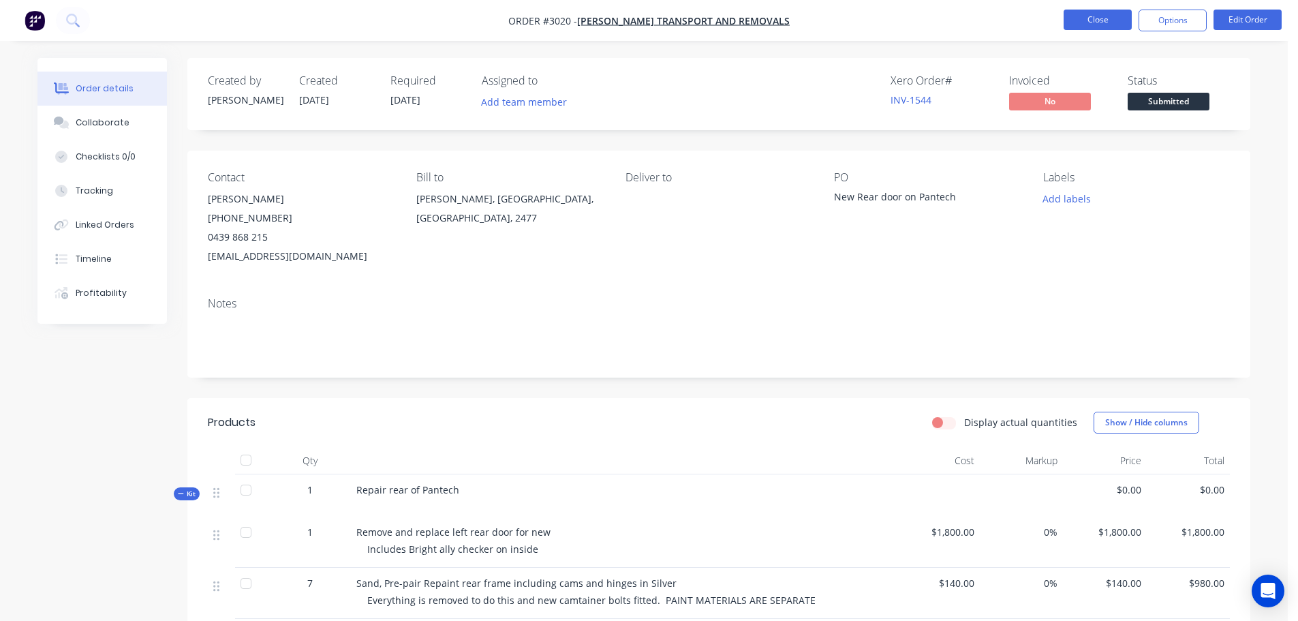
click at [1083, 16] on button "Close" at bounding box center [1097, 20] width 68 height 20
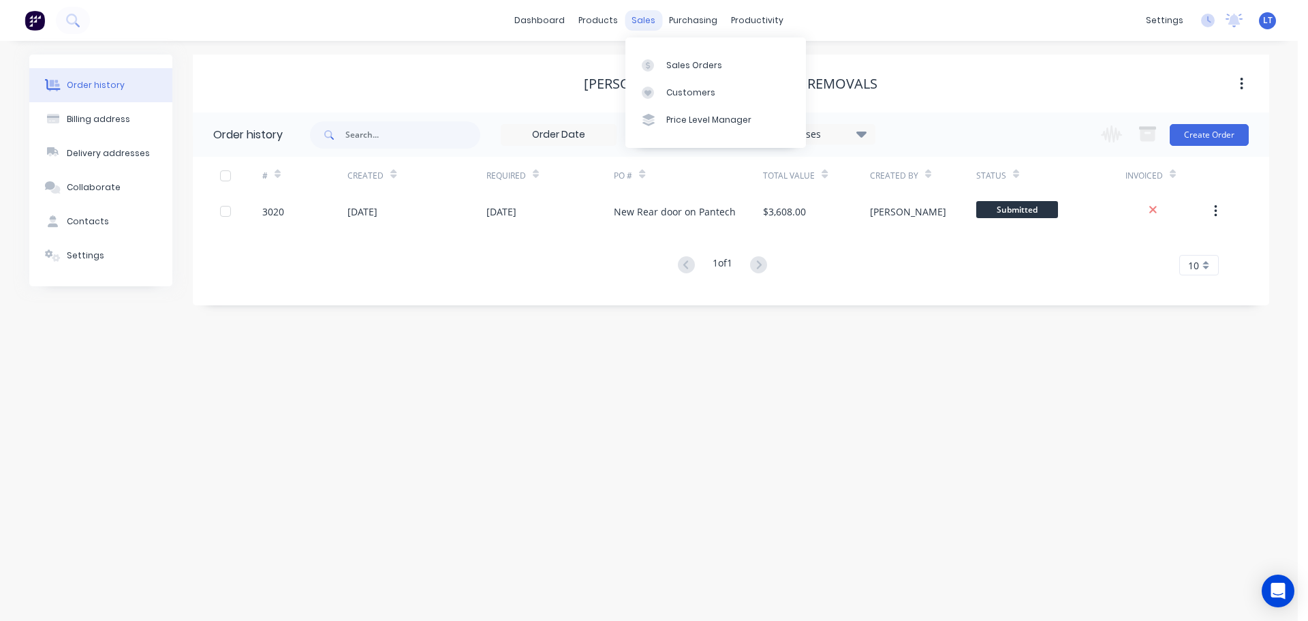
click at [641, 20] on div "sales" at bounding box center [643, 20] width 37 height 20
click at [682, 62] on div "Sales Orders" at bounding box center [694, 65] width 56 height 12
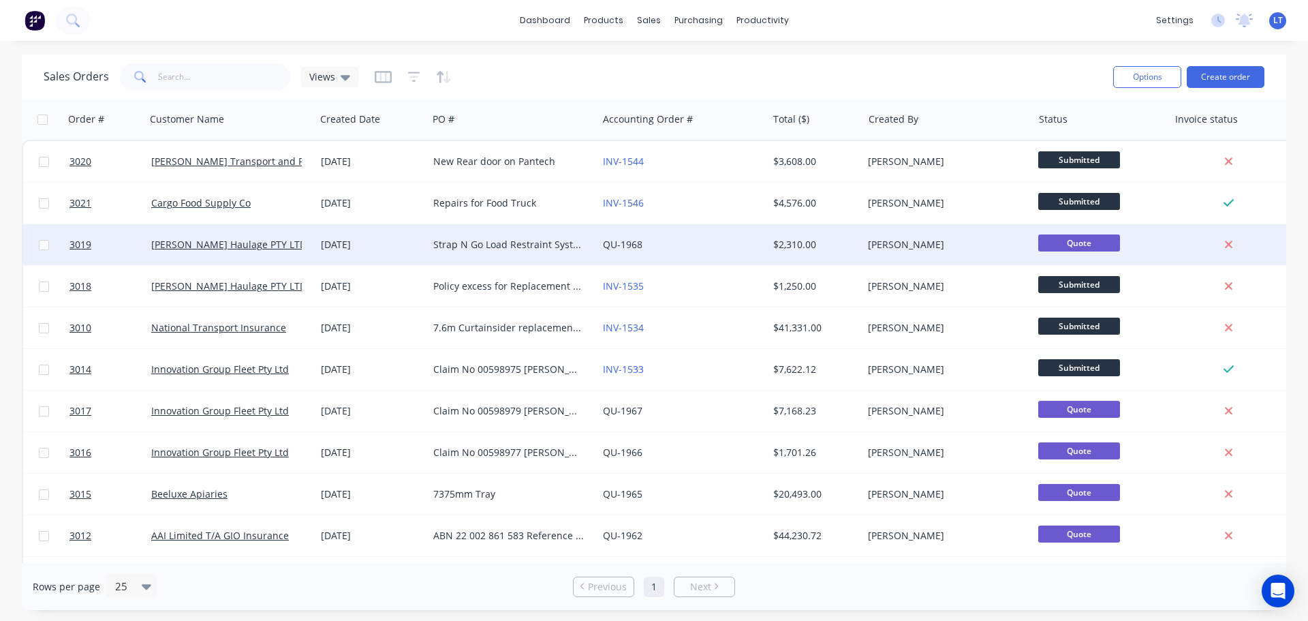
click at [471, 240] on div "Strap N Go Load Restraint System for 12plt" at bounding box center [508, 245] width 151 height 14
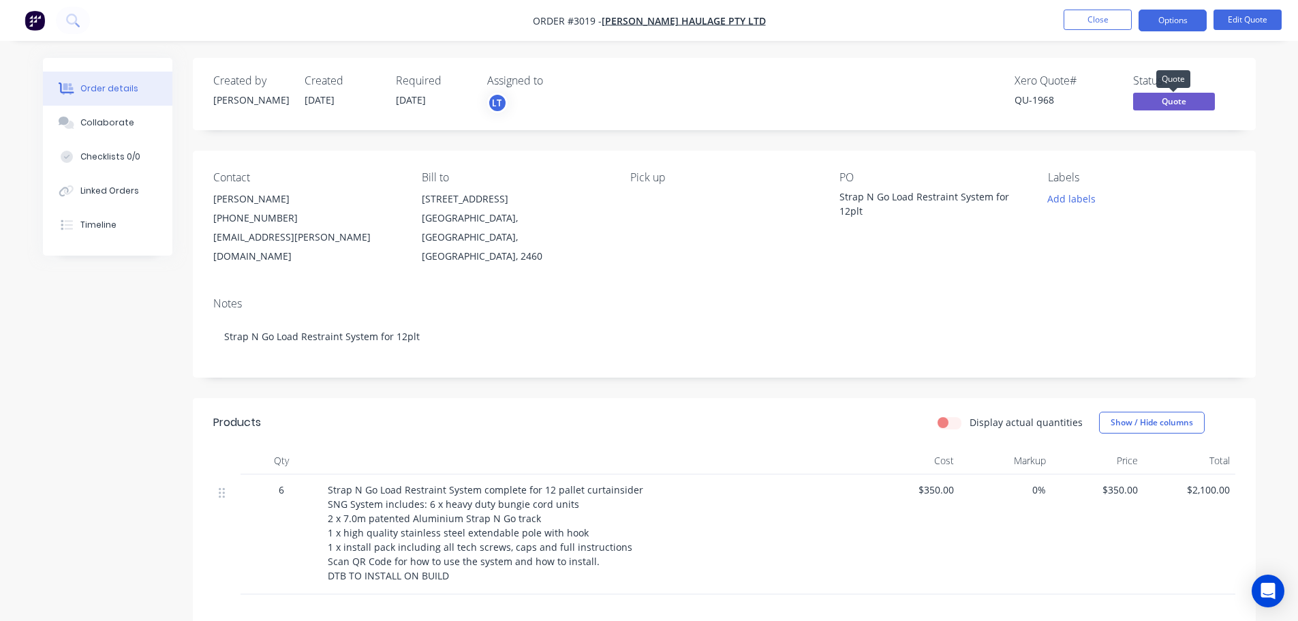
click at [1166, 99] on span "Quote" at bounding box center [1174, 101] width 82 height 17
click at [877, 95] on div "Xero Quote # QU-1968 Status Quote" at bounding box center [929, 94] width 612 height 40
click at [1167, 20] on button "Options" at bounding box center [1172, 21] width 68 height 22
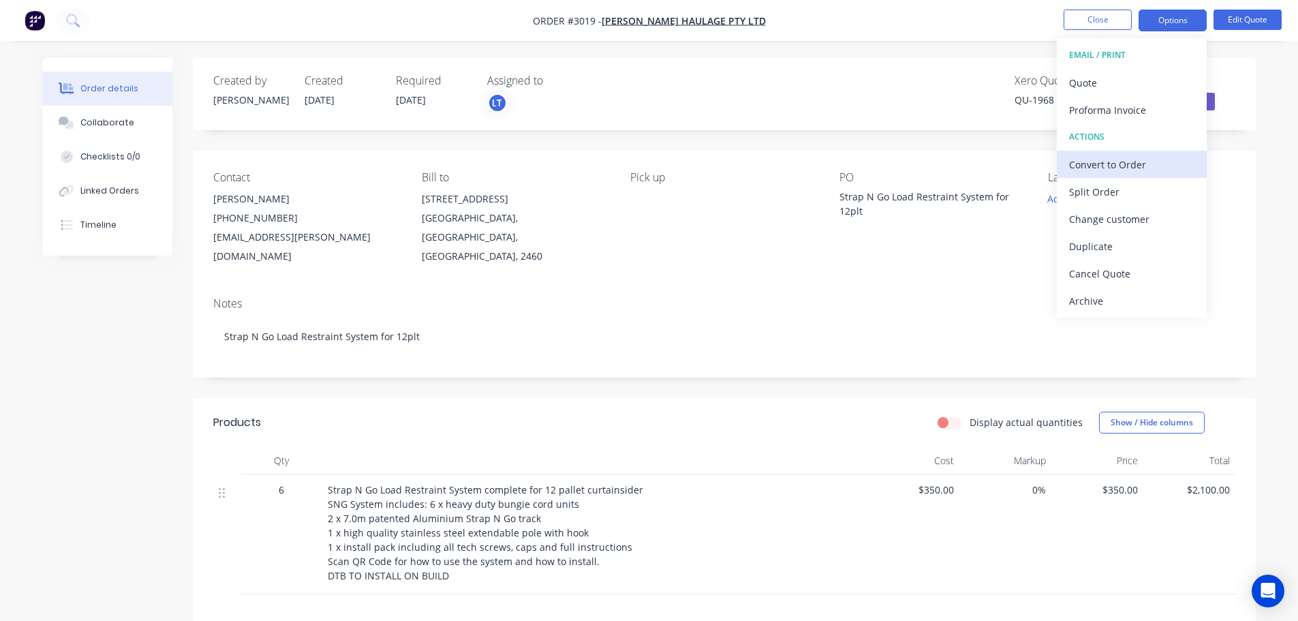
click at [1095, 163] on div "Convert to Order" at bounding box center [1131, 165] width 125 height 20
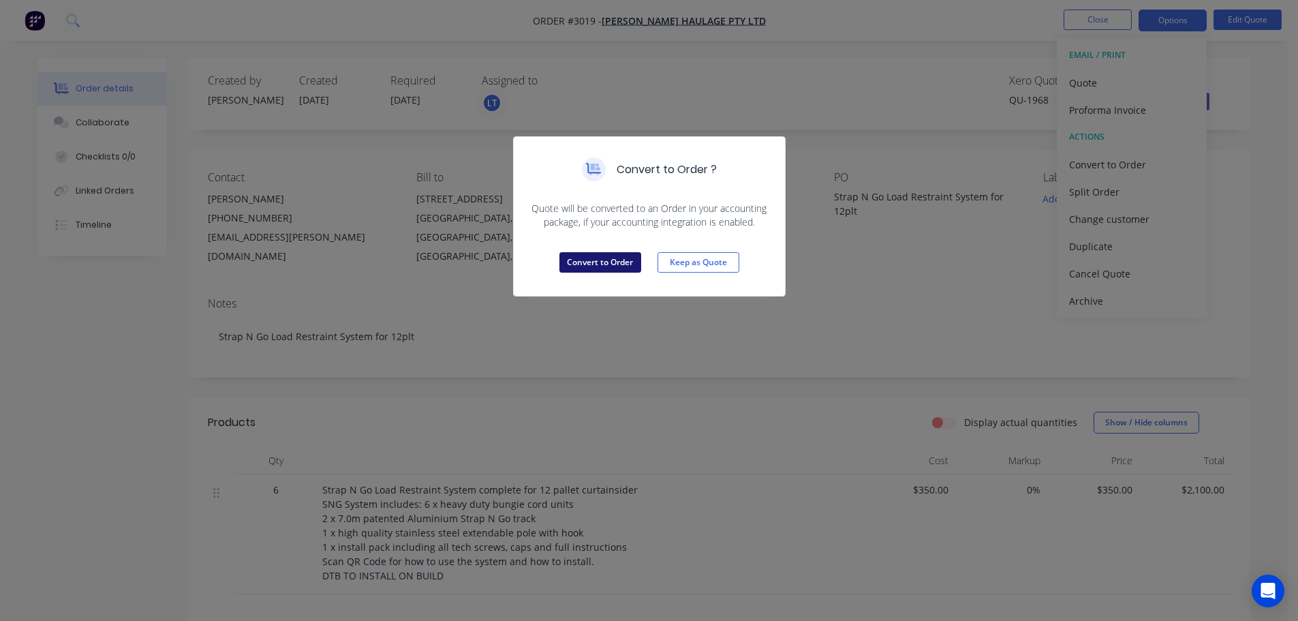
click at [582, 260] on button "Convert to Order" at bounding box center [600, 262] width 82 height 20
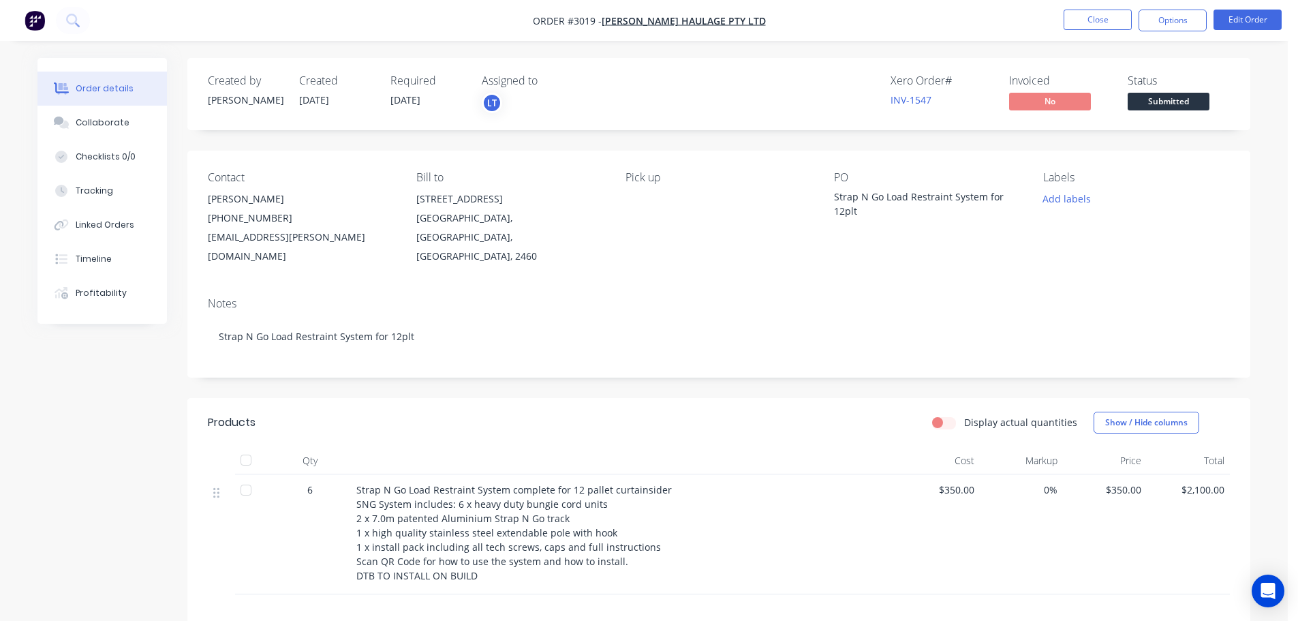
click at [867, 211] on div "Strap N Go Load Restraint System for 12plt" at bounding box center [919, 203] width 170 height 29
click at [1242, 18] on button "Edit Order" at bounding box center [1247, 20] width 68 height 20
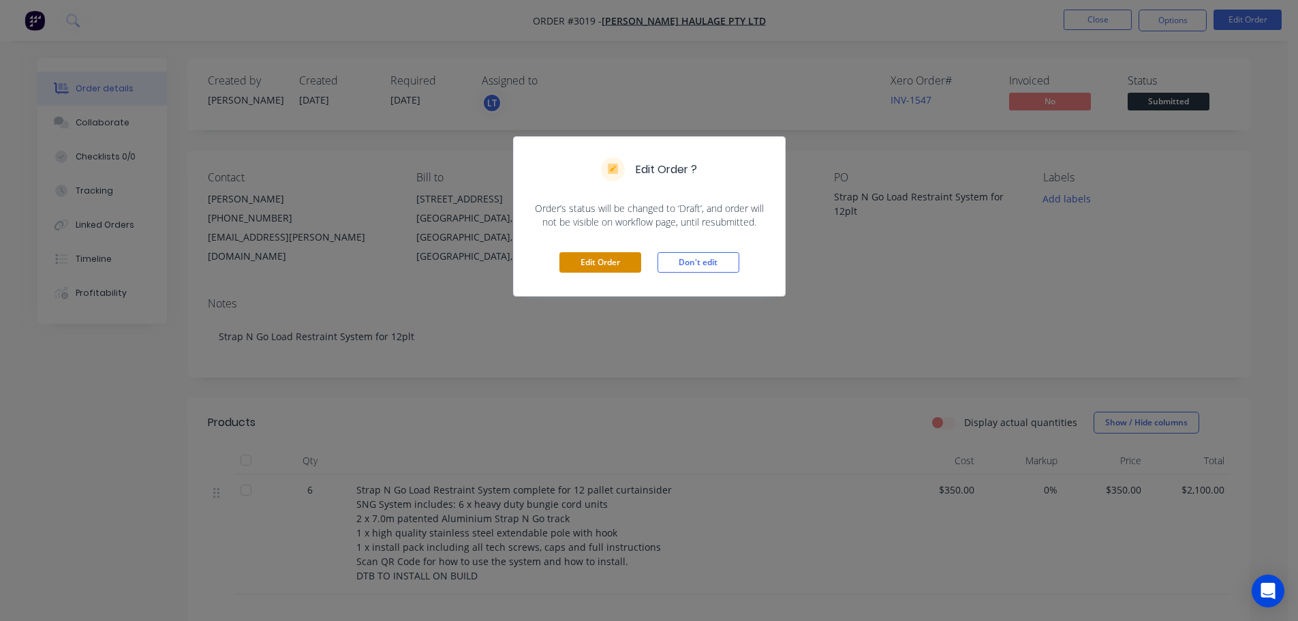
click at [604, 262] on button "Edit Order" at bounding box center [600, 262] width 82 height 20
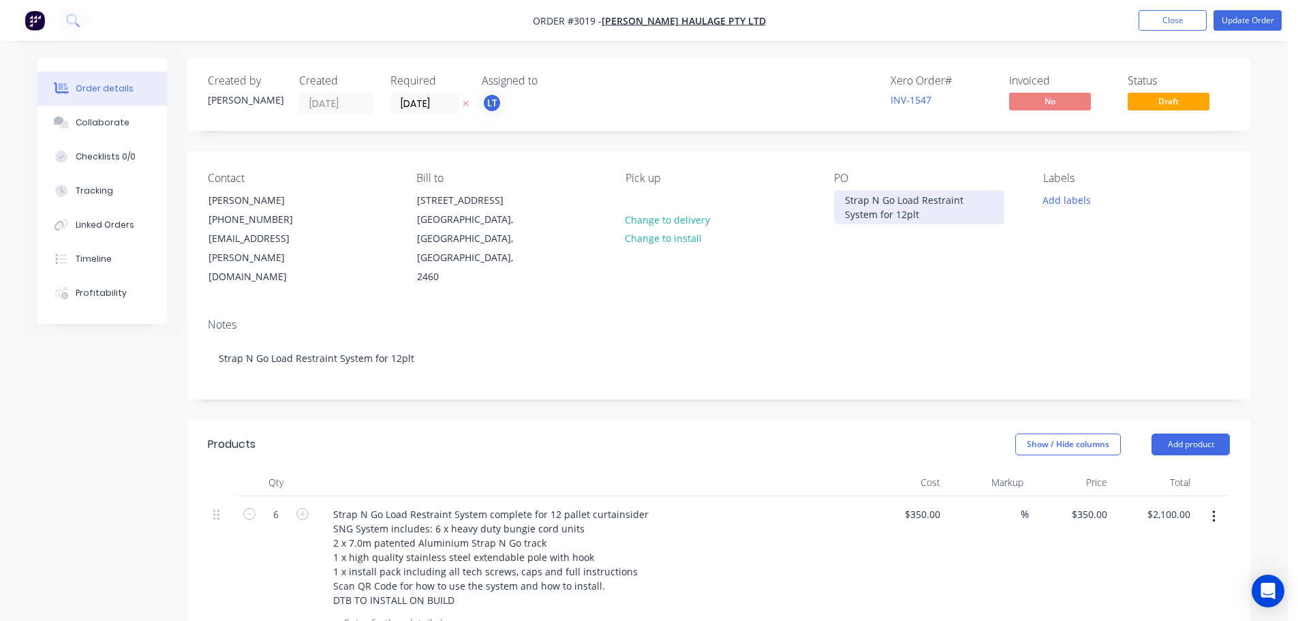
click at [930, 215] on div "Strap N Go Load Restraint System for 12plt" at bounding box center [919, 207] width 170 height 34
click at [1246, 17] on button "Update Order" at bounding box center [1247, 20] width 68 height 20
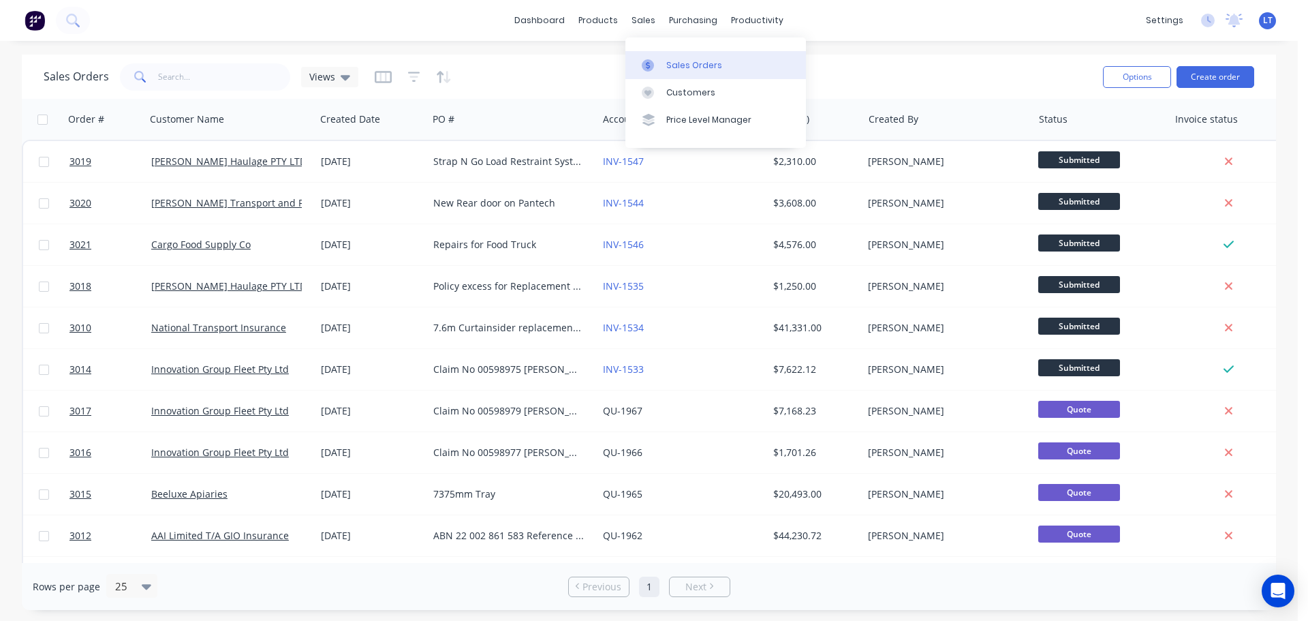
click at [669, 67] on div "Sales Orders" at bounding box center [694, 65] width 56 height 12
click at [683, 64] on div "Sales Orders" at bounding box center [699, 65] width 56 height 12
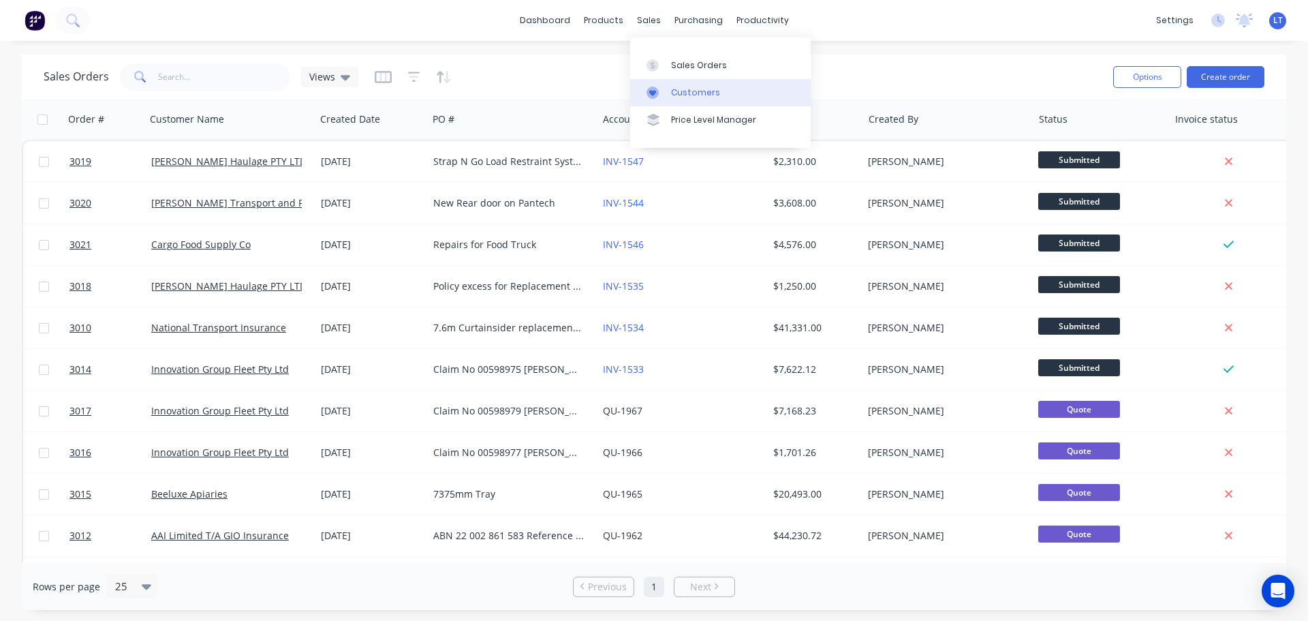
click at [684, 91] on div "Customers" at bounding box center [695, 93] width 49 height 12
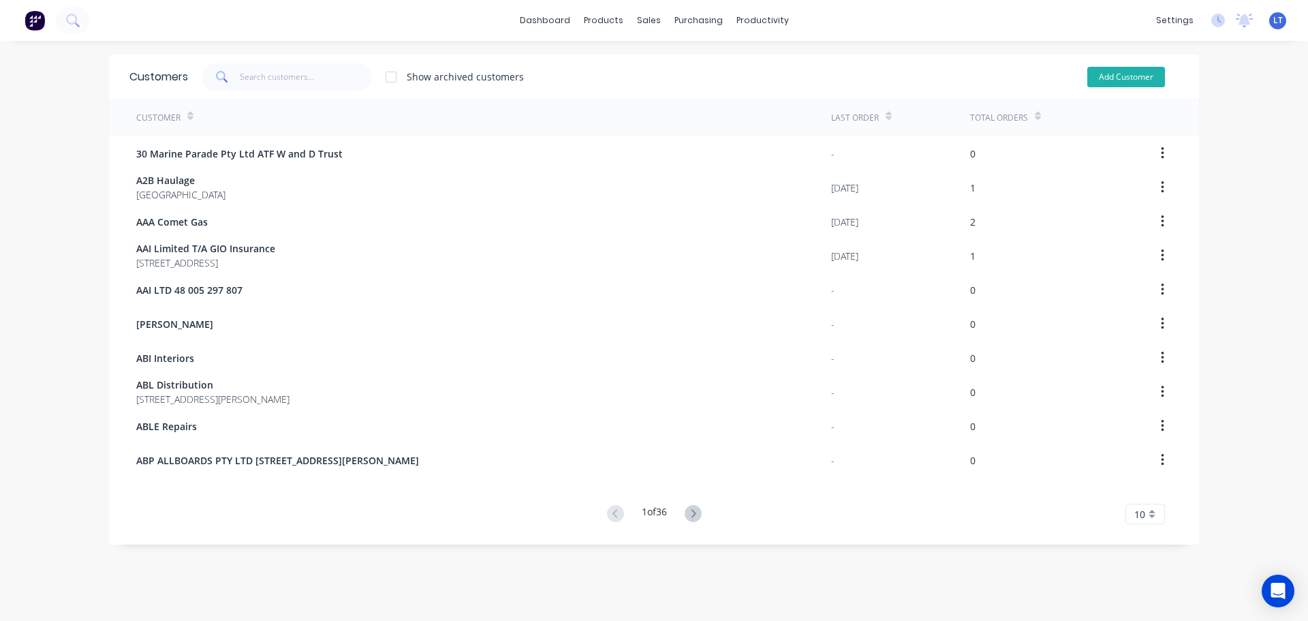
click at [1114, 70] on button "Add Customer" at bounding box center [1126, 77] width 78 height 20
select select "AU"
